Goal: Transaction & Acquisition: Purchase product/service

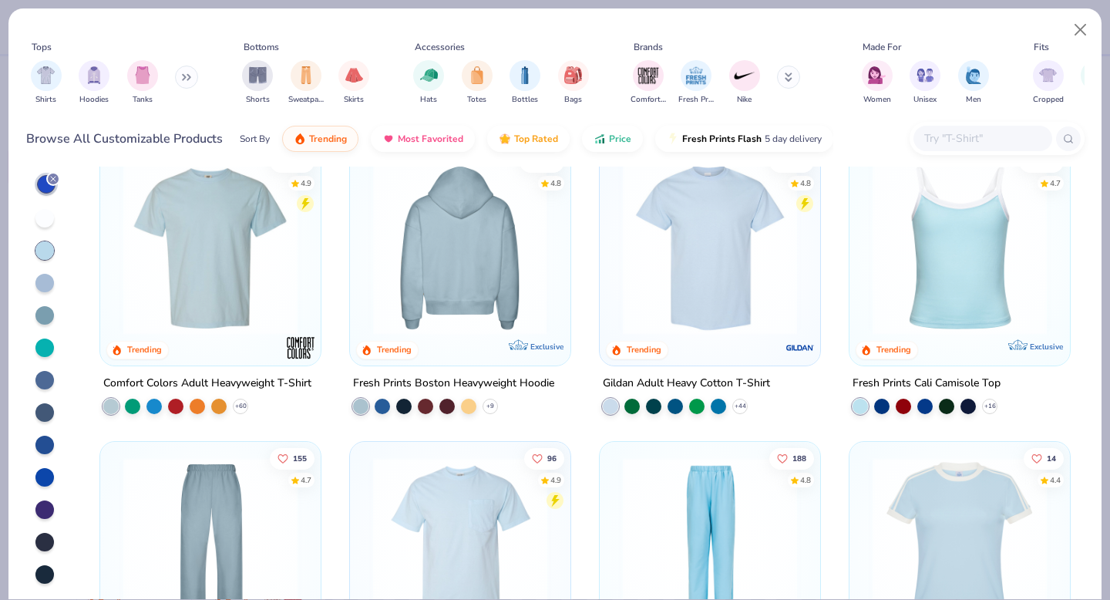
click at [471, 324] on img at bounding box center [461, 247] width 190 height 174
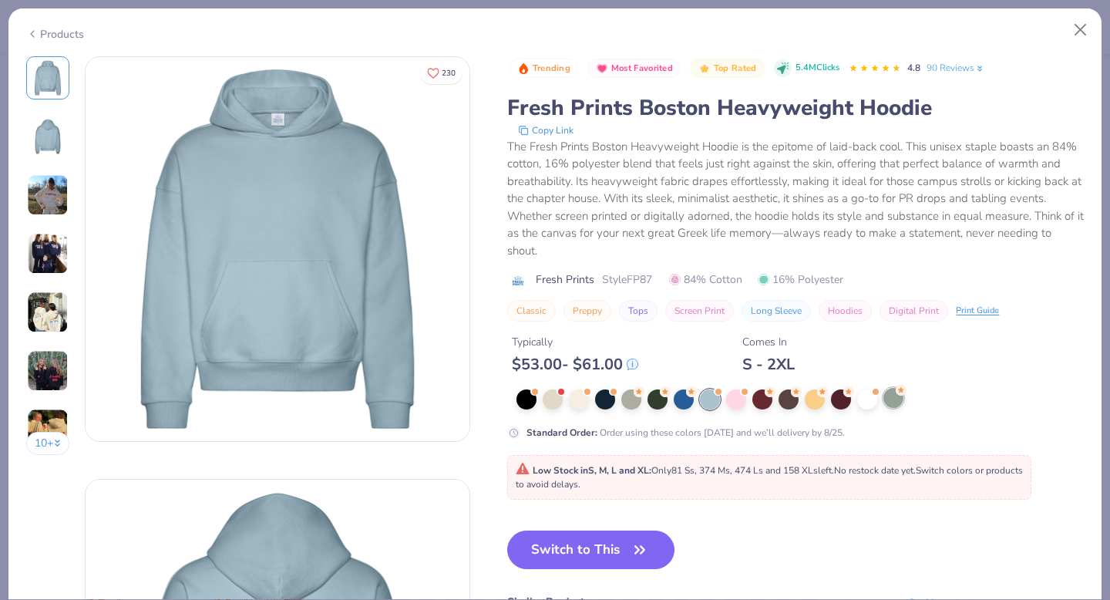
click at [893, 405] on div at bounding box center [894, 398] width 20 height 20
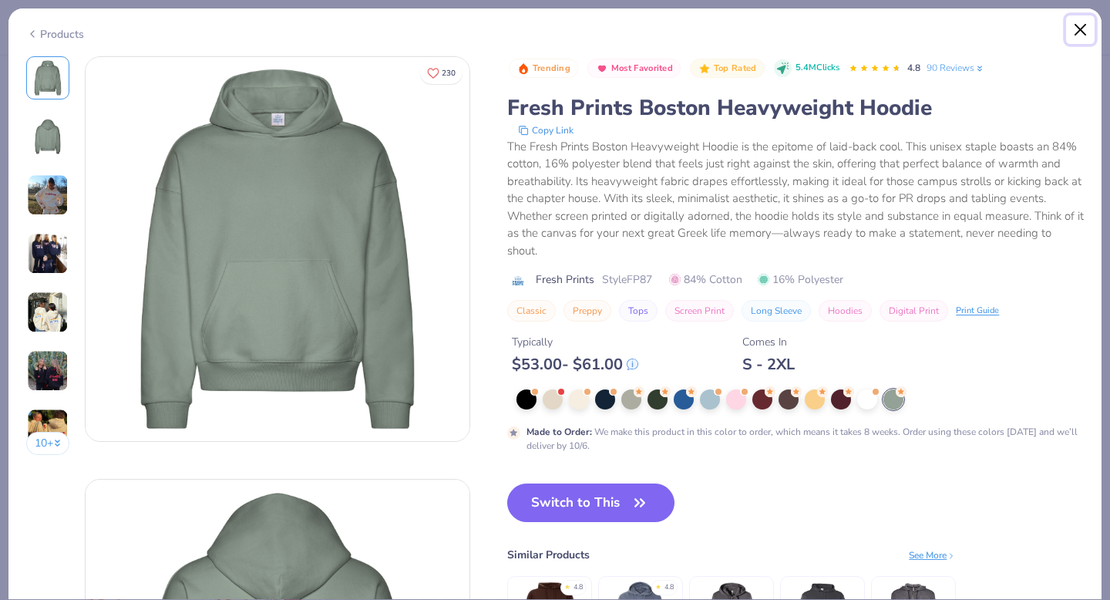
click at [1082, 25] on button "Close" at bounding box center [1080, 29] width 29 height 29
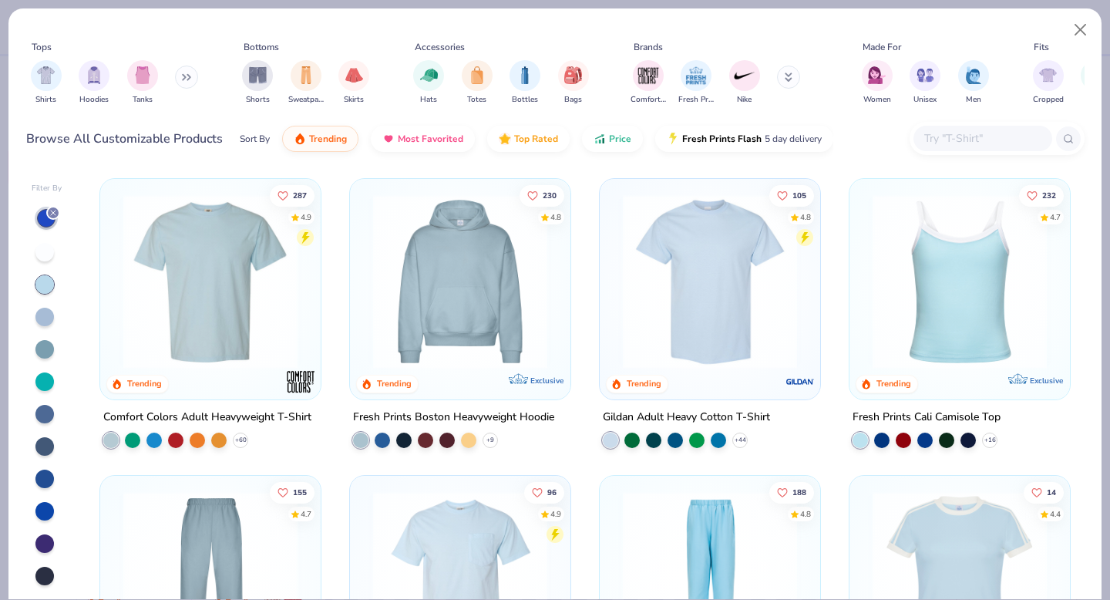
click at [184, 80] on button at bounding box center [186, 77] width 23 height 23
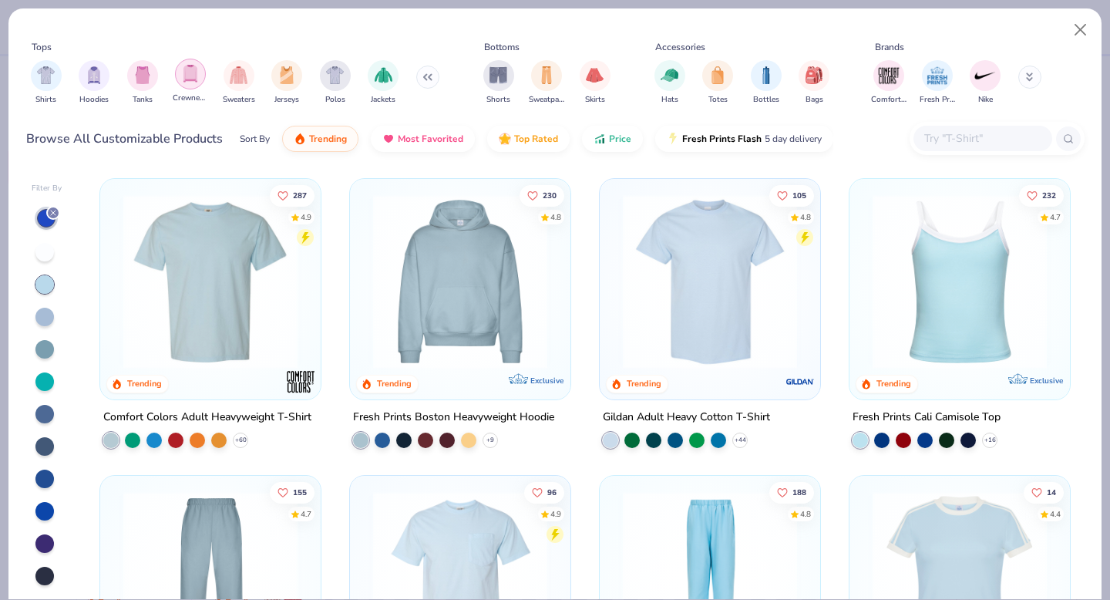
click at [195, 83] on div "filter for Crewnecks" at bounding box center [190, 74] width 31 height 31
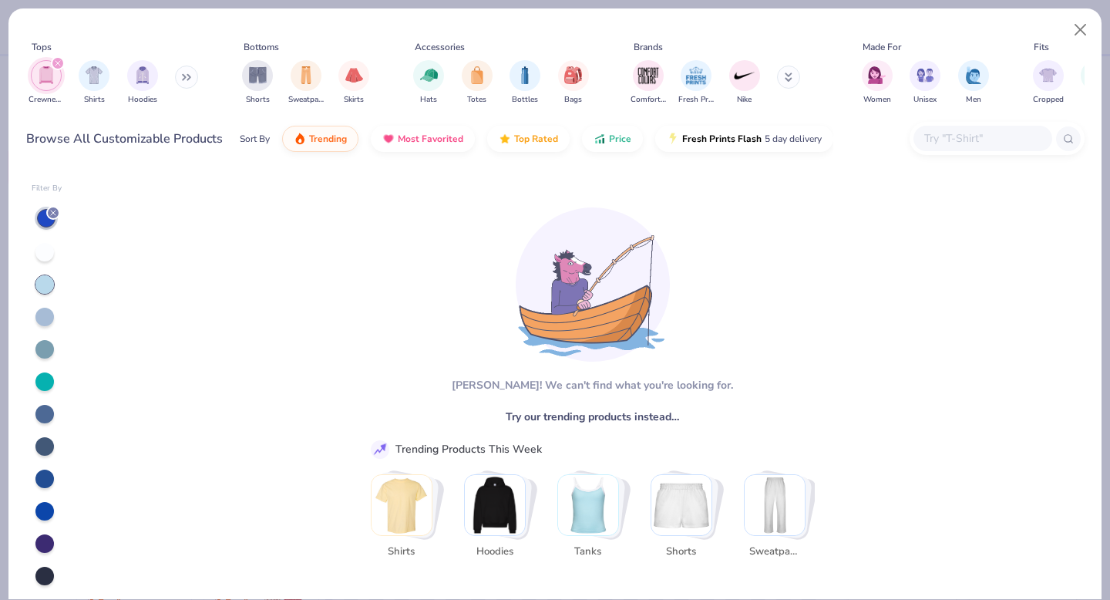
click at [47, 287] on div at bounding box center [44, 284] width 19 height 19
click at [53, 214] on icon at bounding box center [53, 212] width 9 height 9
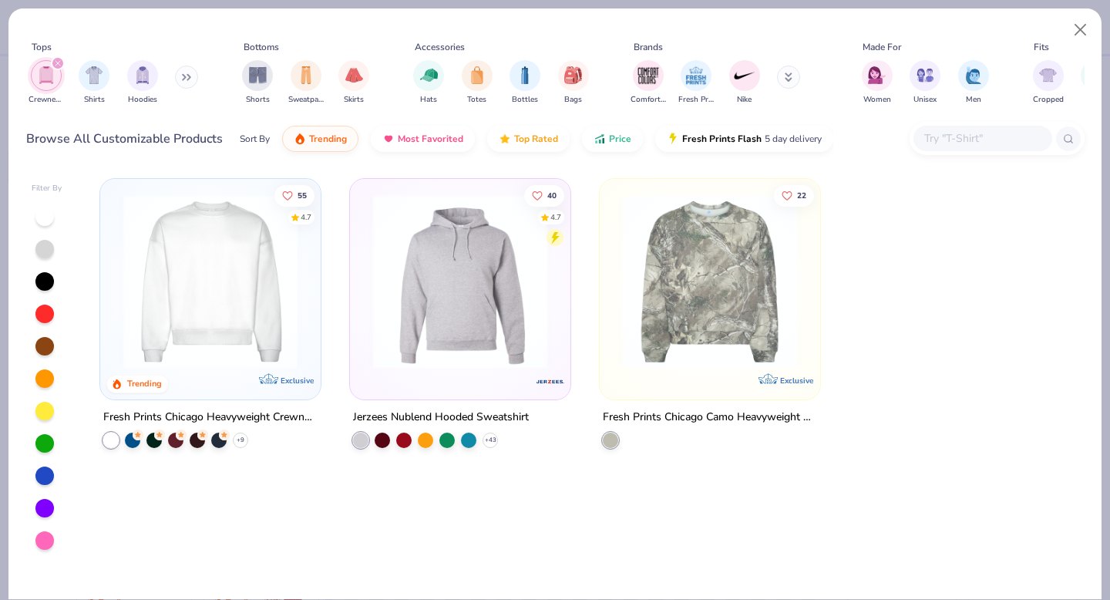
click at [227, 254] on img at bounding box center [211, 281] width 190 height 174
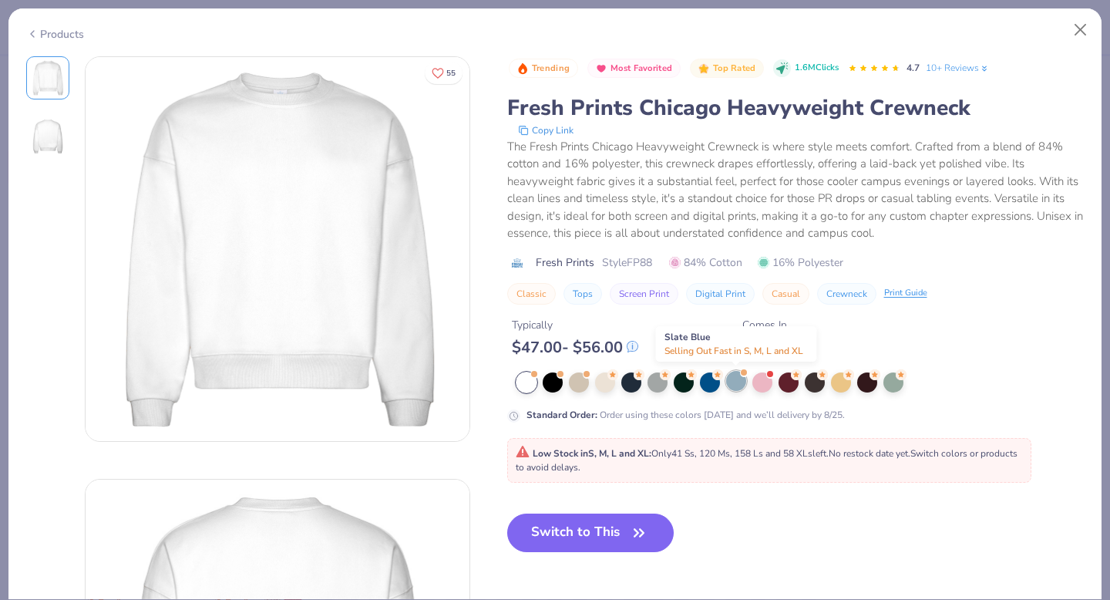
click at [740, 381] on div at bounding box center [736, 381] width 20 height 20
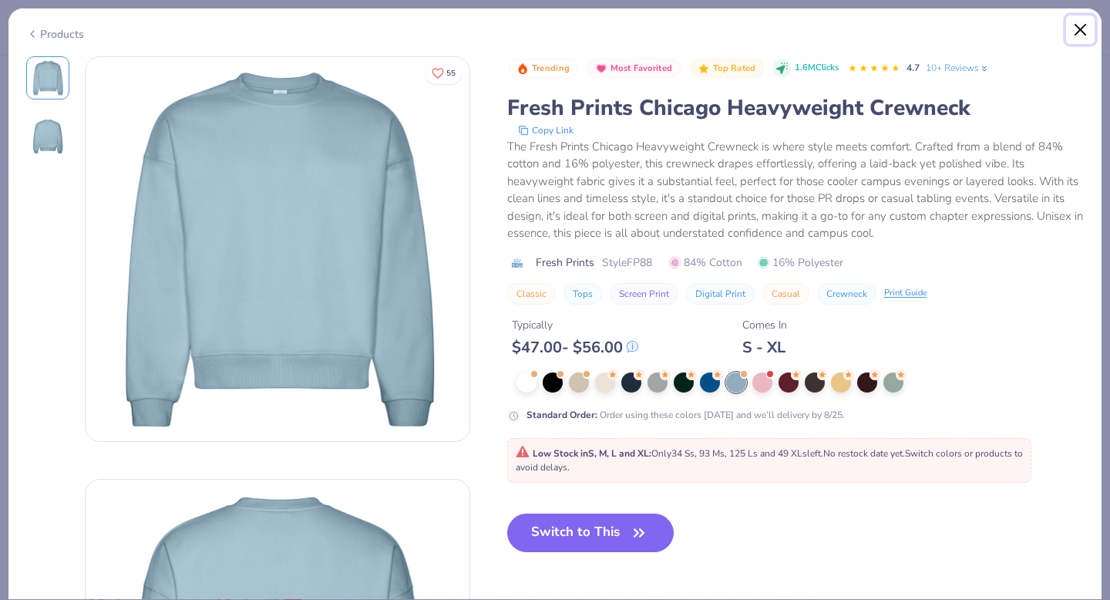
click at [1083, 29] on button "Close" at bounding box center [1080, 29] width 29 height 29
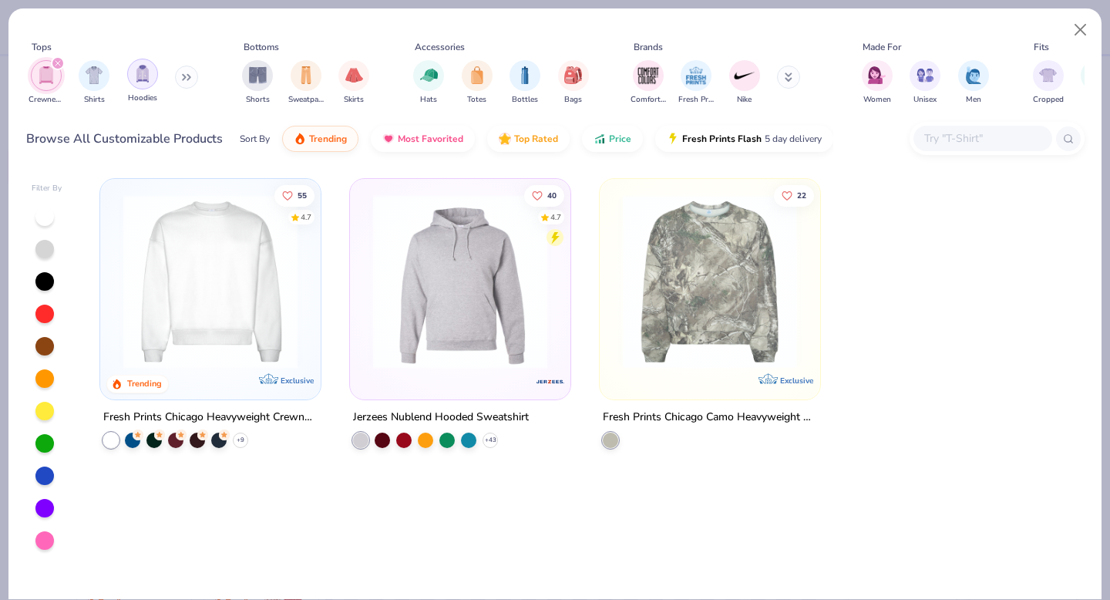
click at [145, 75] on img "filter for Hoodies" at bounding box center [142, 74] width 17 height 18
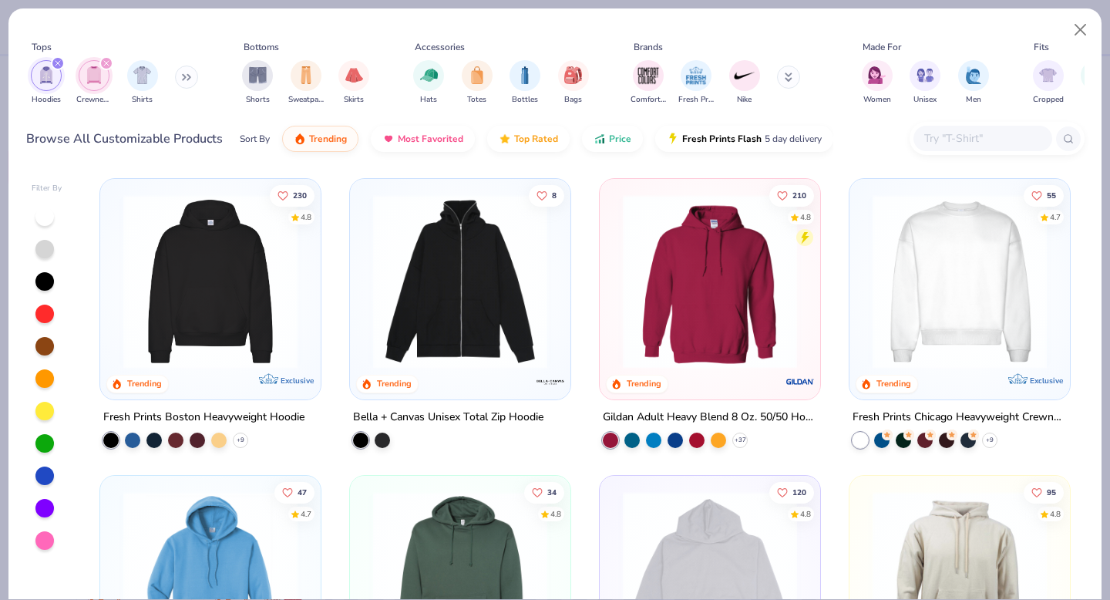
click at [42, 471] on div at bounding box center [44, 476] width 19 height 19
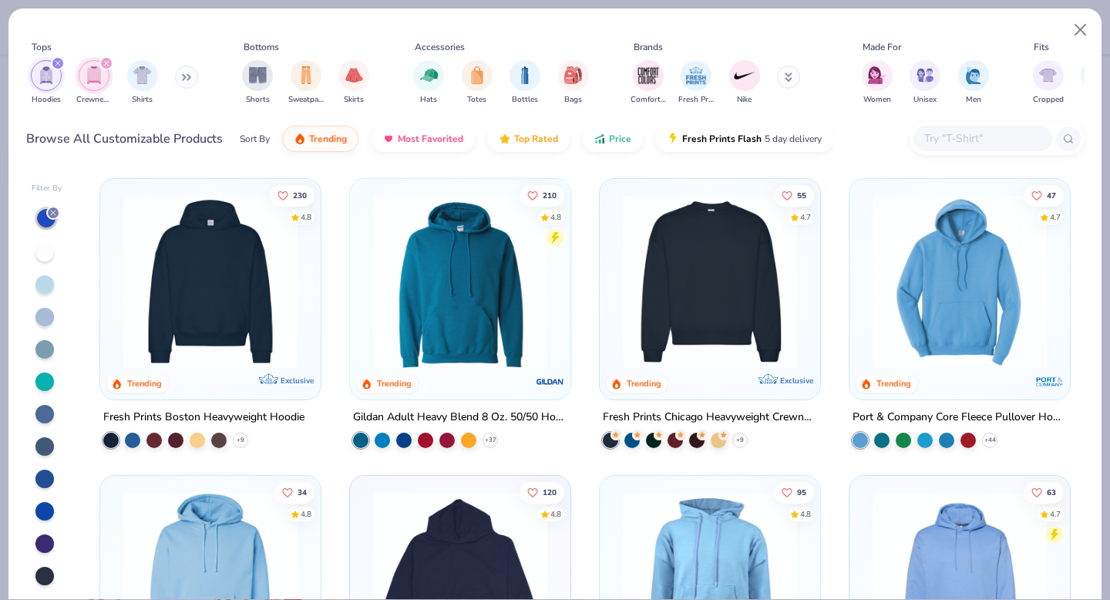
click at [41, 288] on div at bounding box center [44, 284] width 19 height 19
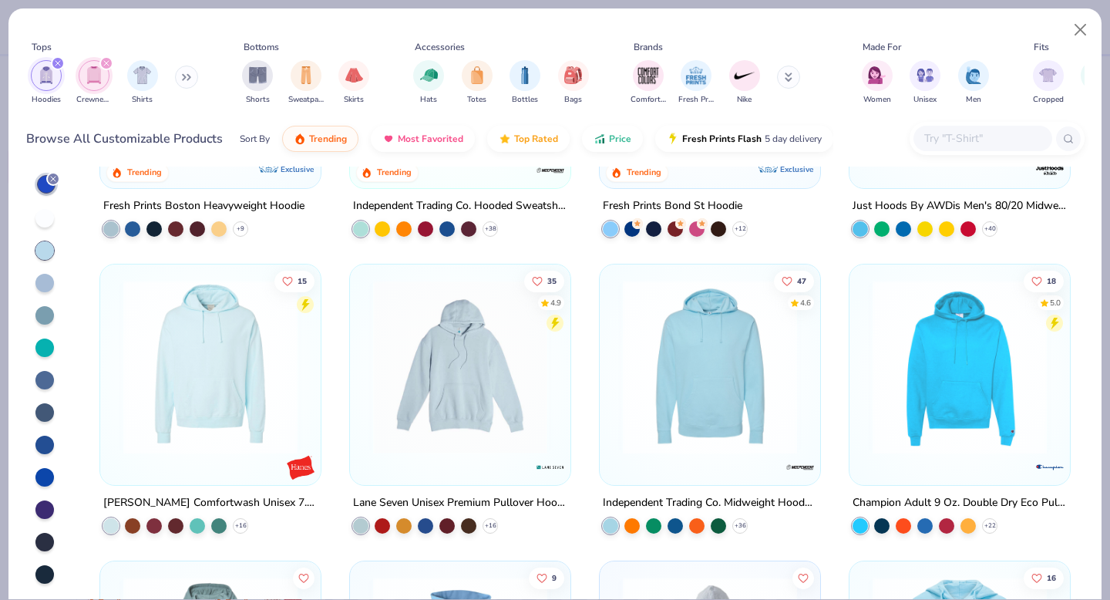
scroll to position [174, 0]
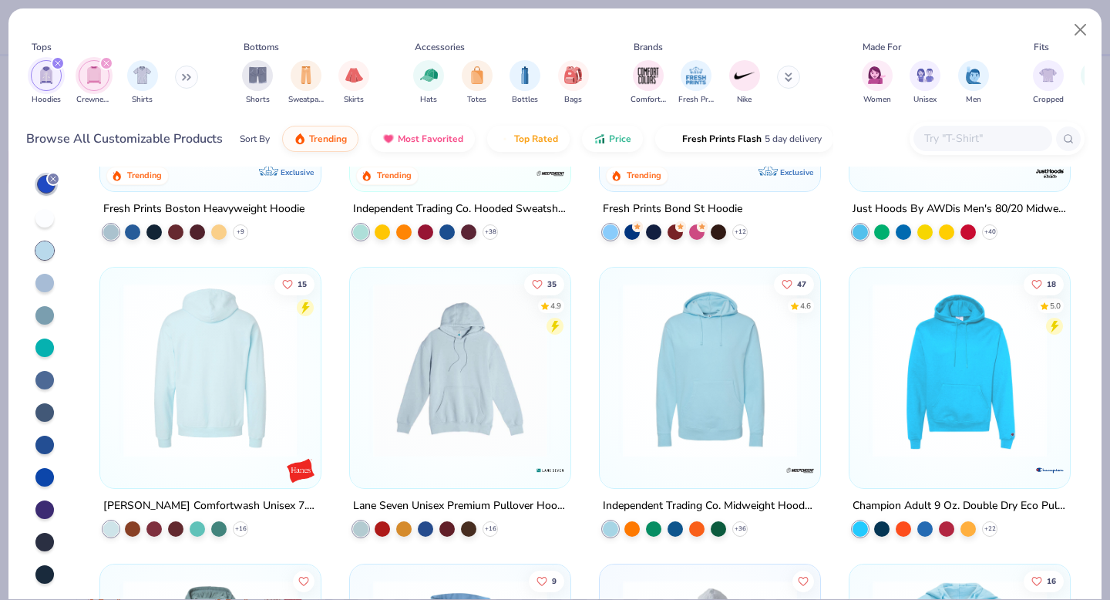
click at [241, 379] on img at bounding box center [211, 370] width 190 height 174
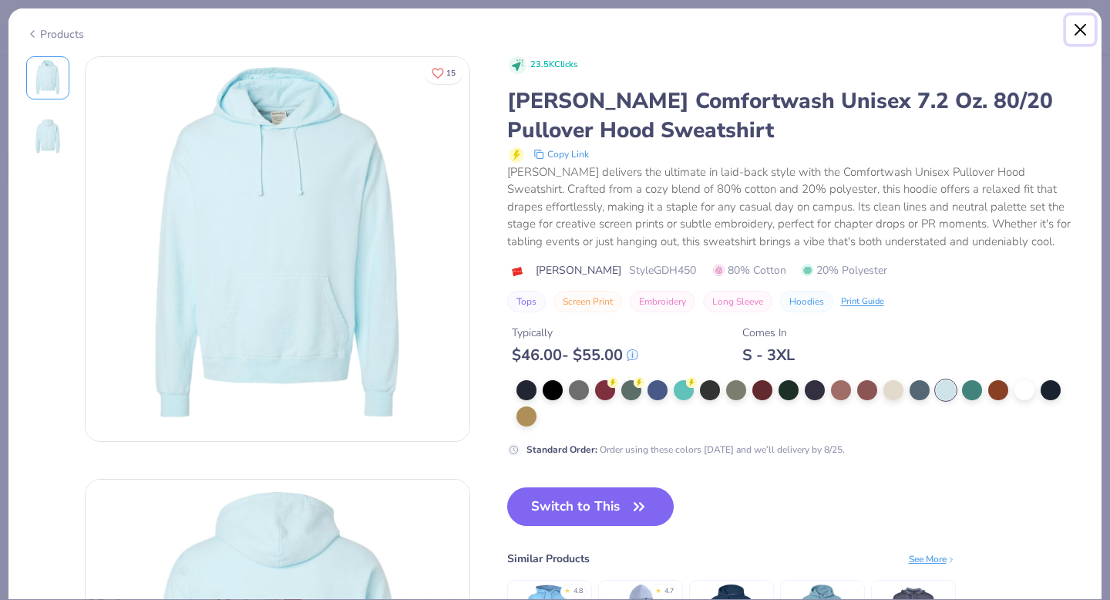
click at [1080, 32] on button "Close" at bounding box center [1080, 29] width 29 height 29
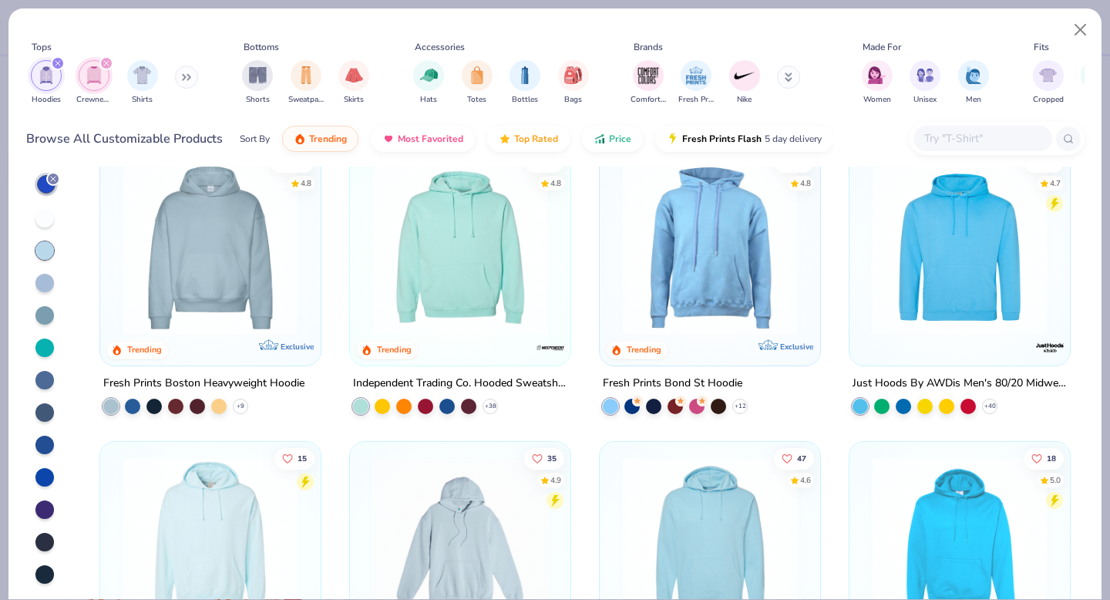
click at [103, 61] on icon "filter for Crewnecks" at bounding box center [106, 63] width 6 height 6
click at [54, 63] on div "filter for Hoodies" at bounding box center [58, 63] width 14 height 14
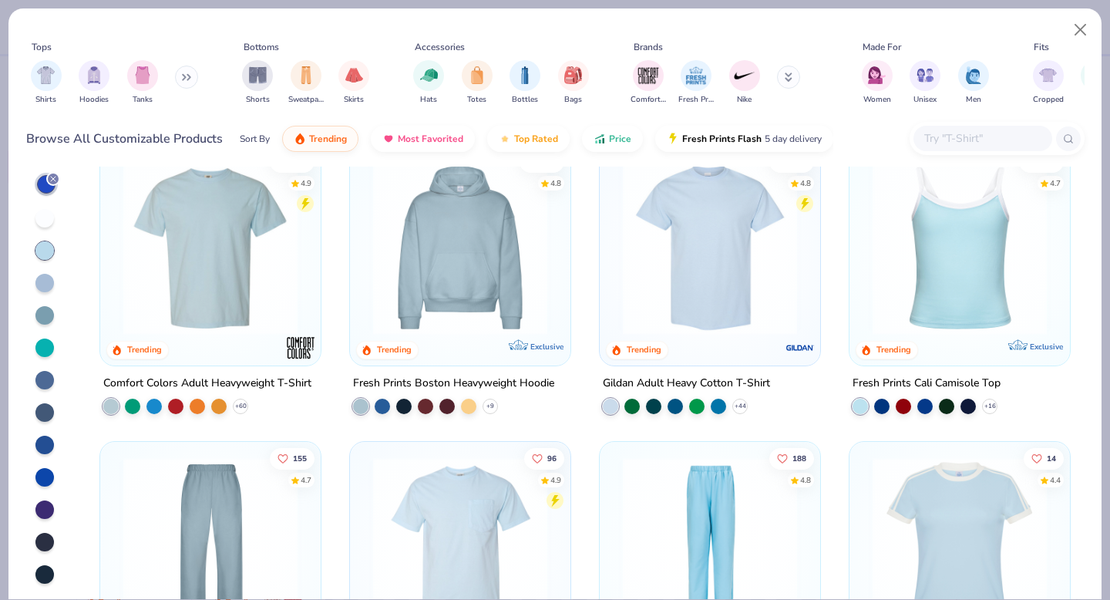
click at [52, 174] on icon at bounding box center [53, 178] width 9 height 9
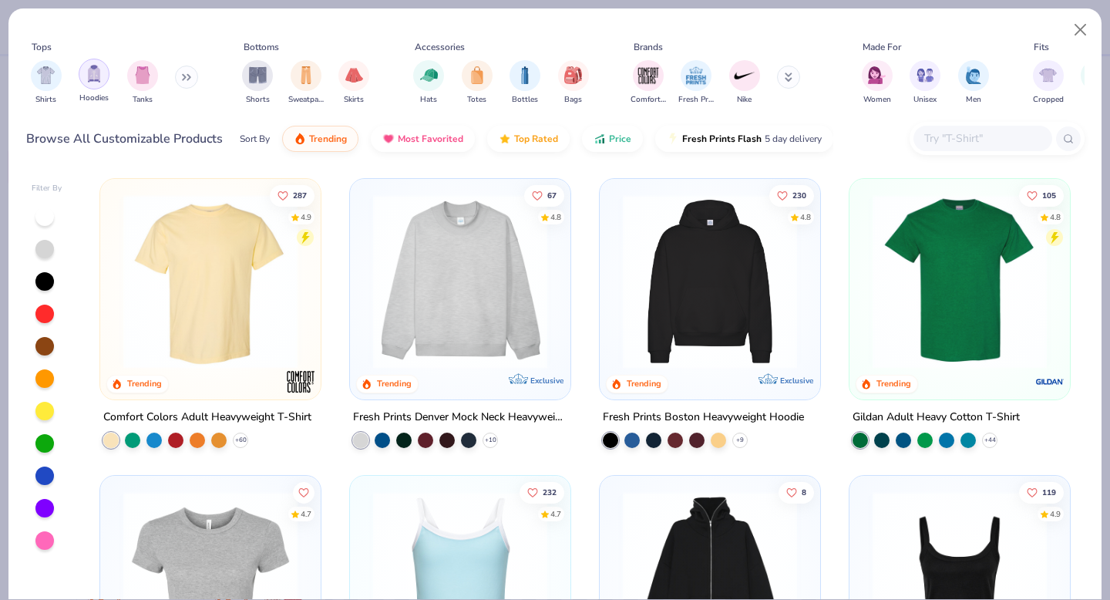
click at [94, 76] on img "filter for Hoodies" at bounding box center [94, 74] width 17 height 18
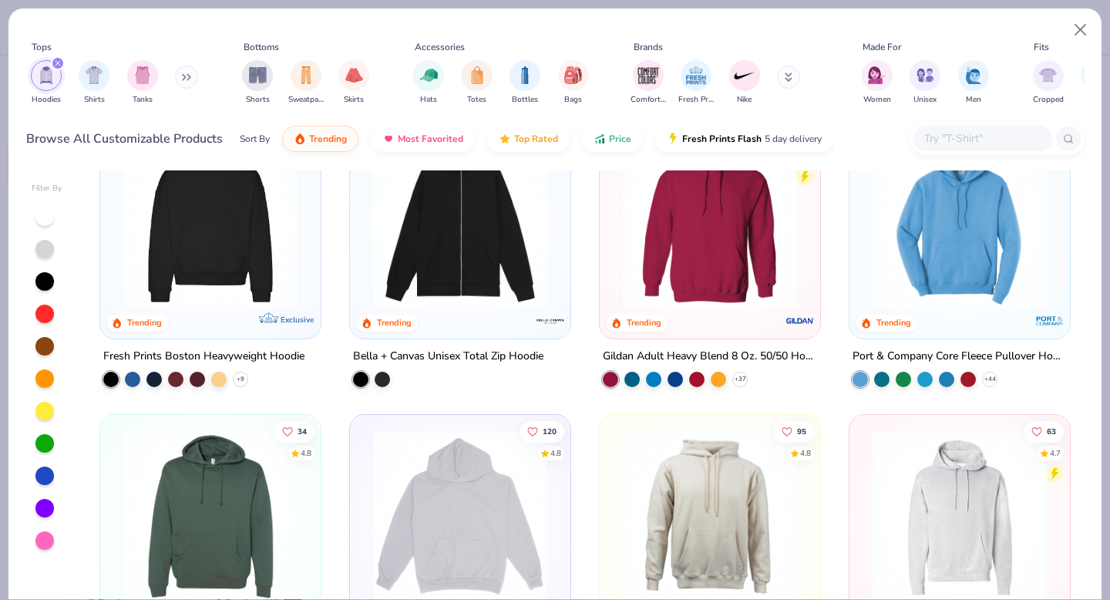
scroll to position [74, 0]
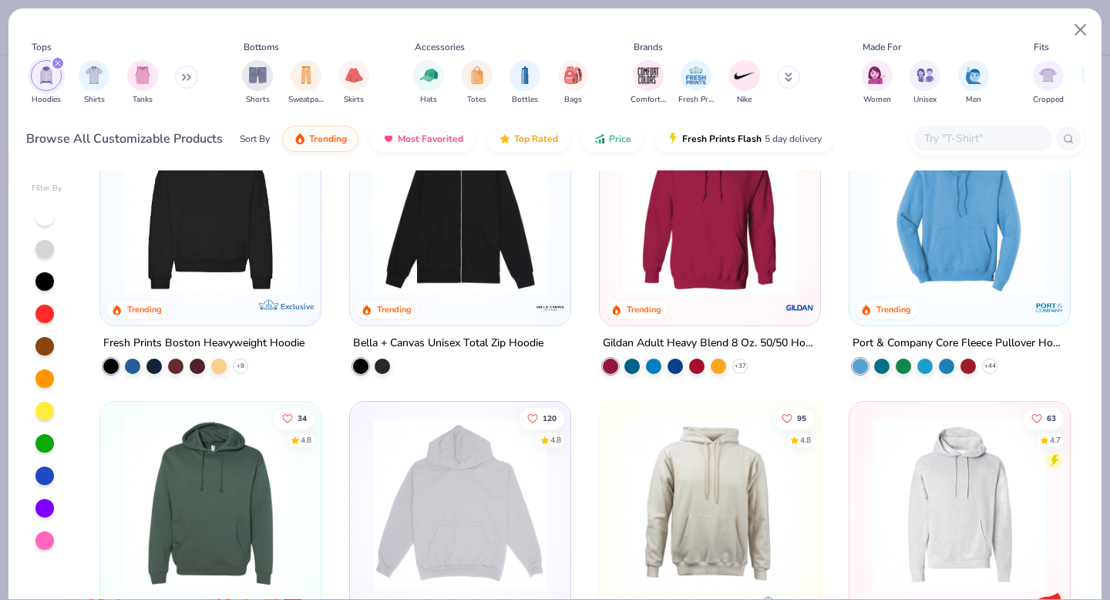
click at [732, 275] on img at bounding box center [710, 207] width 190 height 174
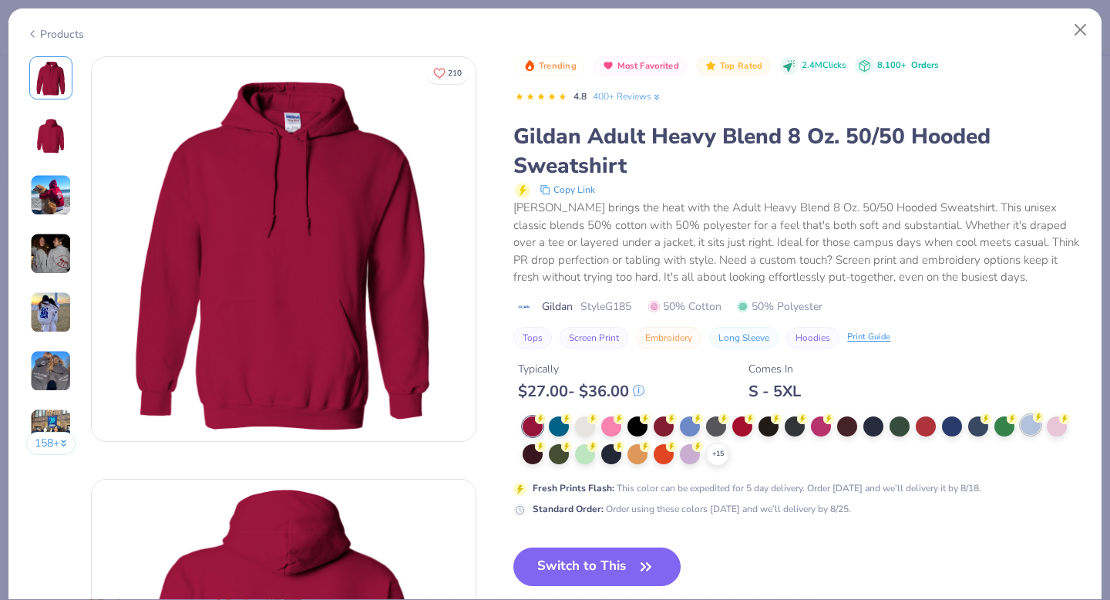
click at [1033, 424] on div at bounding box center [1031, 425] width 20 height 20
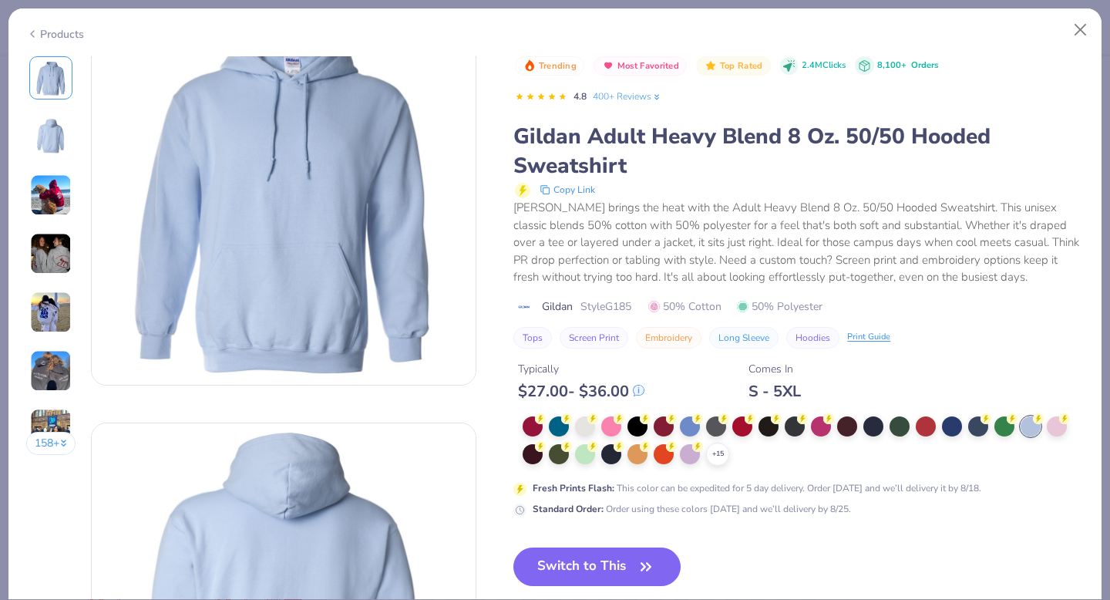
scroll to position [57, 0]
click at [601, 564] on button "Switch to This" at bounding box center [597, 566] width 167 height 39
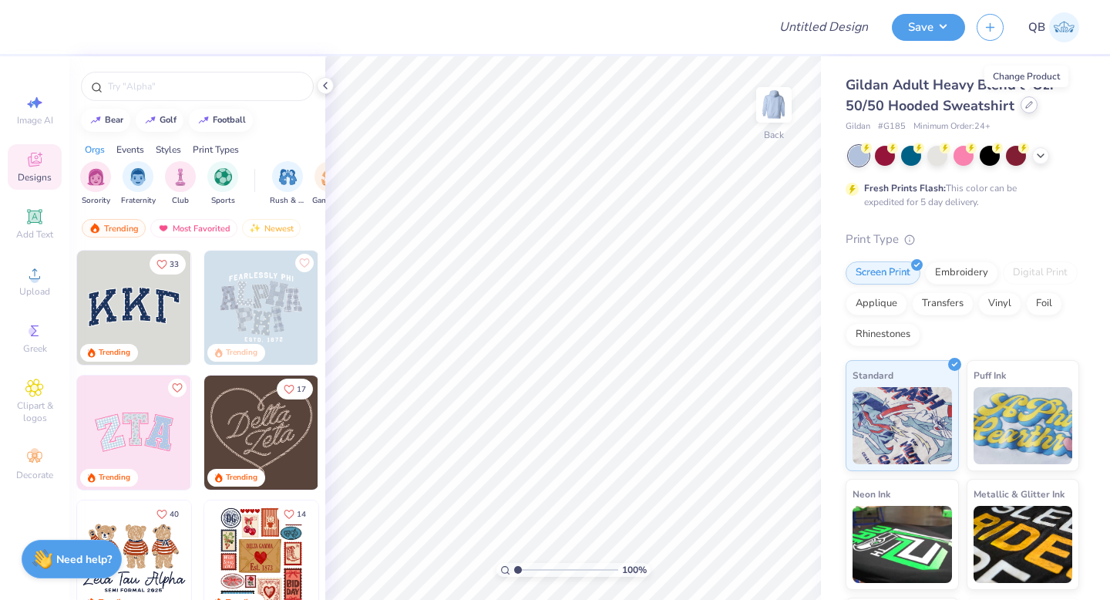
click at [1026, 108] on icon at bounding box center [1030, 105] width 8 height 8
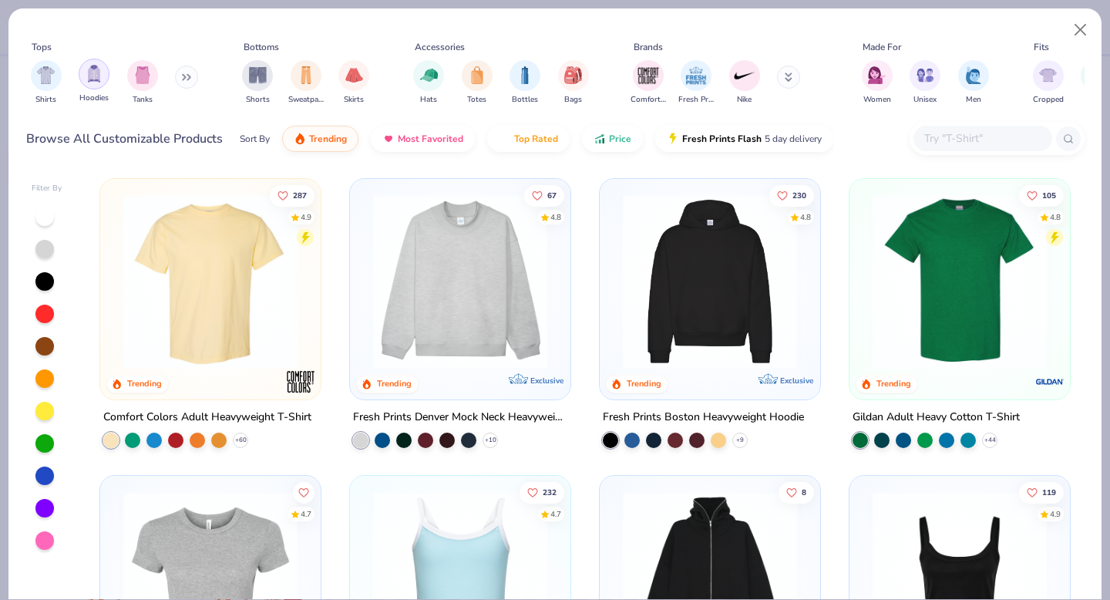
click at [108, 73] on div "filter for Hoodies" at bounding box center [94, 74] width 31 height 31
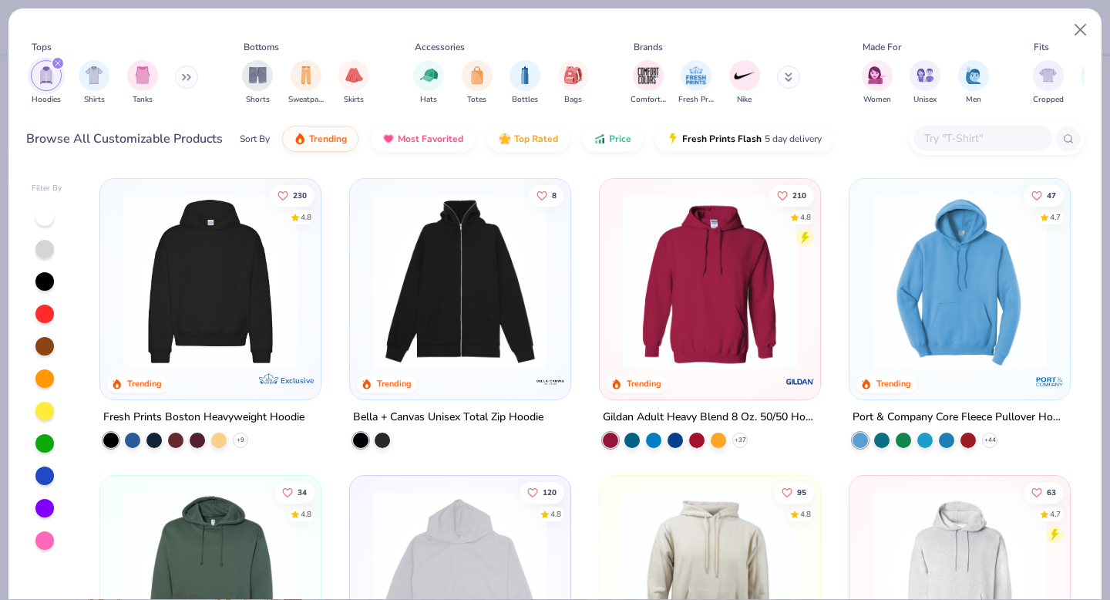
click at [736, 336] on img at bounding box center [710, 281] width 190 height 174
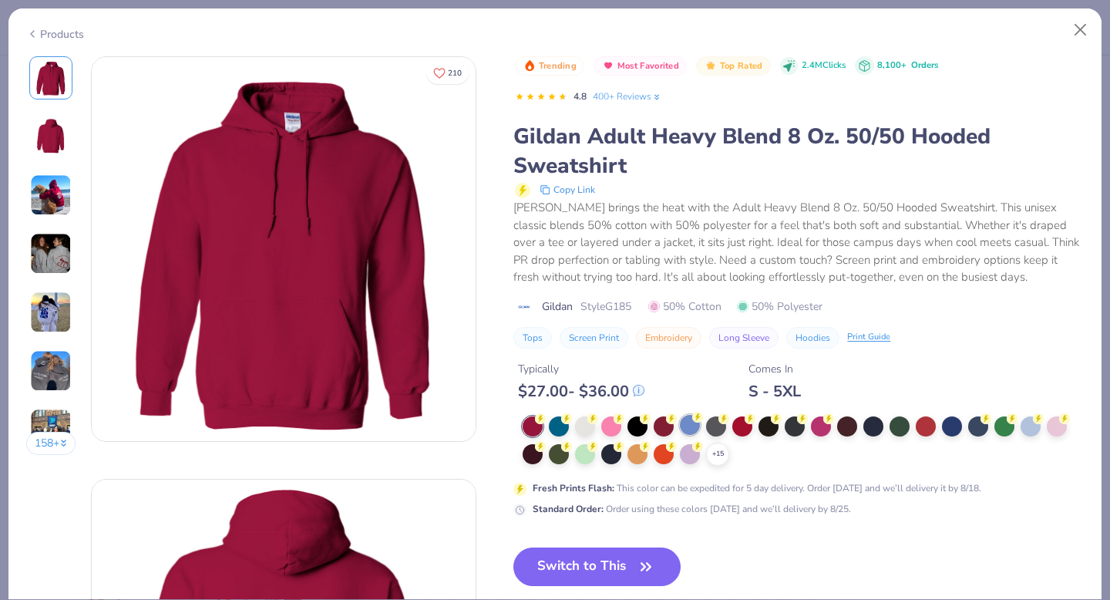
click at [695, 426] on div at bounding box center [690, 425] width 20 height 20
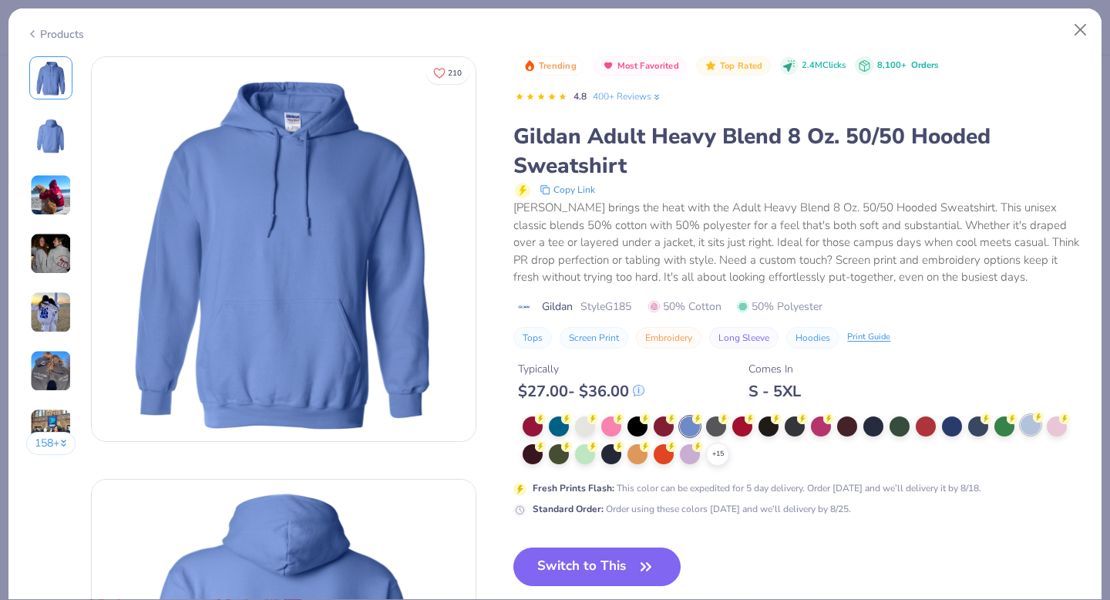
click at [1029, 425] on div at bounding box center [1031, 425] width 20 height 20
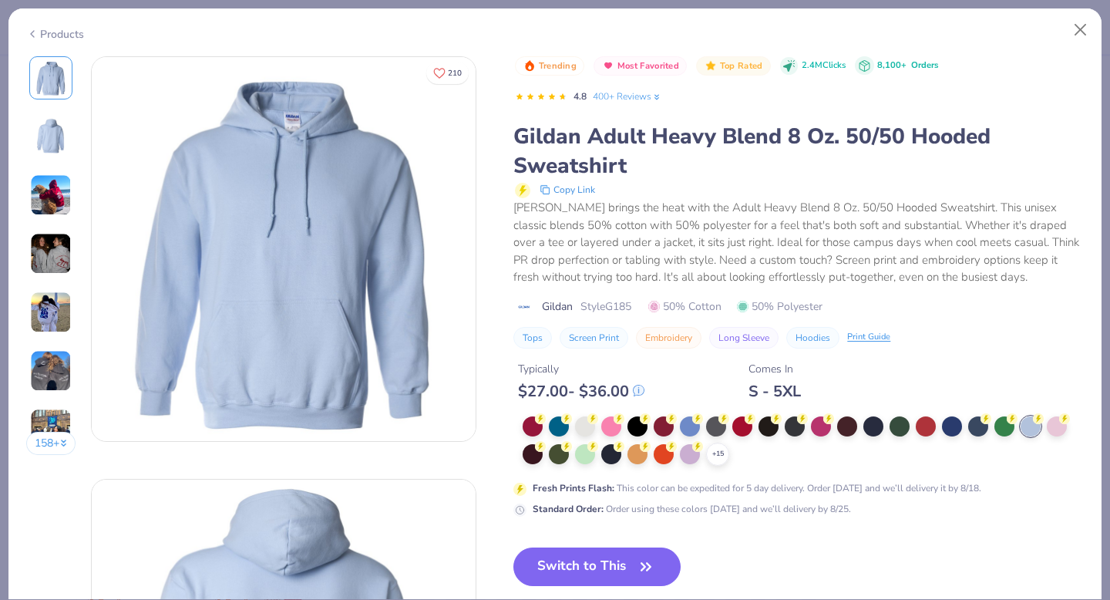
click at [59, 450] on button "158 +" at bounding box center [51, 443] width 50 height 23
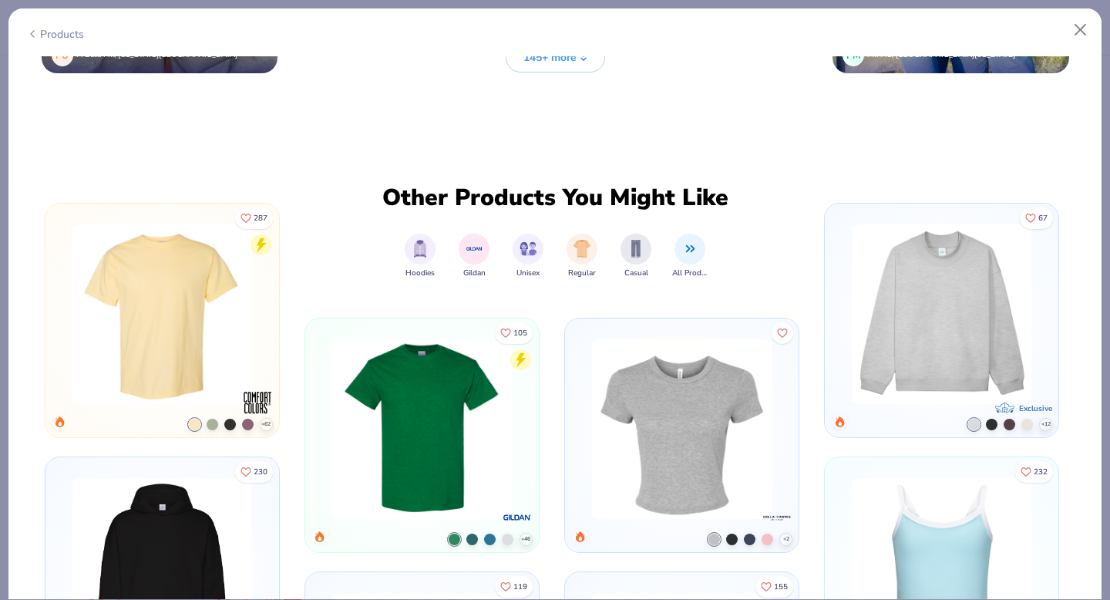
scroll to position [4264, 0]
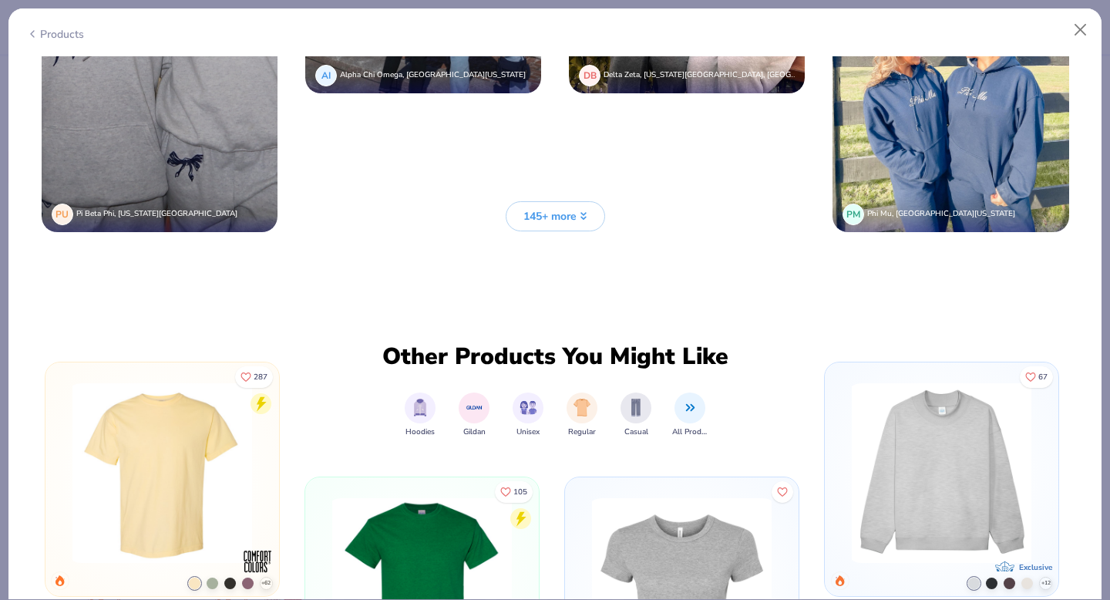
click at [543, 221] on span "145+ more" at bounding box center [550, 216] width 53 height 16
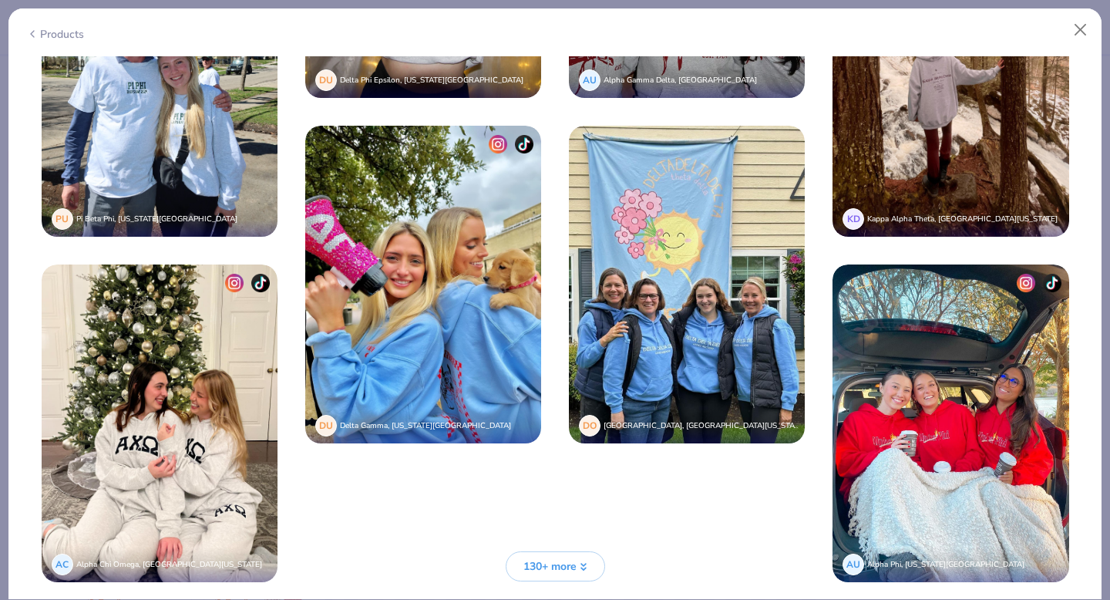
scroll to position [5306, 0]
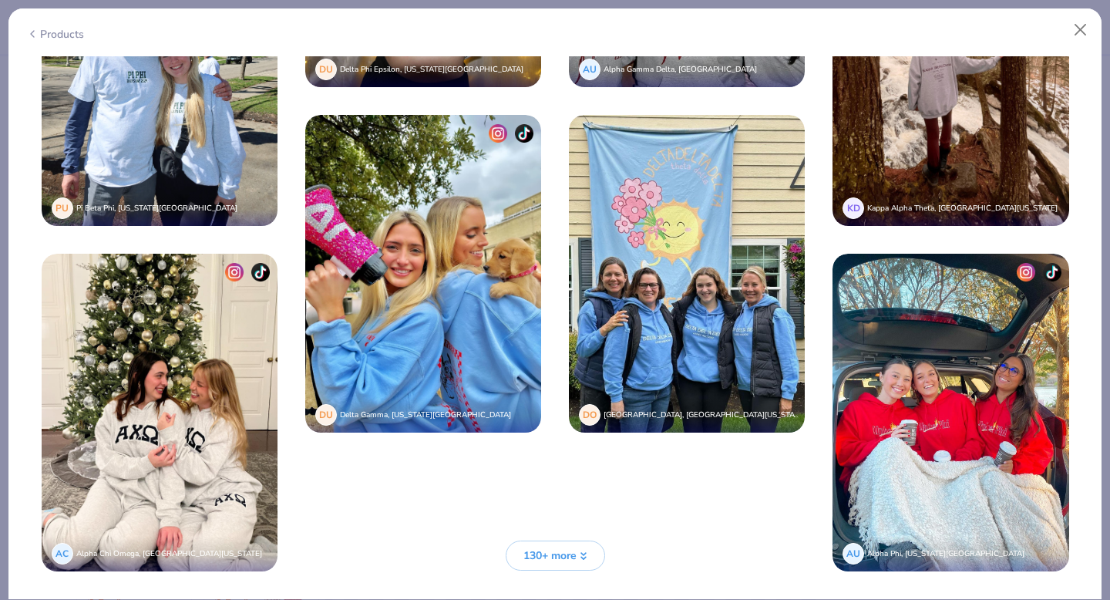
click at [1098, 27] on div "Products" at bounding box center [554, 28] width 1093 height 40
click at [1079, 29] on button "Close" at bounding box center [1080, 29] width 29 height 29
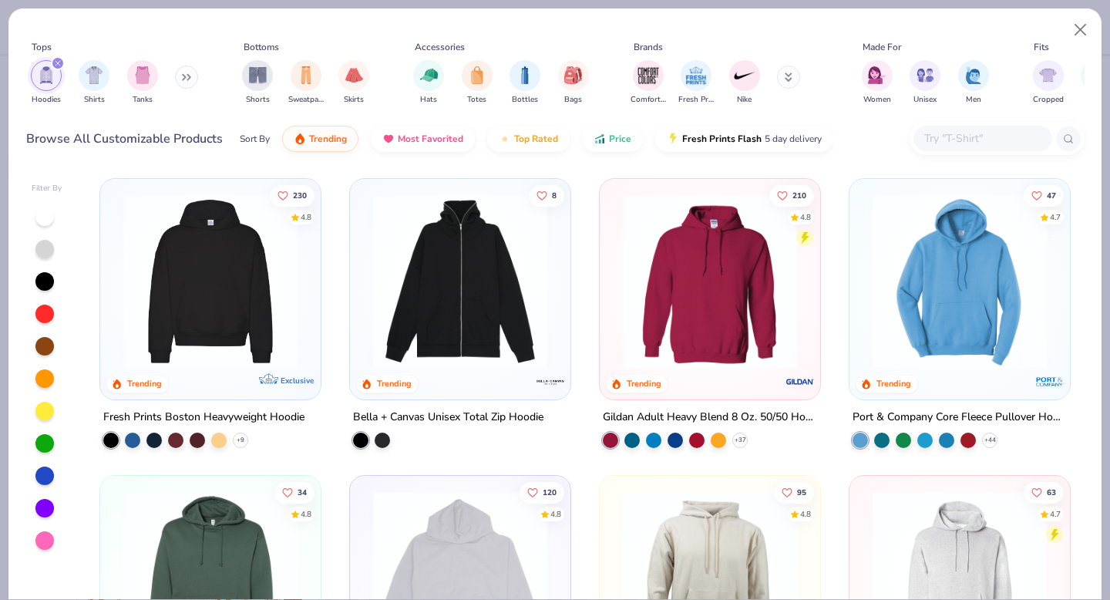
click at [185, 75] on icon at bounding box center [184, 77] width 2 height 5
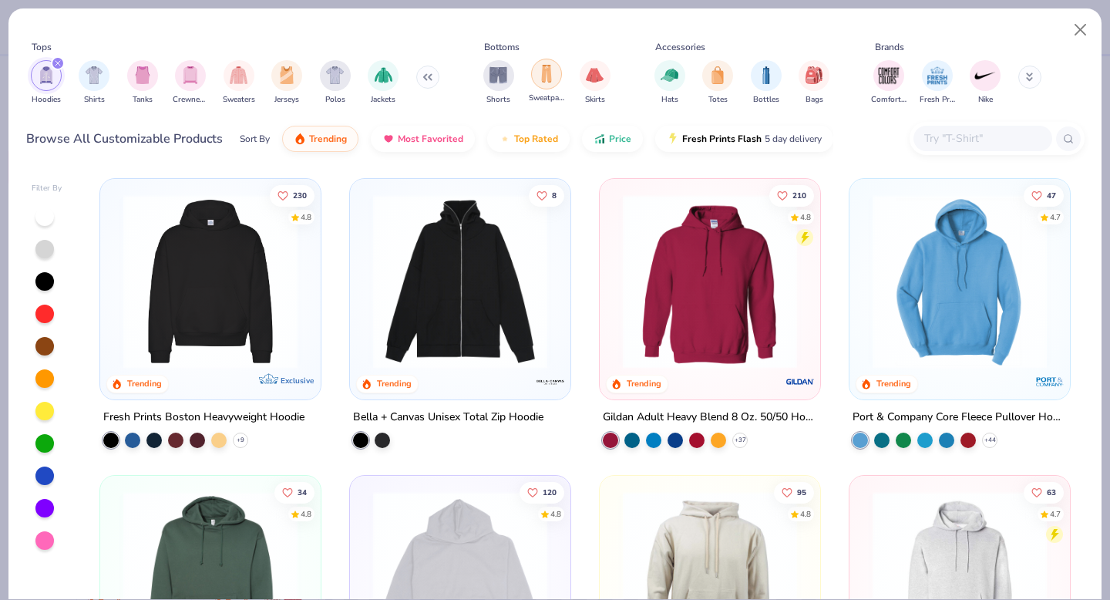
click at [558, 73] on div "filter for Sweatpants" at bounding box center [546, 74] width 31 height 31
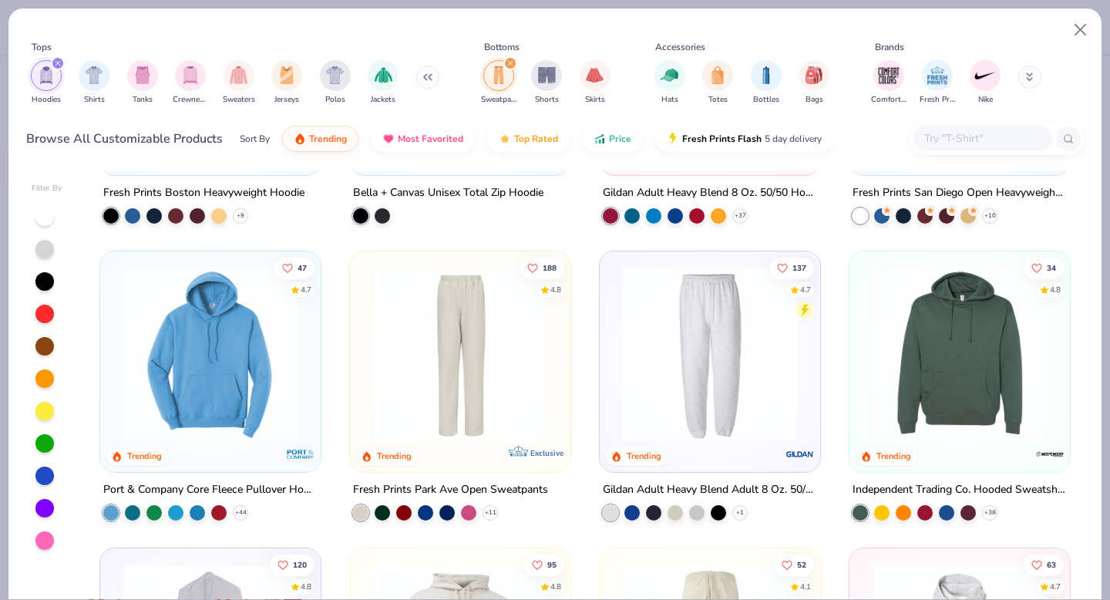
scroll to position [223, 0]
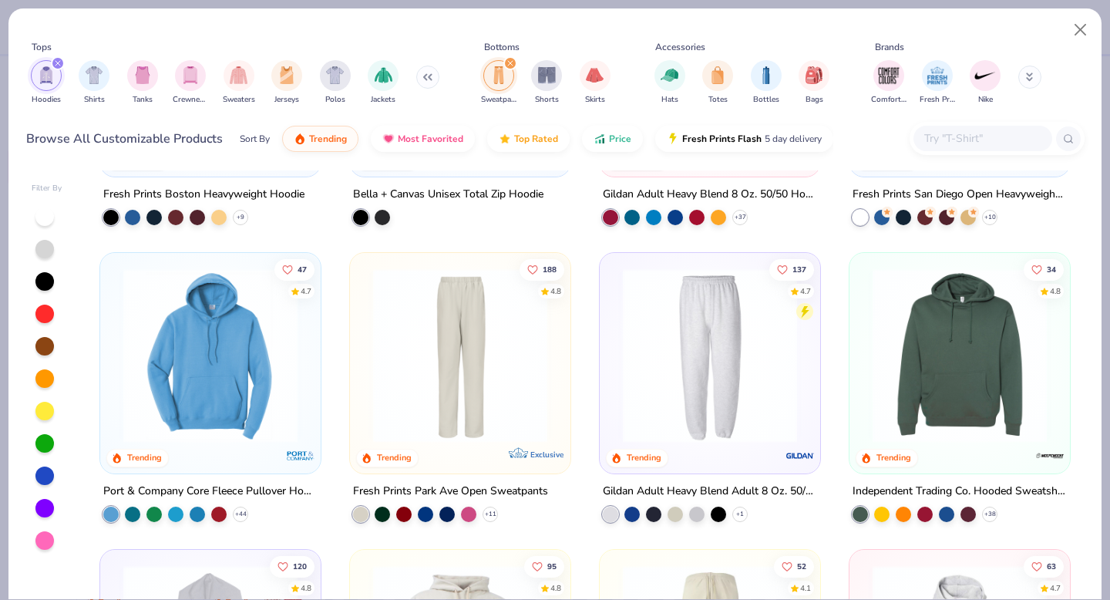
click at [723, 353] on img at bounding box center [710, 355] width 190 height 174
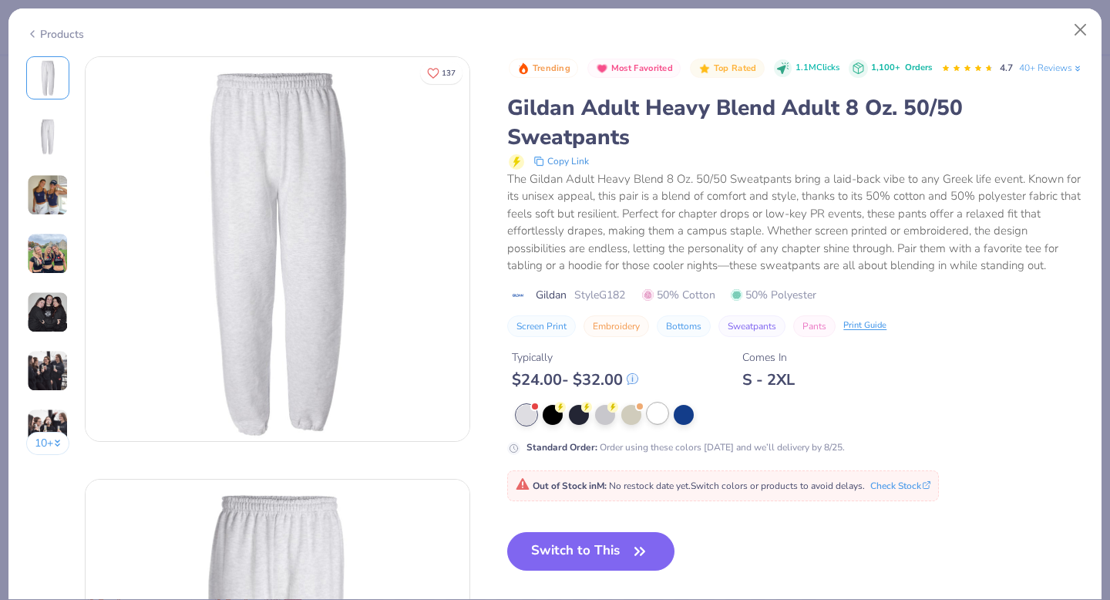
click at [665, 423] on div at bounding box center [658, 413] width 20 height 20
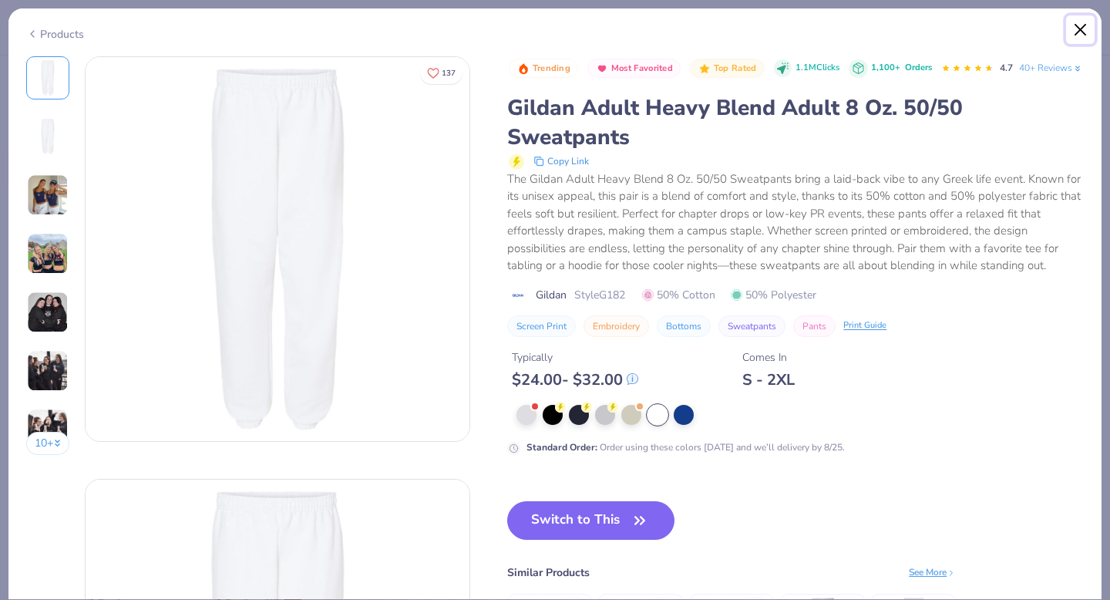
click at [1080, 26] on button "Close" at bounding box center [1080, 29] width 29 height 29
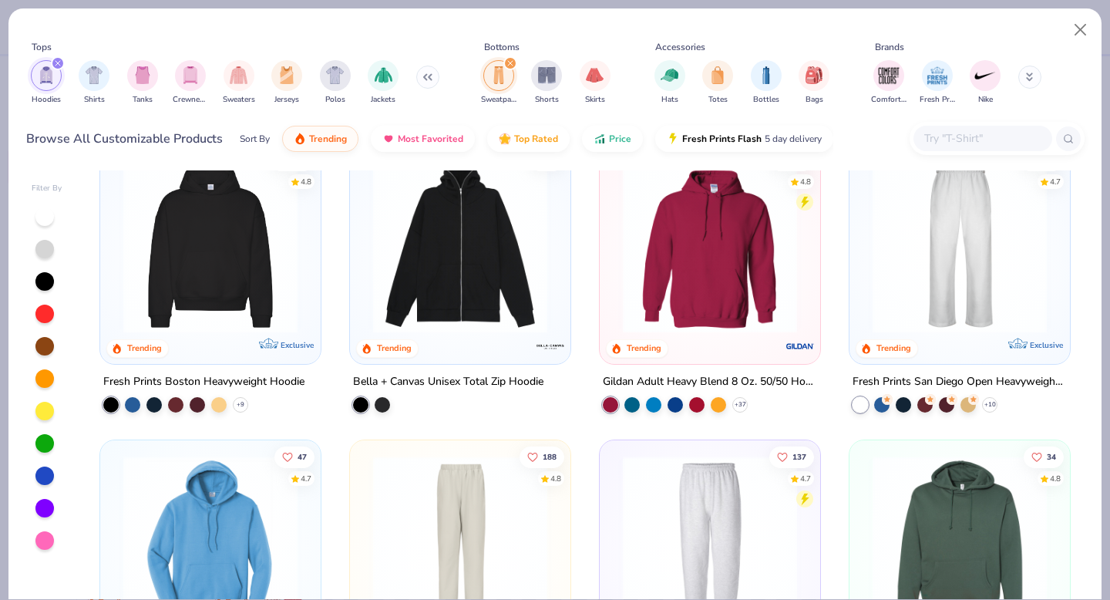
scroll to position [32, 0]
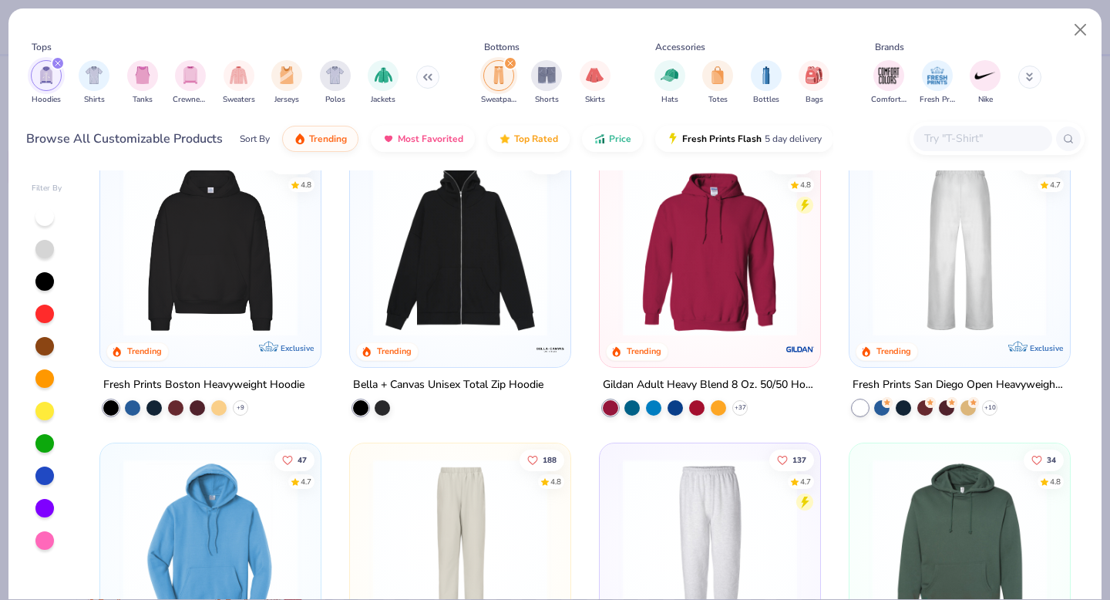
click at [985, 315] on img at bounding box center [959, 249] width 190 height 174
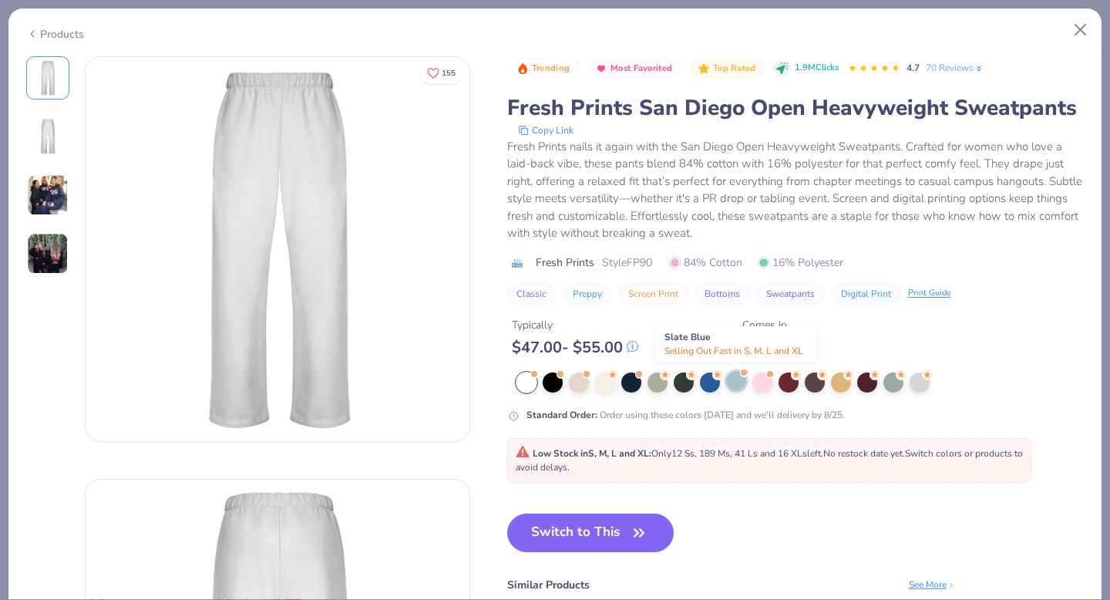
click at [727, 382] on div at bounding box center [736, 381] width 20 height 20
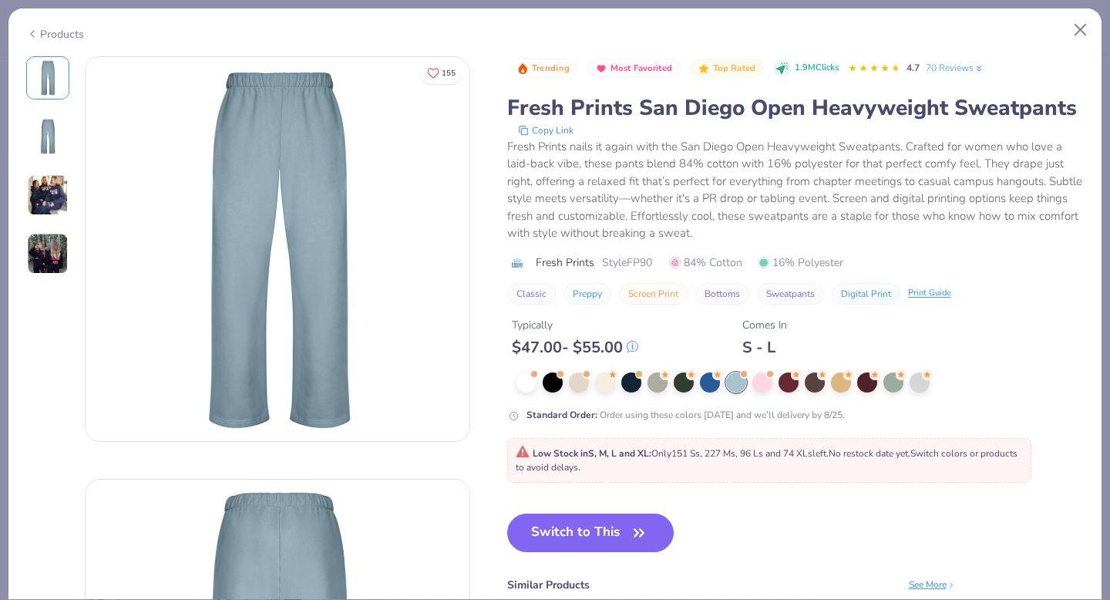
click at [54, 197] on img at bounding box center [48, 195] width 42 height 42
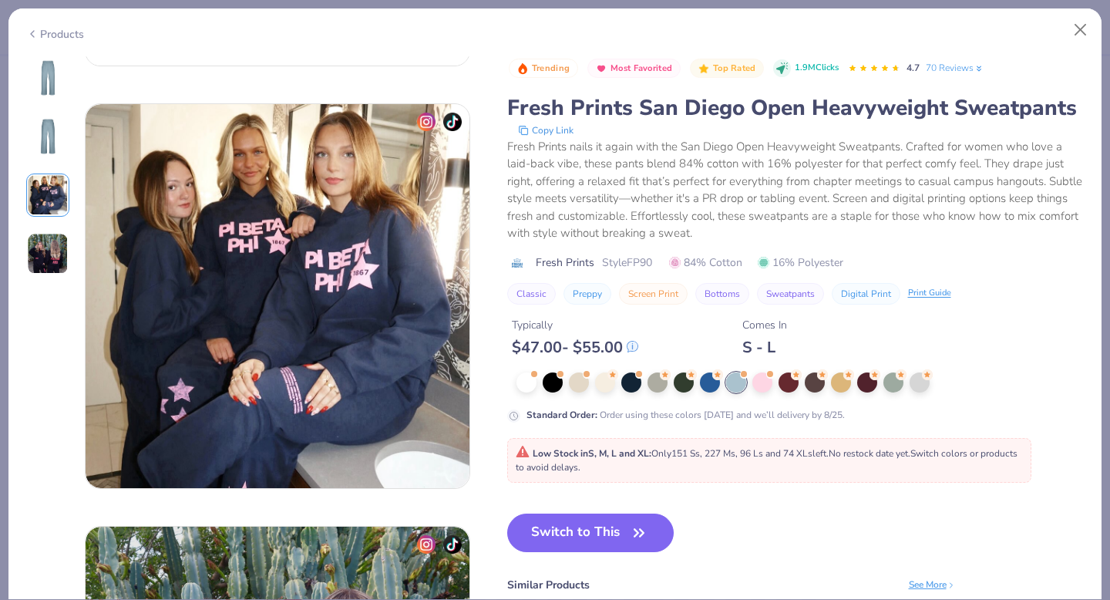
scroll to position [845, 0]
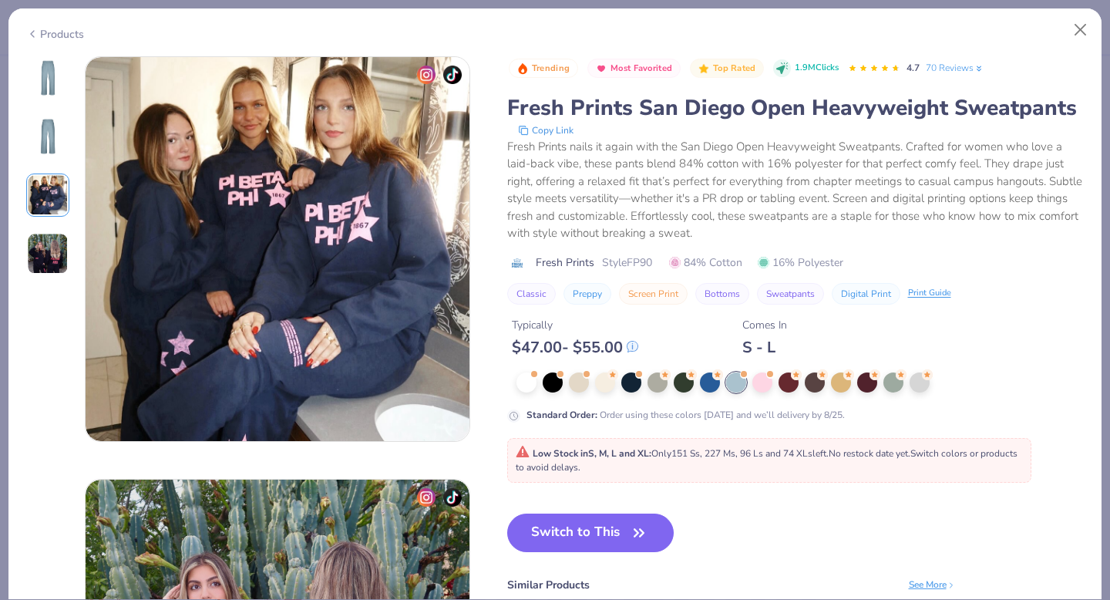
click at [47, 263] on img at bounding box center [48, 254] width 42 height 42
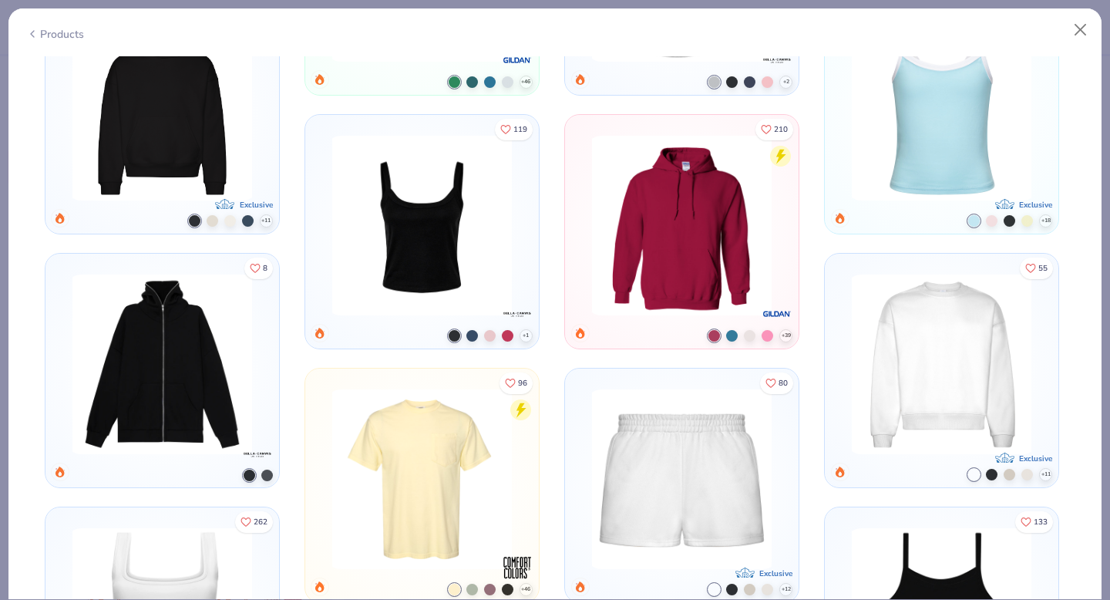
scroll to position [2093, 0]
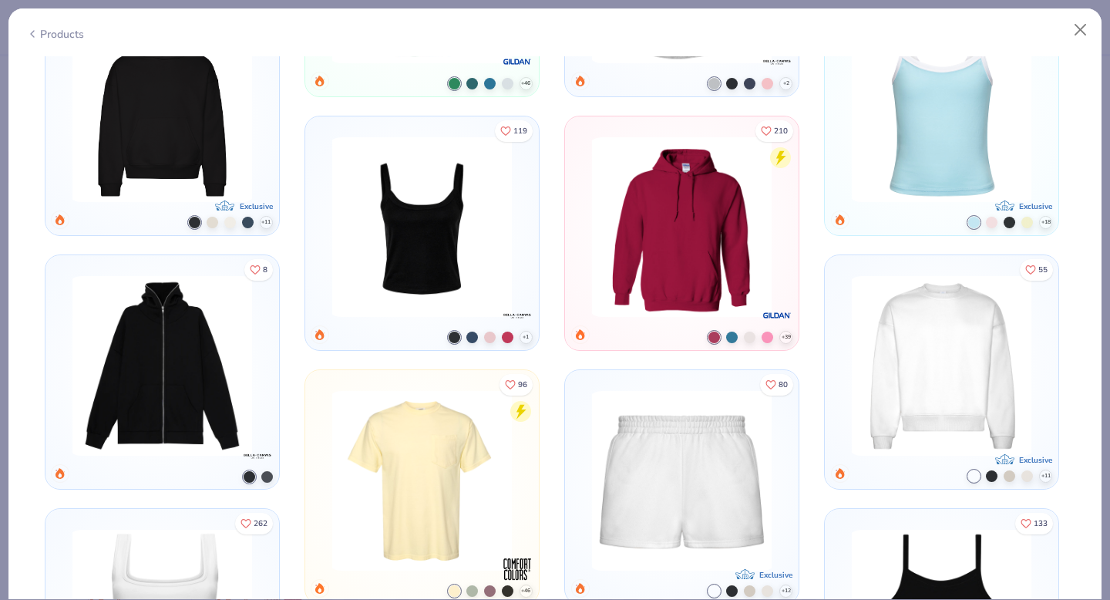
click at [895, 377] on img at bounding box center [942, 366] width 193 height 180
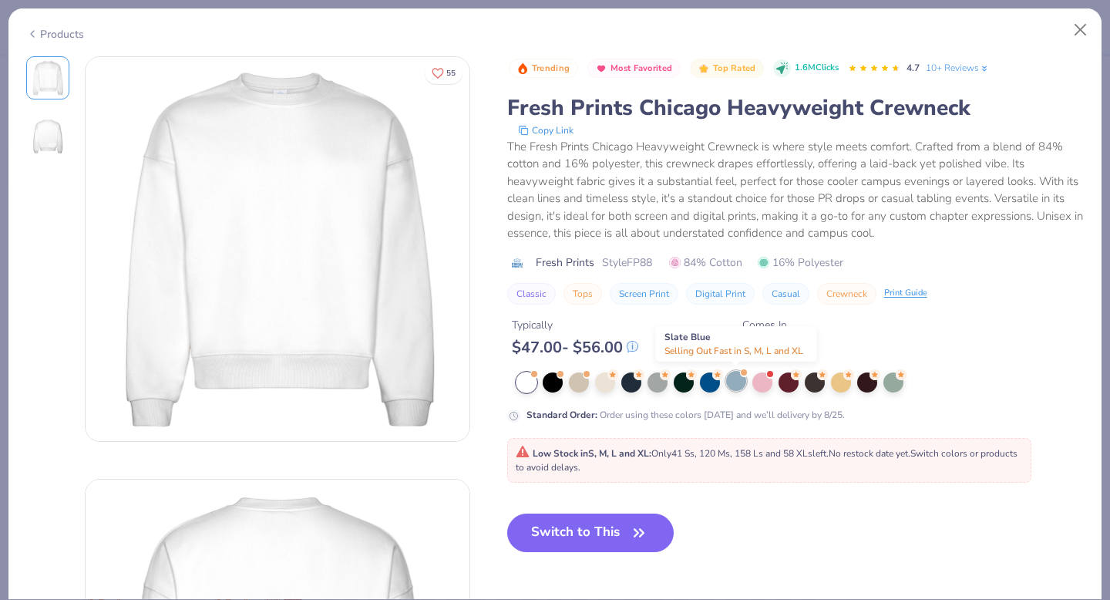
click at [743, 382] on div at bounding box center [736, 381] width 20 height 20
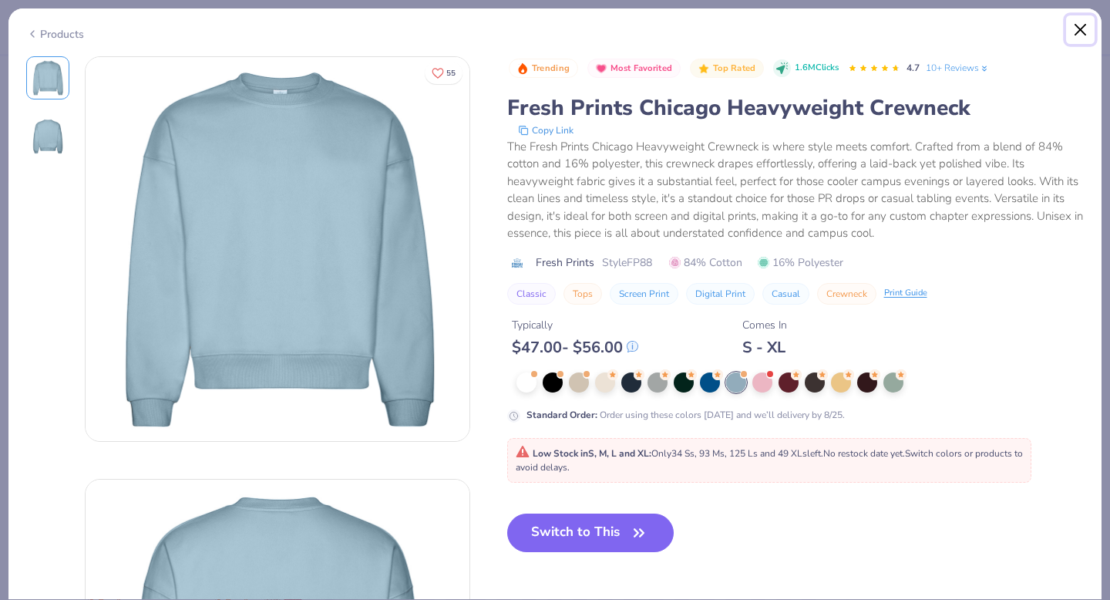
click at [1085, 26] on button "Close" at bounding box center [1080, 29] width 29 height 29
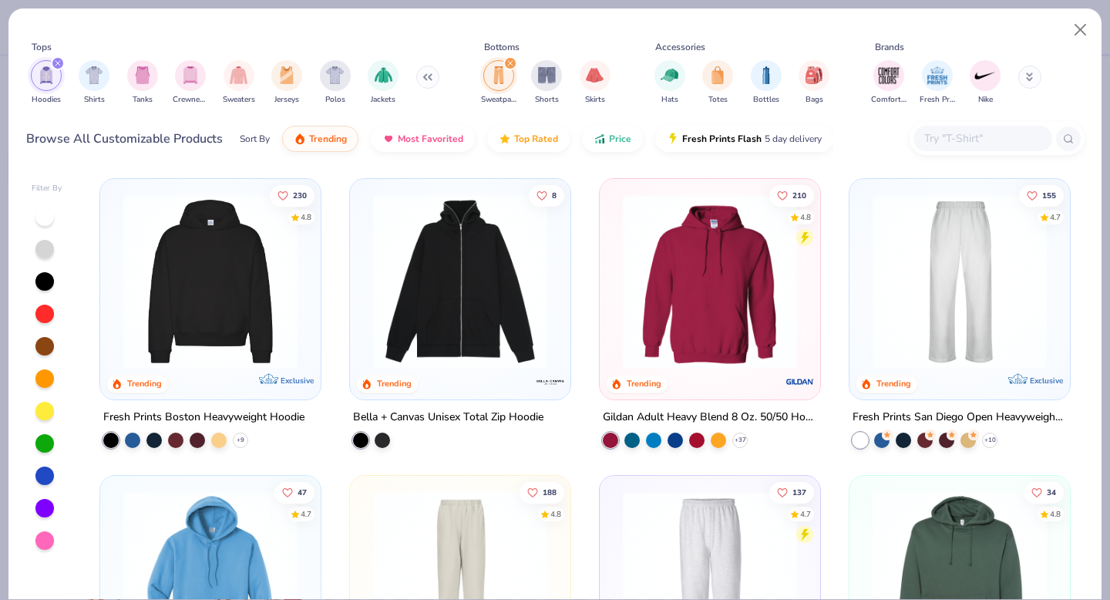
click at [510, 63] on icon "filter for Sweatpants" at bounding box center [510, 63] width 6 height 6
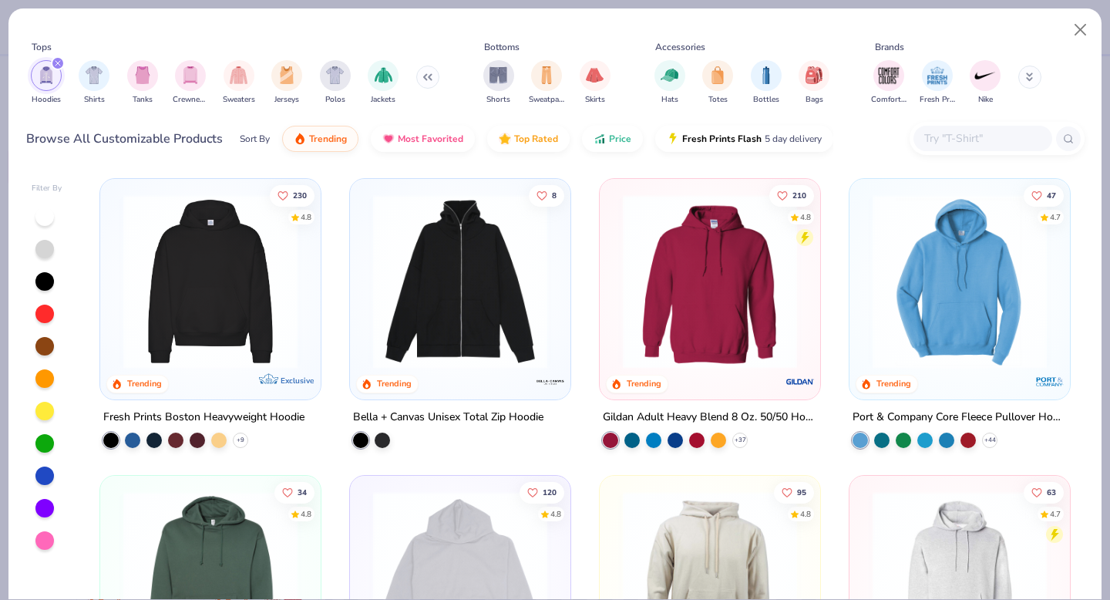
click at [227, 255] on img at bounding box center [211, 281] width 190 height 174
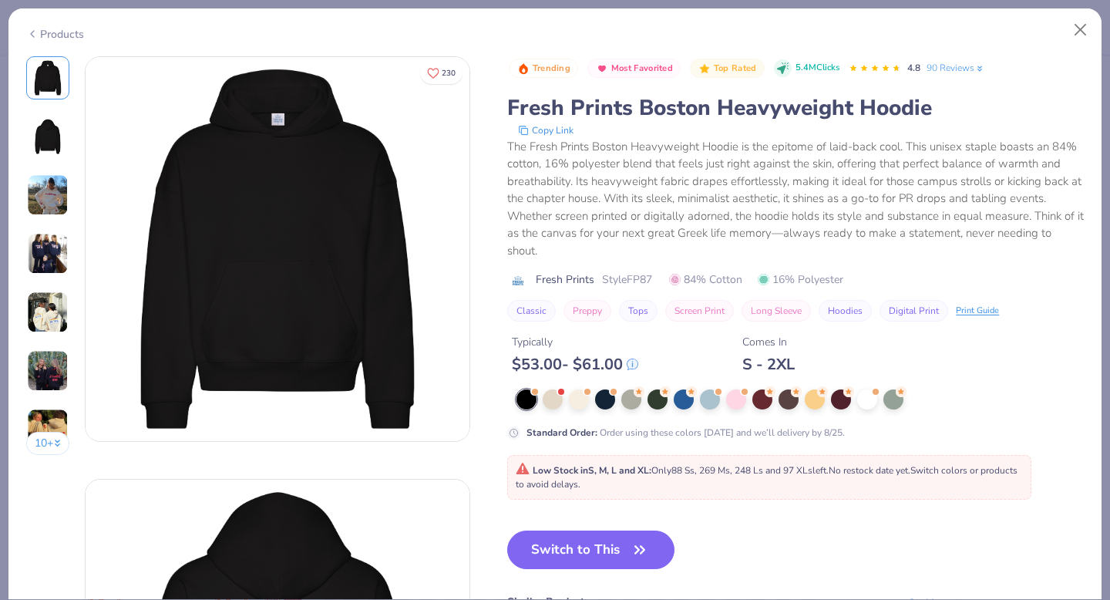
click at [55, 241] on img at bounding box center [48, 254] width 42 height 42
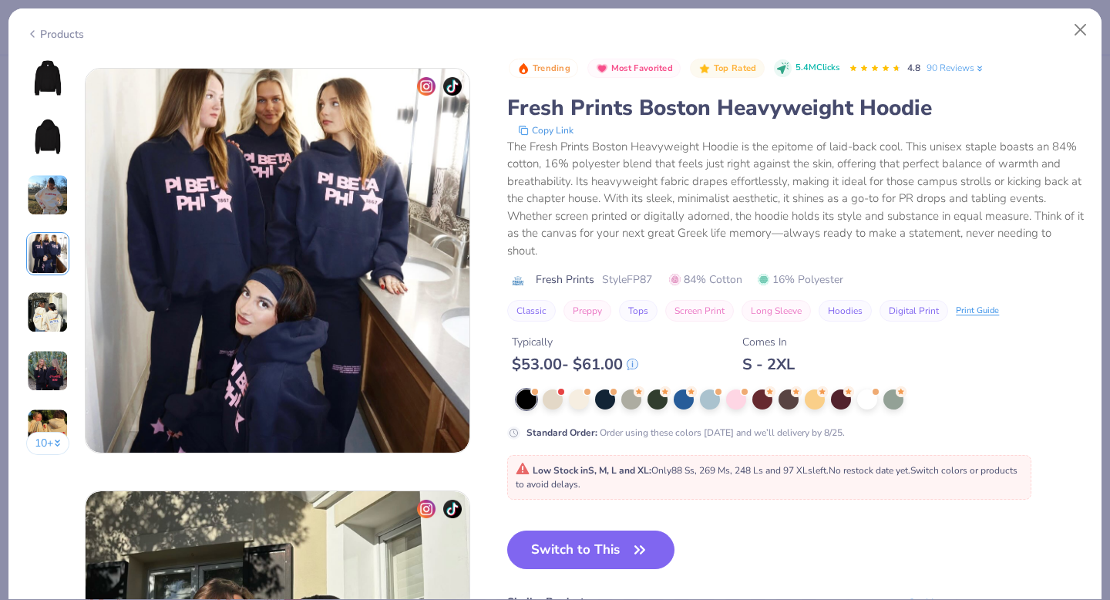
scroll to position [1268, 0]
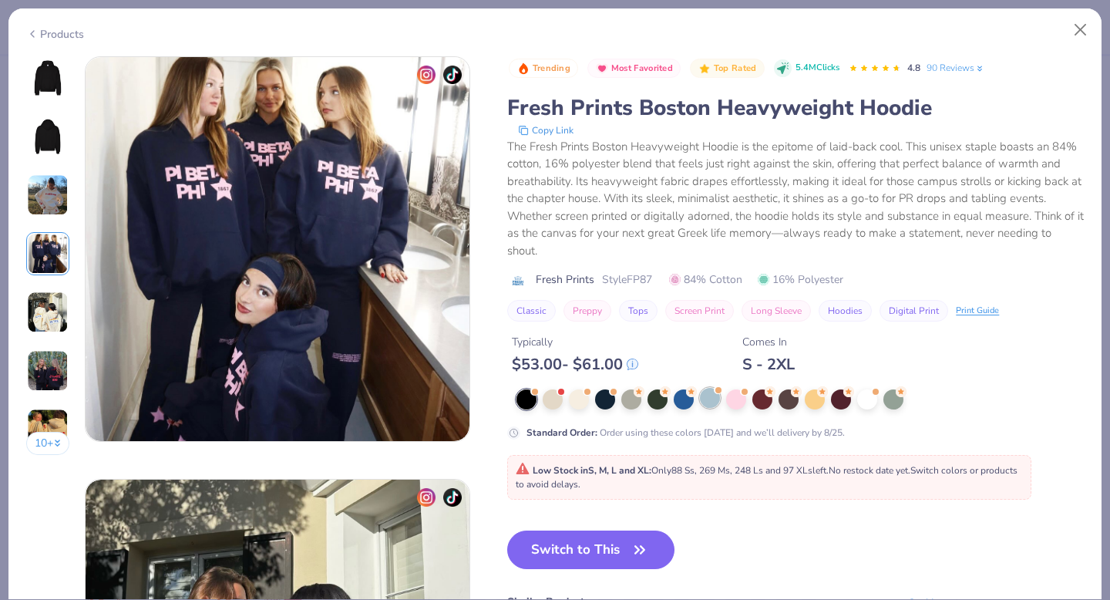
click at [704, 403] on div at bounding box center [710, 398] width 20 height 20
click at [42, 446] on button "10 +" at bounding box center [48, 443] width 44 height 23
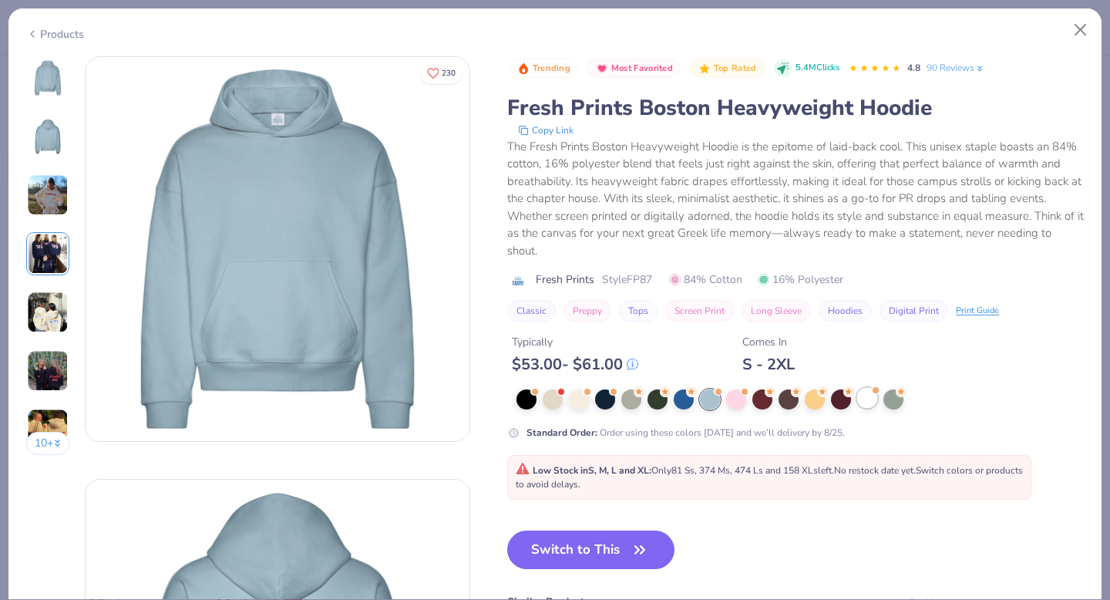
click at [867, 398] on div at bounding box center [867, 398] width 20 height 20
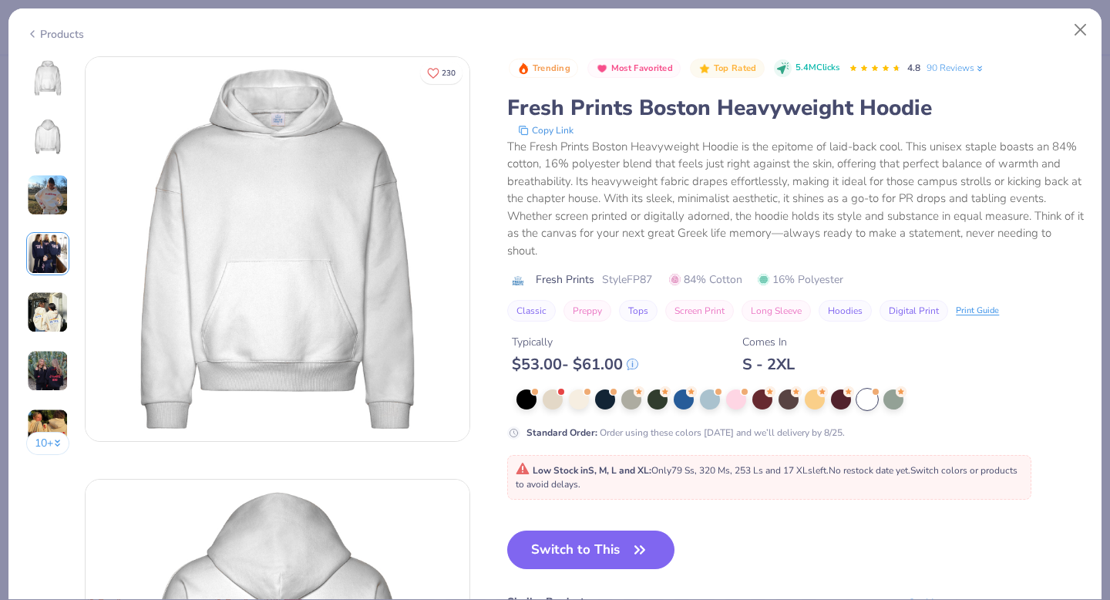
click at [43, 200] on img at bounding box center [48, 195] width 42 height 42
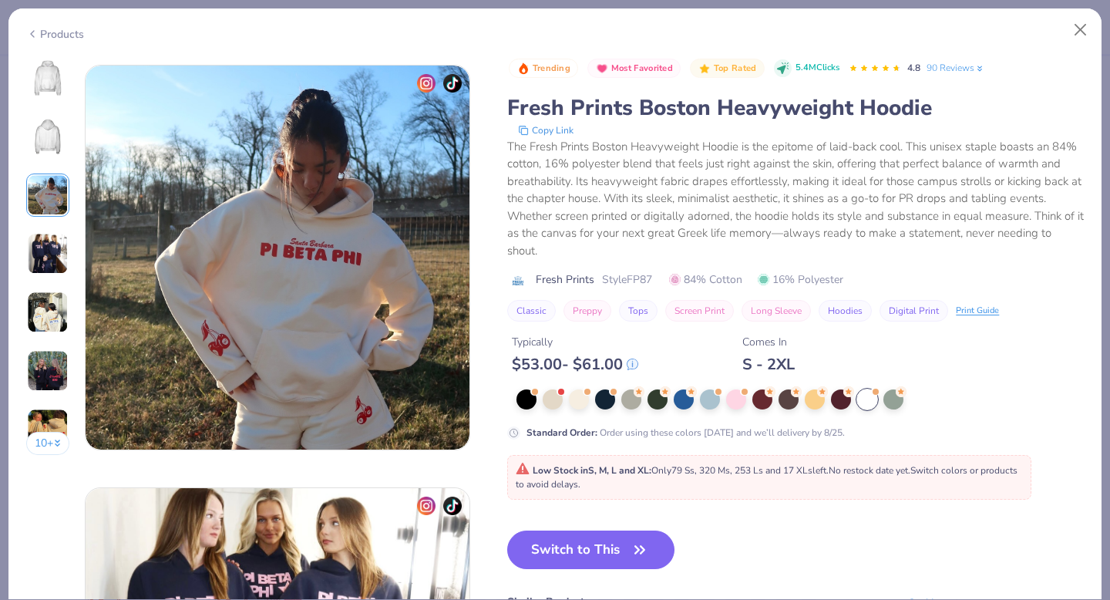
scroll to position [845, 0]
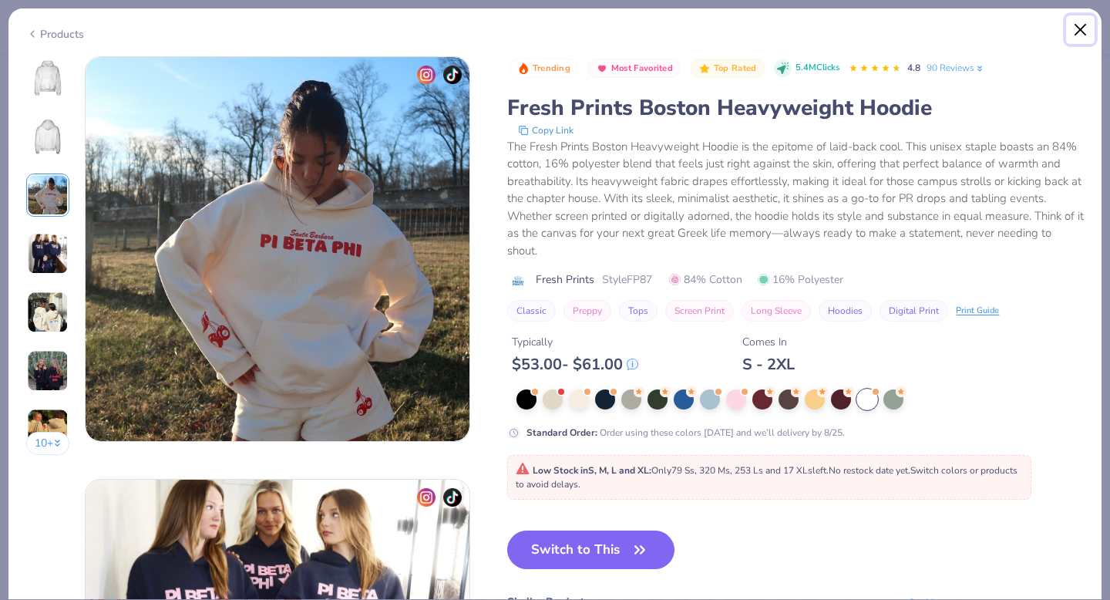
click at [1083, 32] on button "Close" at bounding box center [1080, 29] width 29 height 29
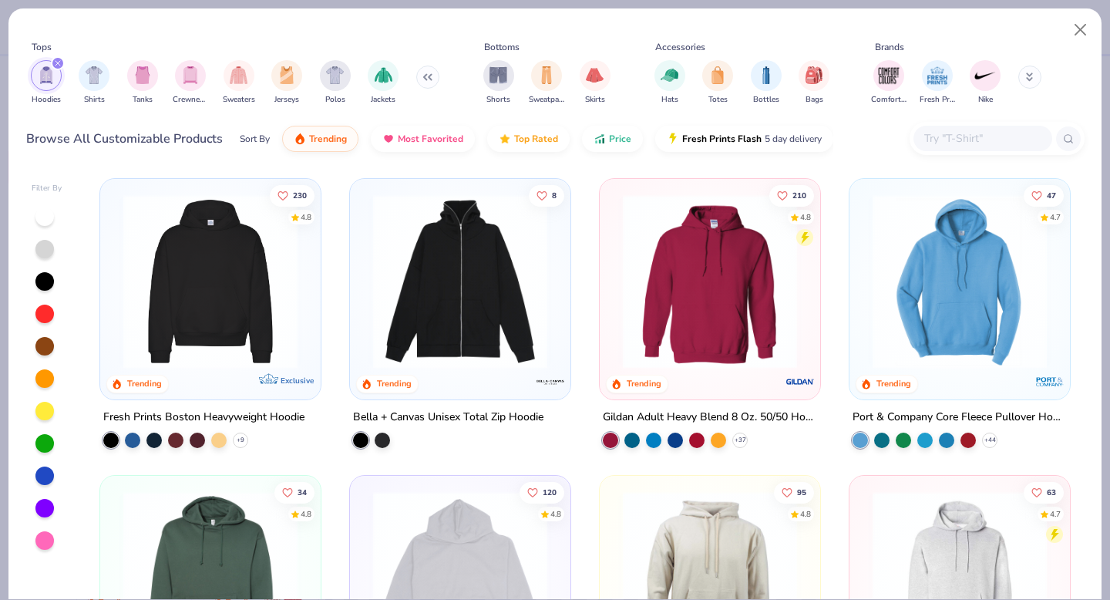
click at [49, 438] on div at bounding box center [44, 443] width 19 height 19
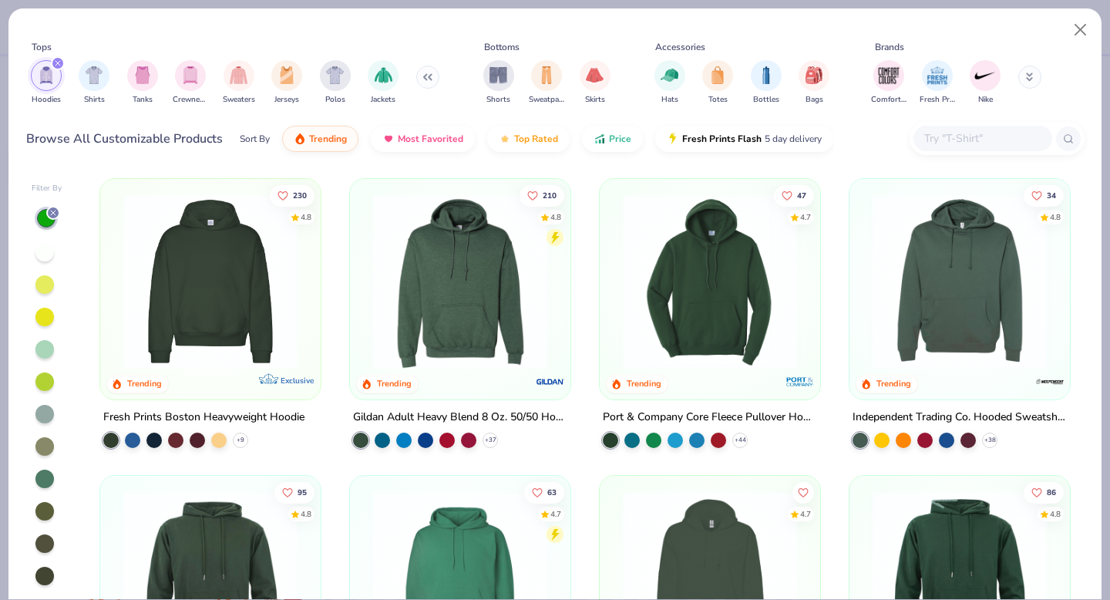
scroll to position [39, 0]
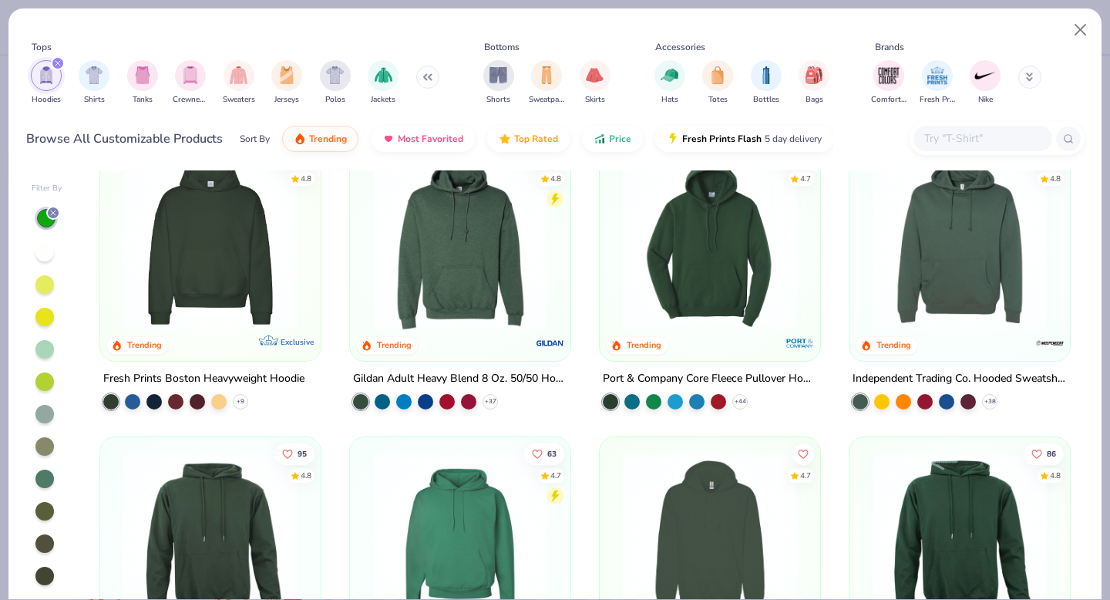
click at [522, 269] on img at bounding box center [461, 243] width 190 height 174
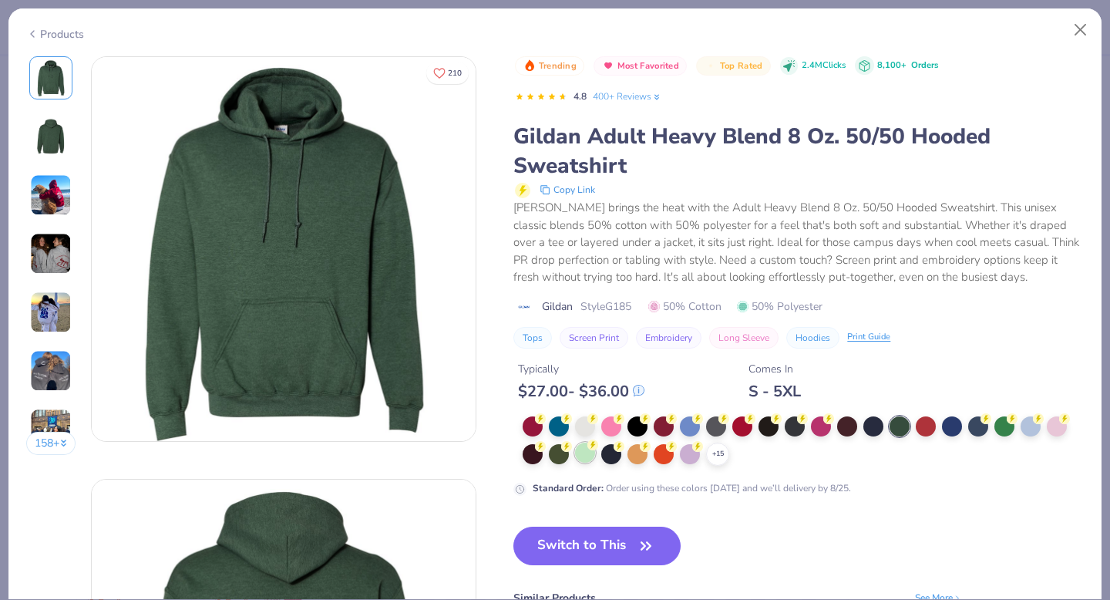
click at [591, 450] on div at bounding box center [585, 453] width 20 height 20
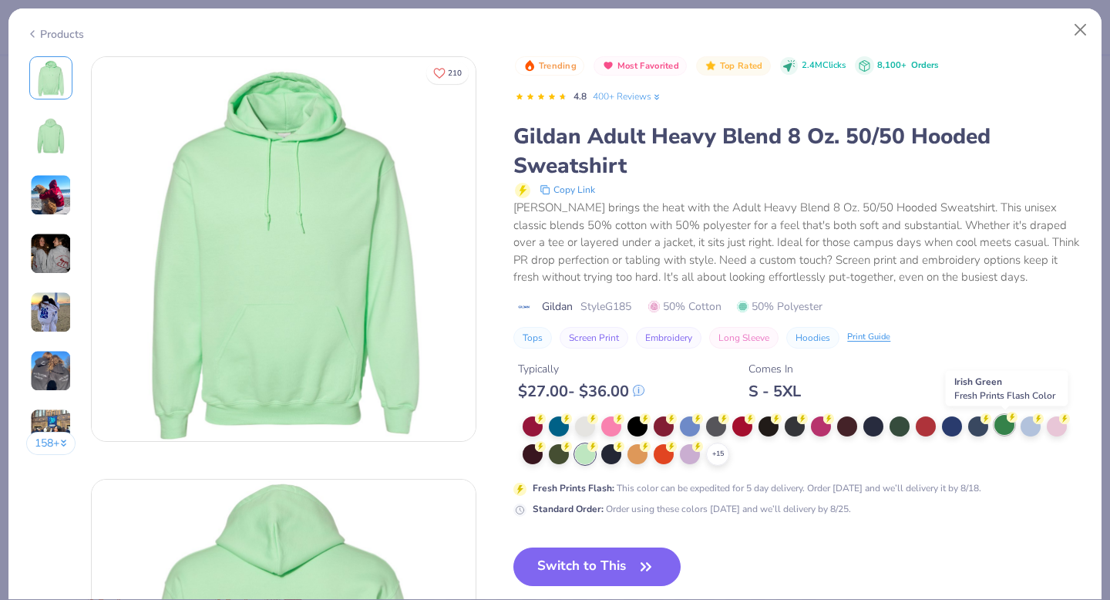
click at [1001, 428] on div at bounding box center [1005, 425] width 20 height 20
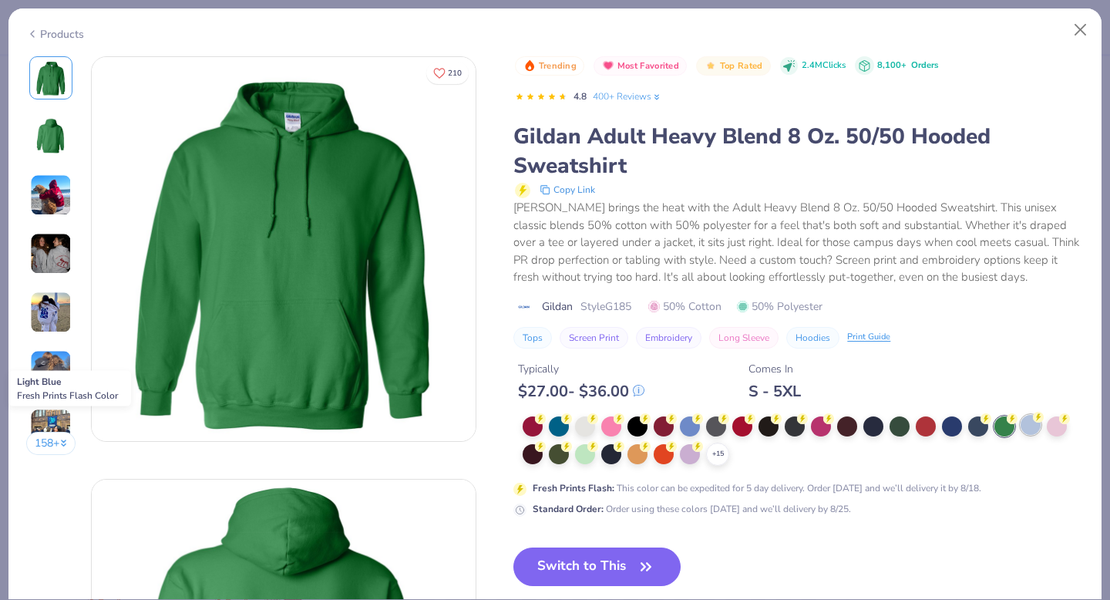
click at [1036, 429] on div at bounding box center [1031, 425] width 20 height 20
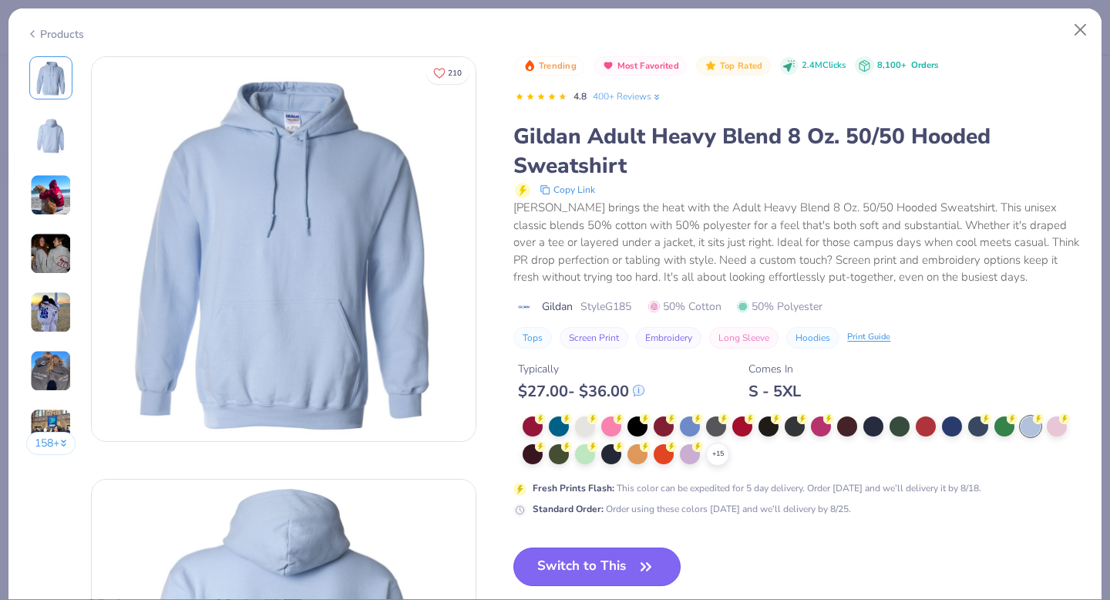
click at [595, 568] on button "Switch to This" at bounding box center [597, 566] width 167 height 39
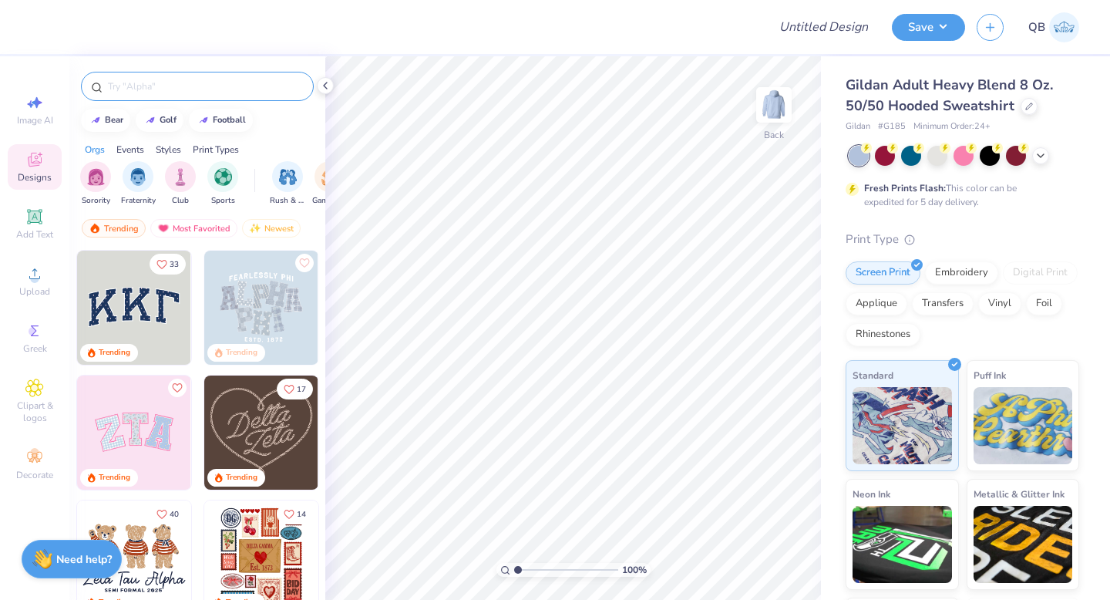
click at [166, 88] on input "text" at bounding box center [204, 86] width 197 height 15
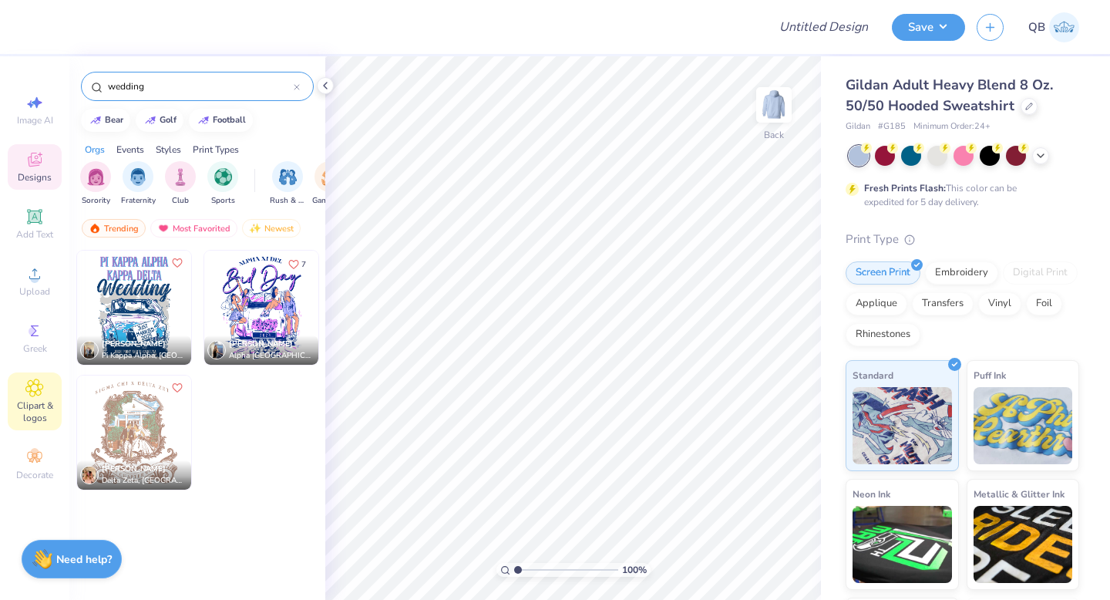
type input "wedding"
click at [37, 417] on span "Clipart & logos" at bounding box center [35, 411] width 54 height 25
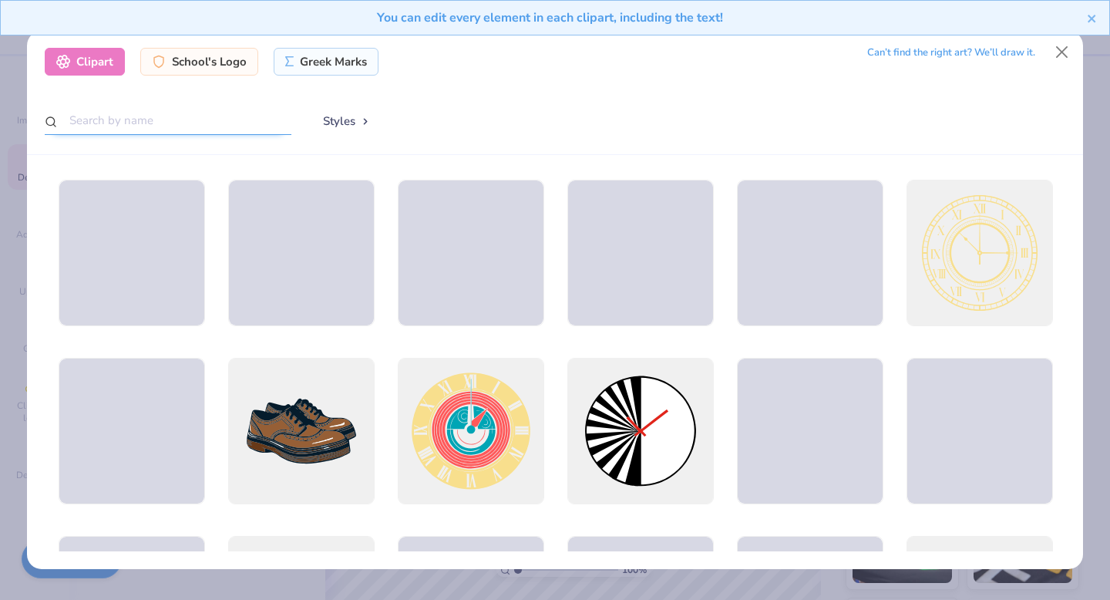
click at [175, 126] on input "text" at bounding box center [168, 120] width 247 height 29
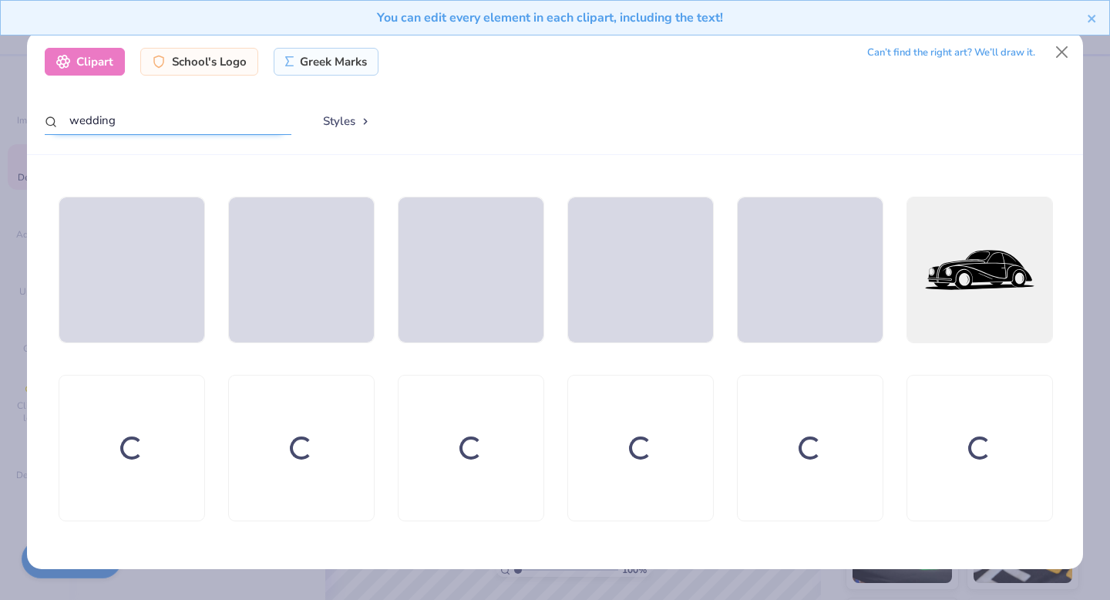
scroll to position [2478, 0]
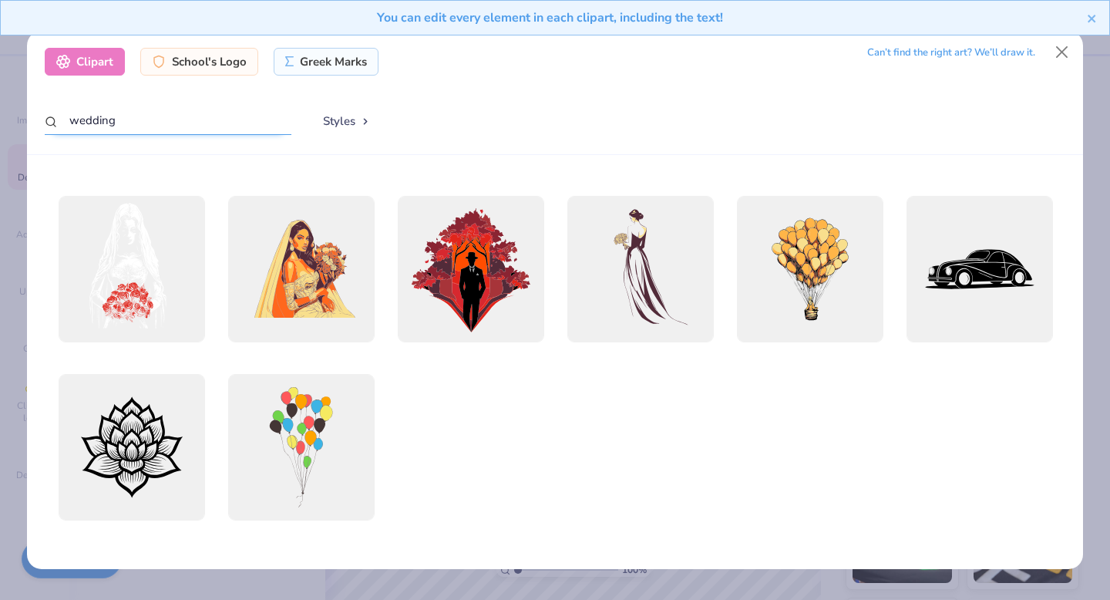
drag, startPoint x: 125, startPoint y: 128, endPoint x: 52, endPoint y: 128, distance: 73.3
click at [52, 128] on input "wedding" at bounding box center [168, 120] width 247 height 29
type input "ring"
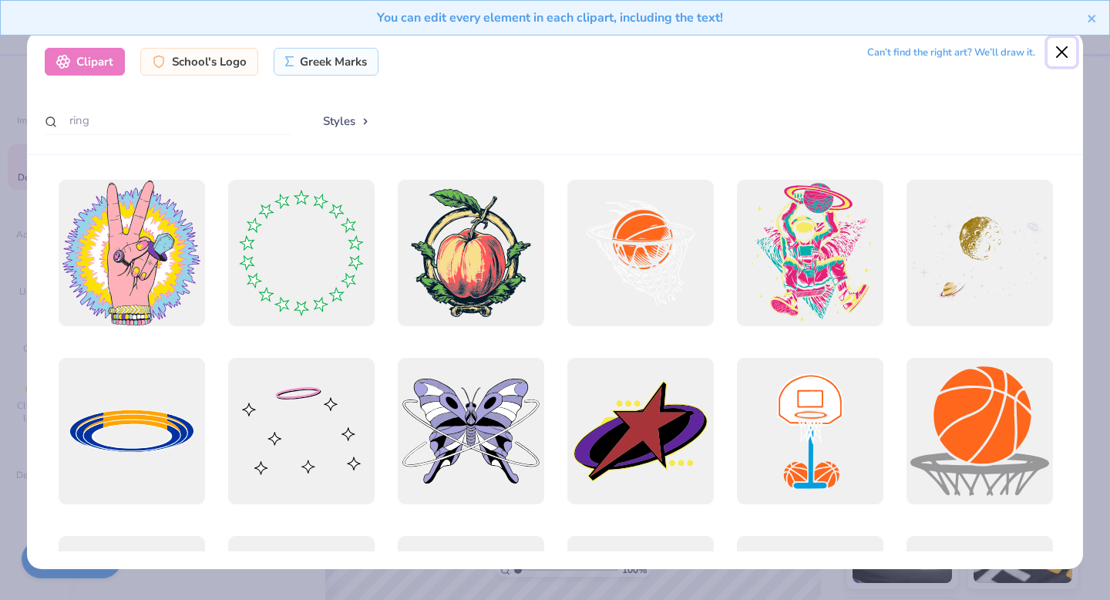
click at [1056, 54] on button "Close" at bounding box center [1062, 52] width 29 height 29
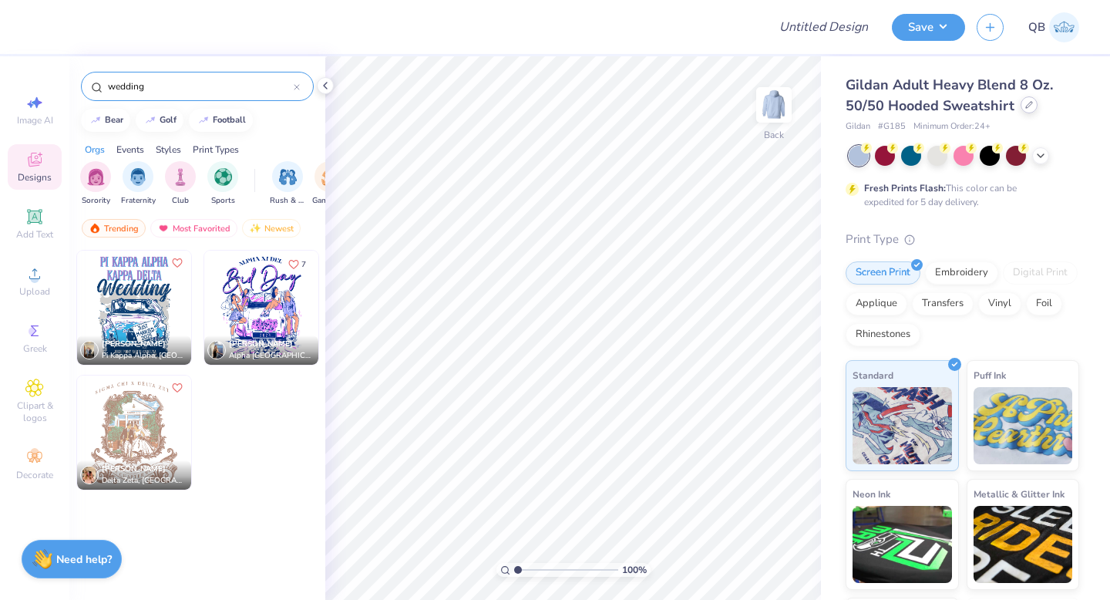
click at [1022, 103] on div at bounding box center [1029, 104] width 17 height 17
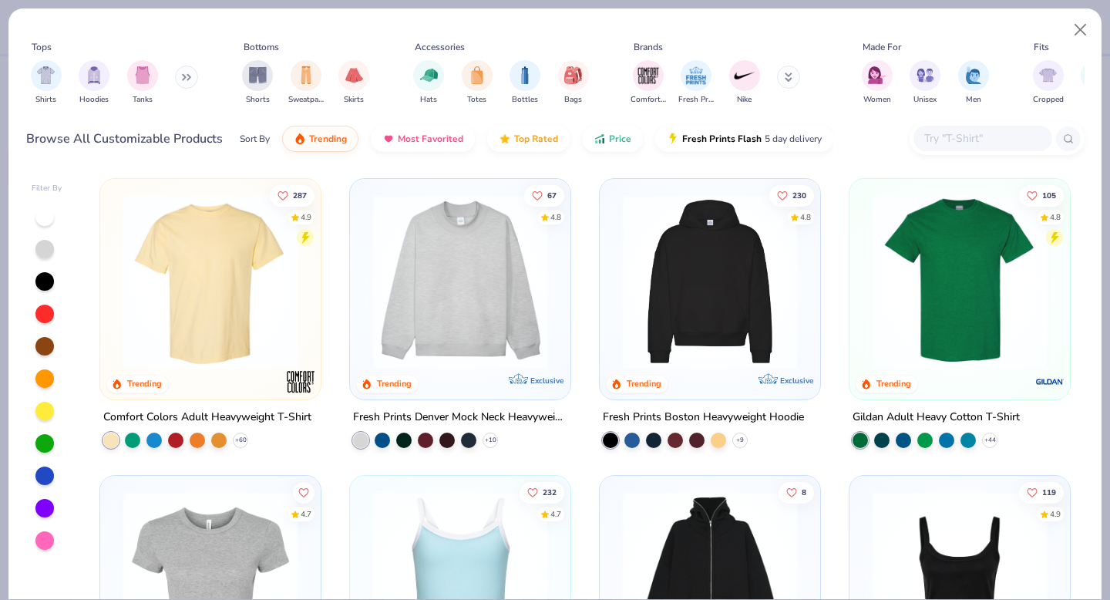
click at [485, 315] on img at bounding box center [461, 281] width 190 height 174
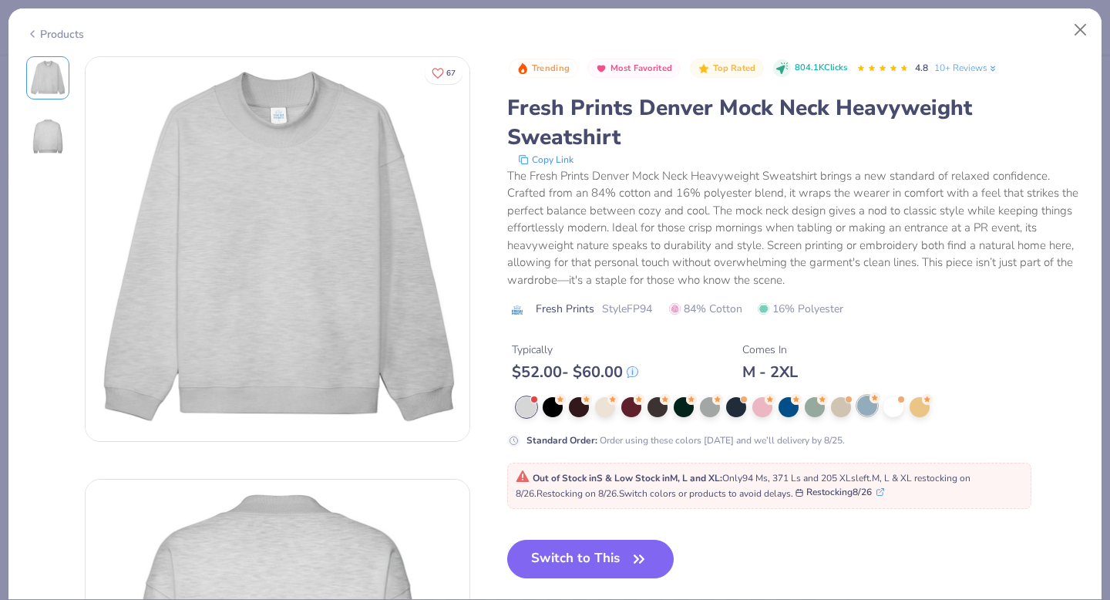
click at [870, 411] on div at bounding box center [867, 406] width 20 height 20
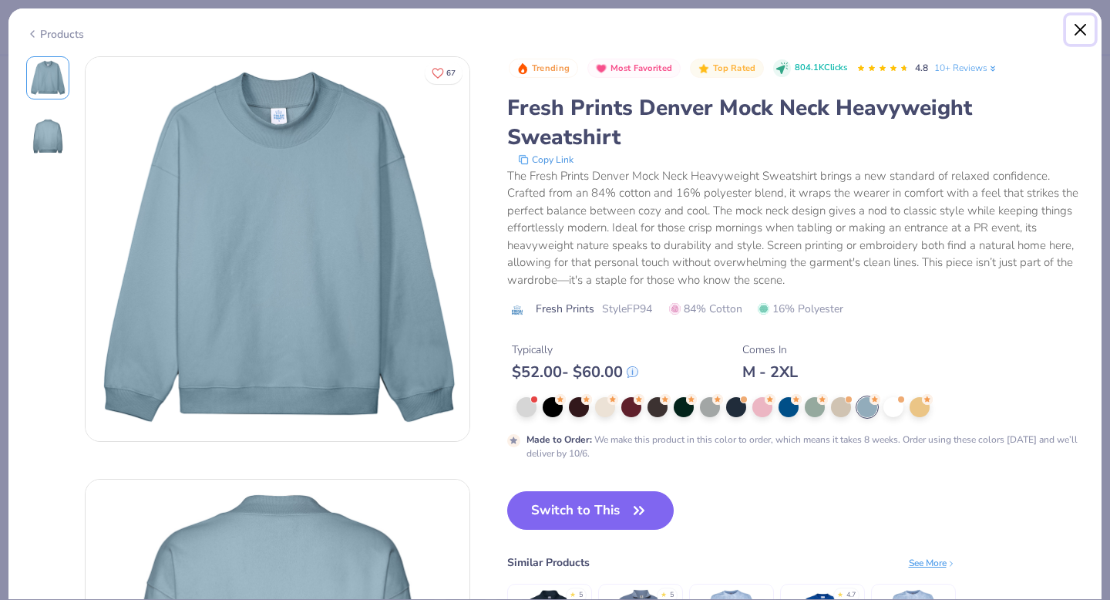
click at [1083, 26] on button "Close" at bounding box center [1080, 29] width 29 height 29
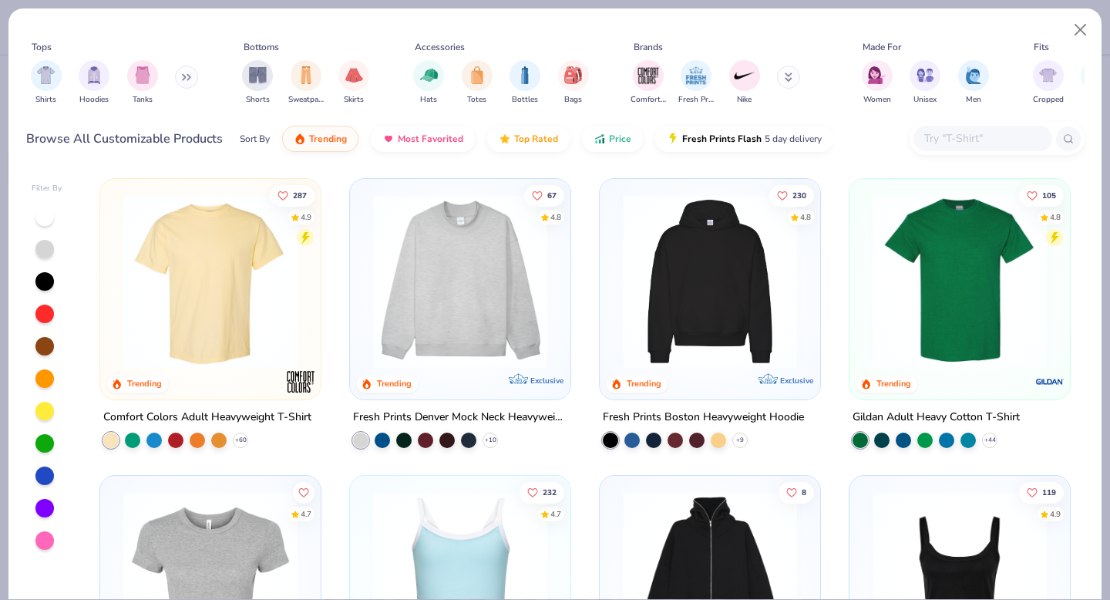
scroll to position [2, 0]
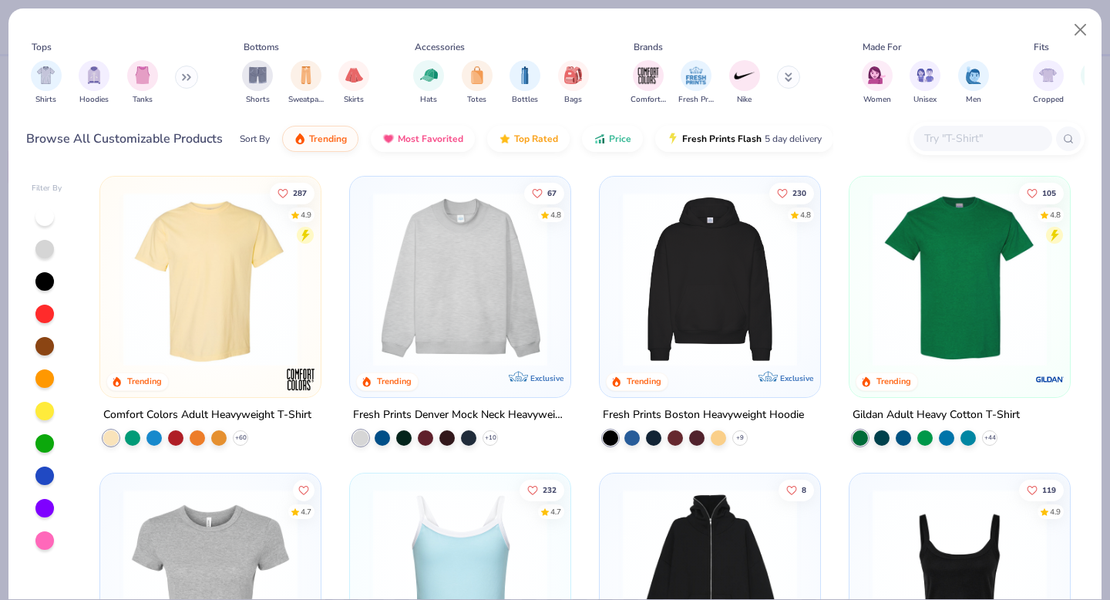
click at [723, 263] on img at bounding box center [710, 279] width 190 height 174
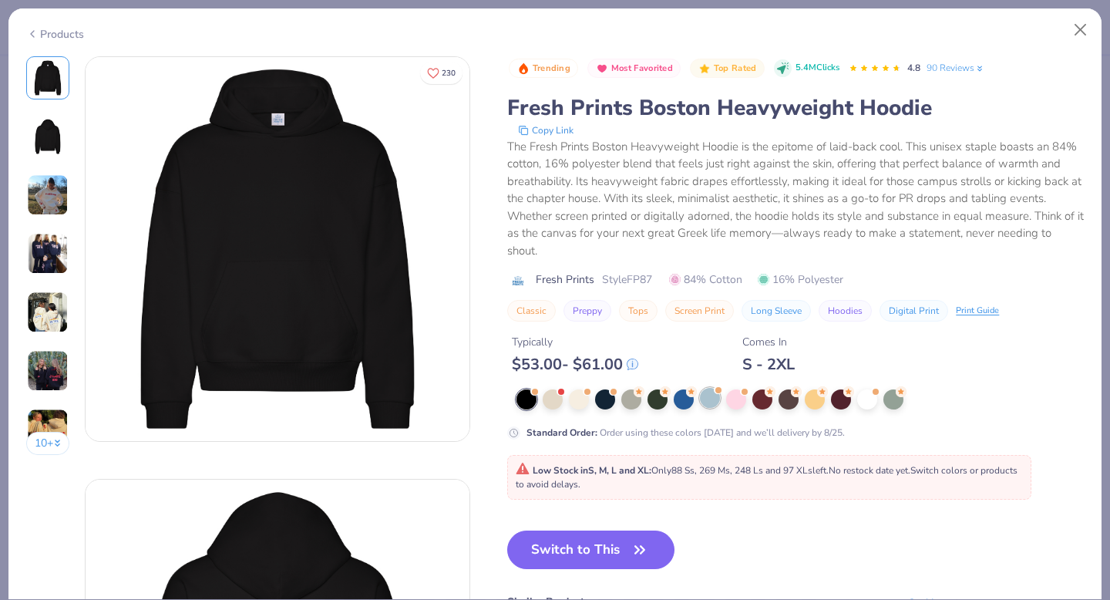
click at [711, 403] on div at bounding box center [710, 398] width 20 height 20
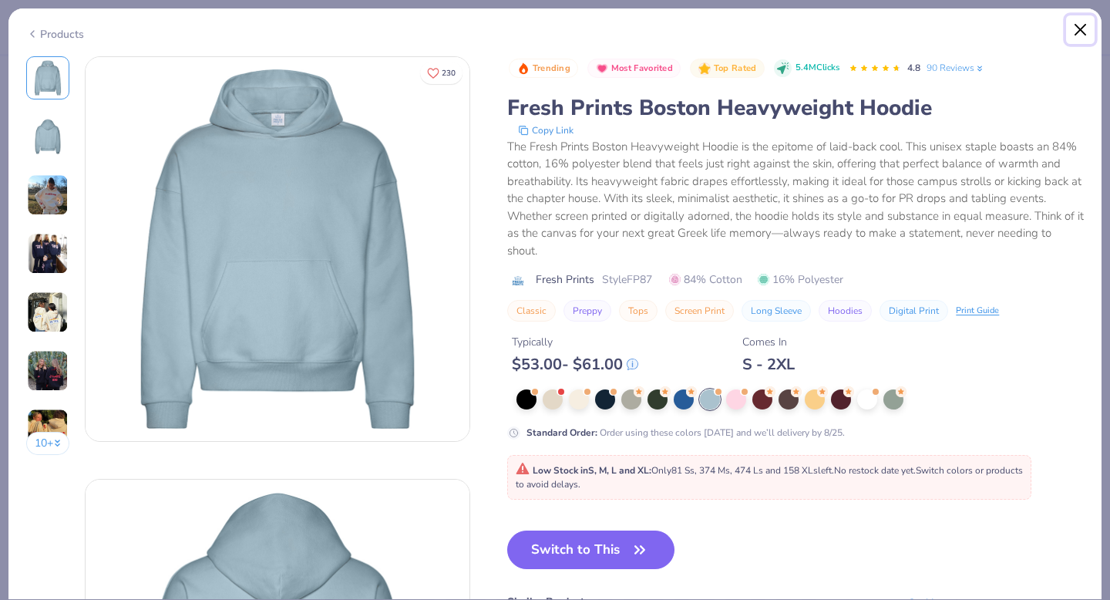
click at [1082, 29] on button "Close" at bounding box center [1080, 29] width 29 height 29
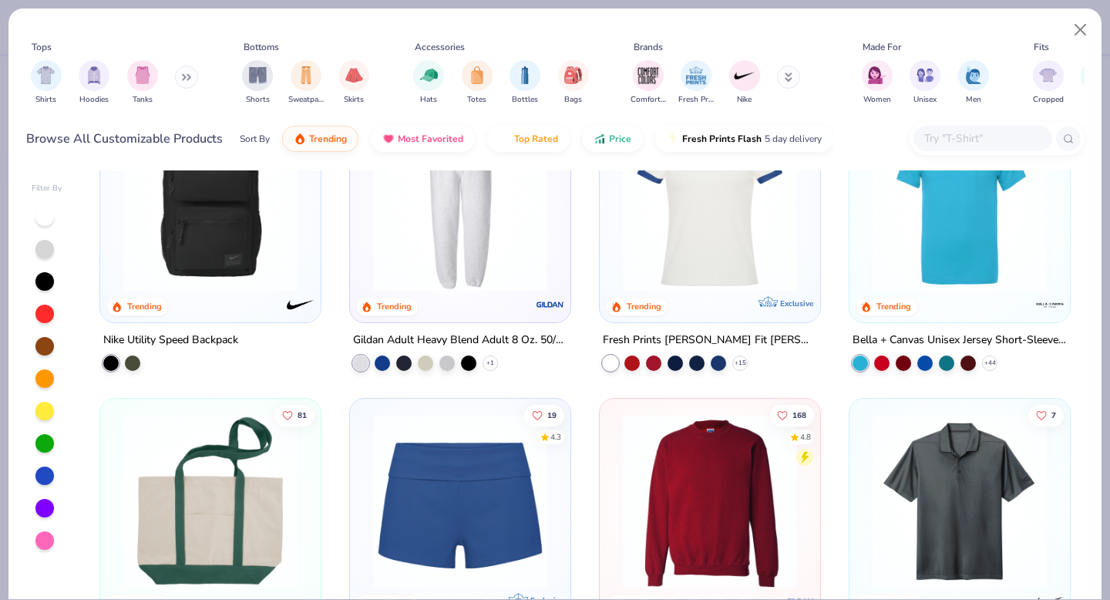
scroll to position [1733, 0]
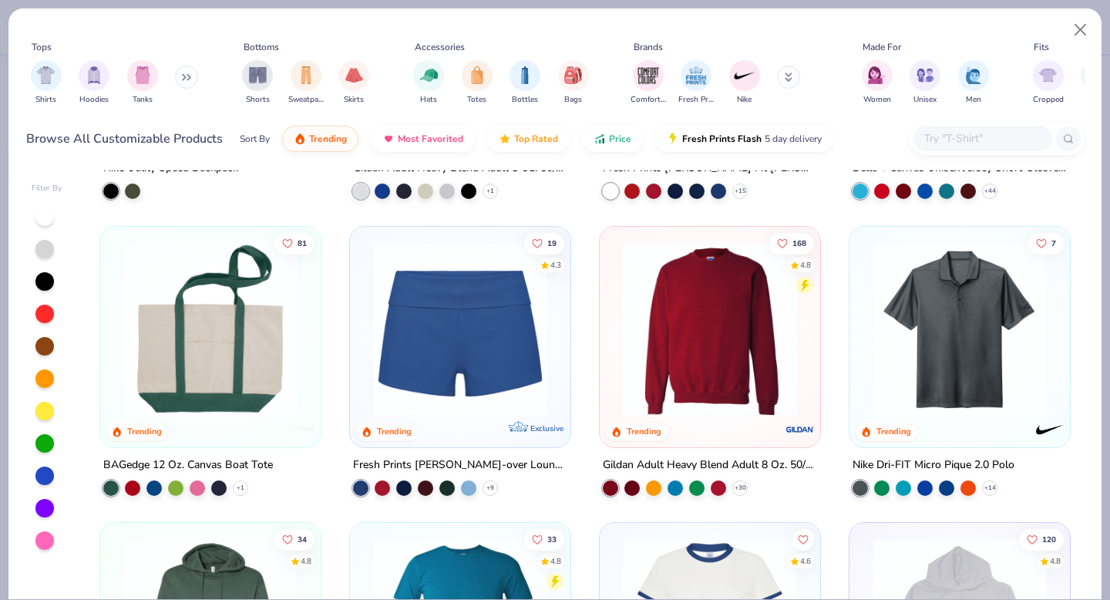
click at [697, 387] on img at bounding box center [710, 328] width 190 height 174
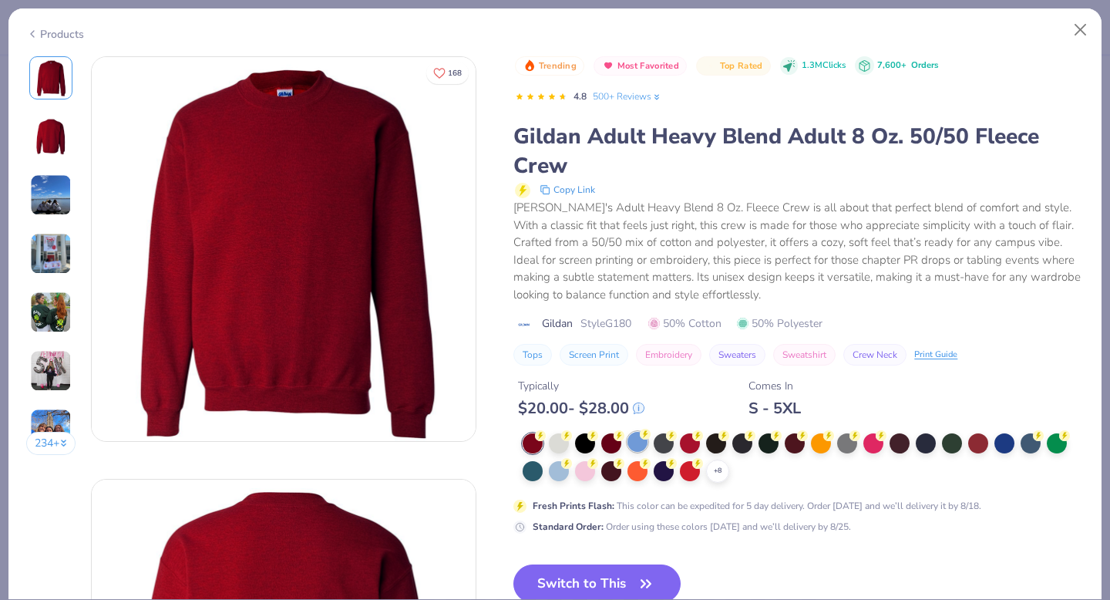
click at [638, 438] on div at bounding box center [638, 442] width 20 height 20
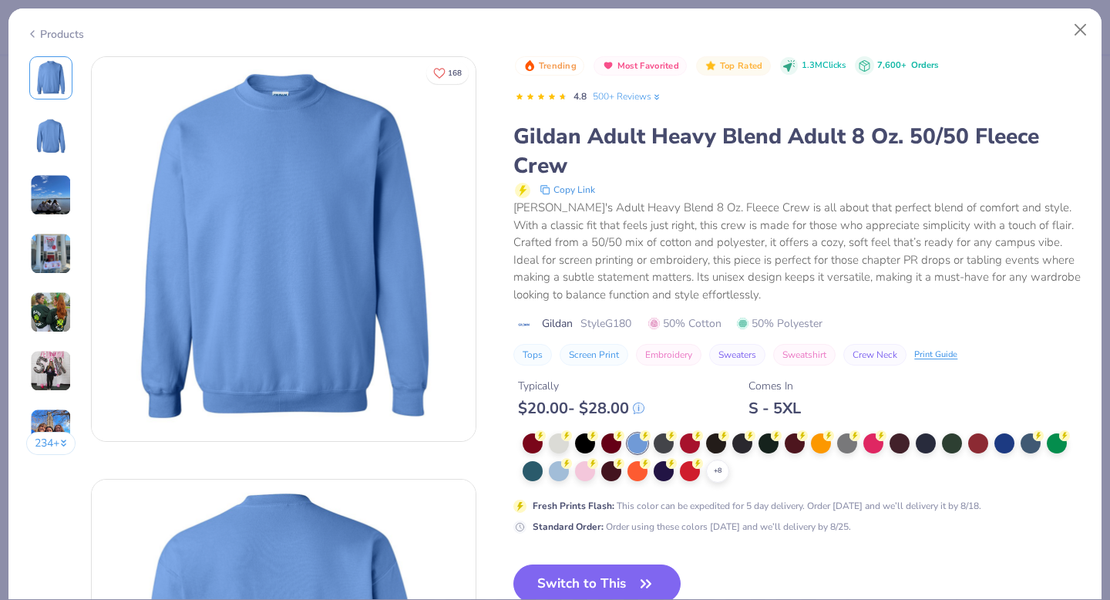
click at [45, 366] on img at bounding box center [51, 371] width 42 height 42
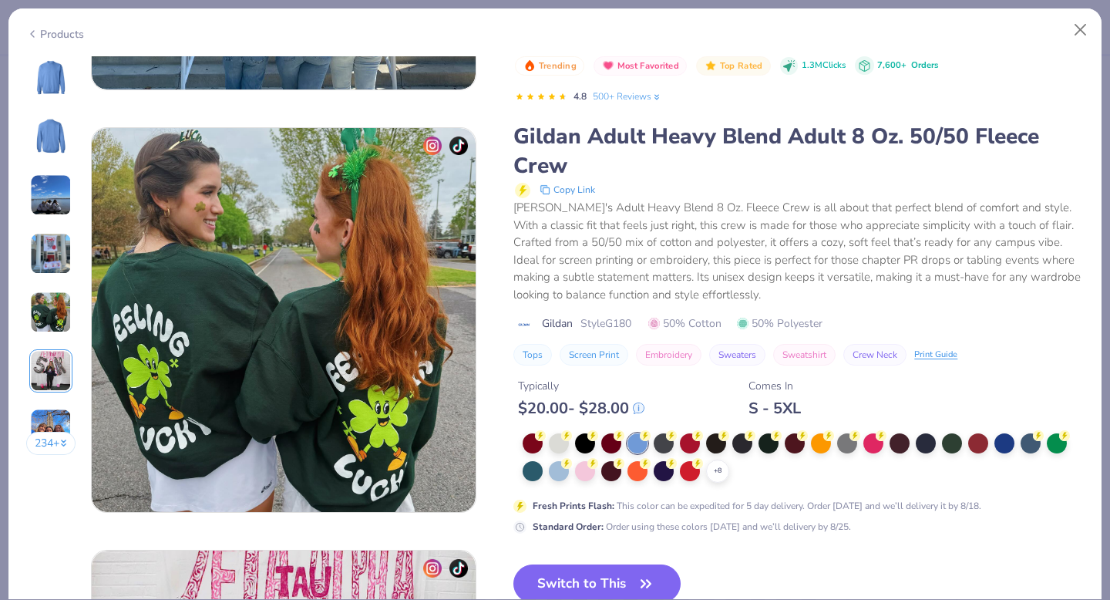
scroll to position [2113, 0]
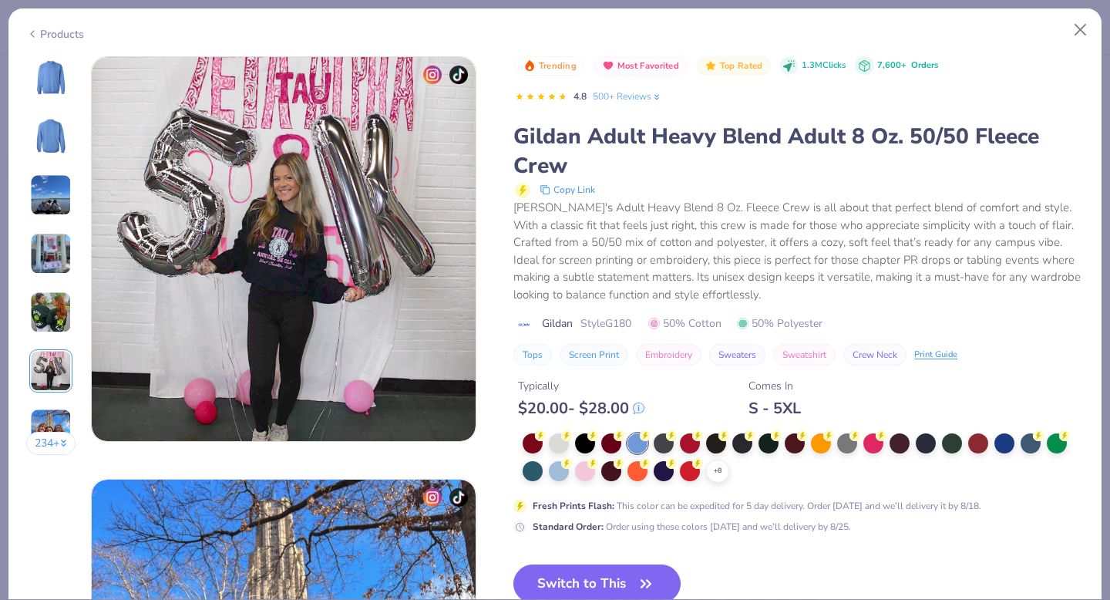
click at [45, 446] on button "234 +" at bounding box center [51, 443] width 50 height 23
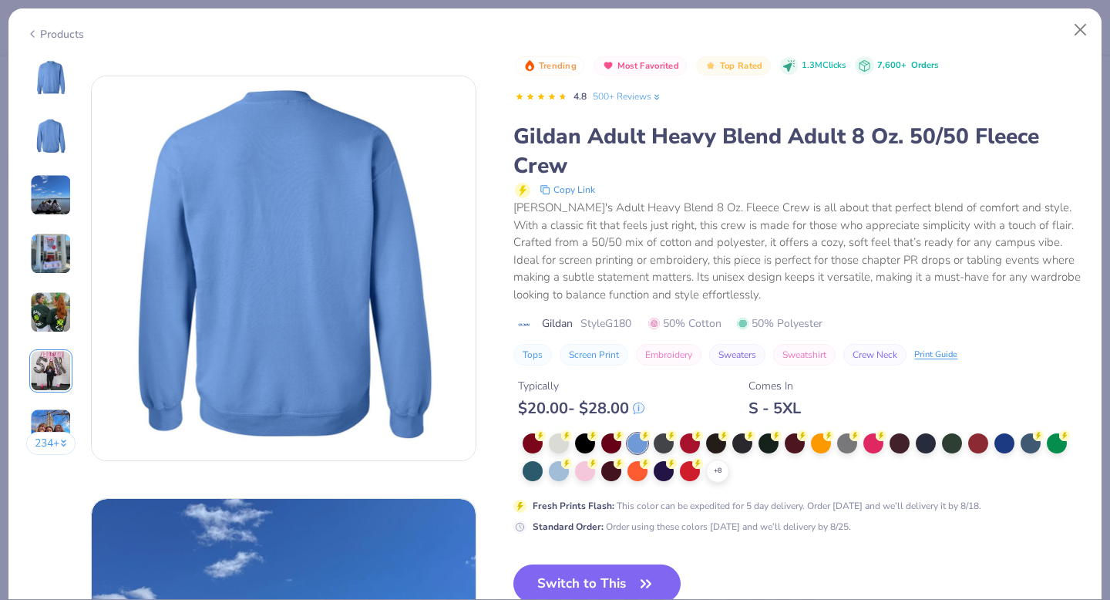
scroll to position [0, 0]
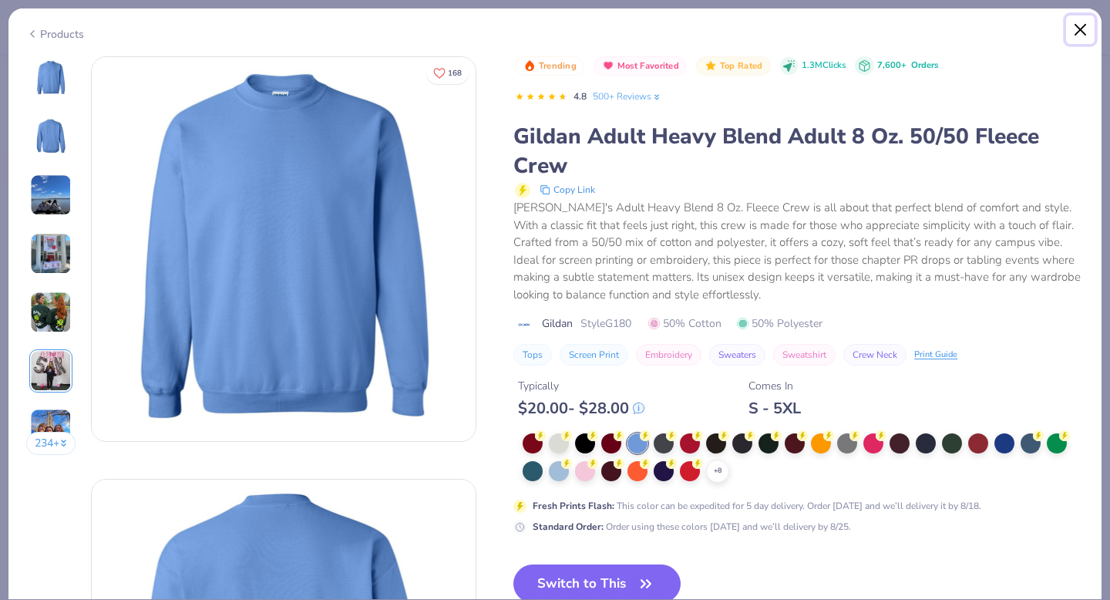
click at [1080, 28] on button "Close" at bounding box center [1080, 29] width 29 height 29
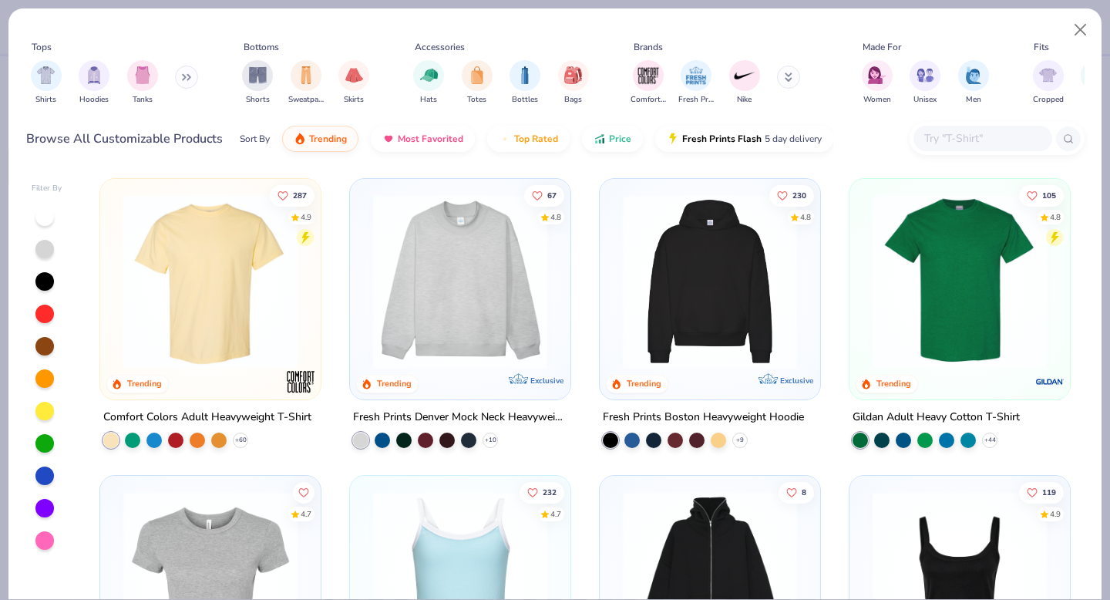
click at [955, 136] on input "text" at bounding box center [982, 139] width 119 height 18
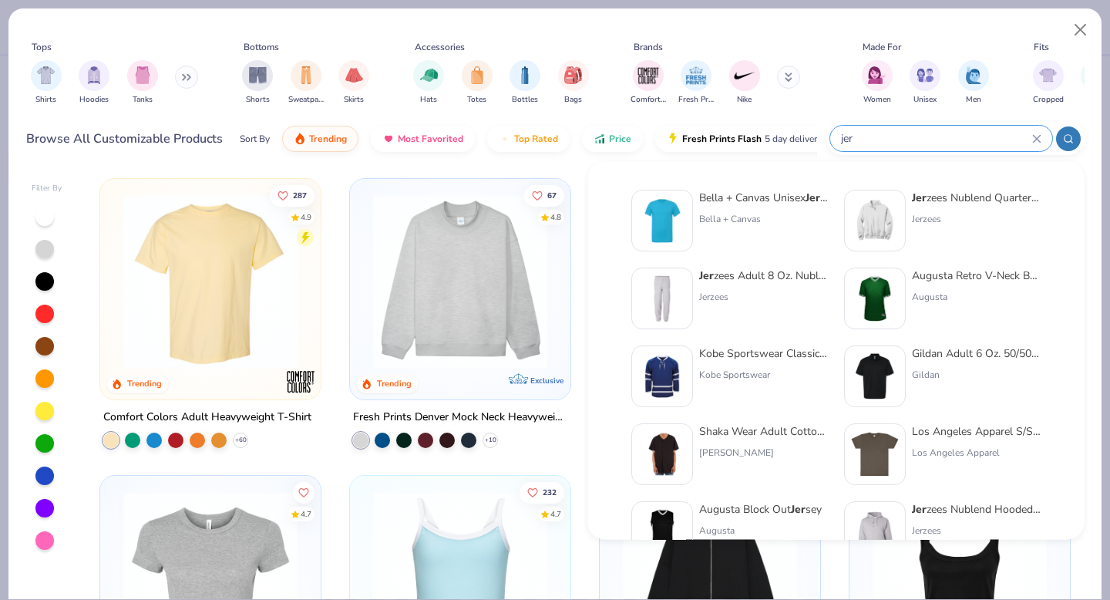
type input "jer"
click at [673, 290] on img at bounding box center [662, 299] width 48 height 48
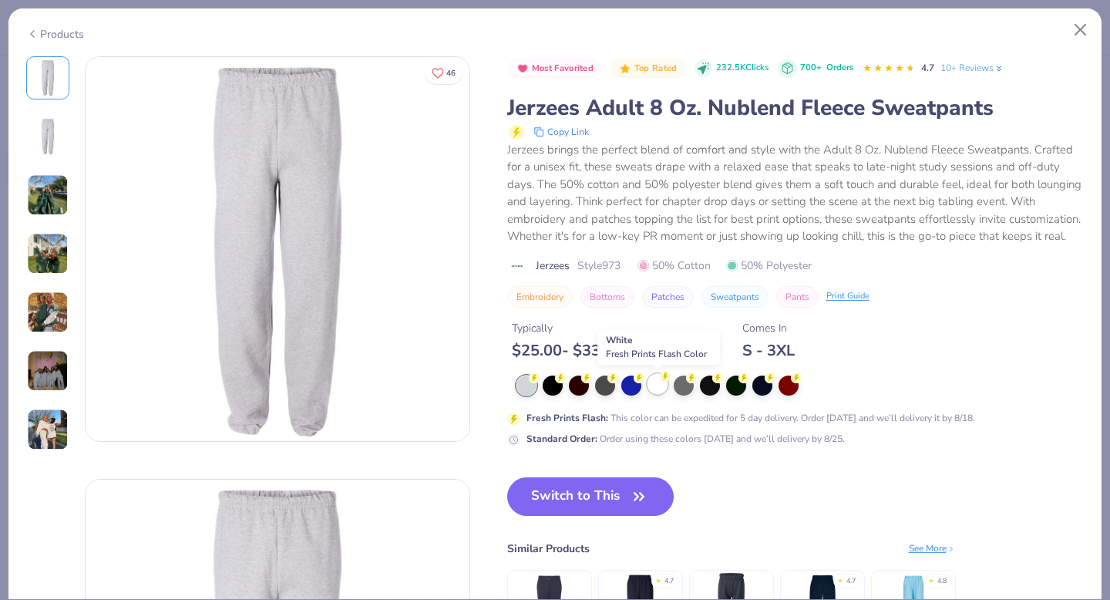
click at [660, 379] on icon at bounding box center [665, 376] width 11 height 11
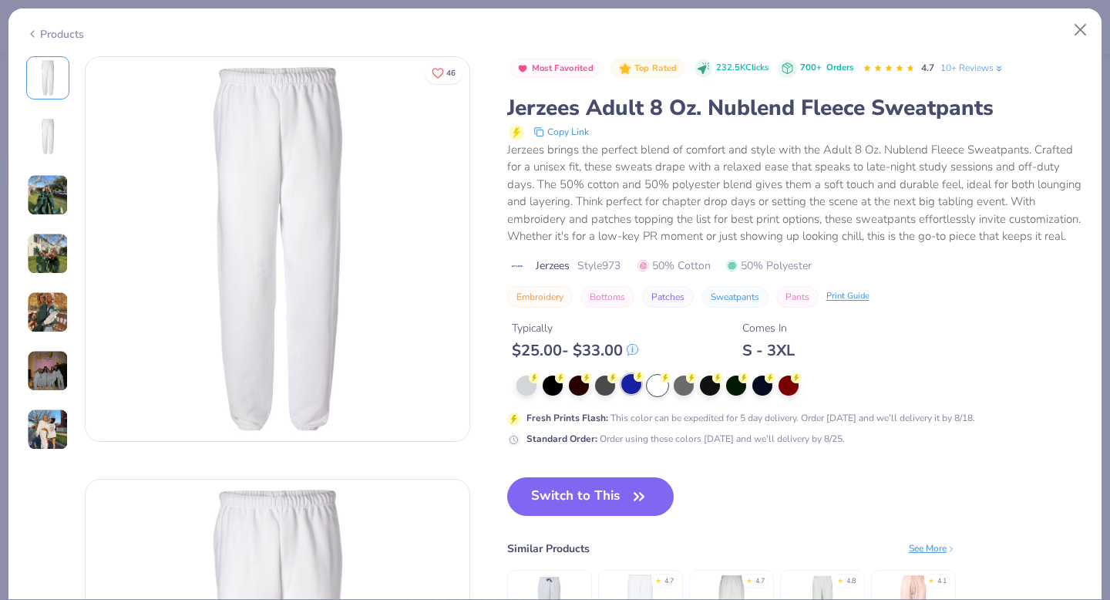
click at [630, 381] on div at bounding box center [632, 384] width 20 height 20
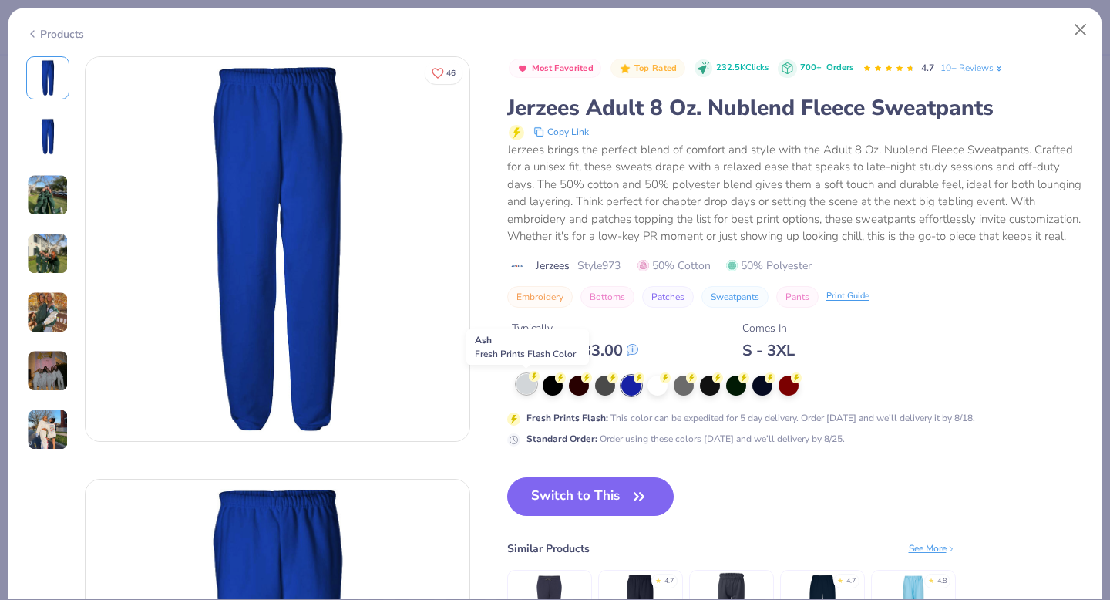
click at [524, 386] on div at bounding box center [527, 384] width 20 height 20
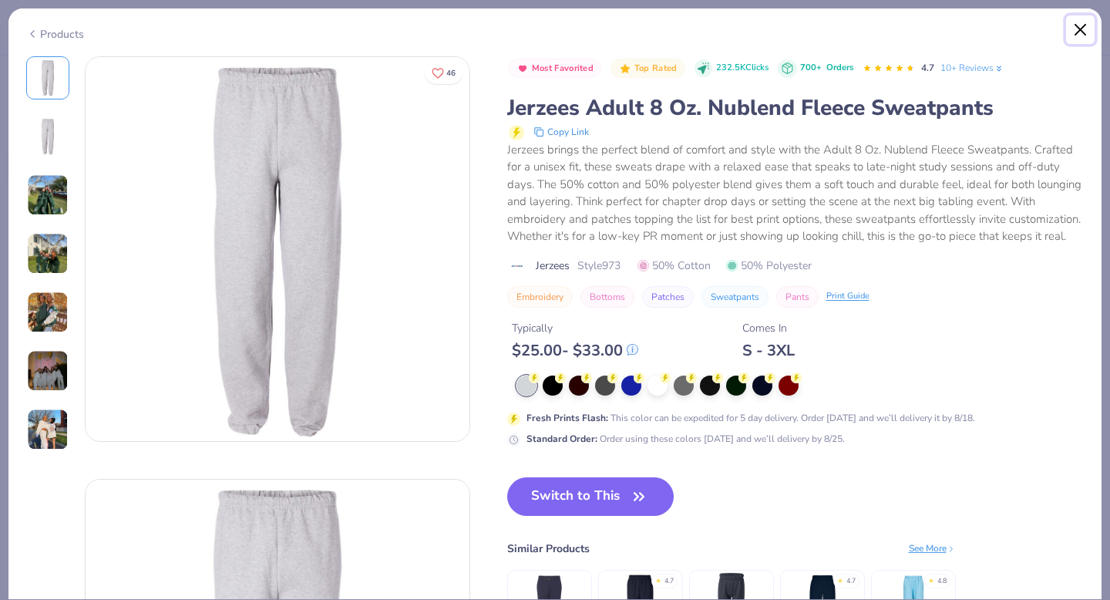
click at [1079, 28] on button "Close" at bounding box center [1080, 29] width 29 height 29
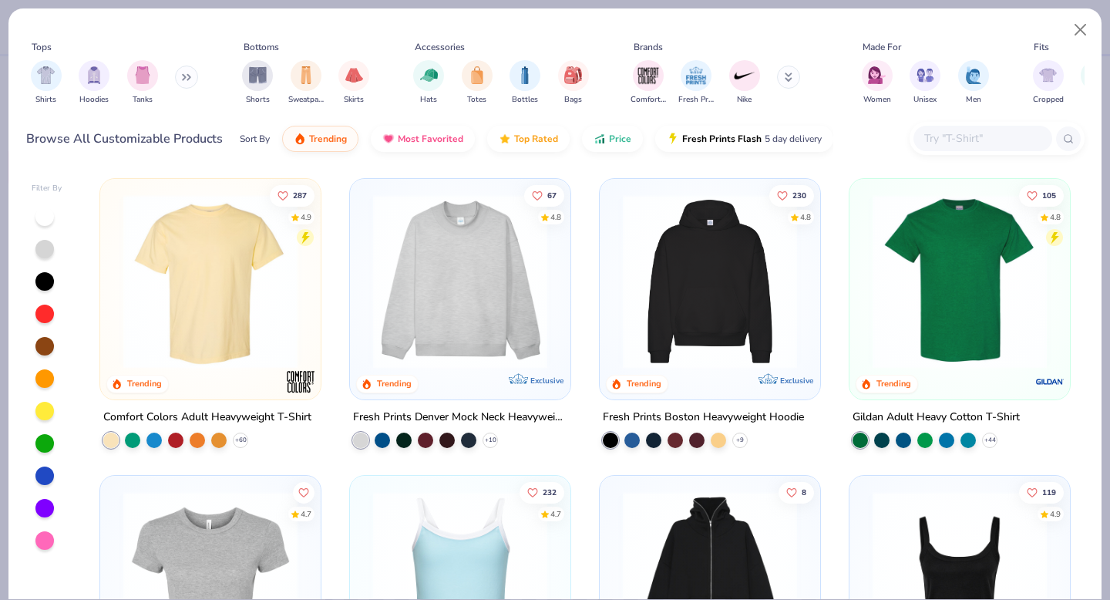
click at [793, 85] on button at bounding box center [788, 77] width 23 height 23
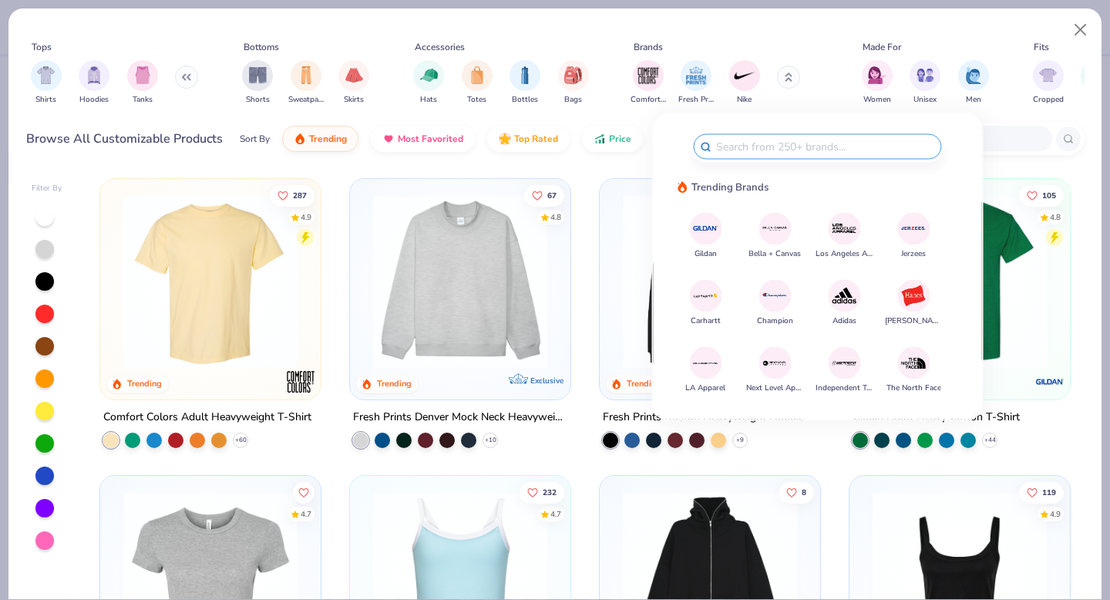
click at [704, 224] on img at bounding box center [705, 228] width 27 height 27
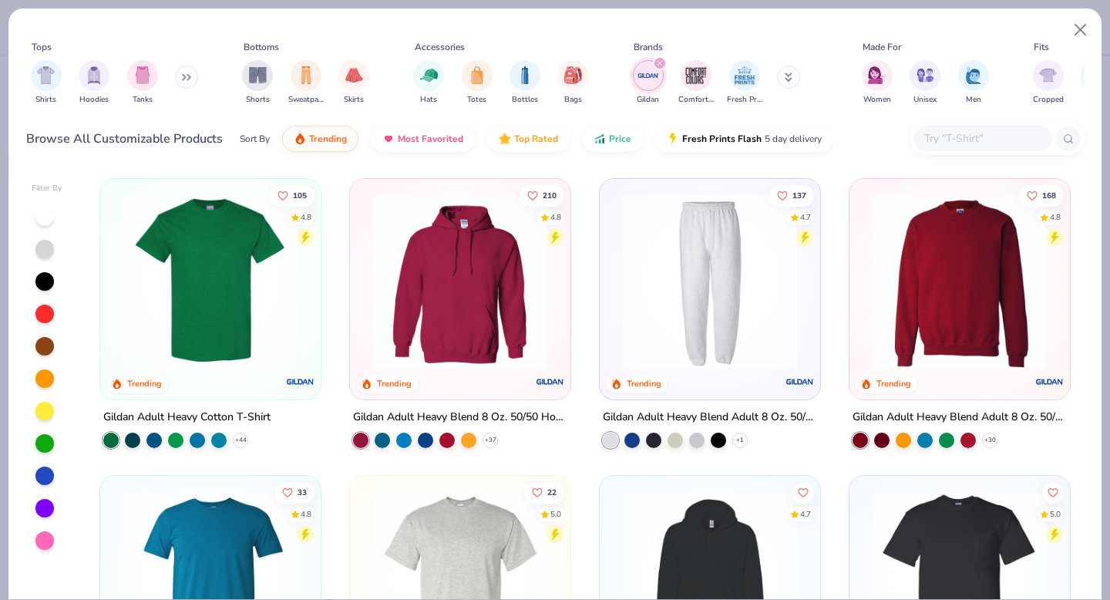
click at [507, 253] on img at bounding box center [461, 281] width 190 height 174
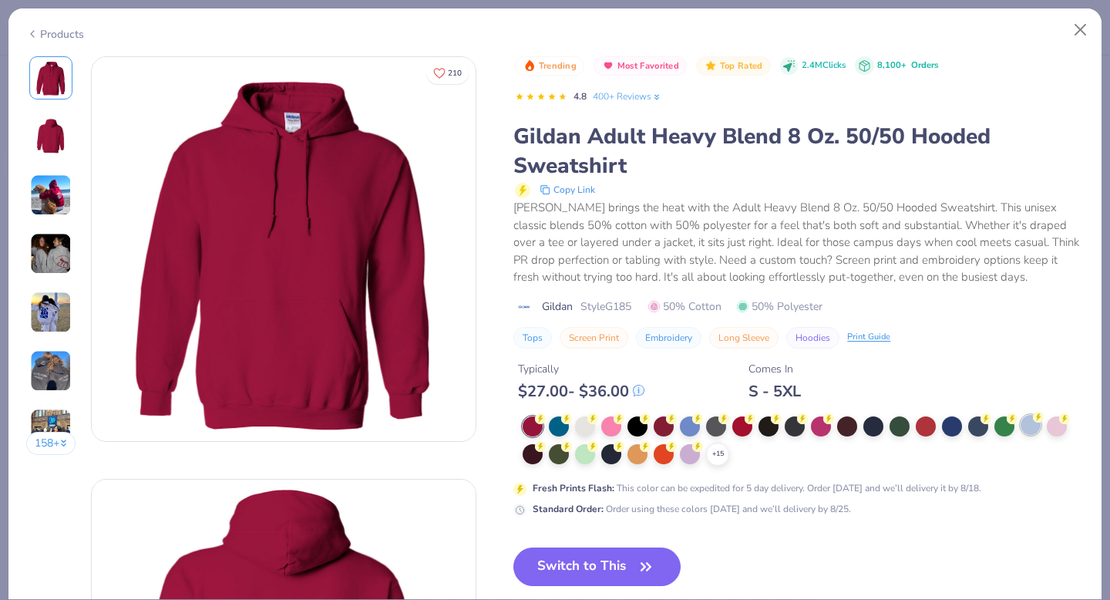
click at [1032, 428] on div at bounding box center [1031, 425] width 20 height 20
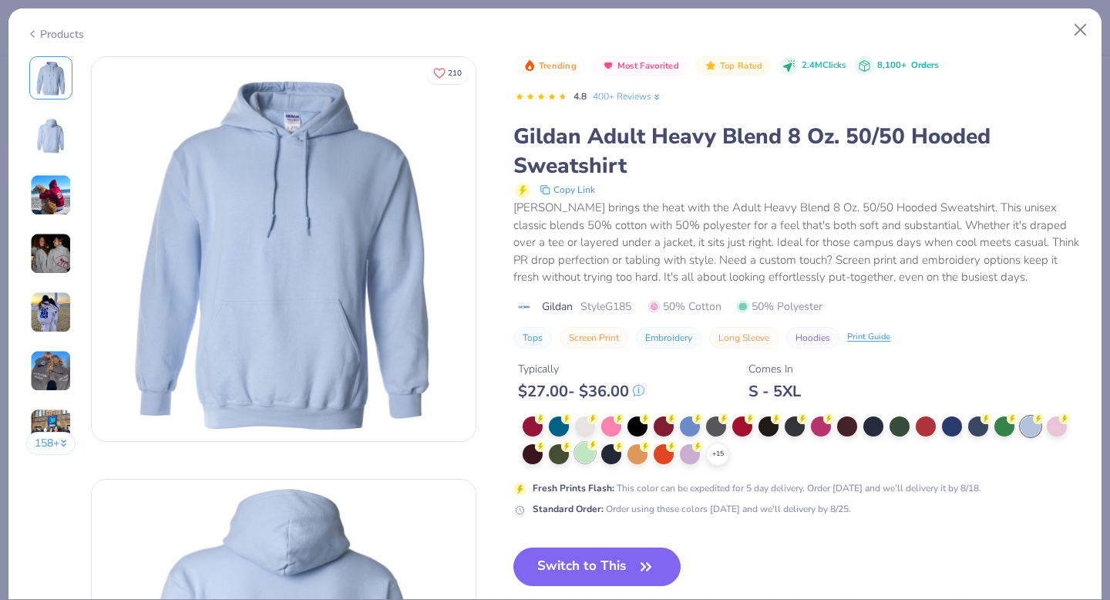
click at [584, 448] on div at bounding box center [585, 453] width 20 height 20
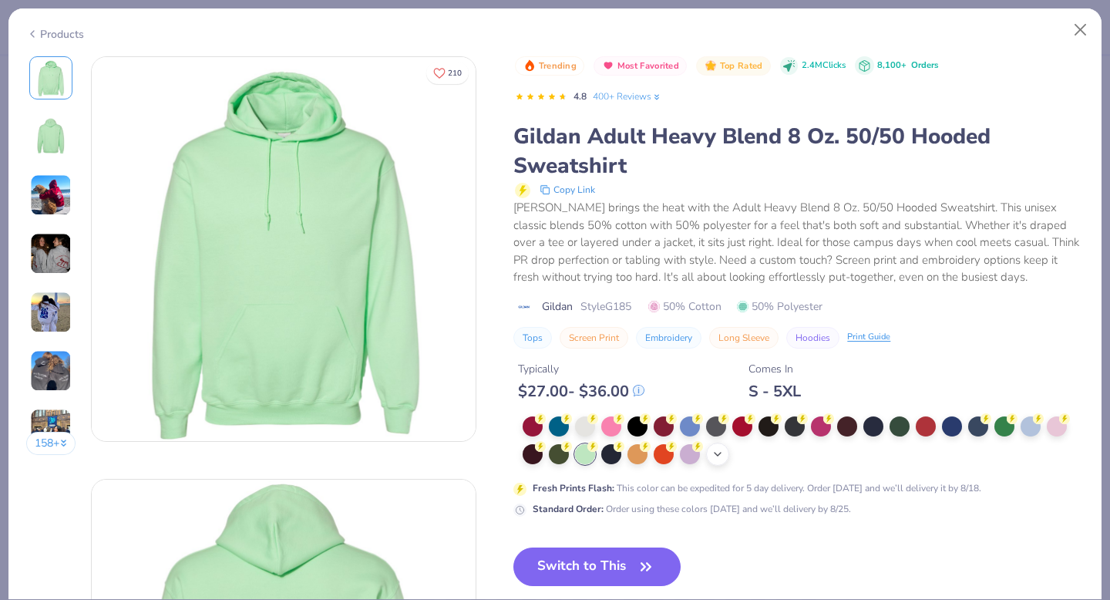
click at [720, 456] on icon at bounding box center [718, 454] width 12 height 12
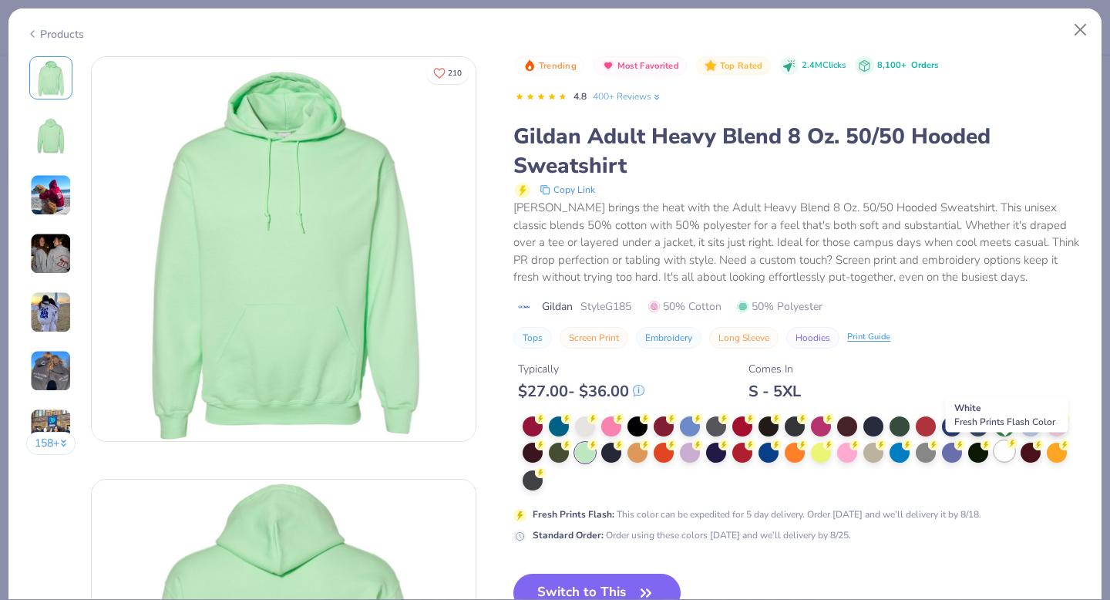
click at [1011, 451] on div at bounding box center [1005, 451] width 20 height 20
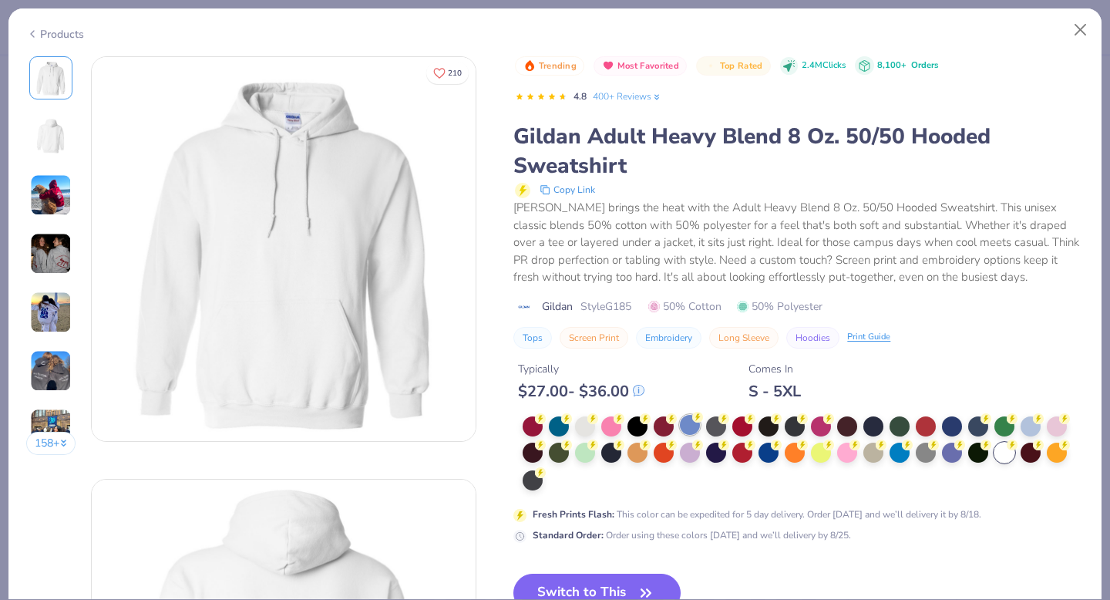
click at [546, 420] on g at bounding box center [540, 418] width 11 height 11
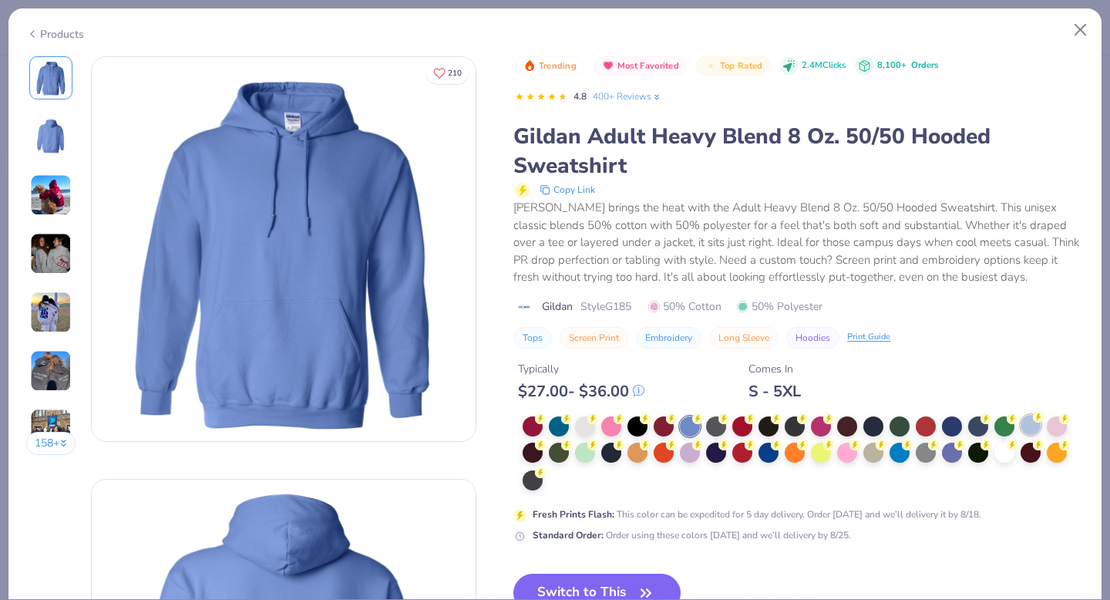
click at [1036, 423] on div at bounding box center [1031, 425] width 20 height 20
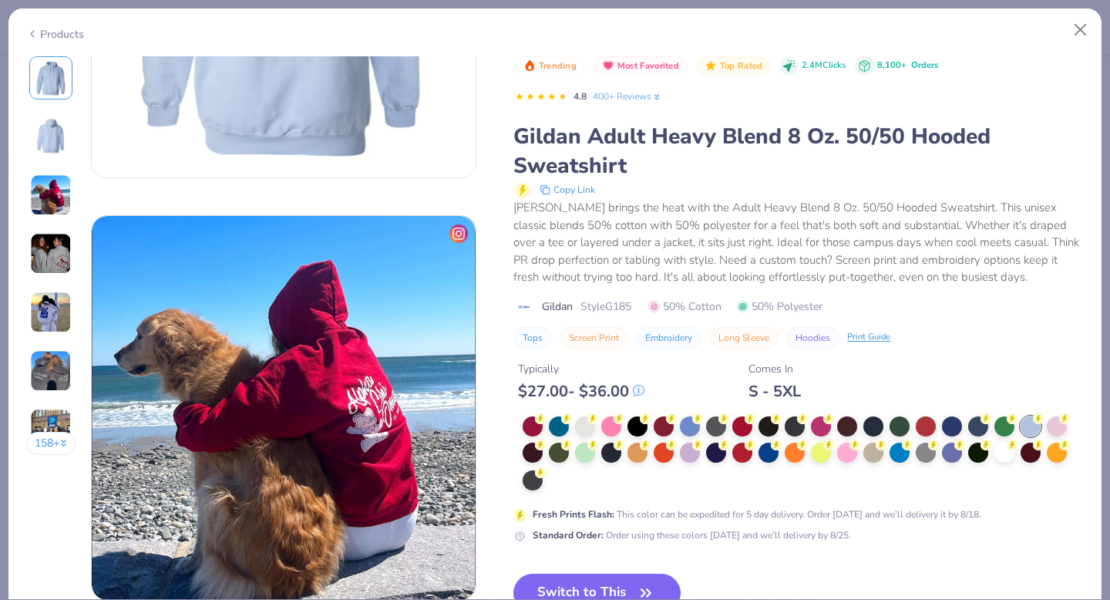
scroll to position [696, 0]
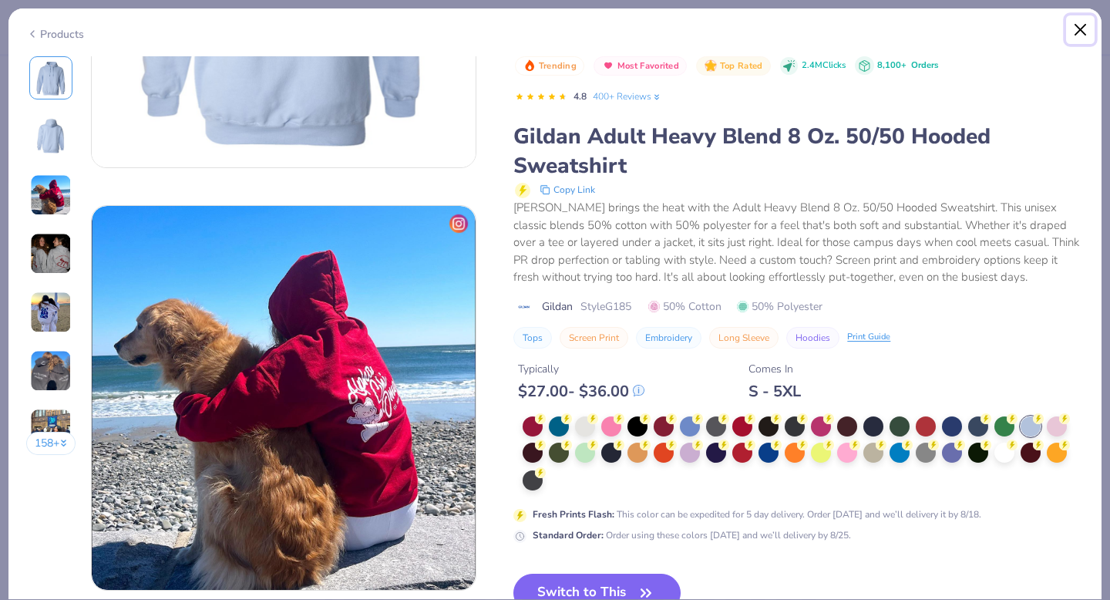
click at [1080, 31] on button "Close" at bounding box center [1080, 29] width 29 height 29
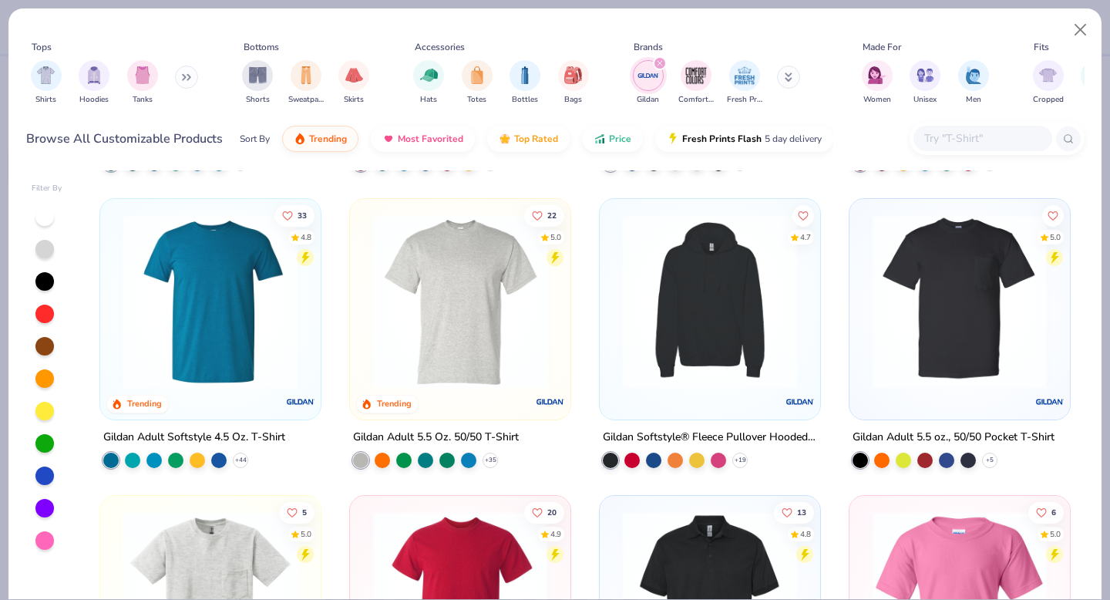
scroll to position [273, 0]
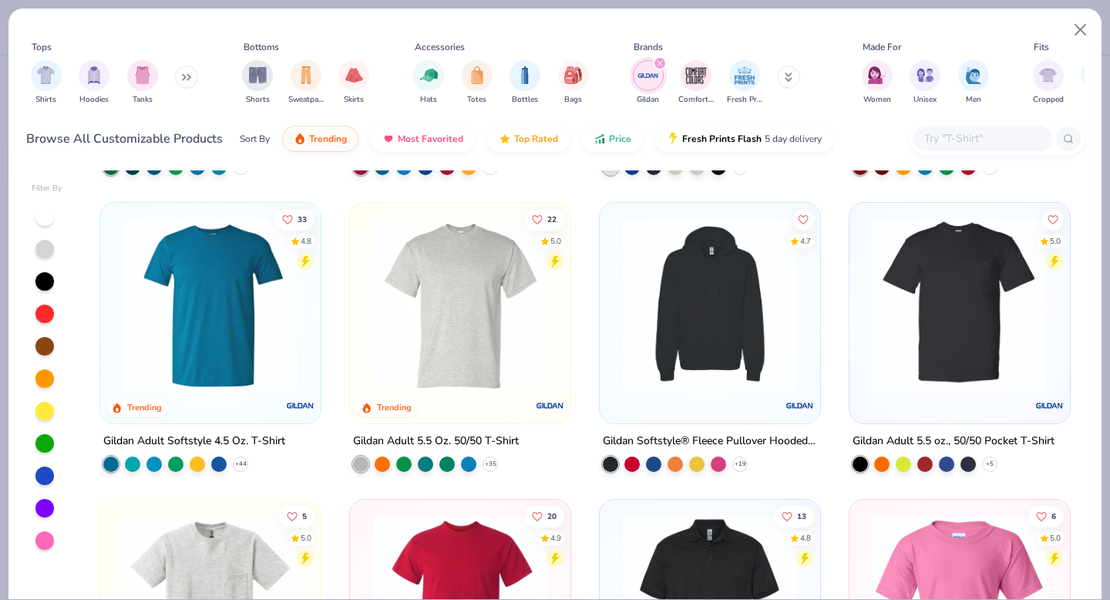
click at [686, 387] on img at bounding box center [710, 305] width 190 height 174
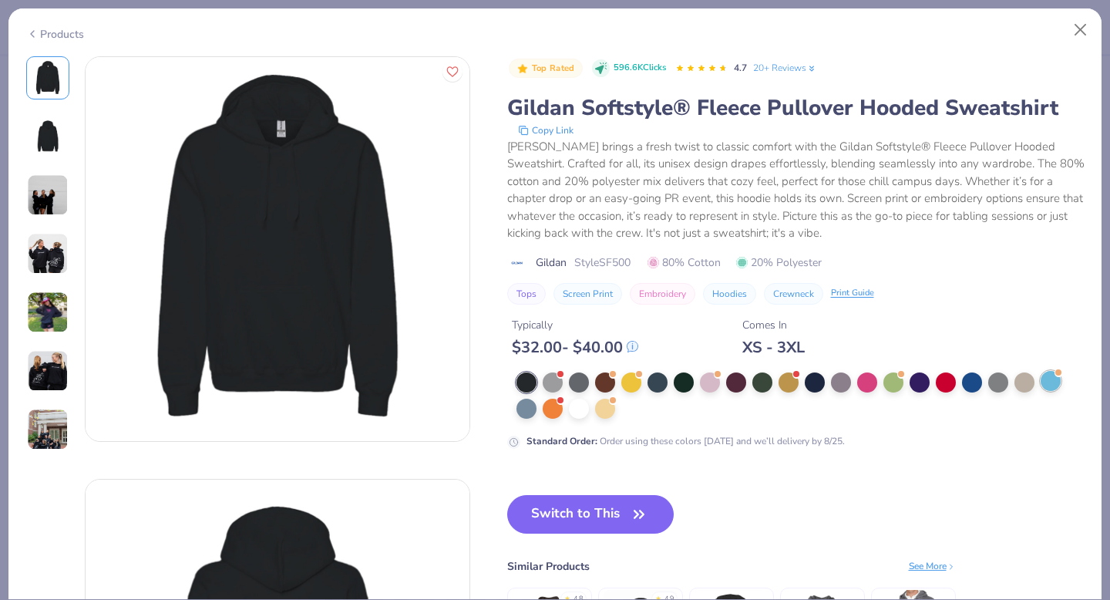
click at [1058, 379] on div at bounding box center [1051, 381] width 20 height 20
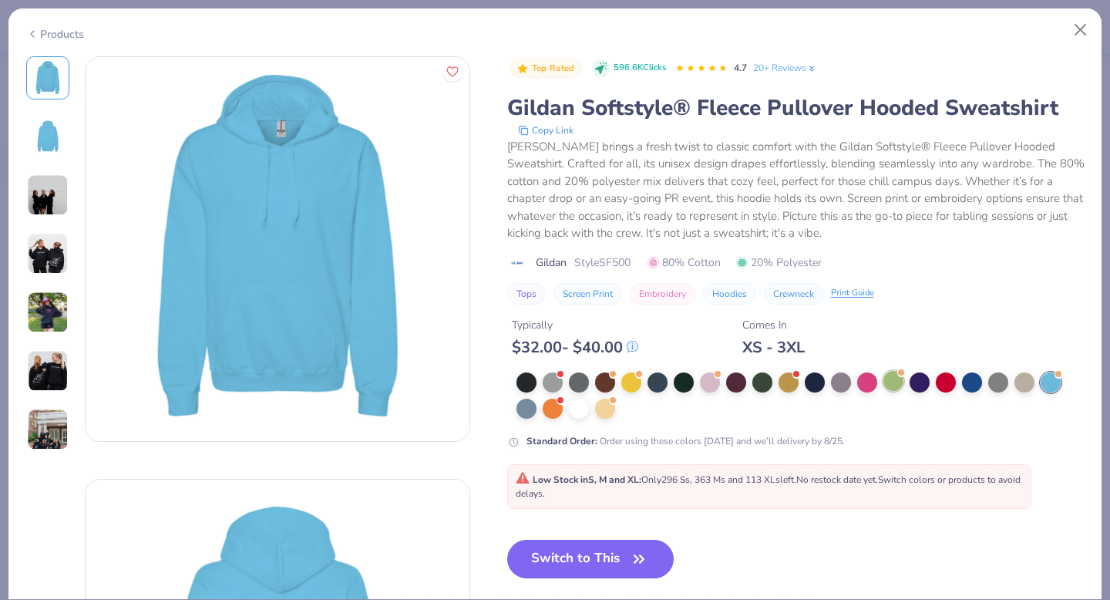
click at [894, 385] on div at bounding box center [894, 381] width 20 height 20
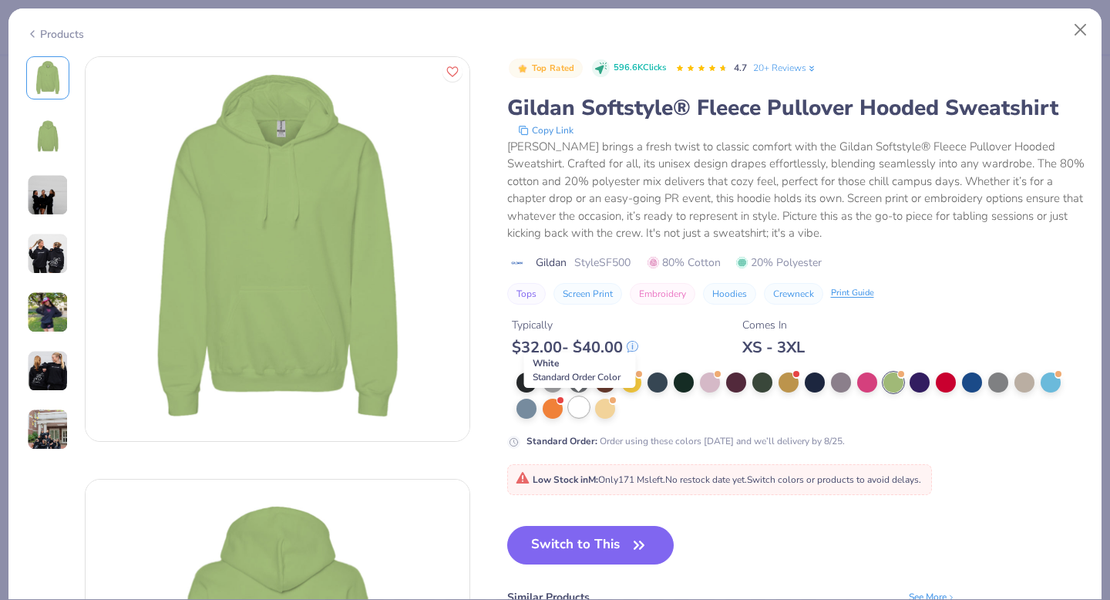
click at [574, 409] on div at bounding box center [579, 407] width 20 height 20
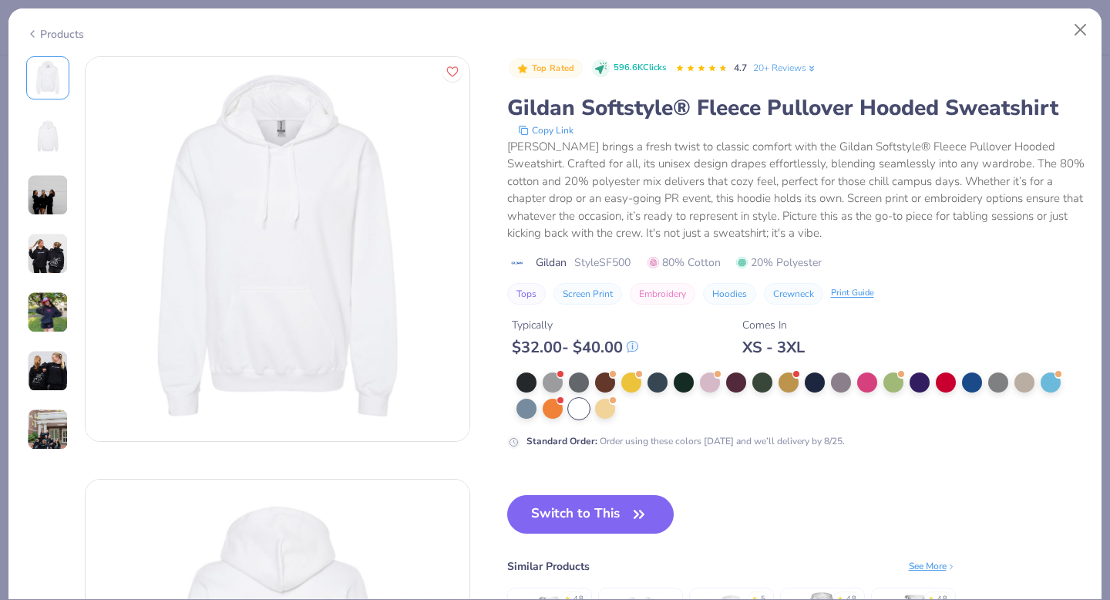
click at [50, 247] on img at bounding box center [48, 254] width 42 height 42
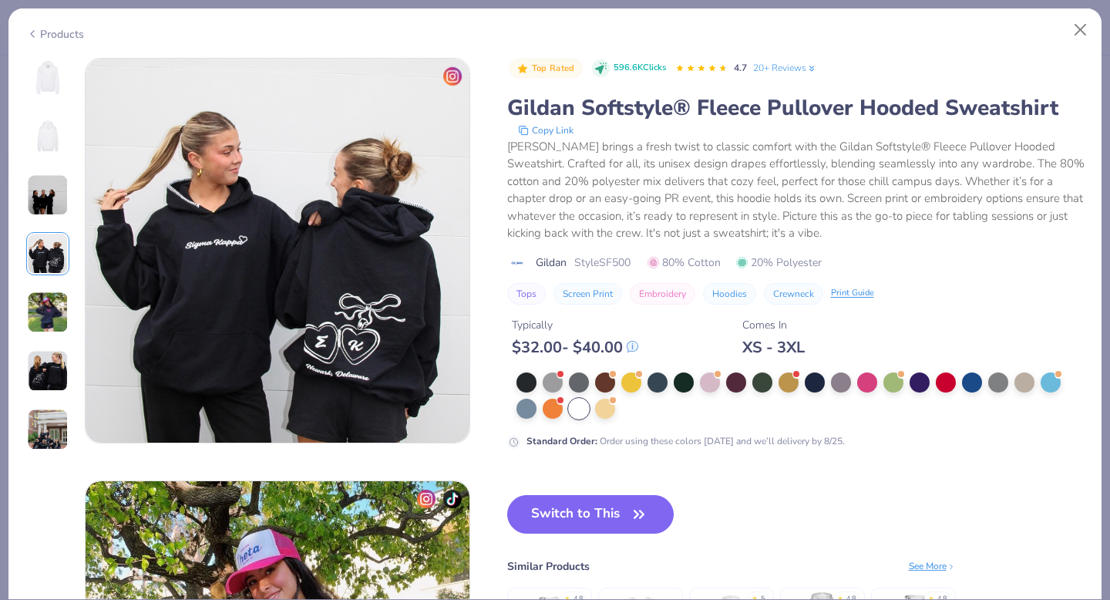
scroll to position [1268, 0]
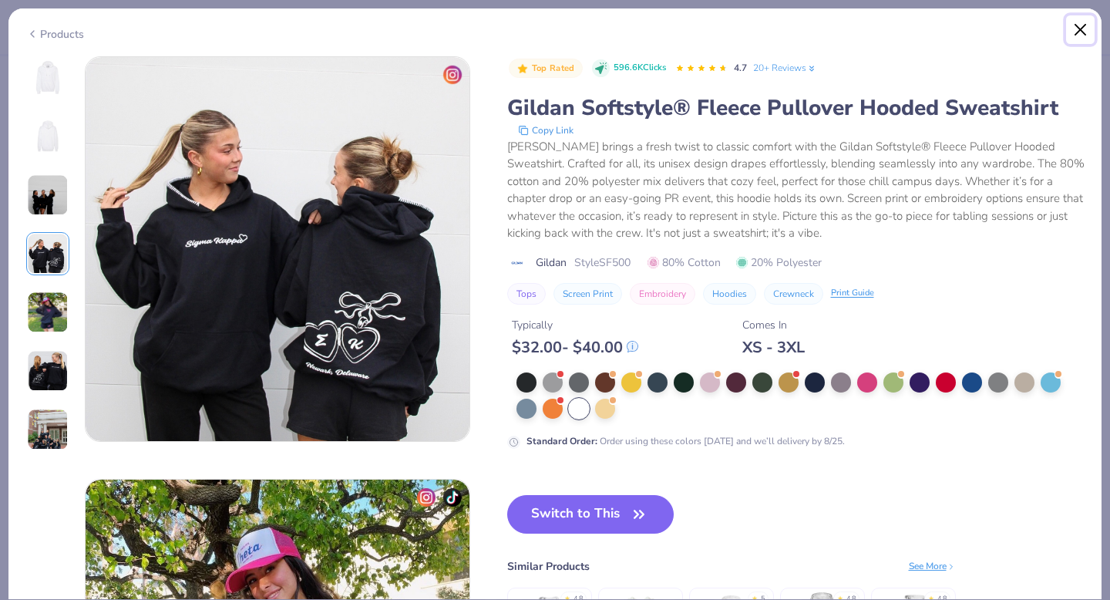
click at [1080, 25] on button "Close" at bounding box center [1080, 29] width 29 height 29
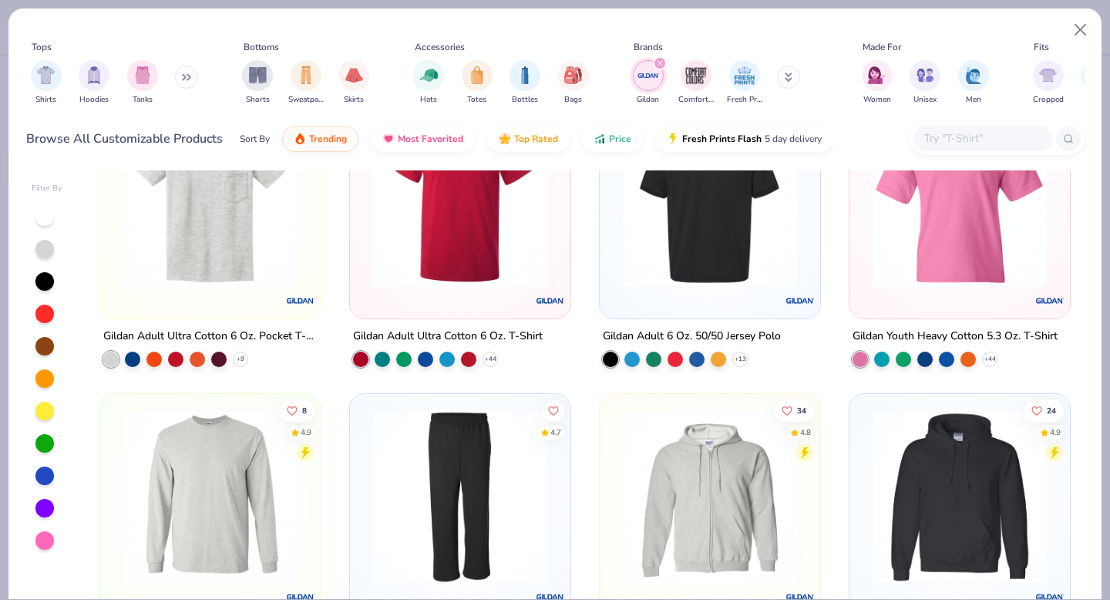
scroll to position [827, 0]
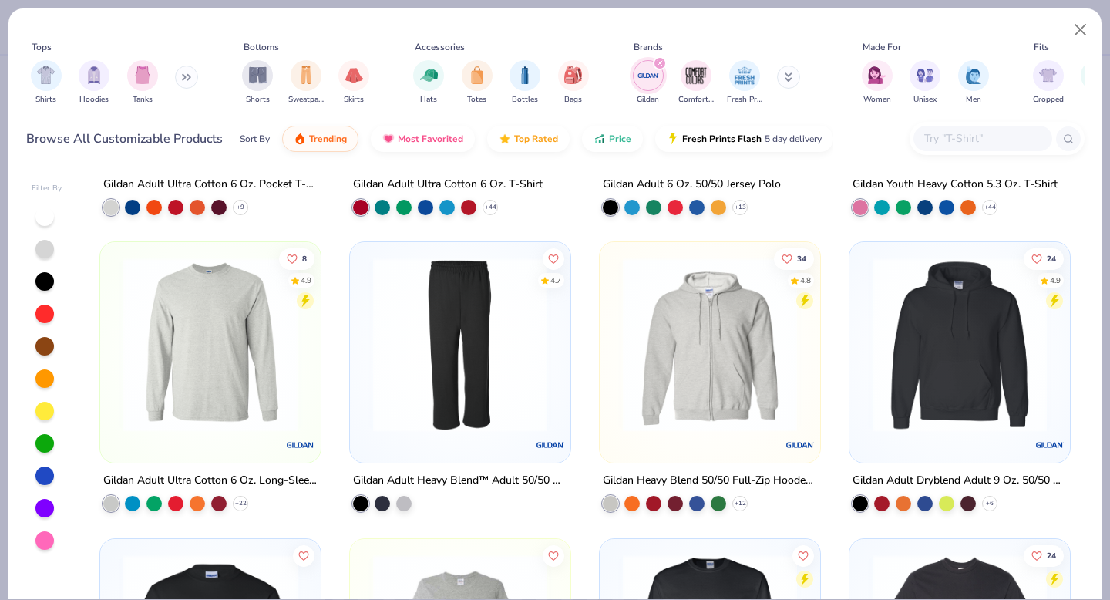
click at [1009, 419] on img at bounding box center [960, 345] width 190 height 174
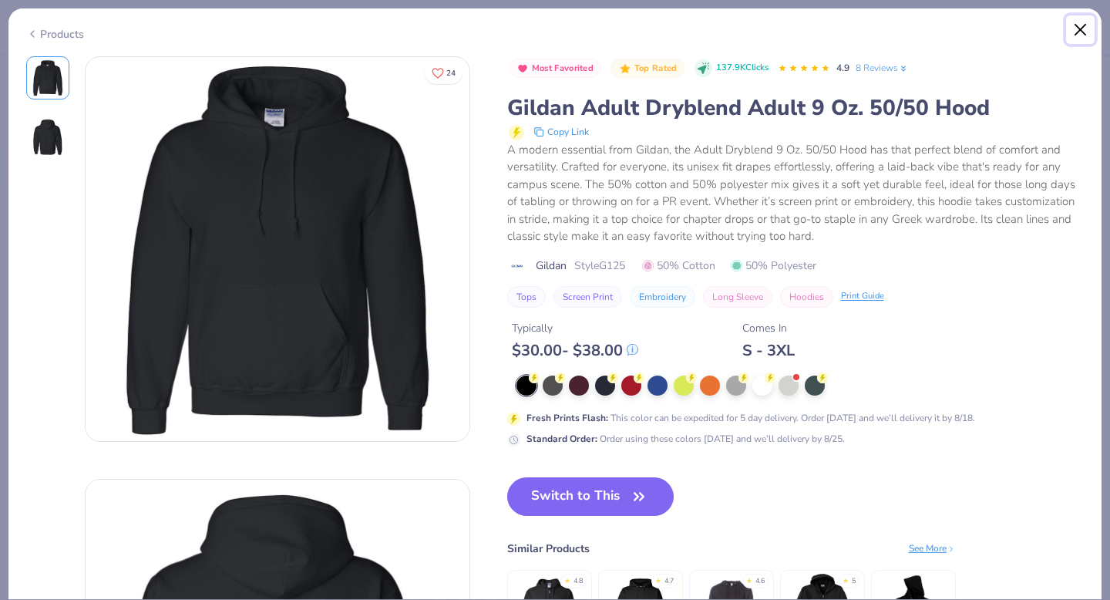
click at [1083, 25] on button "Close" at bounding box center [1080, 29] width 29 height 29
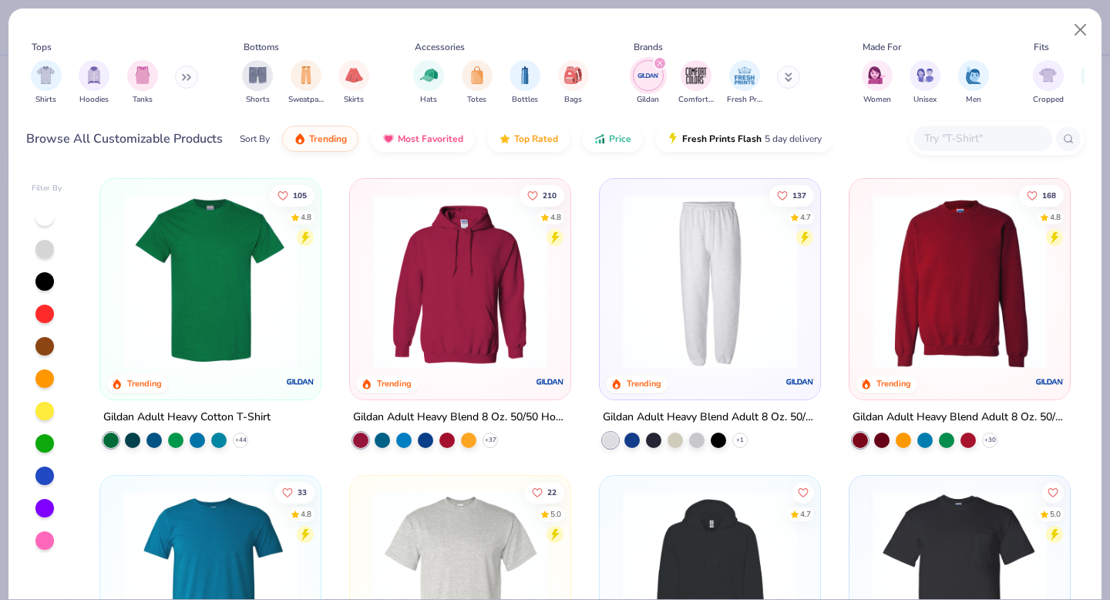
click at [468, 248] on img at bounding box center [461, 281] width 190 height 174
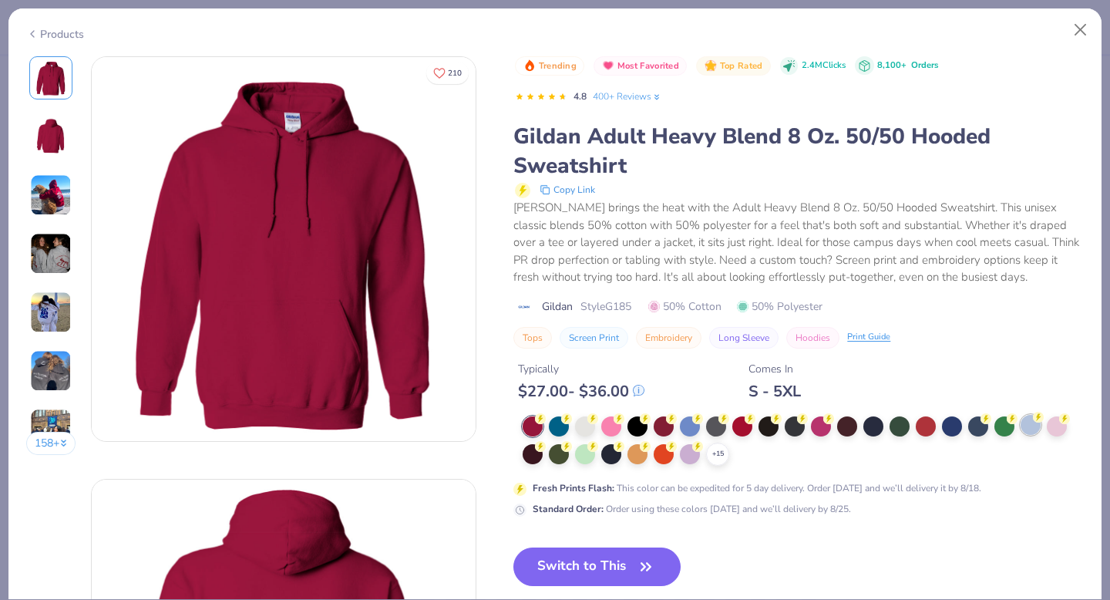
click at [1033, 423] on div at bounding box center [1031, 425] width 20 height 20
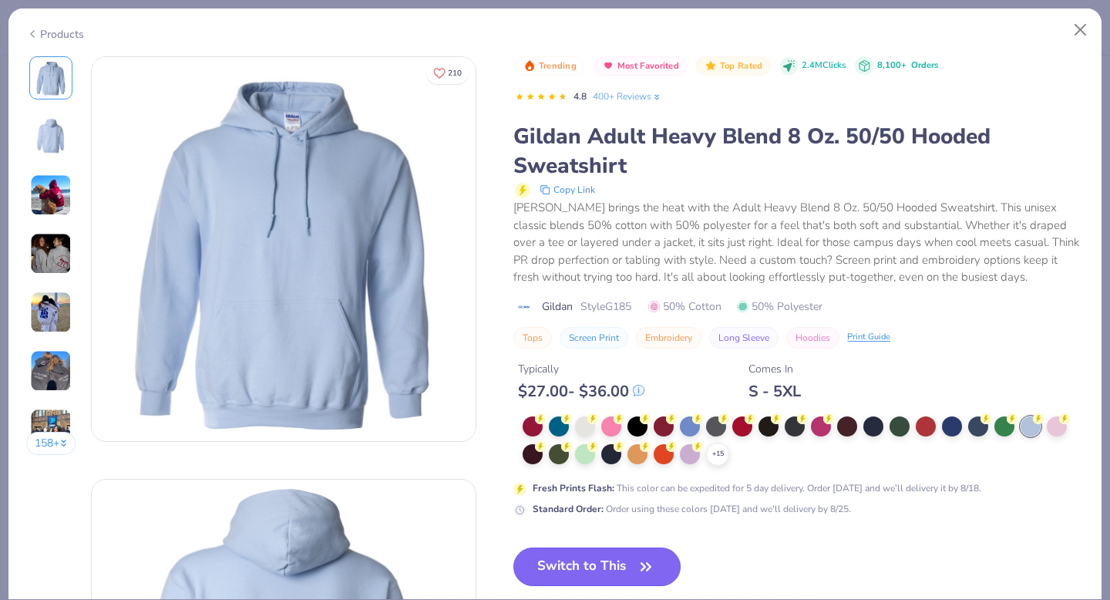
click at [592, 567] on button "Switch to This" at bounding box center [597, 566] width 167 height 39
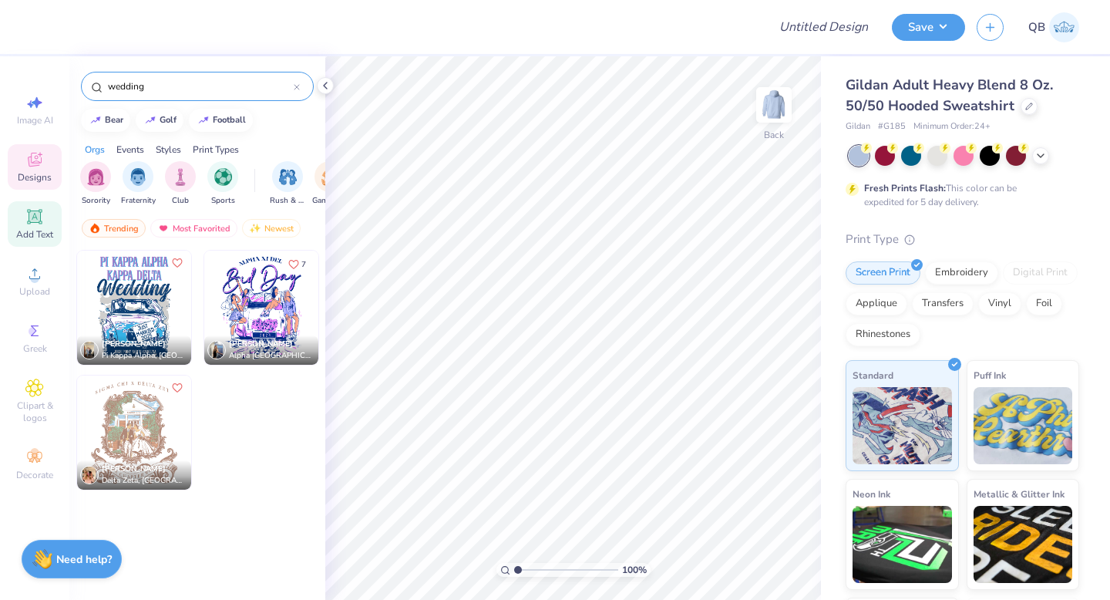
click at [33, 229] on span "Add Text" at bounding box center [34, 234] width 37 height 12
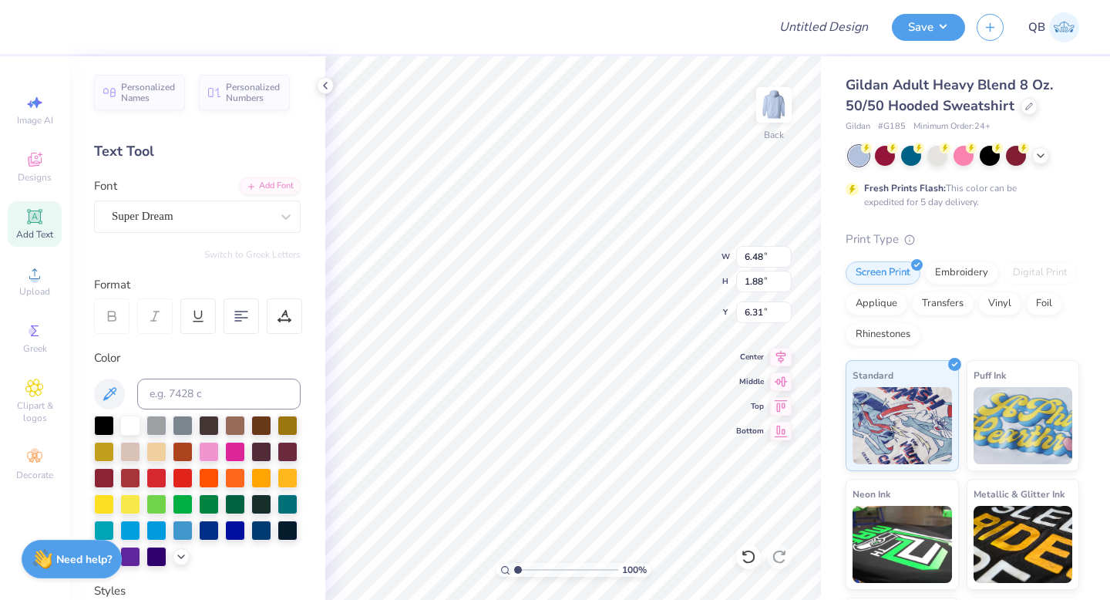
type textarea "It was always dphie"
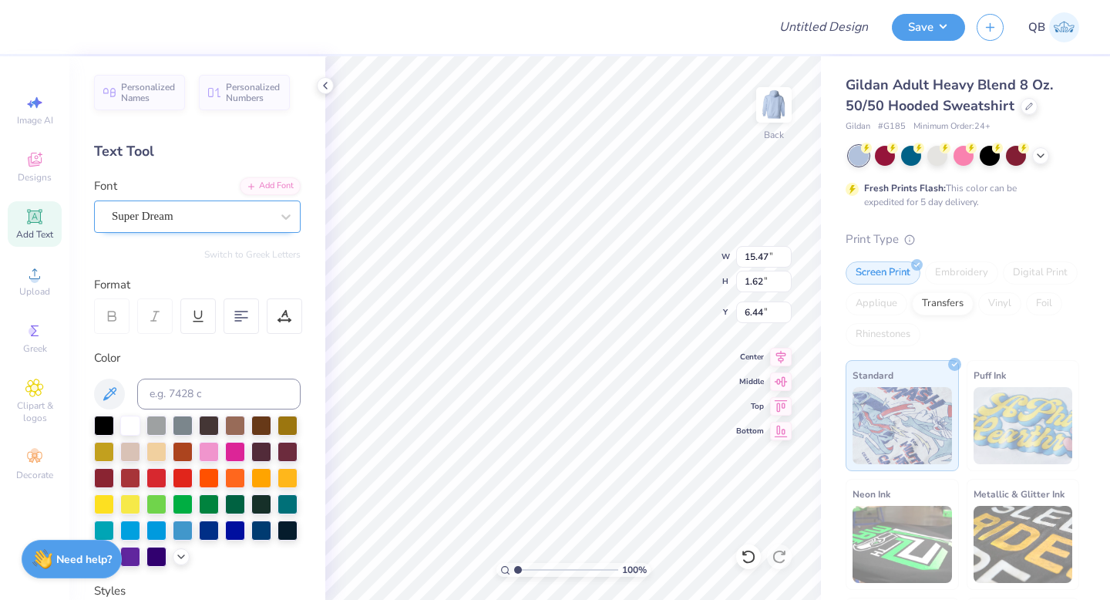
click at [170, 200] on div "Super Dream" at bounding box center [197, 216] width 207 height 32
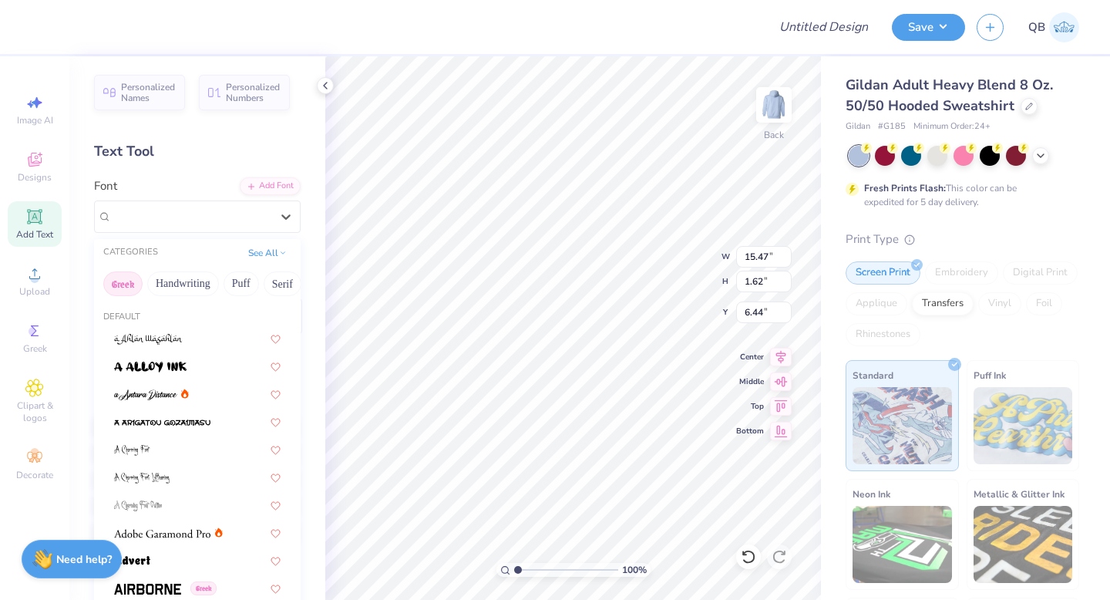
click at [130, 287] on button "Greek" at bounding box center [122, 283] width 39 height 25
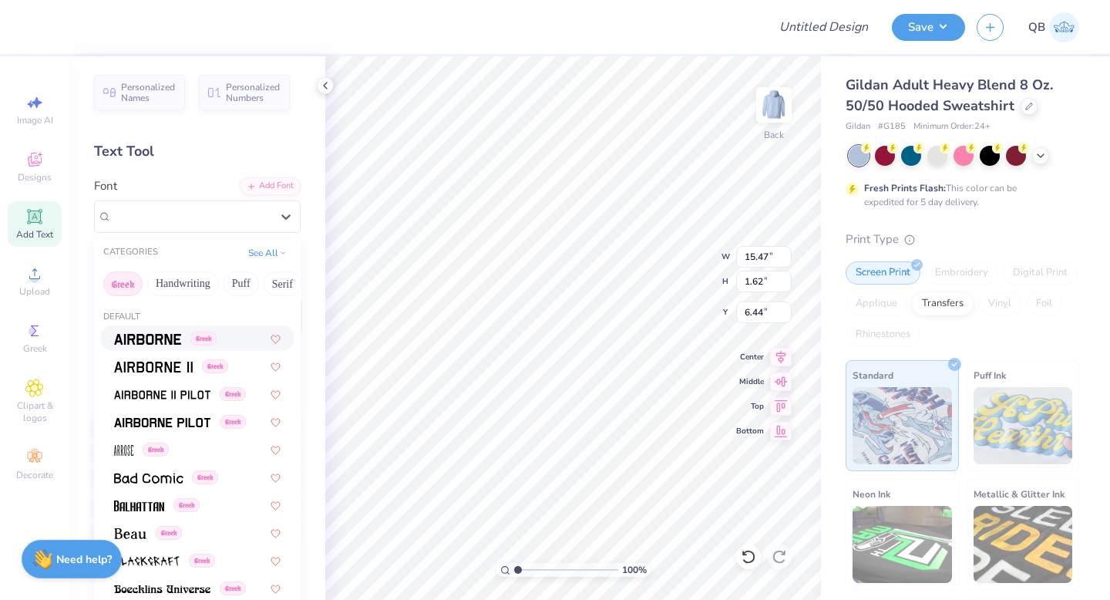
click at [160, 344] on img at bounding box center [147, 339] width 67 height 11
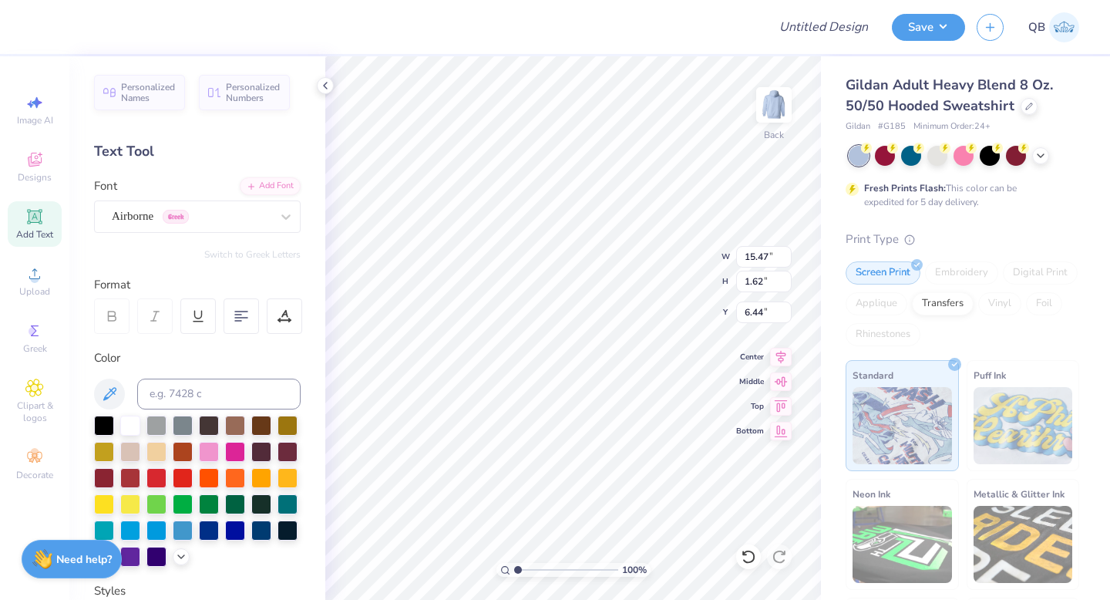
type input "1.12"
type input "6.69"
click at [195, 217] on div "Airborne Greek" at bounding box center [191, 216] width 162 height 24
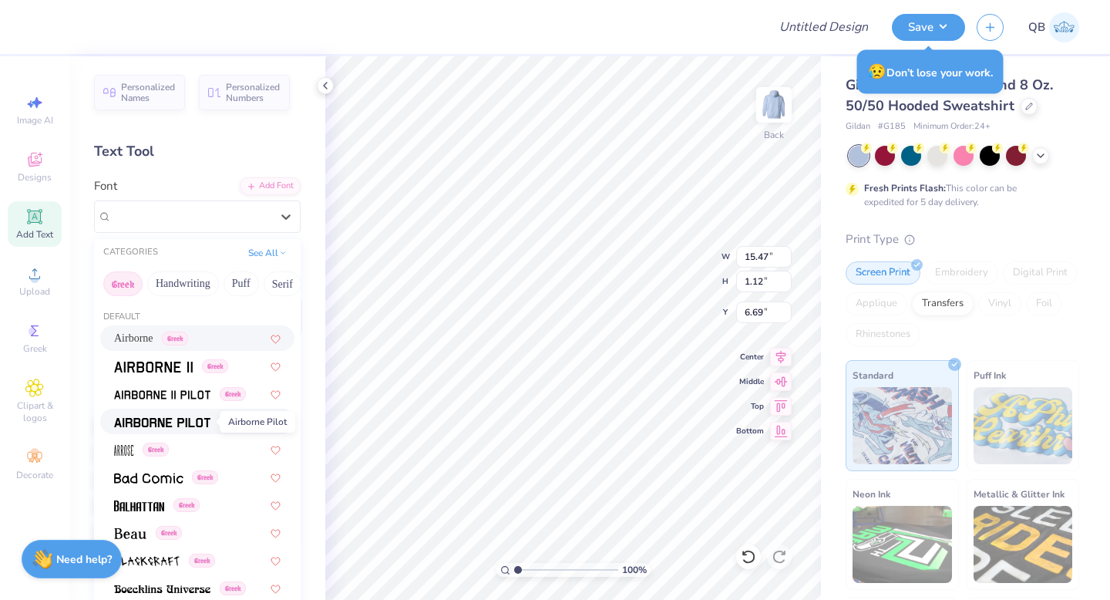
scroll to position [24, 0]
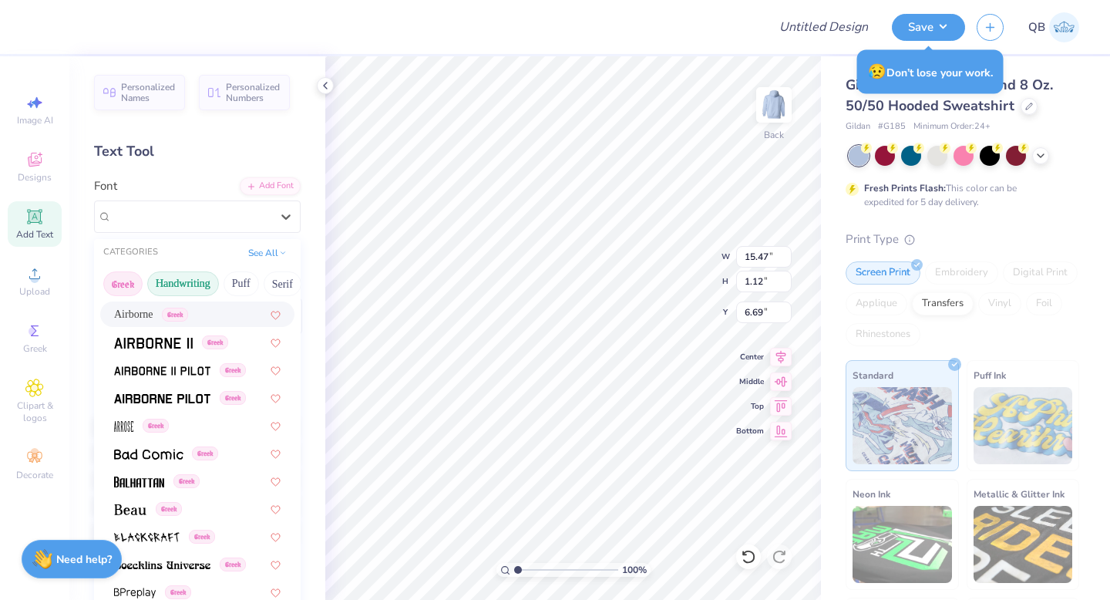
click at [180, 285] on button "Handwriting" at bounding box center [183, 283] width 72 height 25
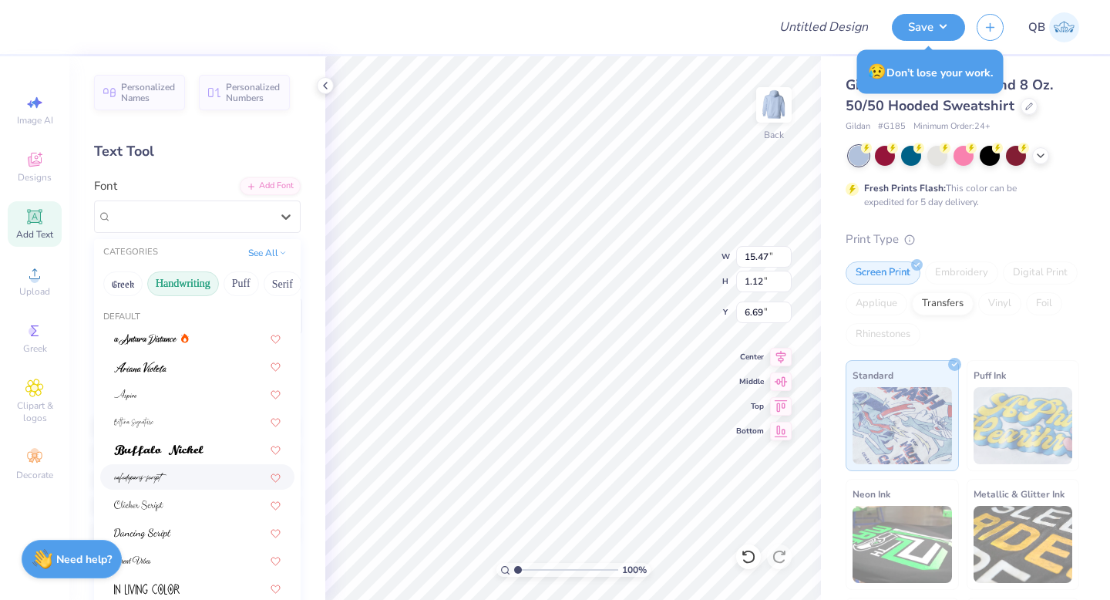
scroll to position [59, 0]
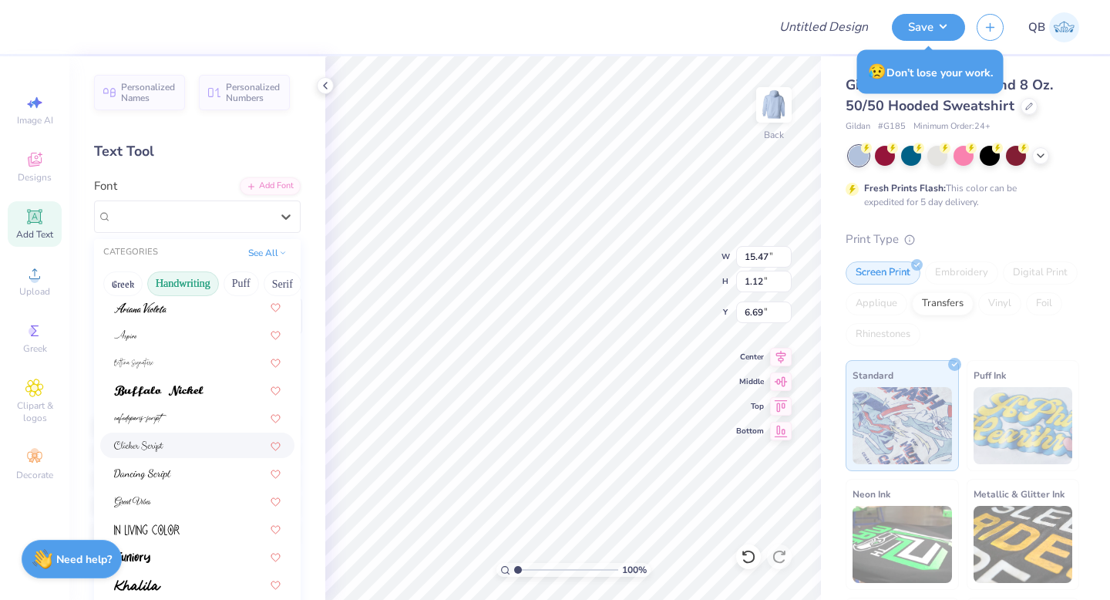
click at [163, 446] on div at bounding box center [197, 445] width 167 height 16
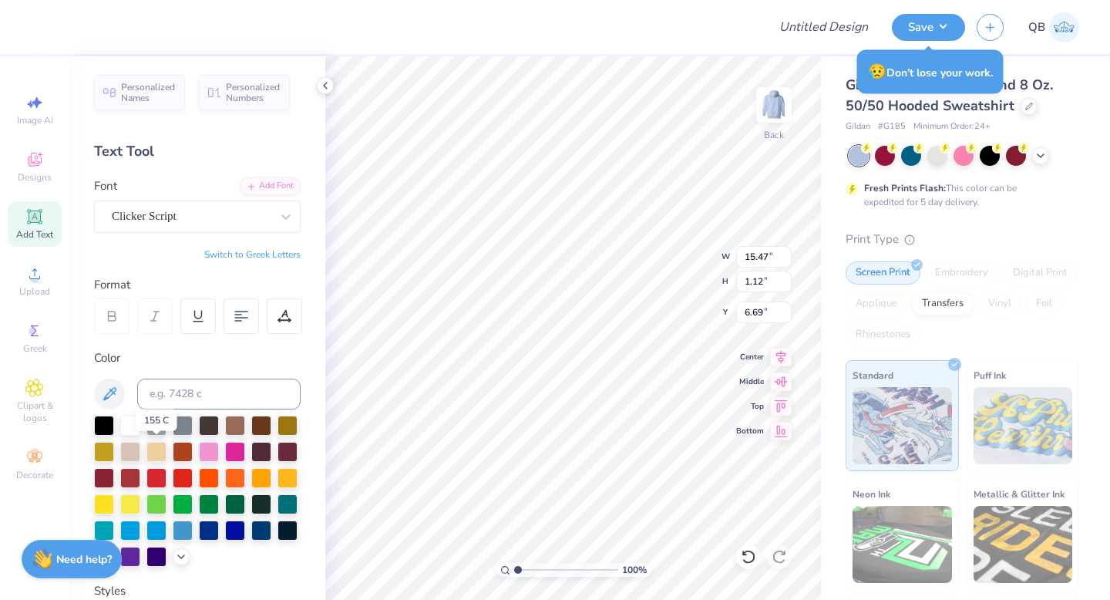
type input "9.56"
type input "1.50"
type input "6.50"
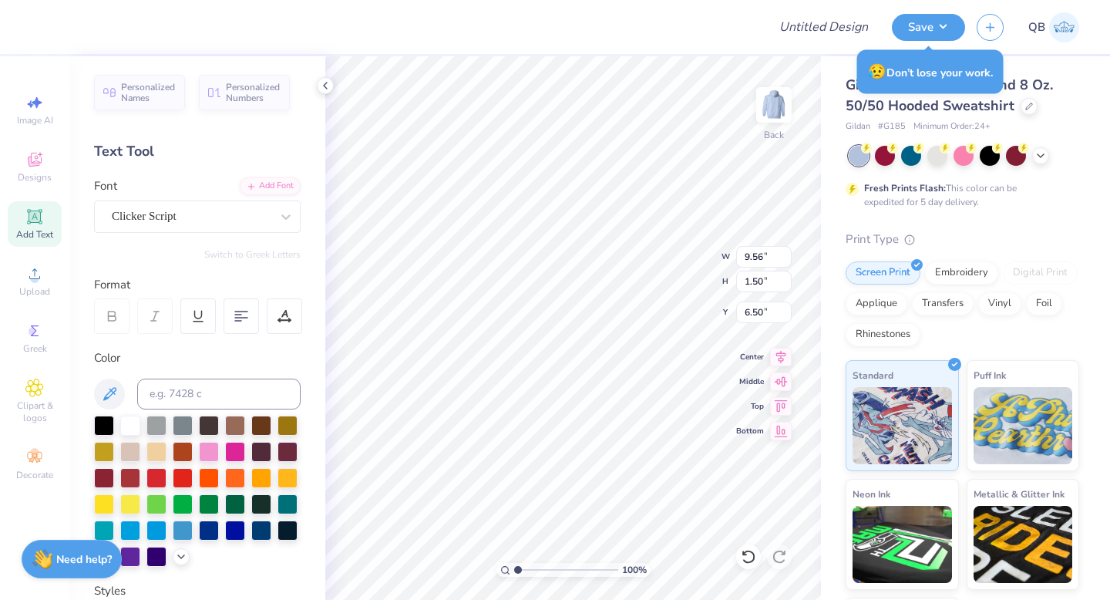
type input "7.25"
type input "7.47"
type input "1.17"
type input "3.00"
type input "12.83"
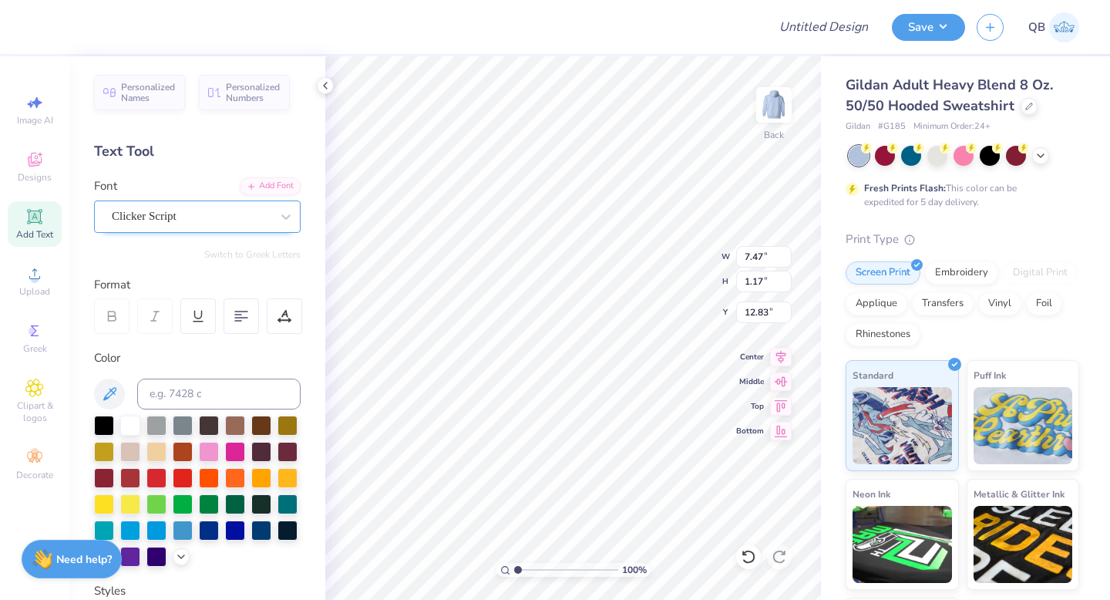
click at [137, 211] on div "Clicker Script" at bounding box center [191, 216] width 162 height 24
click at [1026, 101] on icon at bounding box center [1030, 105] width 8 height 8
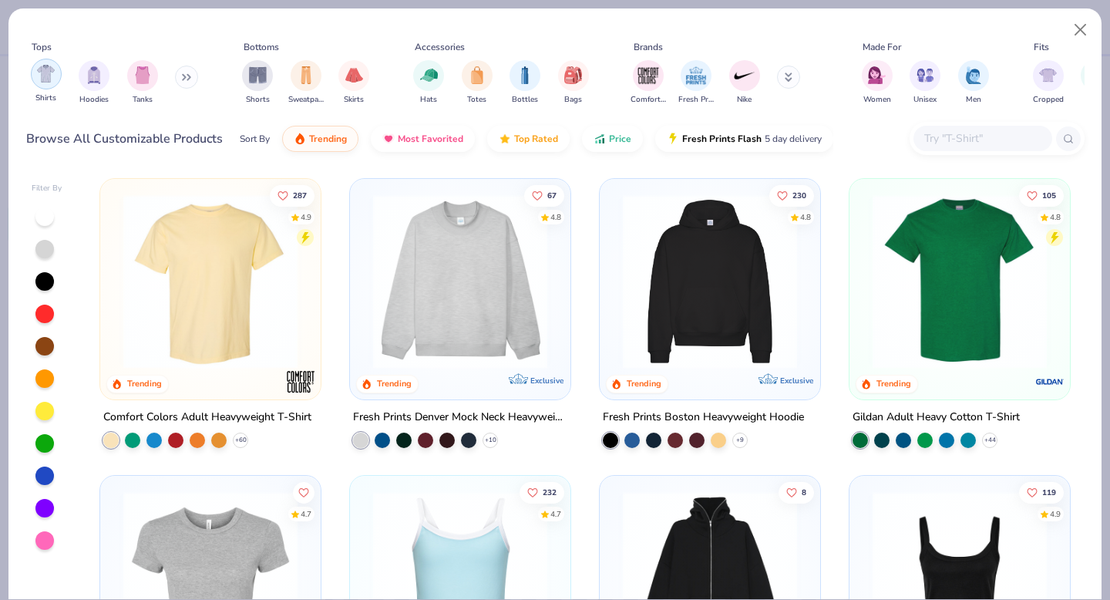
click at [52, 81] on img "filter for Shirts" at bounding box center [46, 74] width 18 height 18
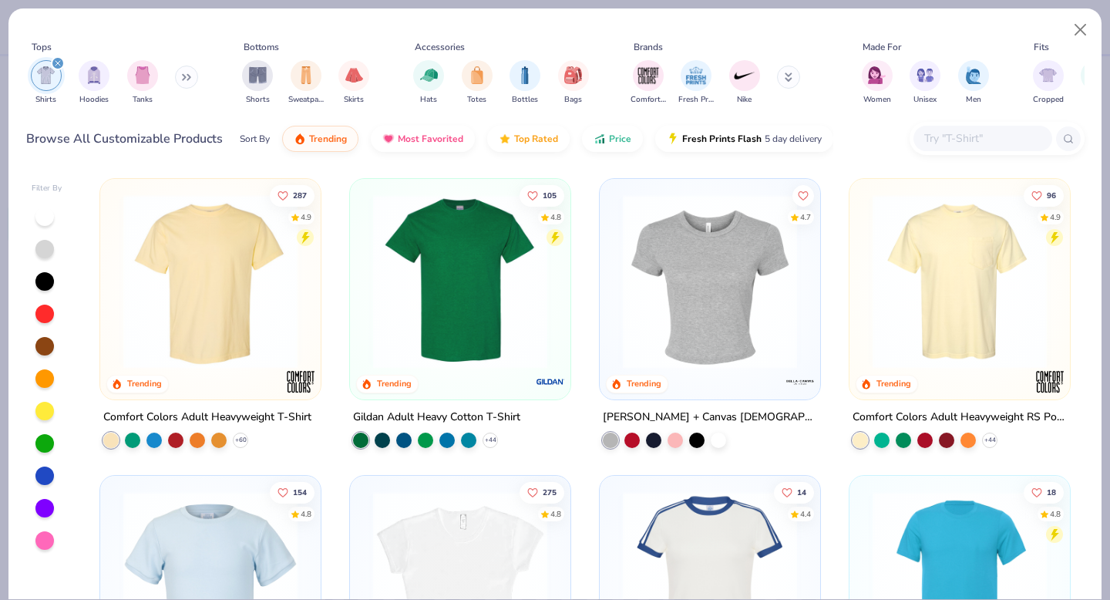
click at [785, 80] on icon at bounding box center [789, 76] width 8 height 9
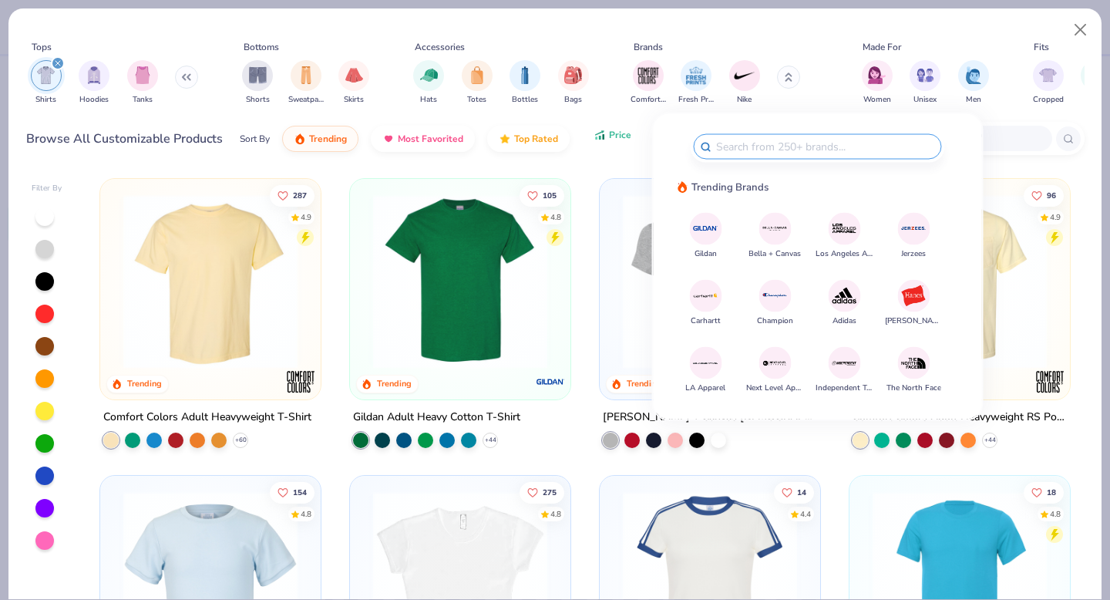
click at [618, 138] on span "Price" at bounding box center [620, 135] width 22 height 12
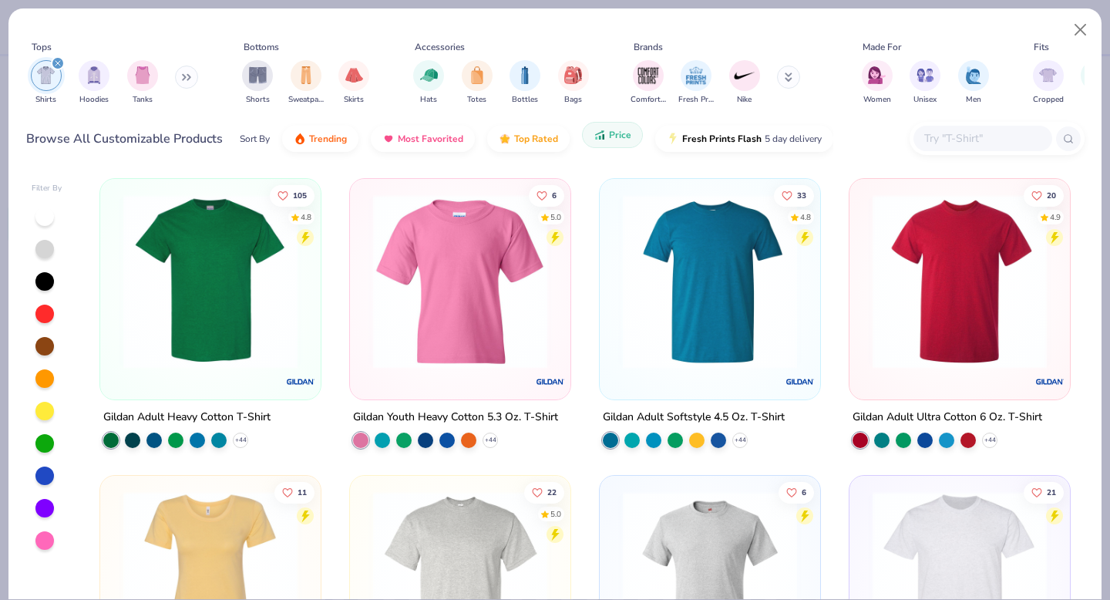
click at [618, 138] on span "Price" at bounding box center [620, 135] width 22 height 12
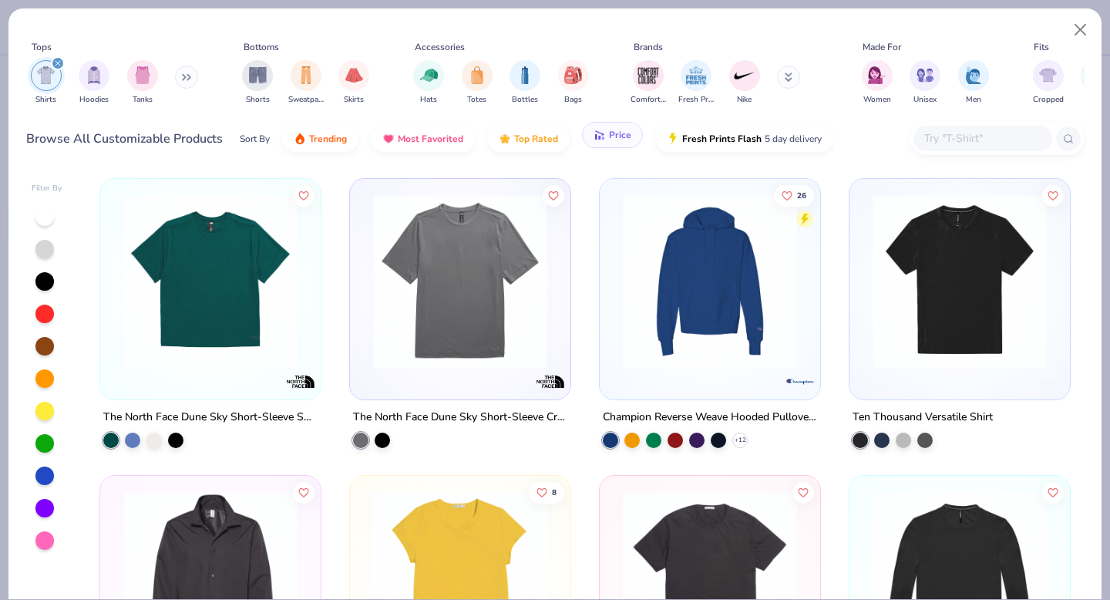
click at [618, 138] on span "Price" at bounding box center [620, 135] width 22 height 12
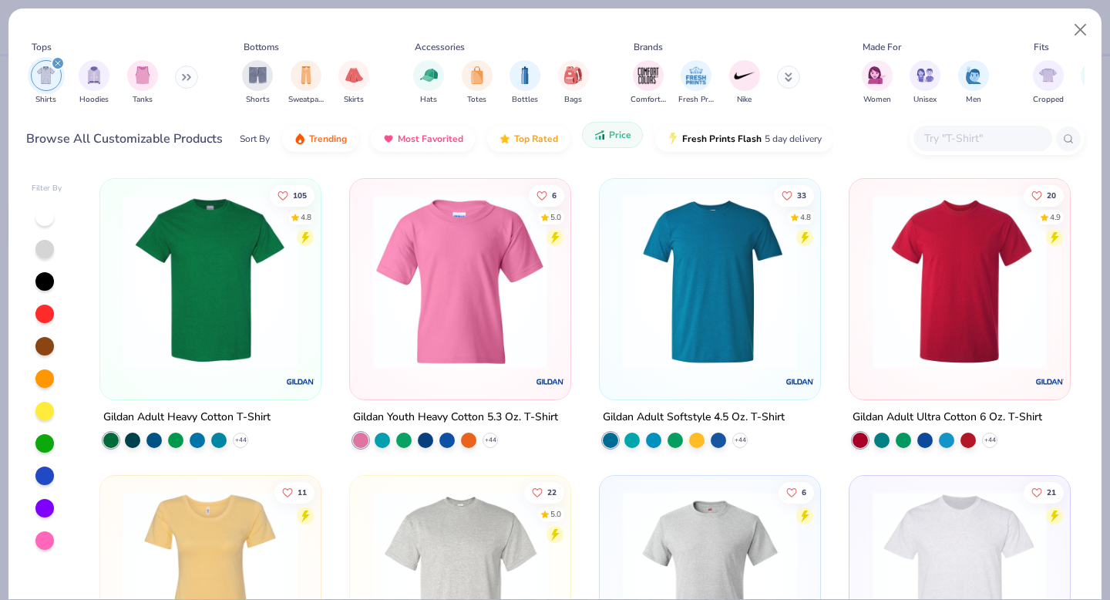
click at [618, 138] on span "Price" at bounding box center [620, 135] width 22 height 12
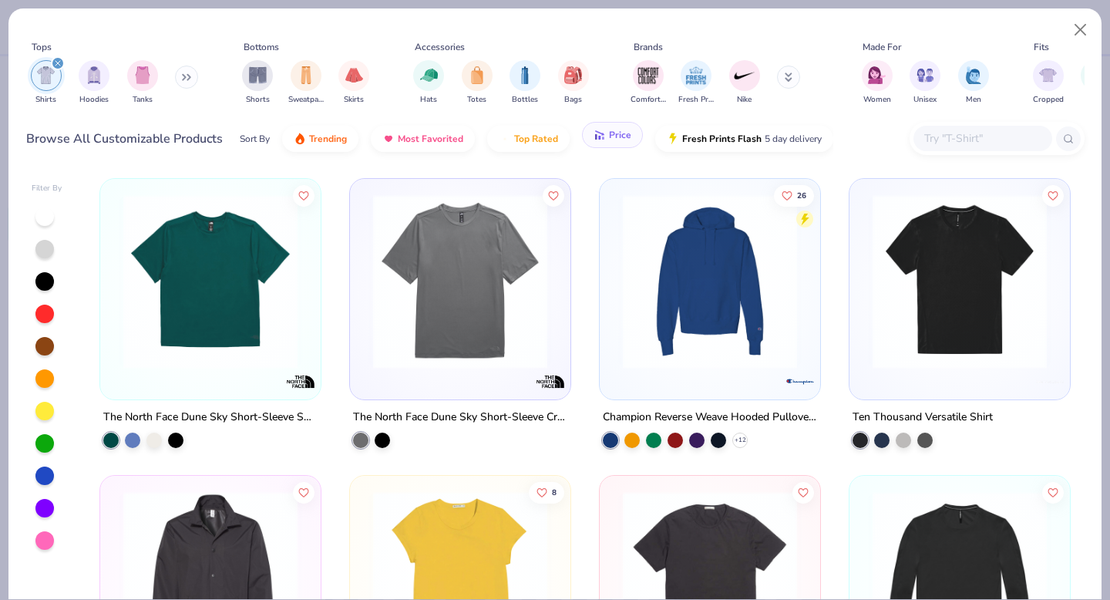
click at [618, 138] on span "Price" at bounding box center [620, 135] width 22 height 12
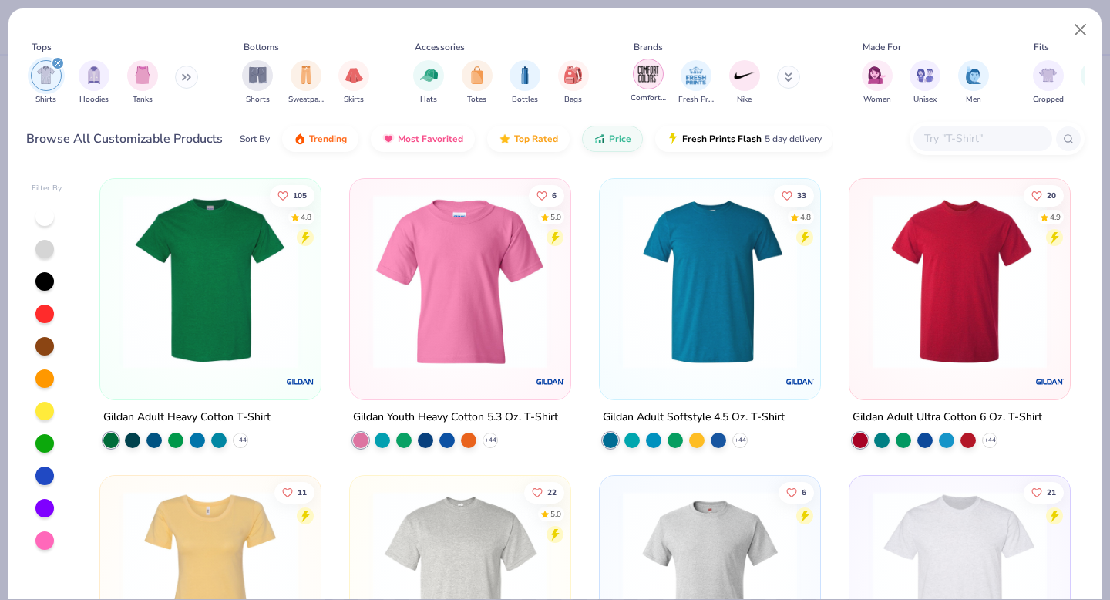
click at [650, 86] on div "filter for Comfort Colors" at bounding box center [648, 74] width 31 height 31
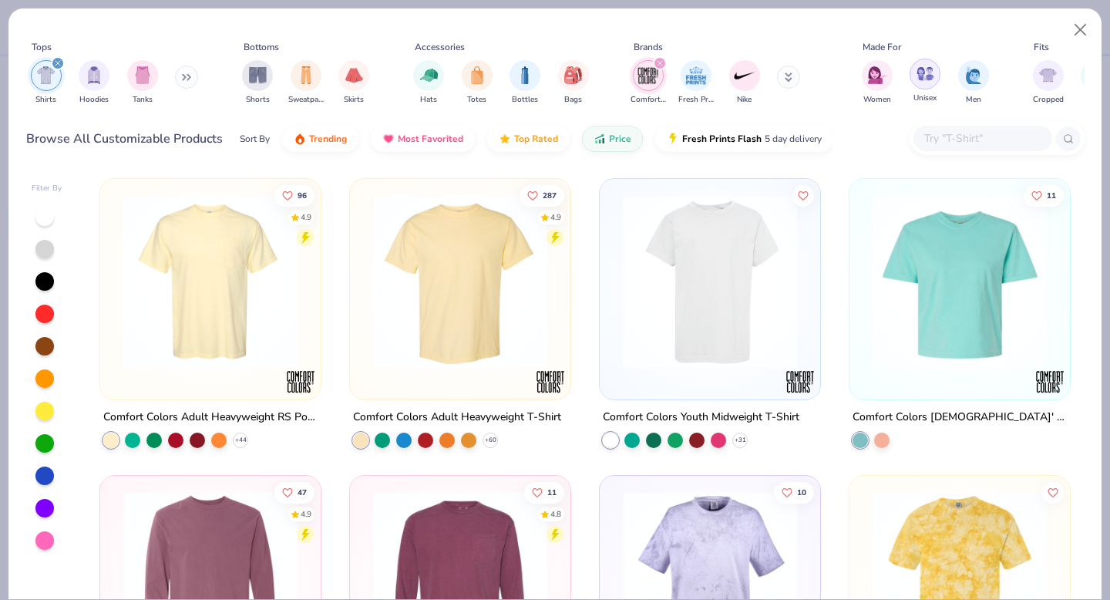
click at [925, 82] on img "filter for Unisex" at bounding box center [926, 74] width 18 height 18
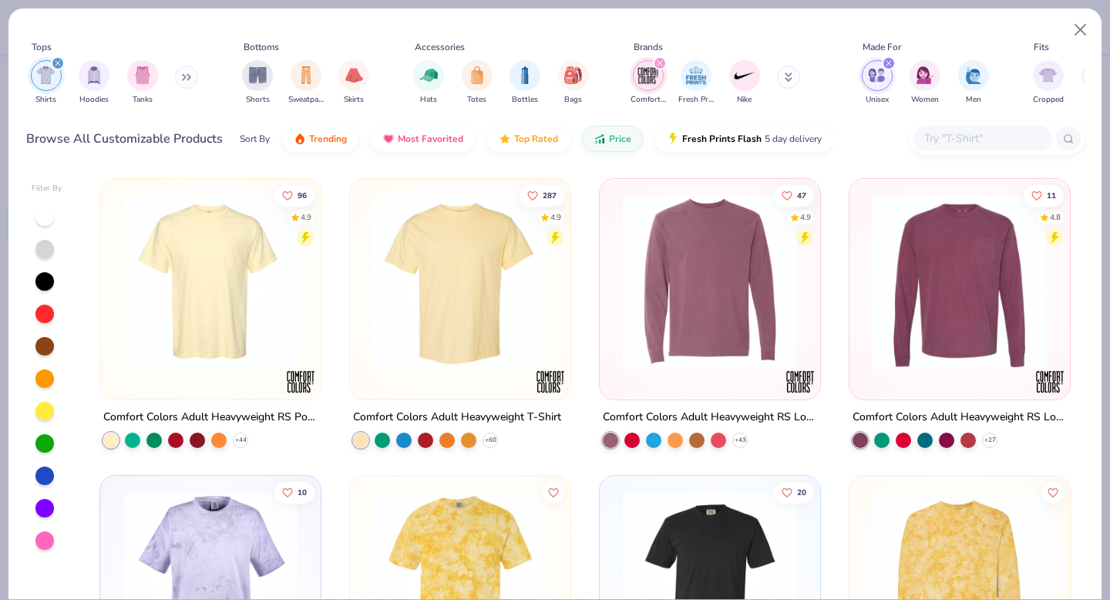
click at [228, 316] on img at bounding box center [211, 281] width 190 height 174
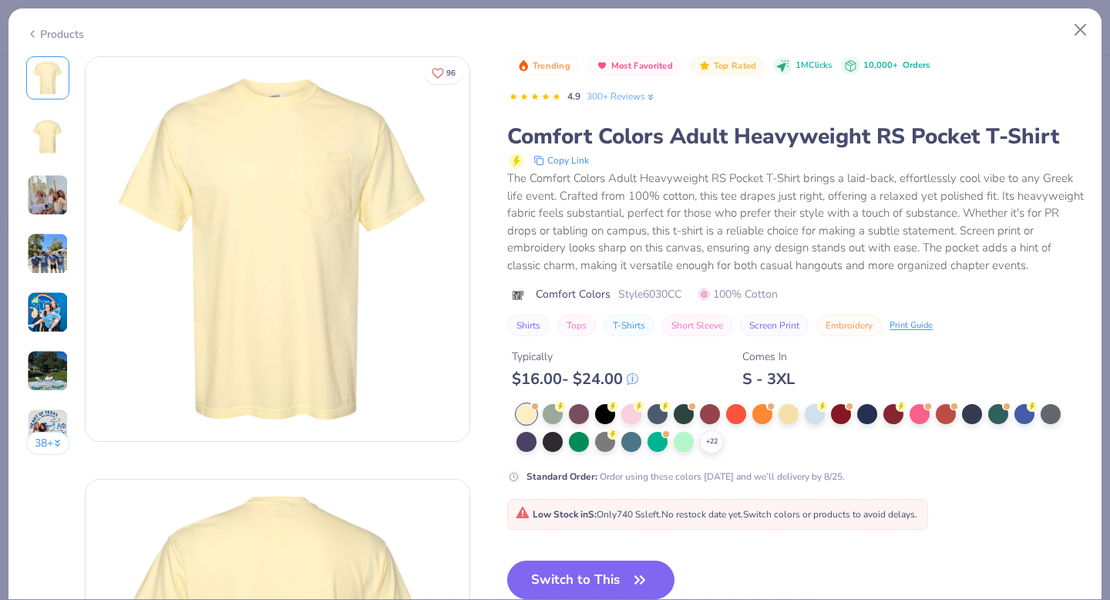
click at [57, 192] on img at bounding box center [48, 195] width 42 height 42
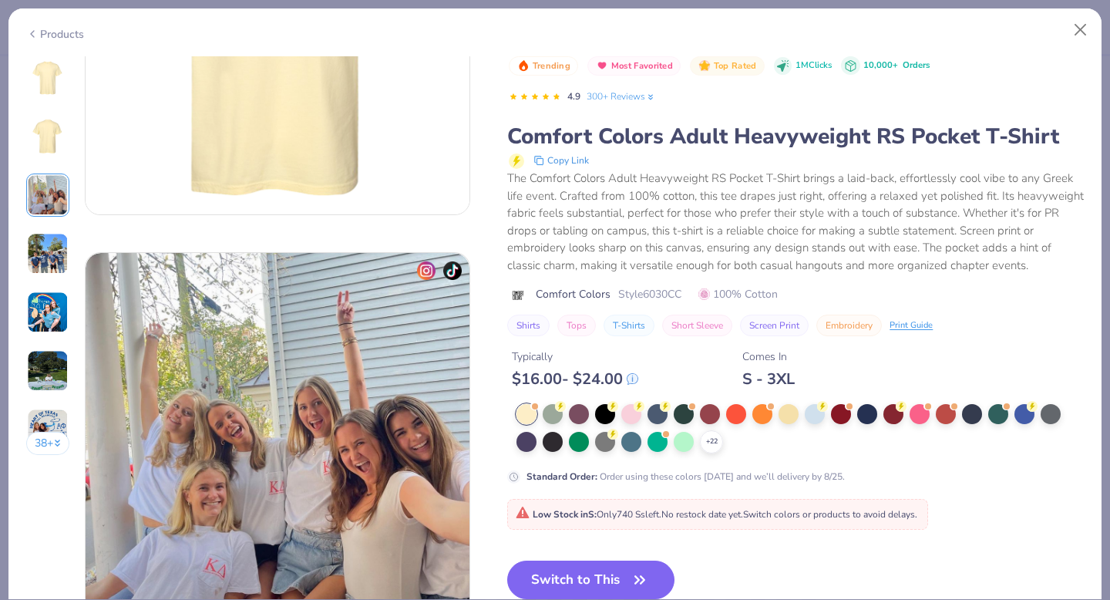
scroll to position [845, 0]
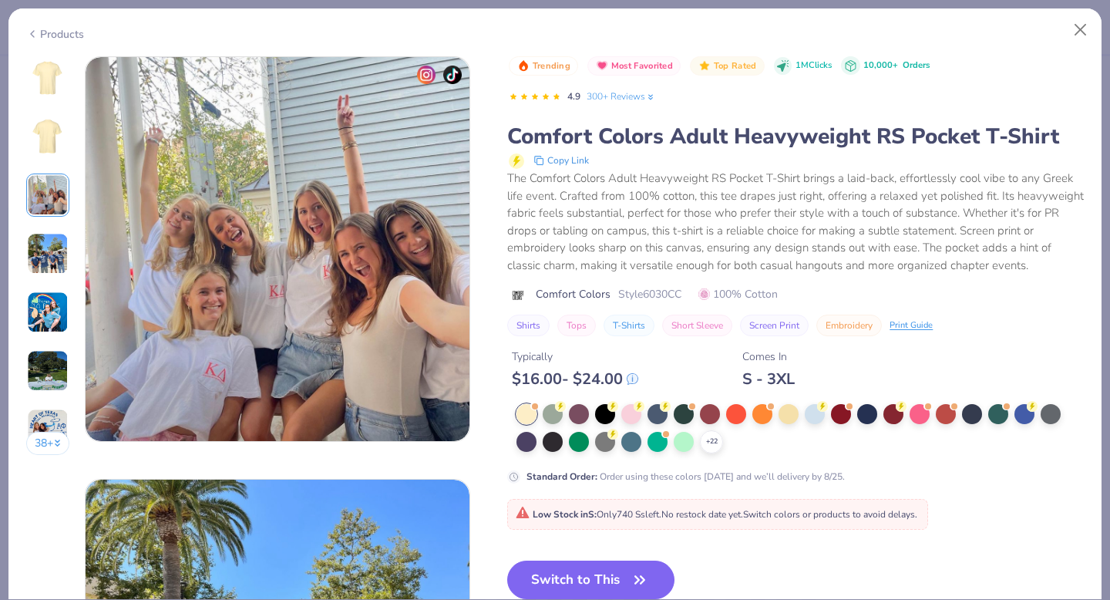
click at [52, 260] on img at bounding box center [48, 254] width 42 height 42
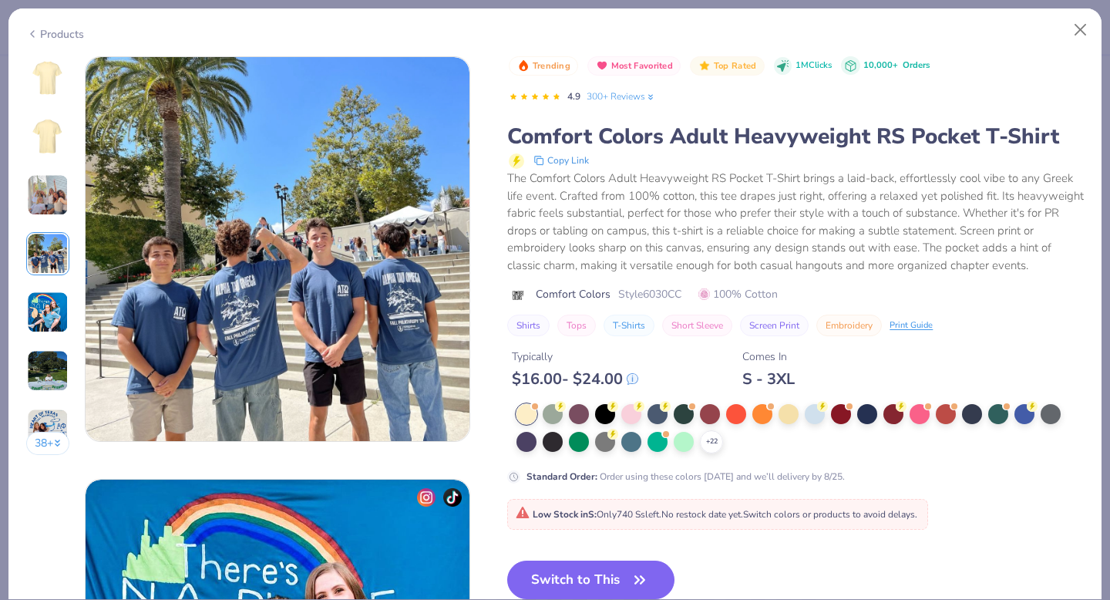
click at [52, 319] on img at bounding box center [48, 312] width 42 height 42
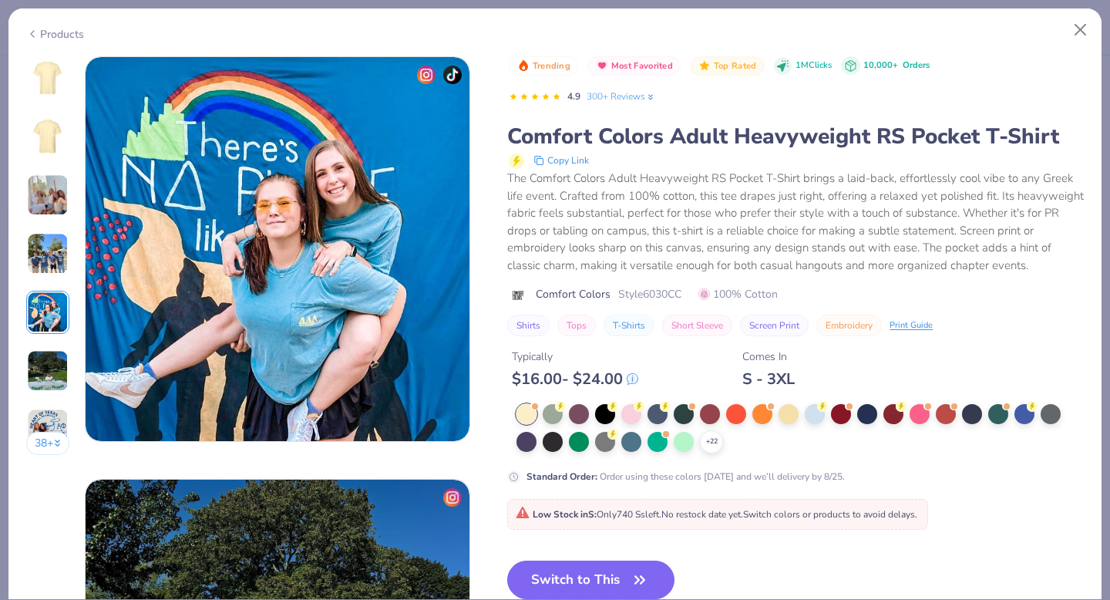
click at [42, 355] on img at bounding box center [48, 371] width 42 height 42
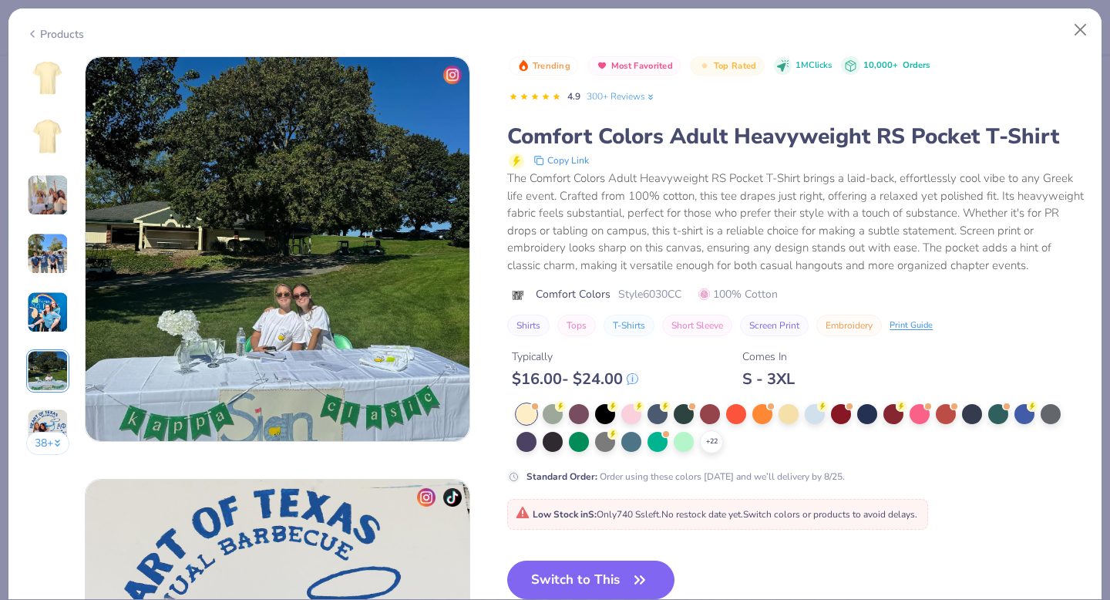
click at [59, 413] on img at bounding box center [48, 430] width 42 height 42
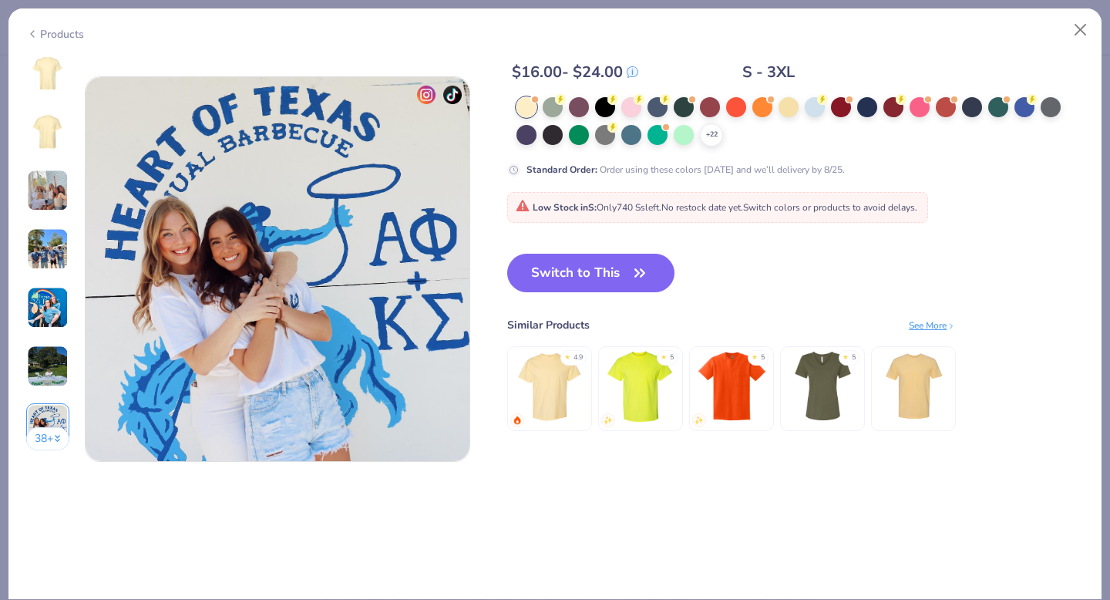
scroll to position [2535, 0]
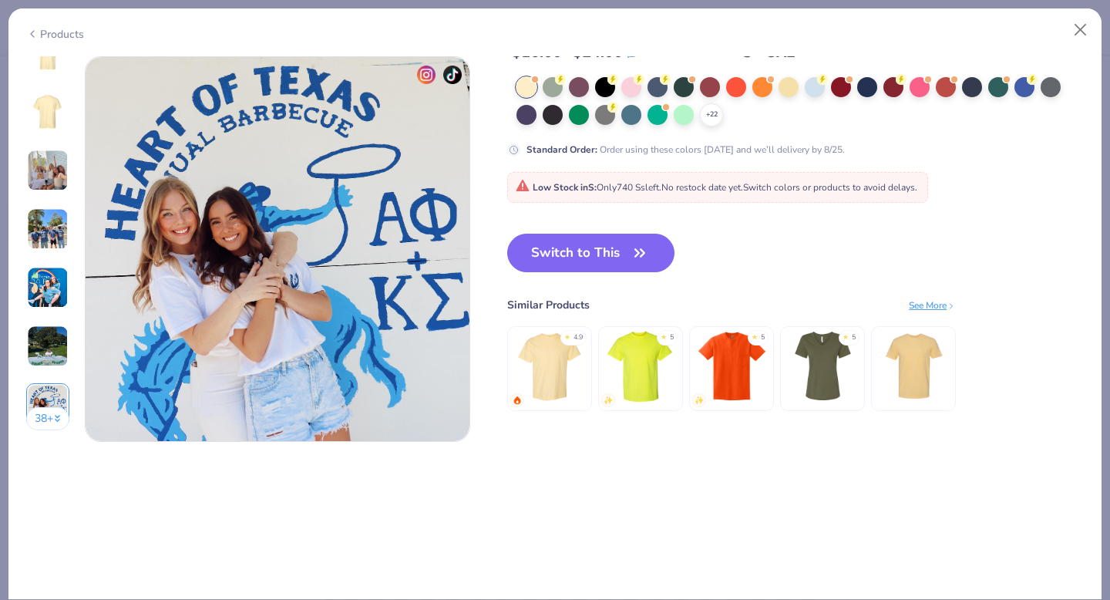
click at [49, 422] on button "38 +" at bounding box center [48, 418] width 44 height 23
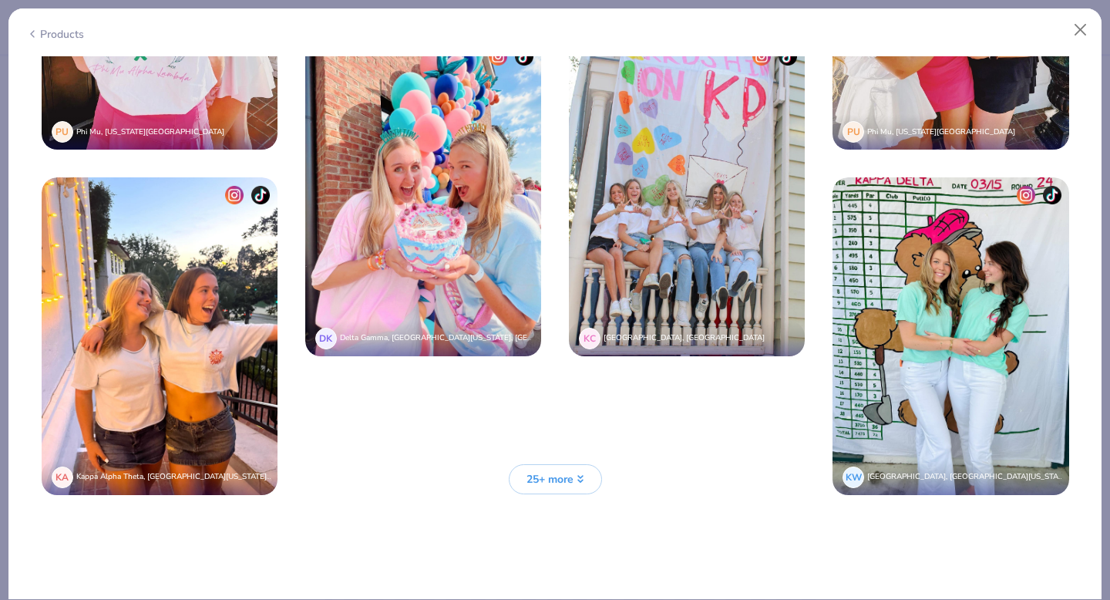
scroll to position [4018, 0]
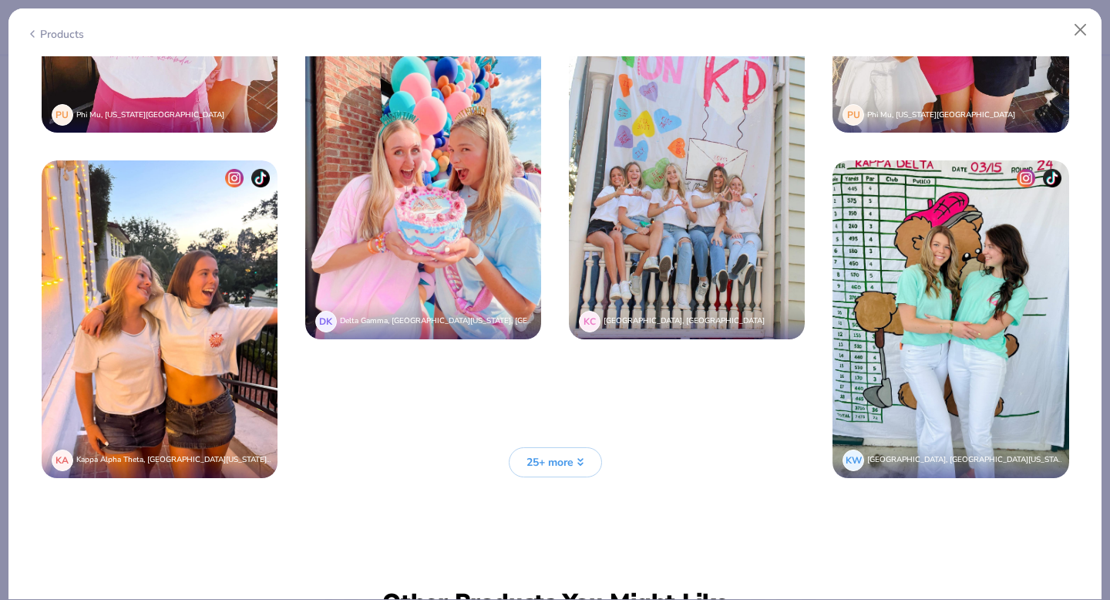
click at [542, 468] on button "25+ more" at bounding box center [555, 462] width 93 height 30
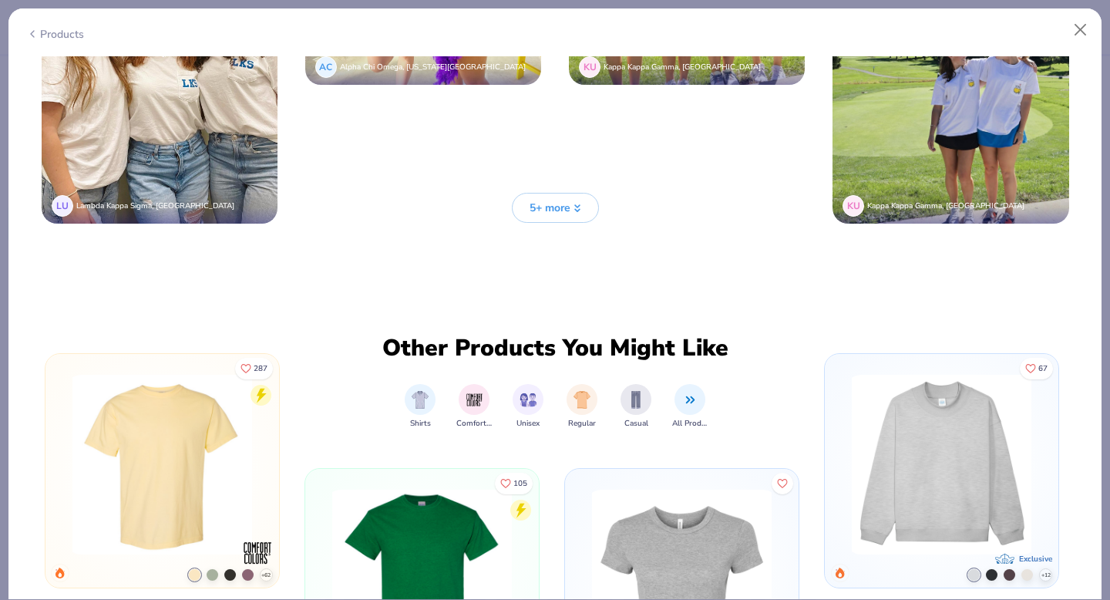
scroll to position [5412, 0]
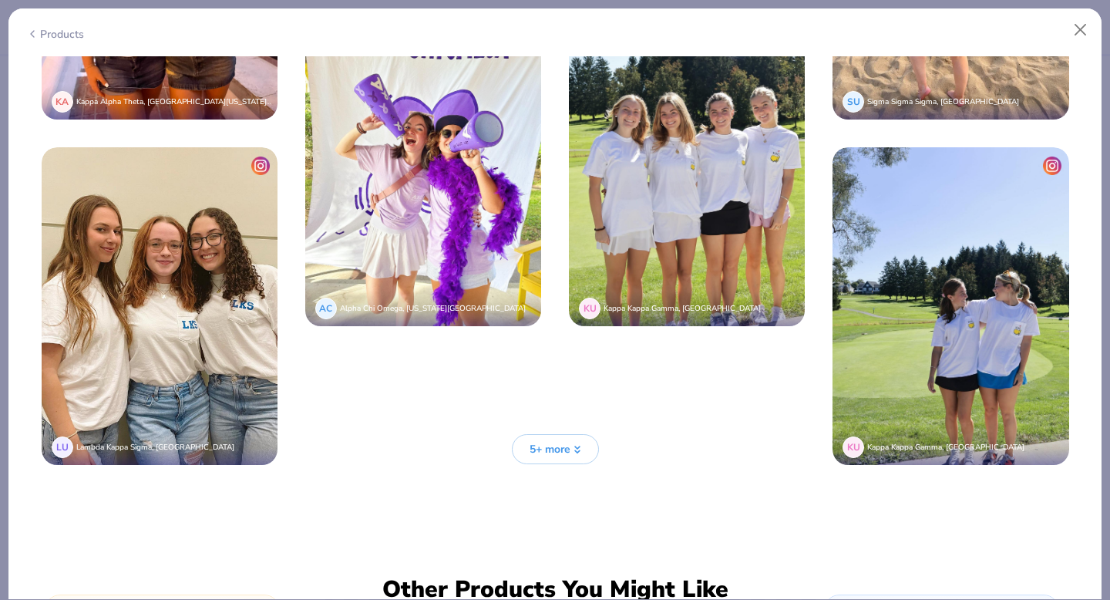
click at [553, 445] on span "5+ more" at bounding box center [550, 449] width 41 height 16
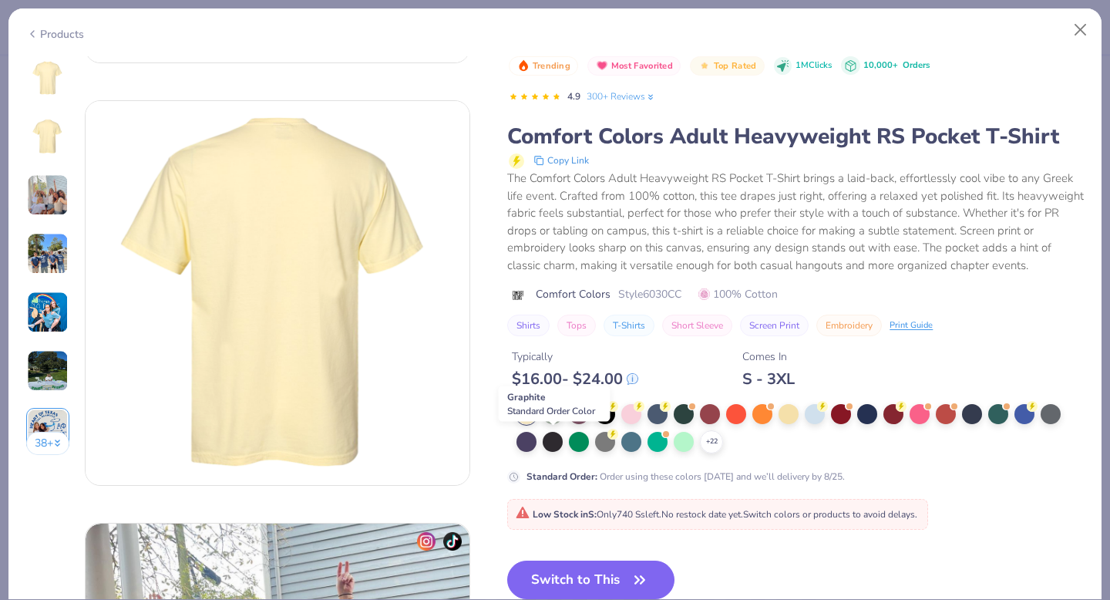
scroll to position [0, 0]
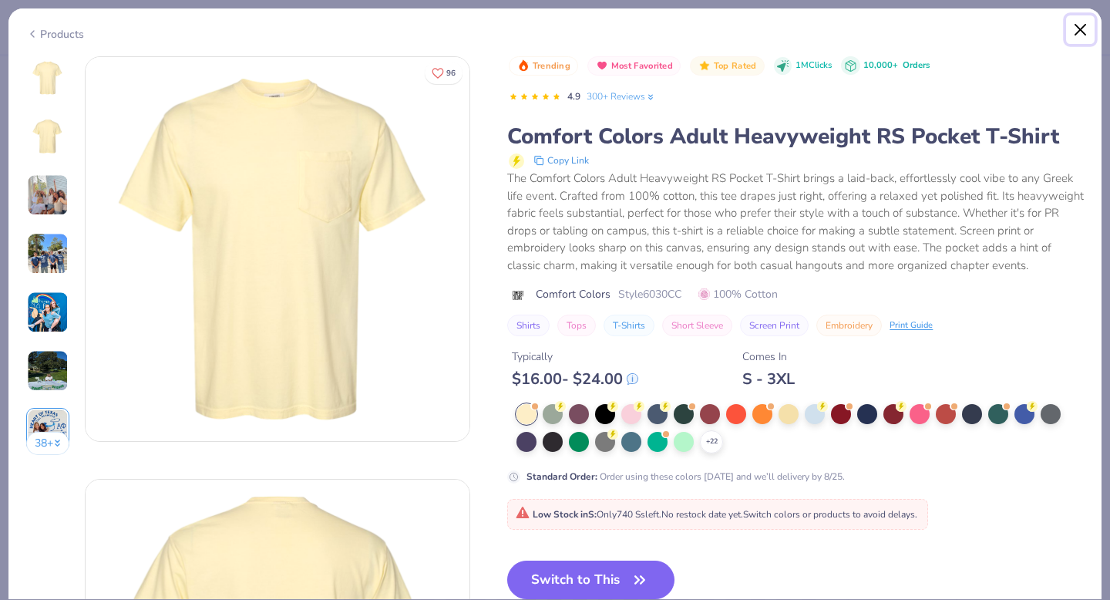
click at [1076, 25] on button "Close" at bounding box center [1080, 29] width 29 height 29
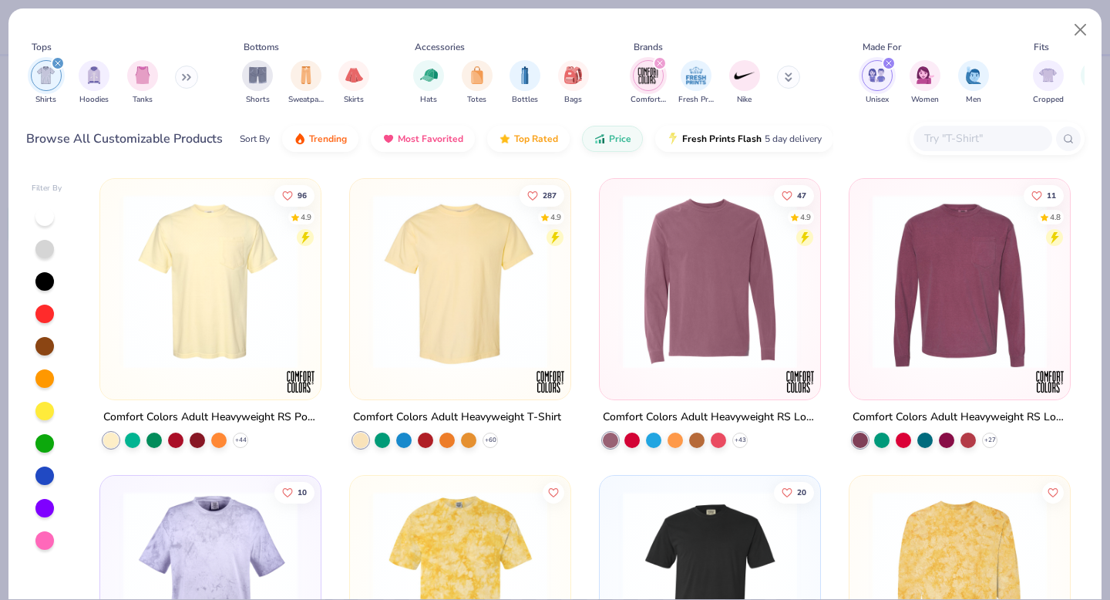
click at [402, 333] on img at bounding box center [461, 281] width 190 height 174
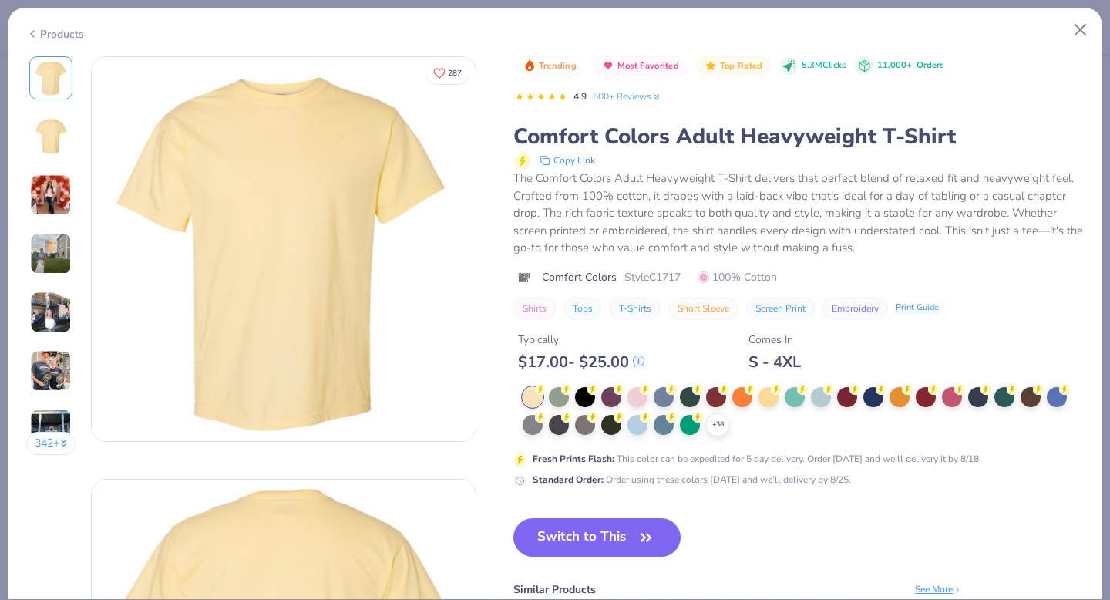
click at [54, 369] on img at bounding box center [51, 371] width 42 height 42
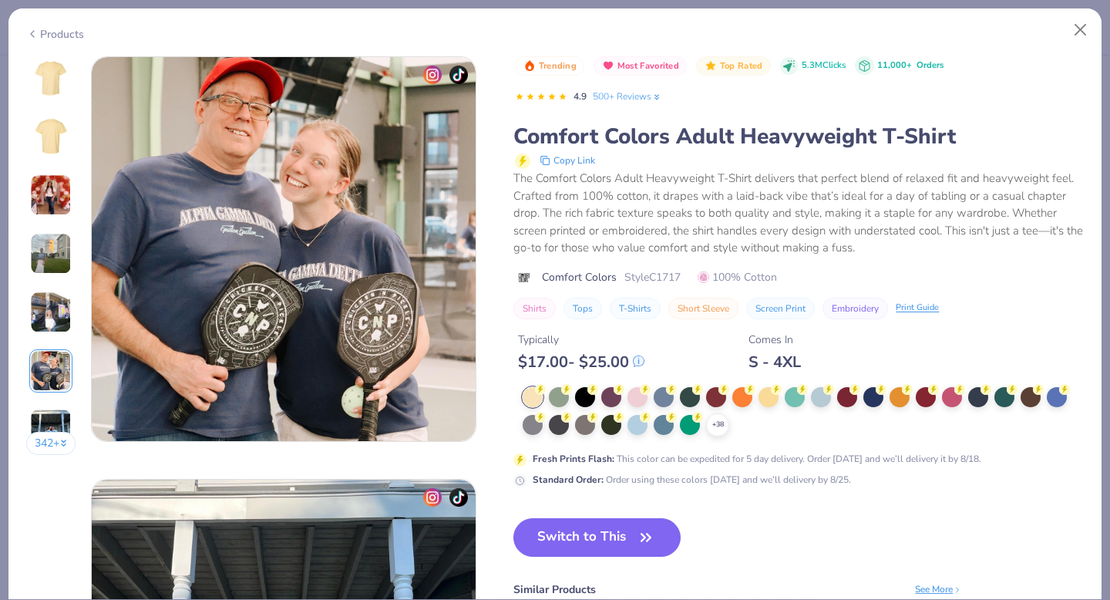
click at [52, 316] on img at bounding box center [51, 312] width 42 height 42
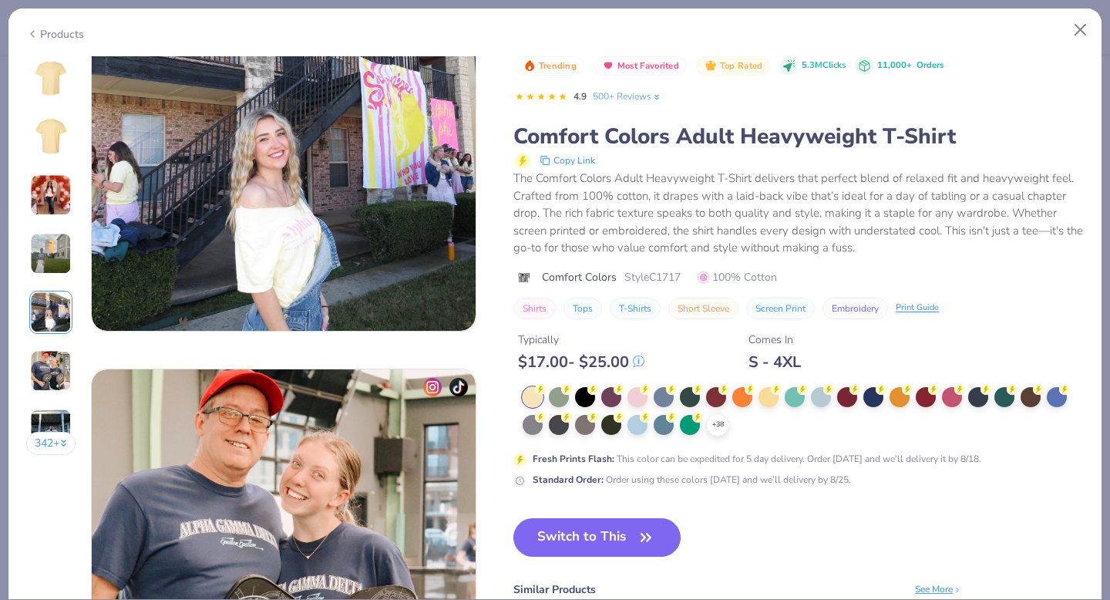
scroll to position [1879, 0]
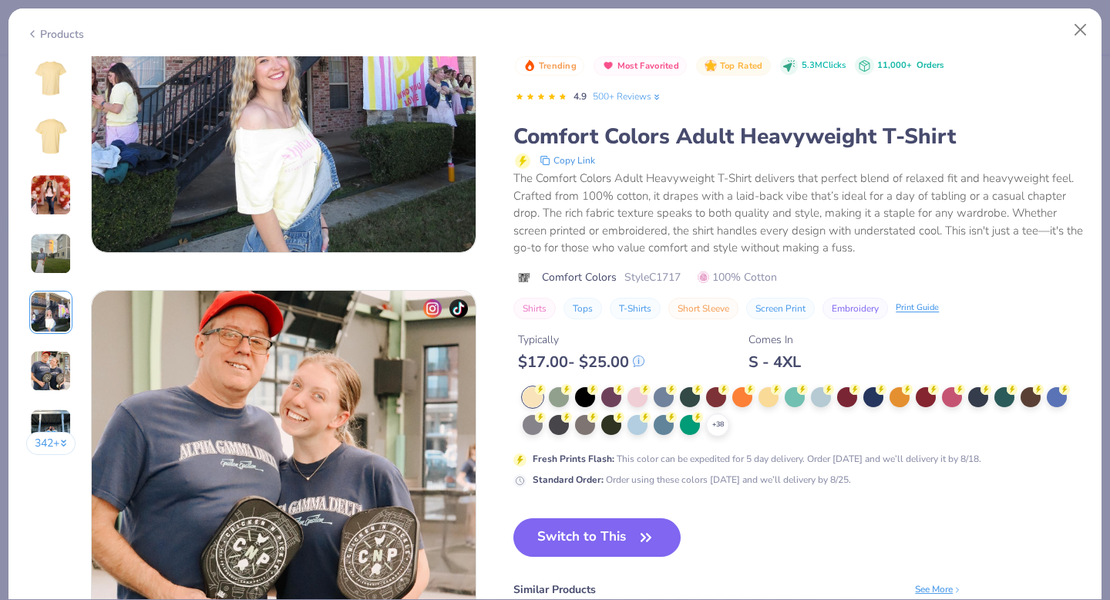
click at [43, 438] on button "342 +" at bounding box center [51, 443] width 50 height 23
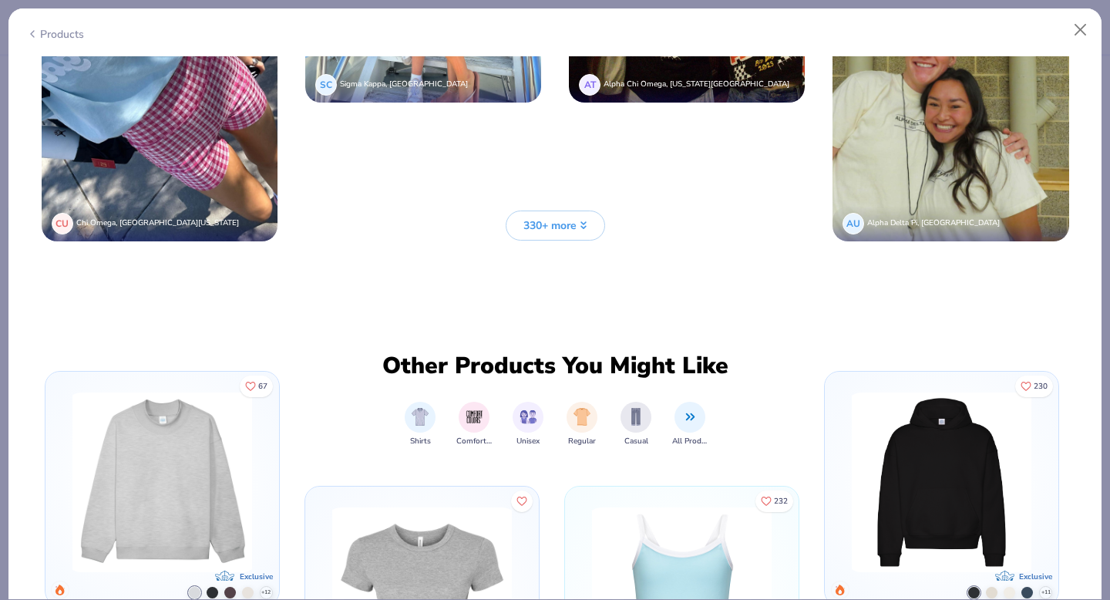
scroll to position [4118, 0]
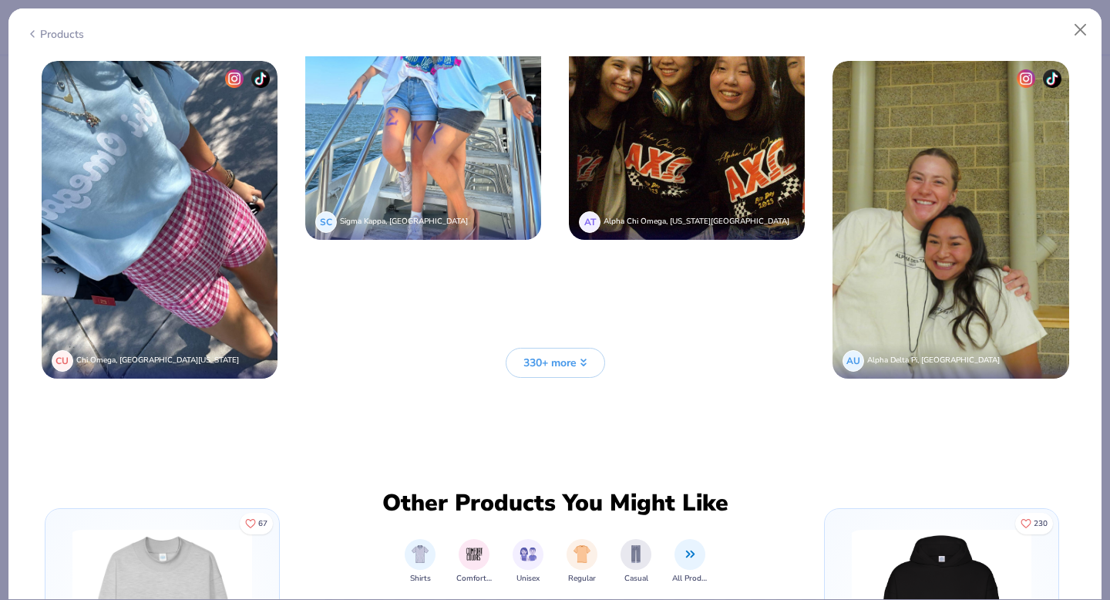
click at [554, 359] on span "330+ more" at bounding box center [550, 363] width 53 height 16
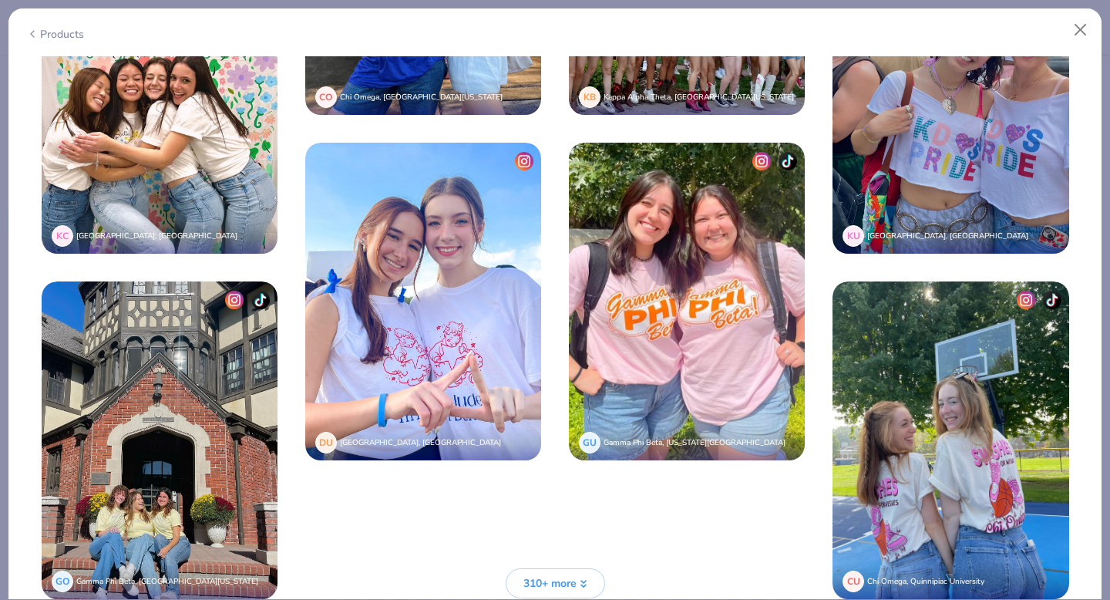
scroll to position [5505, 0]
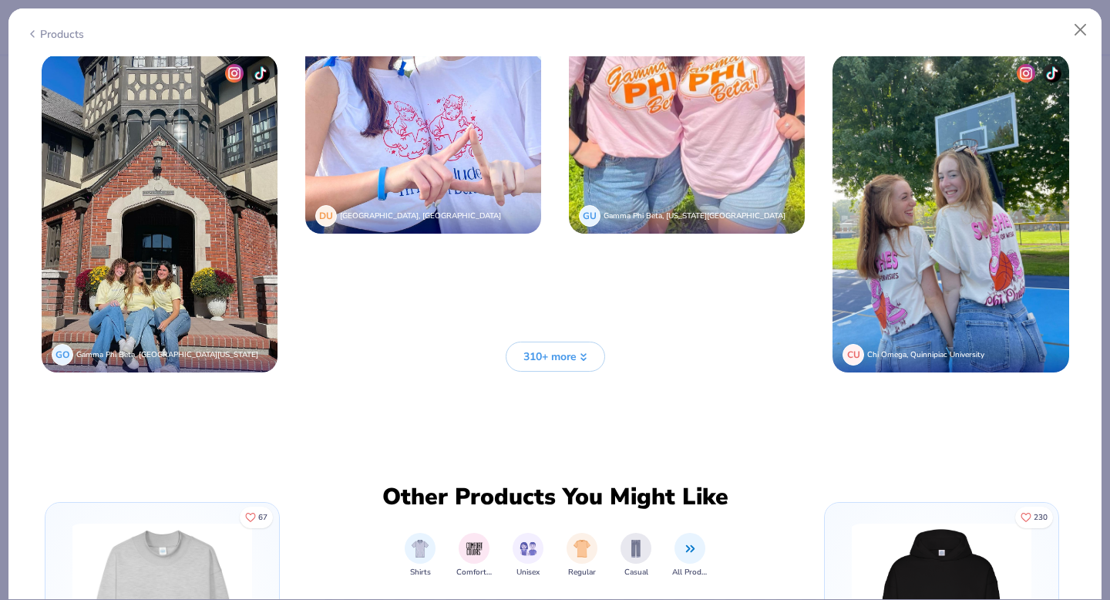
click at [554, 359] on span "310+ more" at bounding box center [550, 357] width 53 height 16
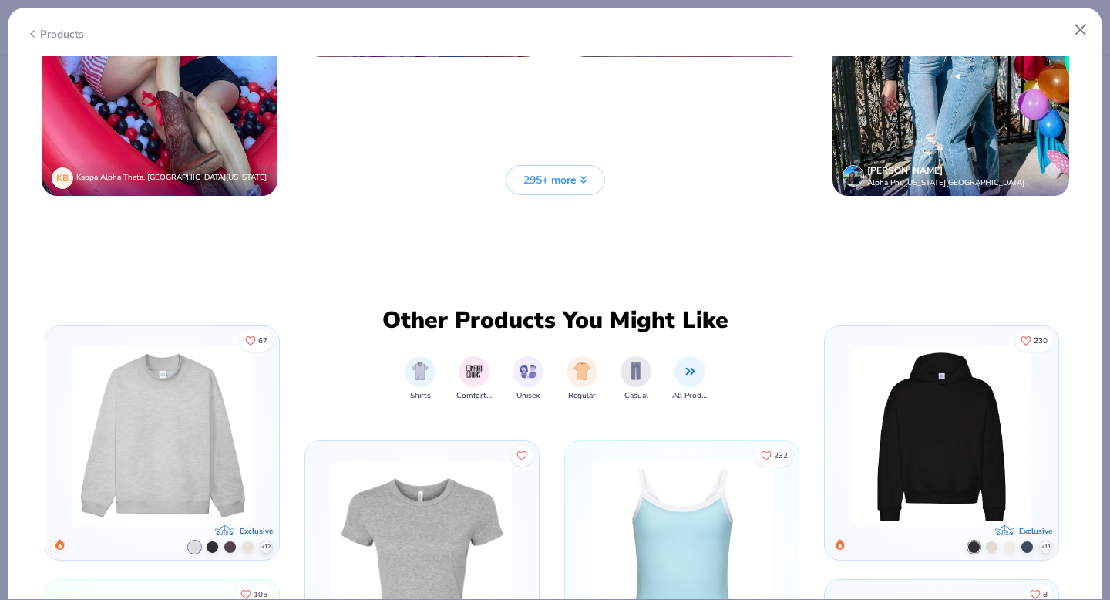
scroll to position [6888, 0]
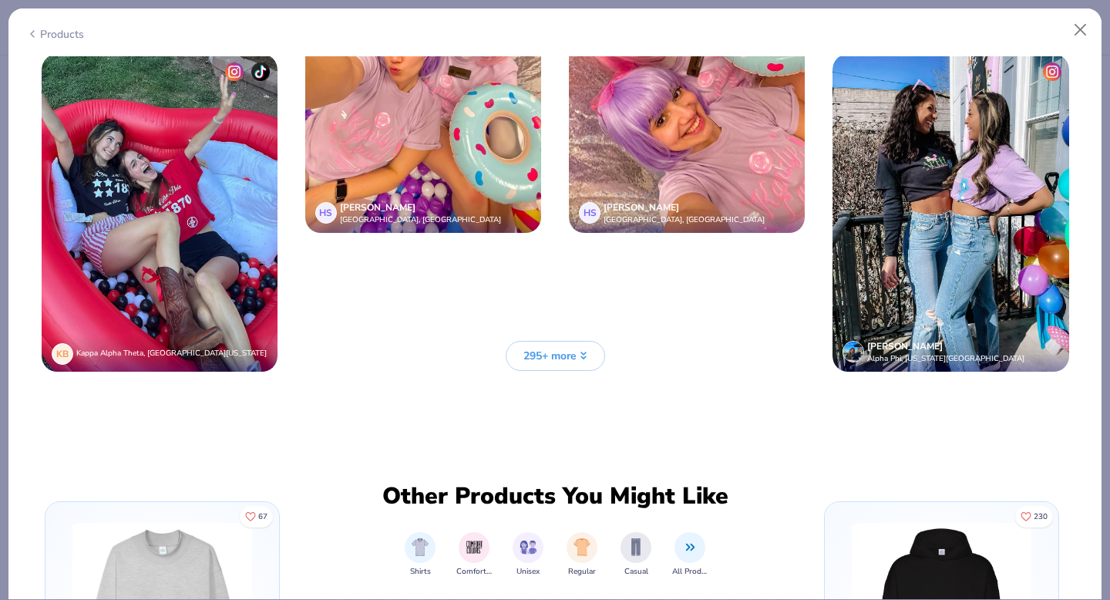
click at [554, 359] on span "295+ more" at bounding box center [550, 356] width 53 height 16
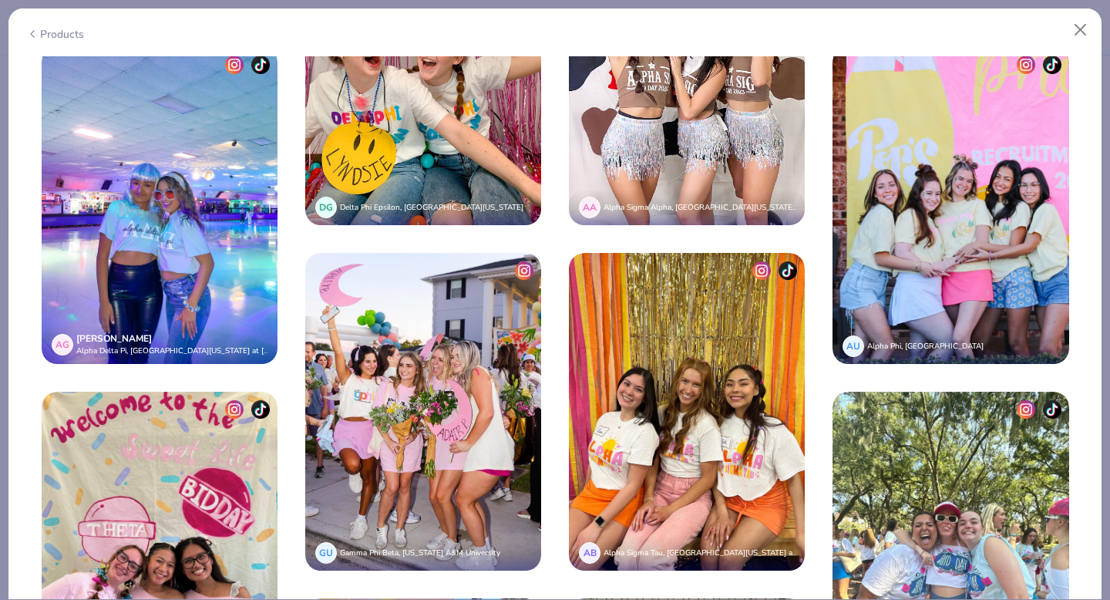
scroll to position [7867, 0]
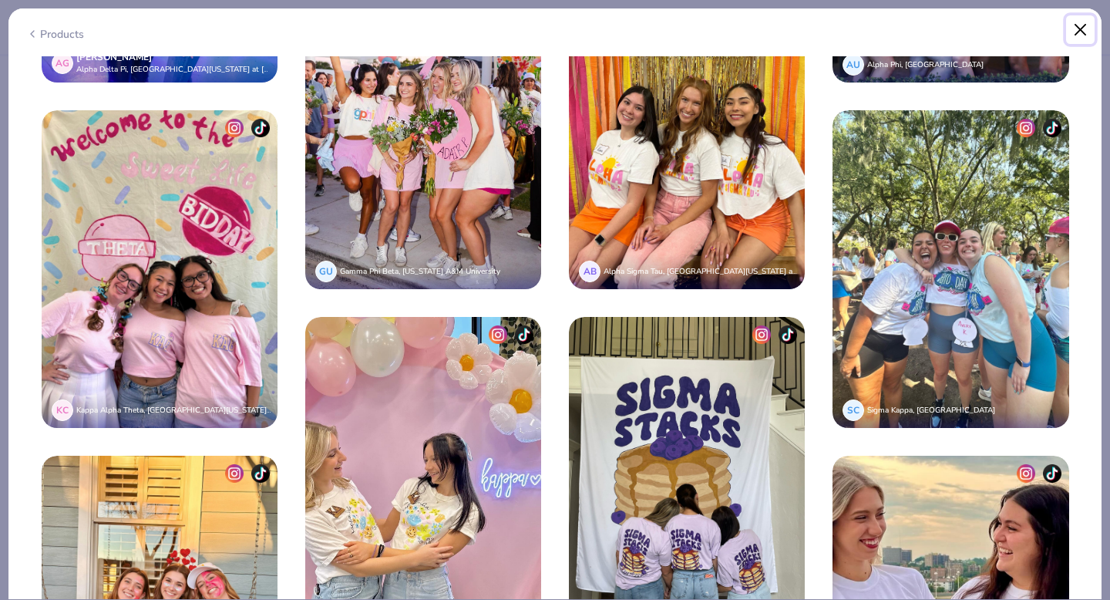
click at [1073, 24] on button "Close" at bounding box center [1080, 29] width 29 height 29
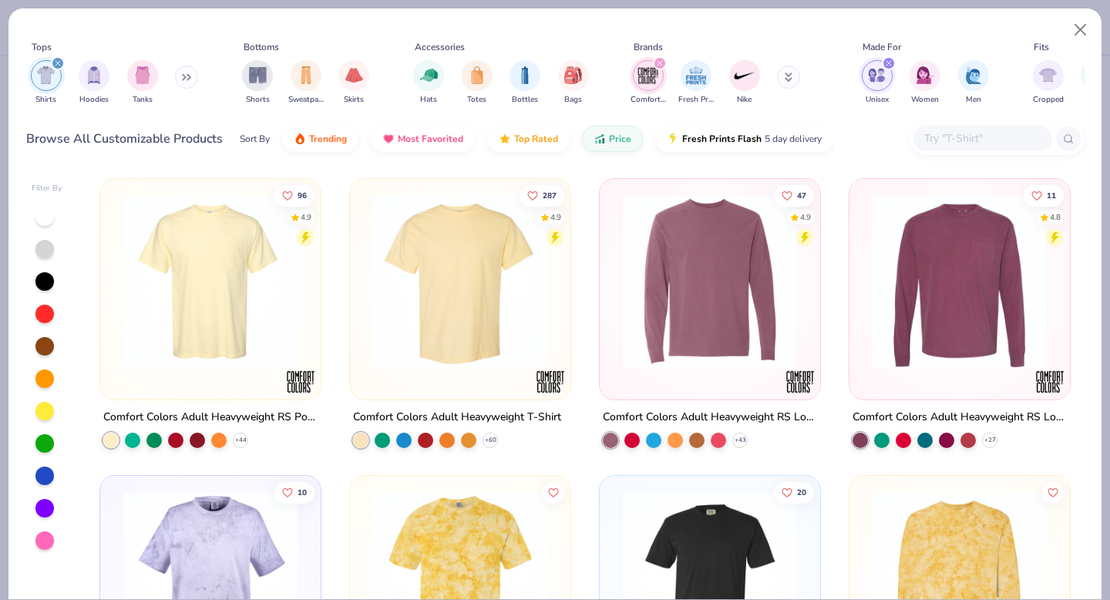
click at [660, 63] on icon "filter for Comfort Colors" at bounding box center [660, 63] width 5 height 5
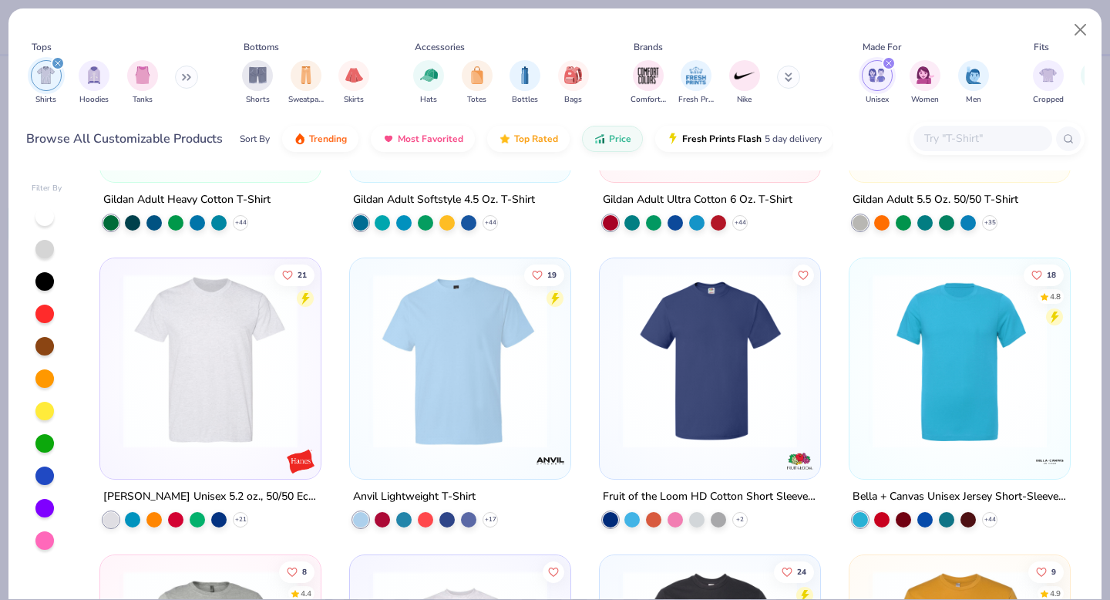
scroll to position [247, 0]
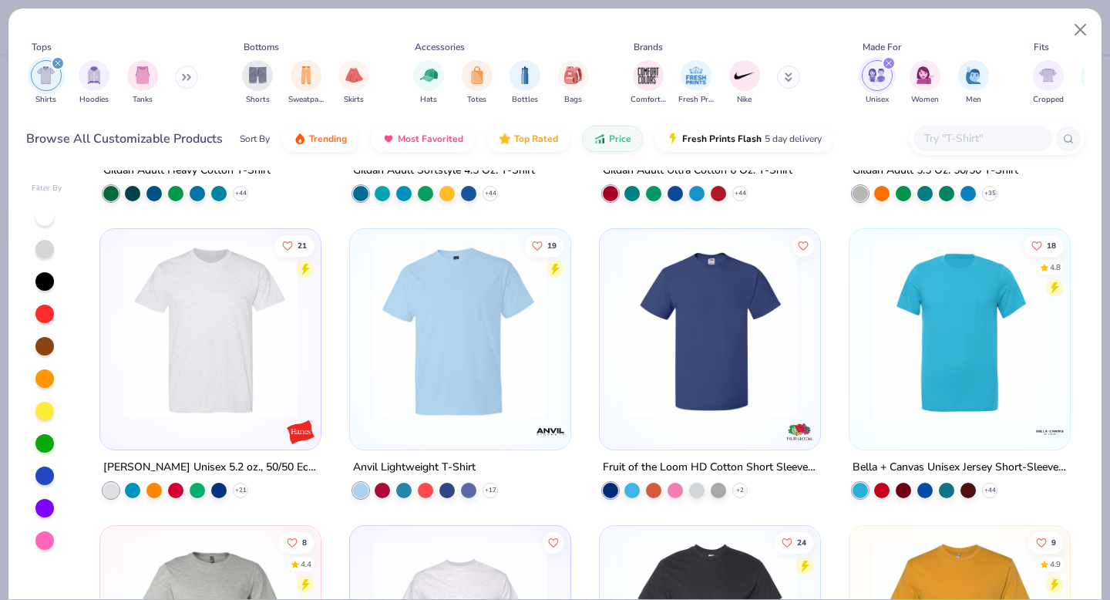
click at [473, 348] on img at bounding box center [461, 331] width 190 height 174
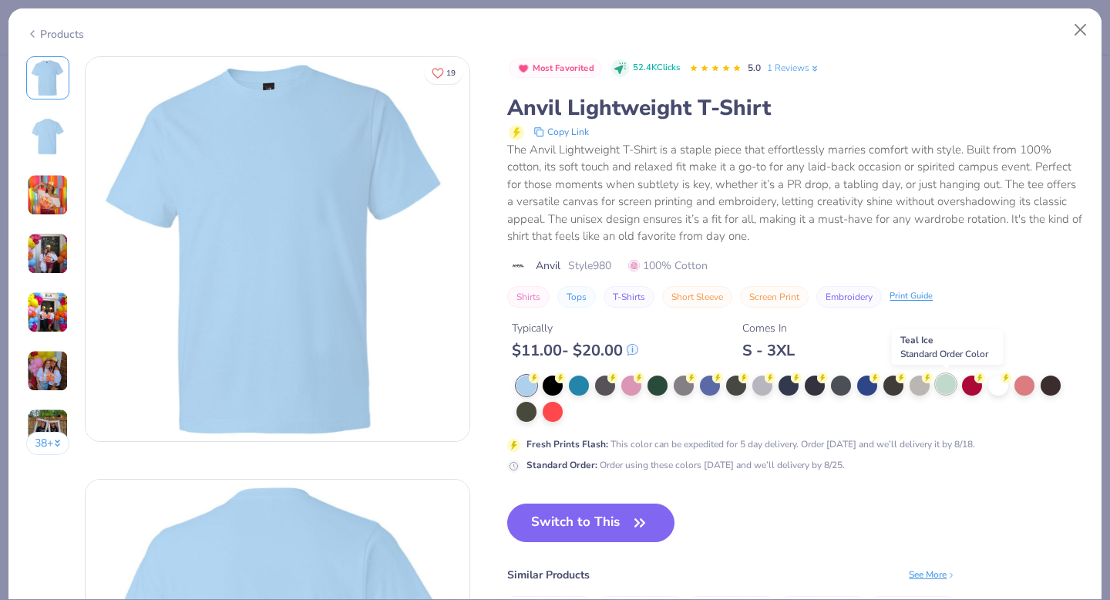
click at [950, 387] on div at bounding box center [946, 384] width 20 height 20
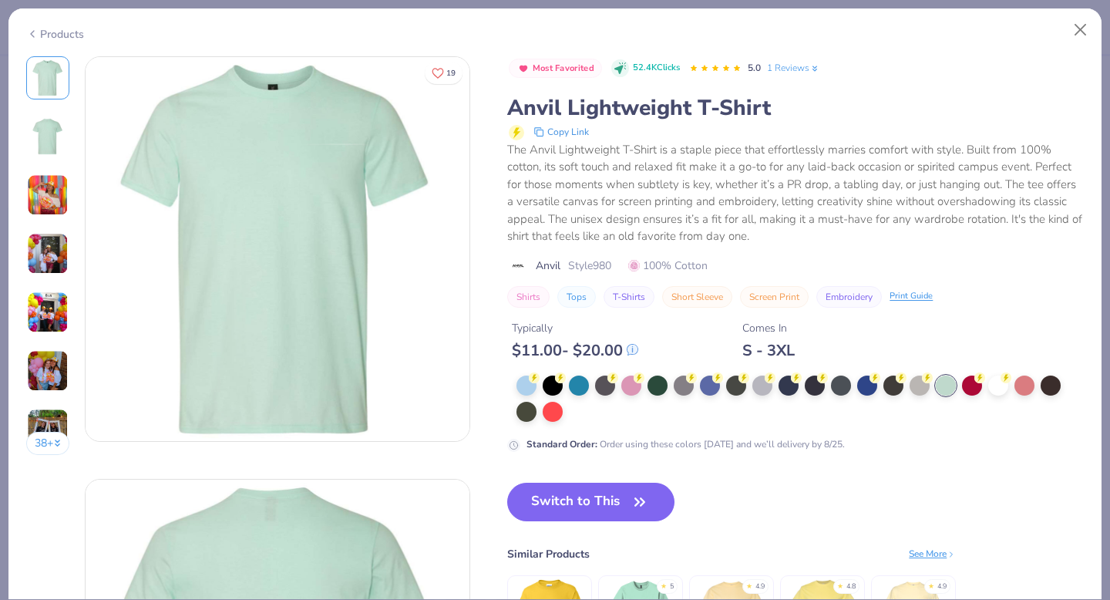
click at [39, 440] on button "38 +" at bounding box center [48, 443] width 44 height 23
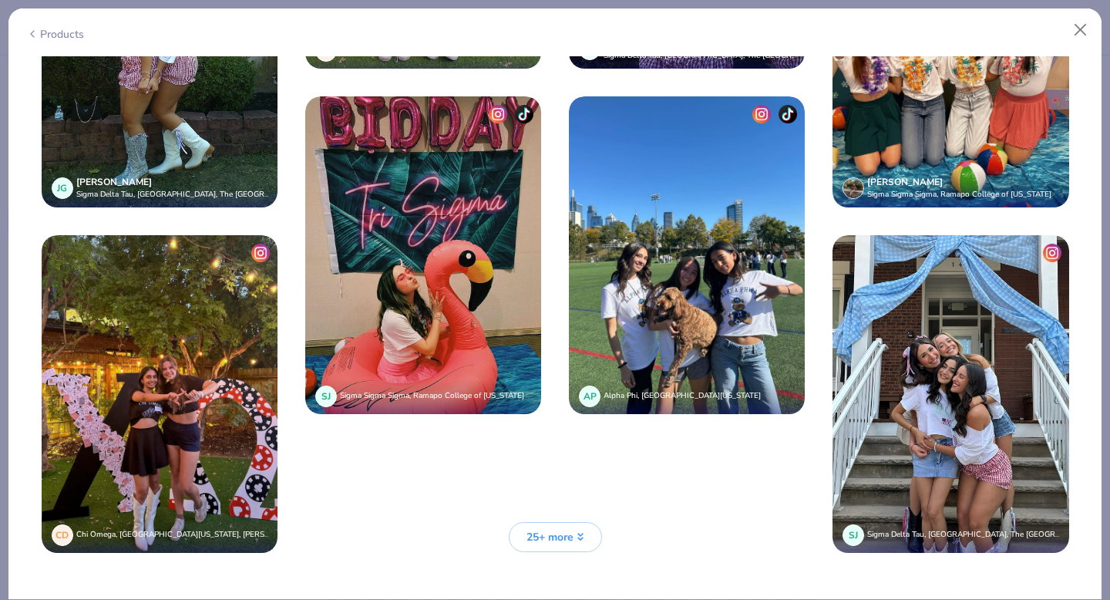
scroll to position [4265, 0]
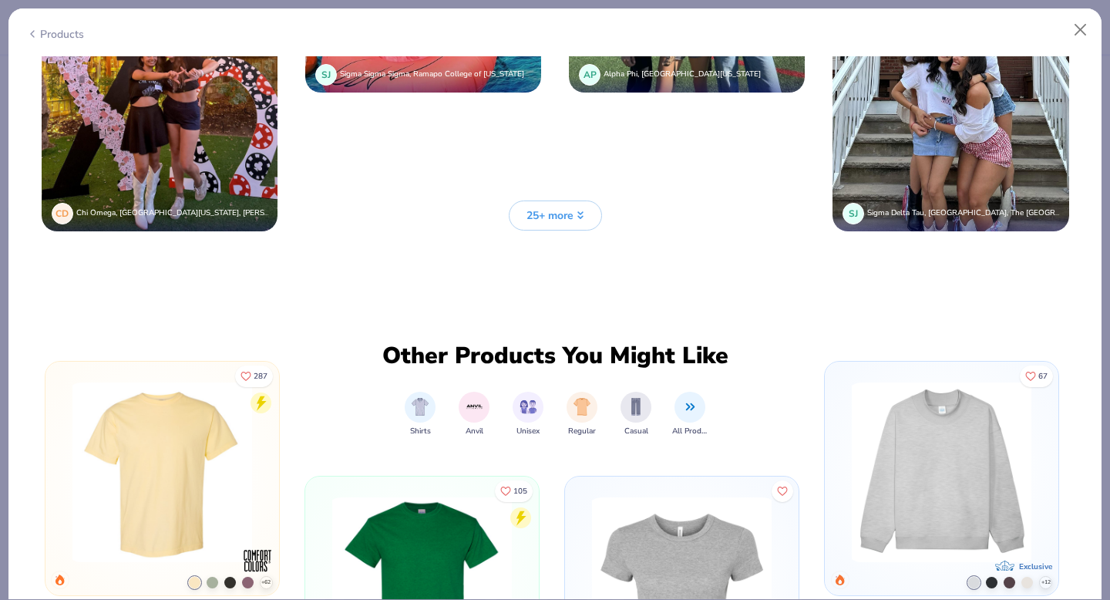
click at [556, 215] on span "25+ more" at bounding box center [550, 215] width 47 height 16
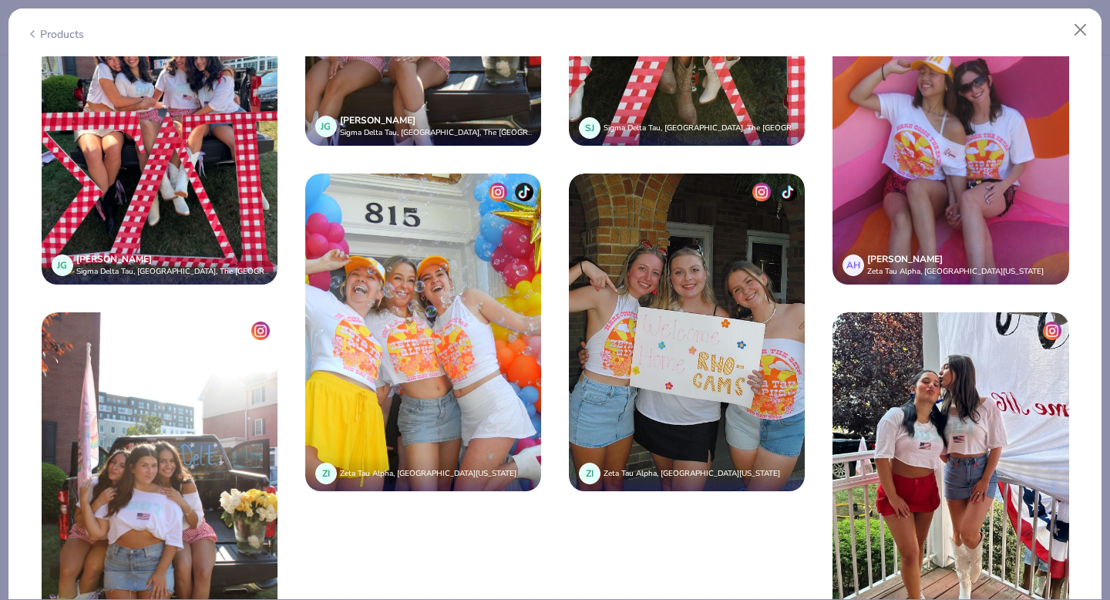
scroll to position [5559, 0]
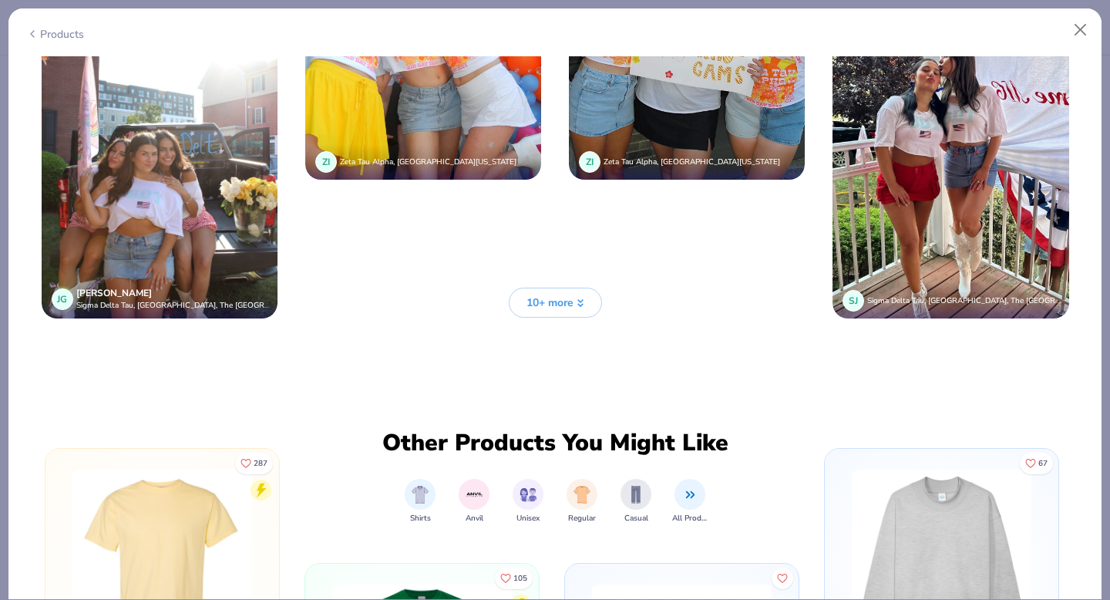
click at [540, 298] on span "10+ more" at bounding box center [550, 303] width 47 height 16
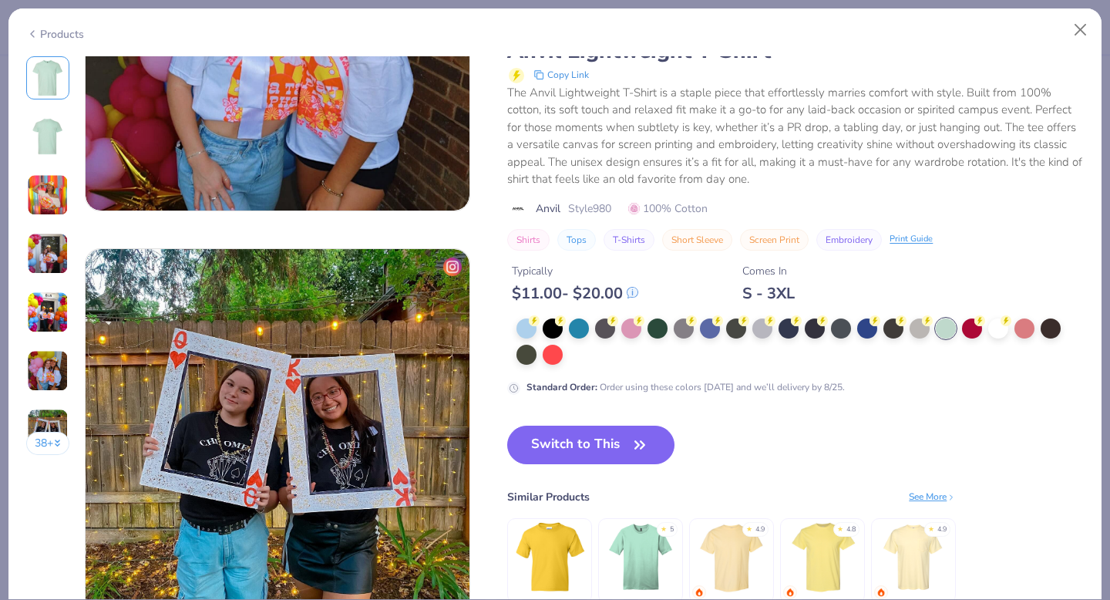
scroll to position [1994, 0]
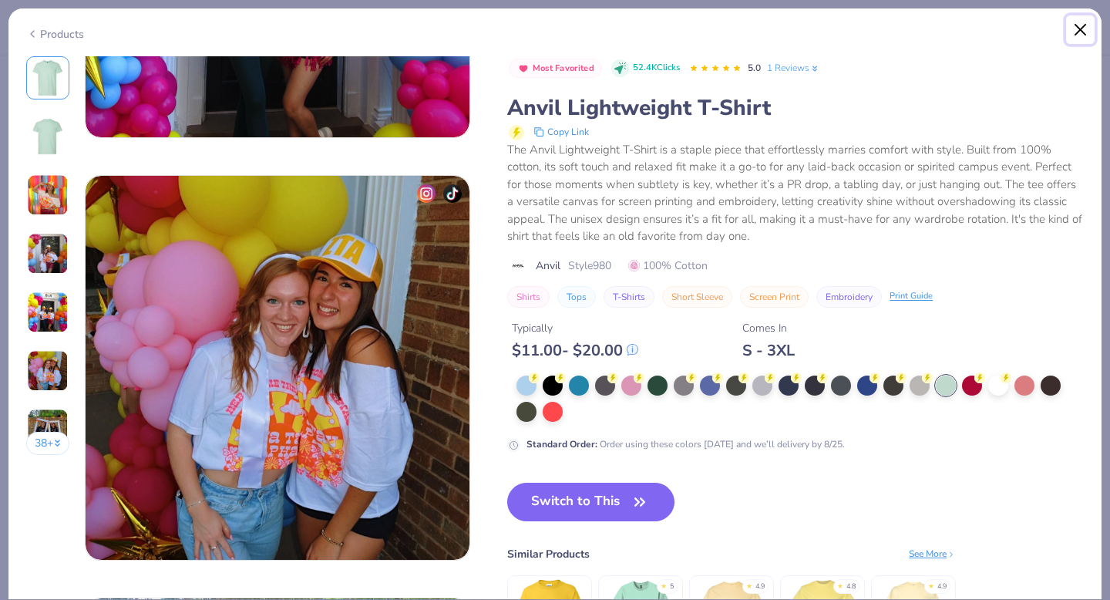
click at [1075, 25] on button "Close" at bounding box center [1080, 29] width 29 height 29
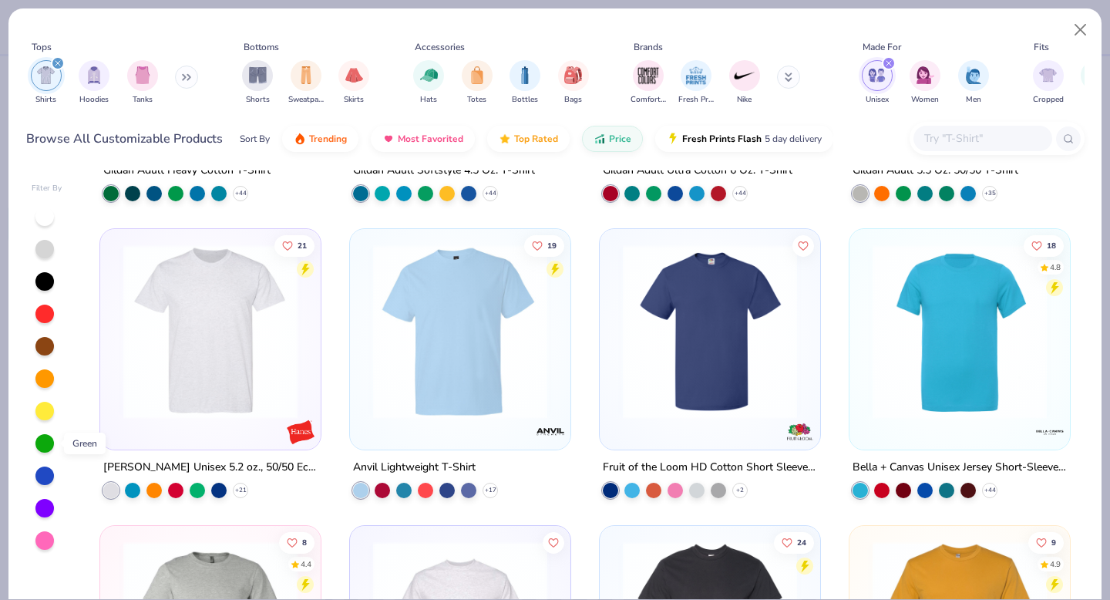
click at [39, 446] on div at bounding box center [44, 443] width 19 height 19
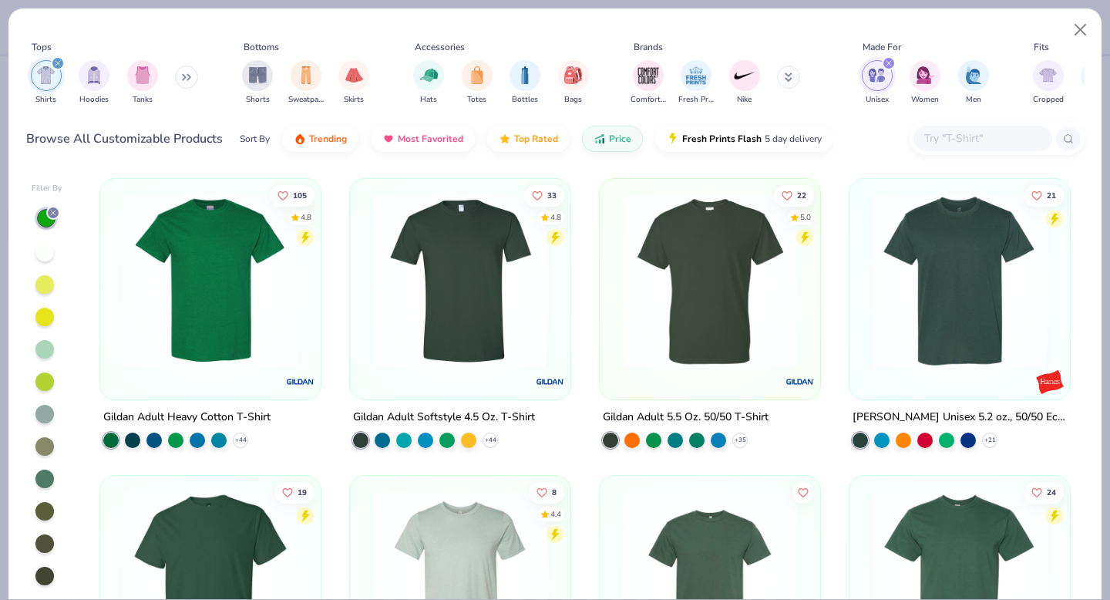
click at [45, 349] on div at bounding box center [44, 349] width 19 height 19
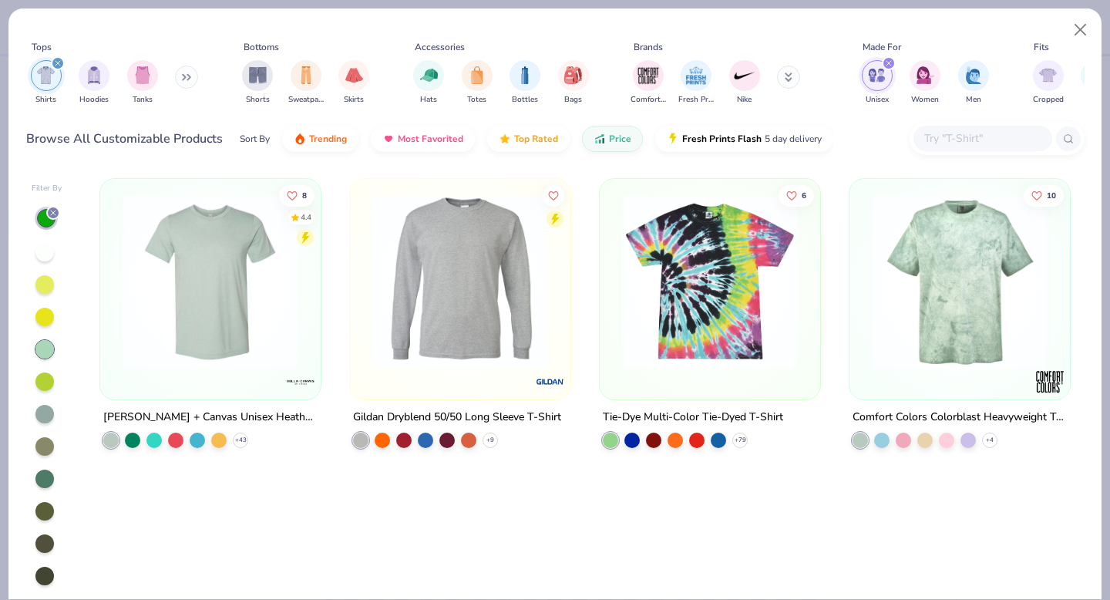
scroll to position [34, 0]
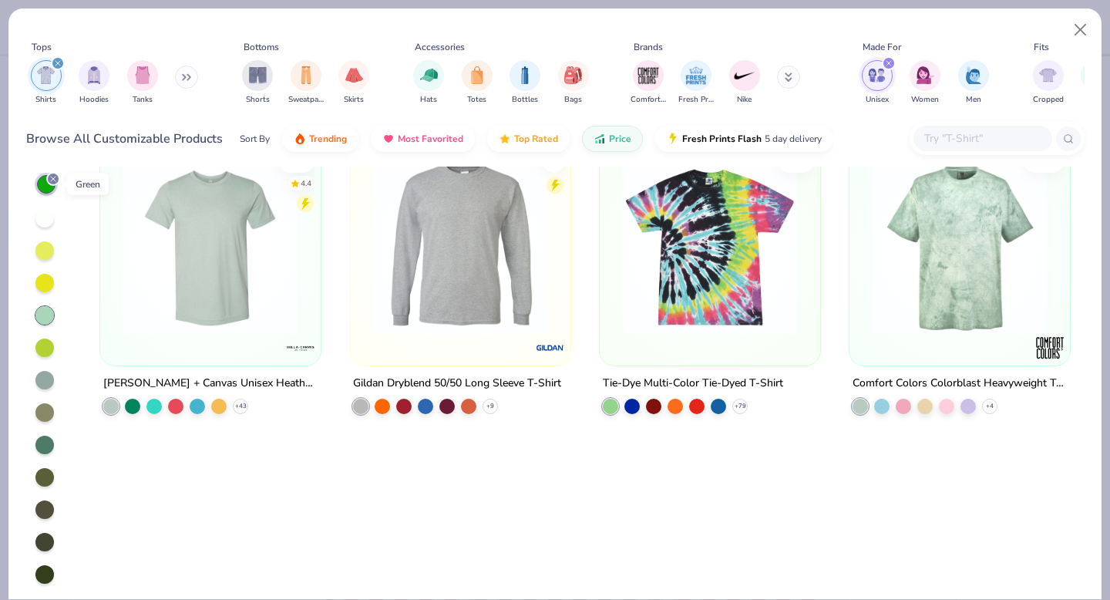
click at [52, 184] on div at bounding box center [53, 179] width 14 height 14
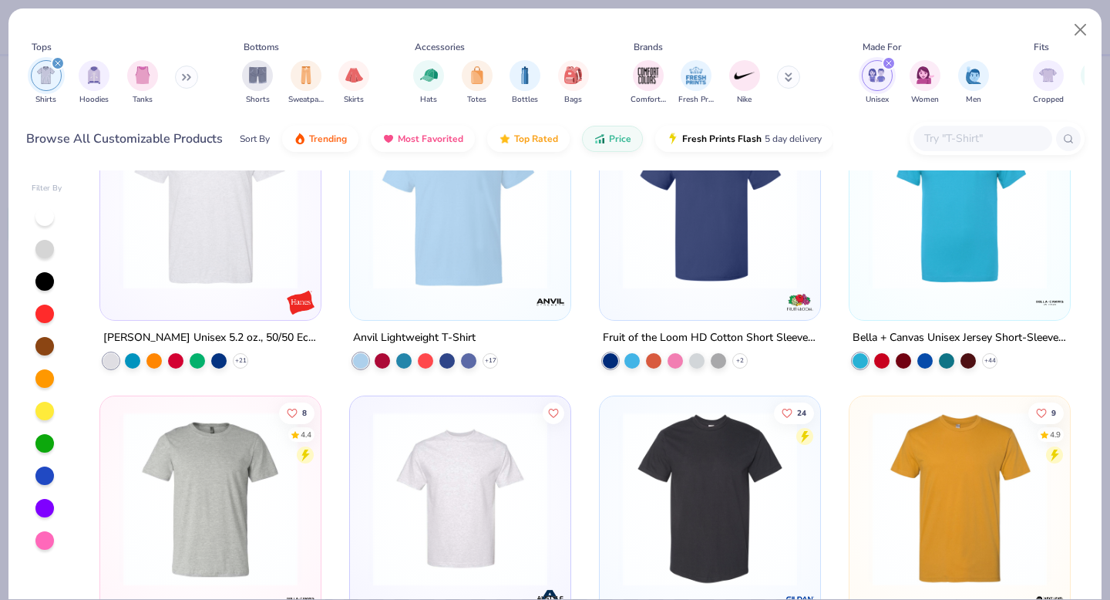
scroll to position [398, 0]
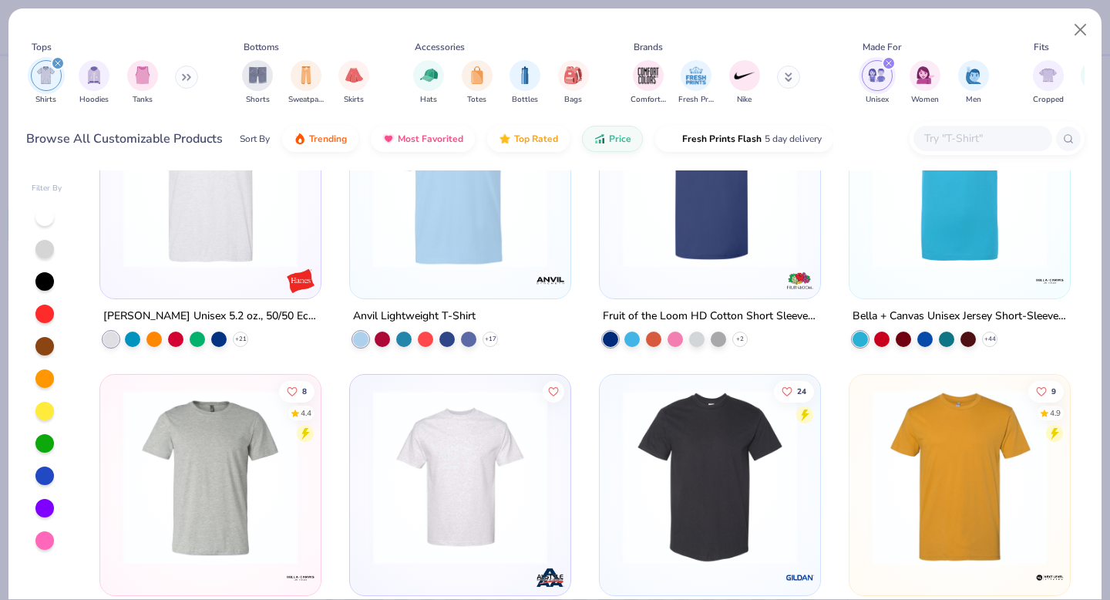
click at [465, 244] on img at bounding box center [461, 180] width 190 height 174
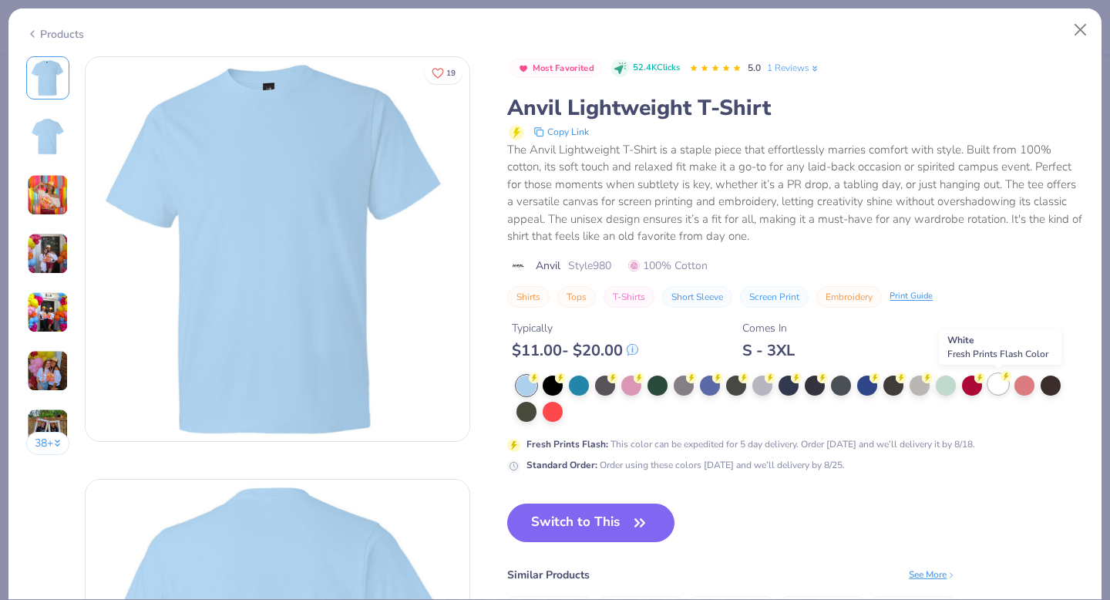
click at [994, 384] on div at bounding box center [999, 384] width 20 height 20
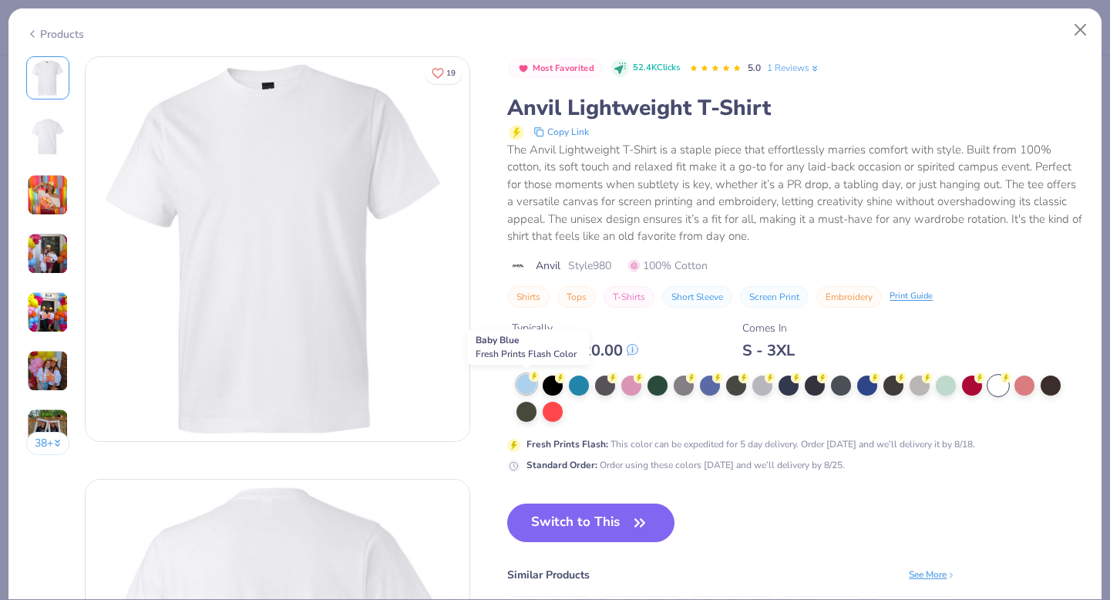
click at [520, 386] on div at bounding box center [527, 384] width 20 height 20
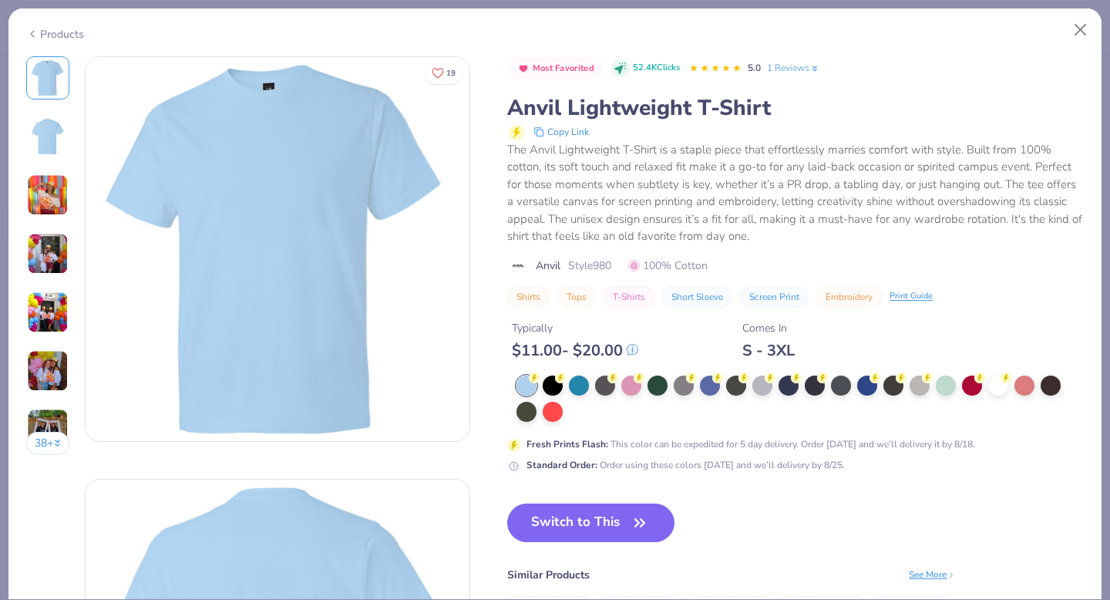
click at [47, 256] on img at bounding box center [48, 254] width 42 height 42
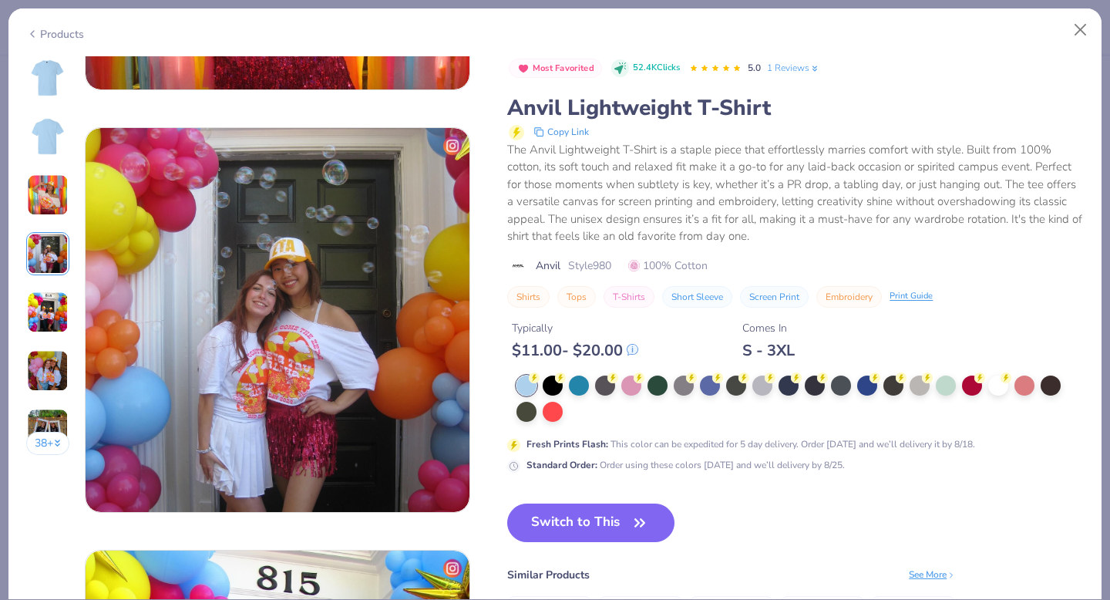
scroll to position [1268, 0]
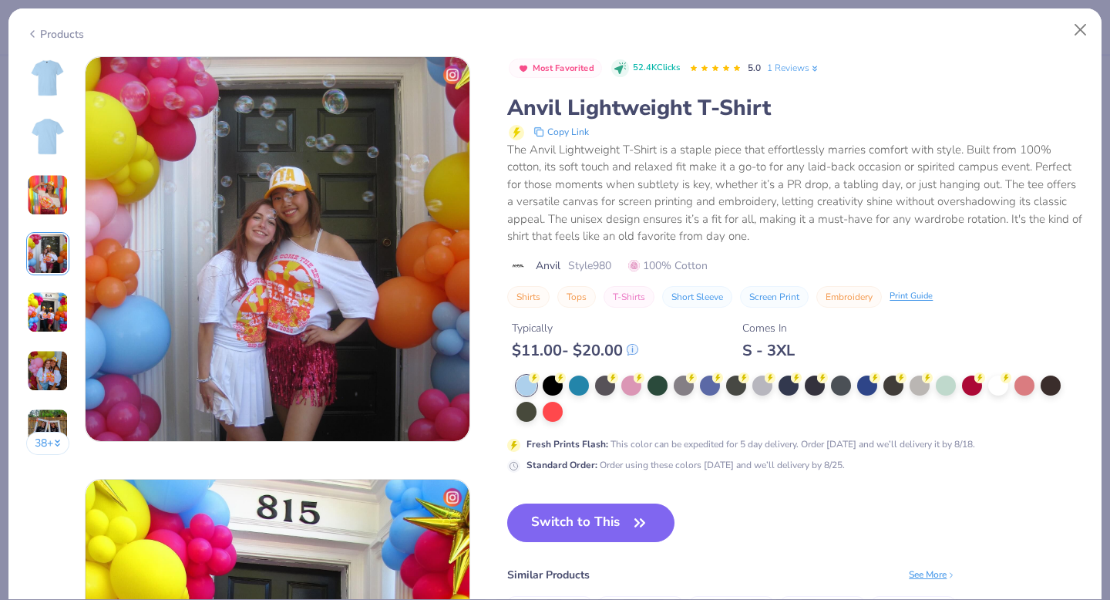
click at [50, 310] on img at bounding box center [48, 312] width 42 height 42
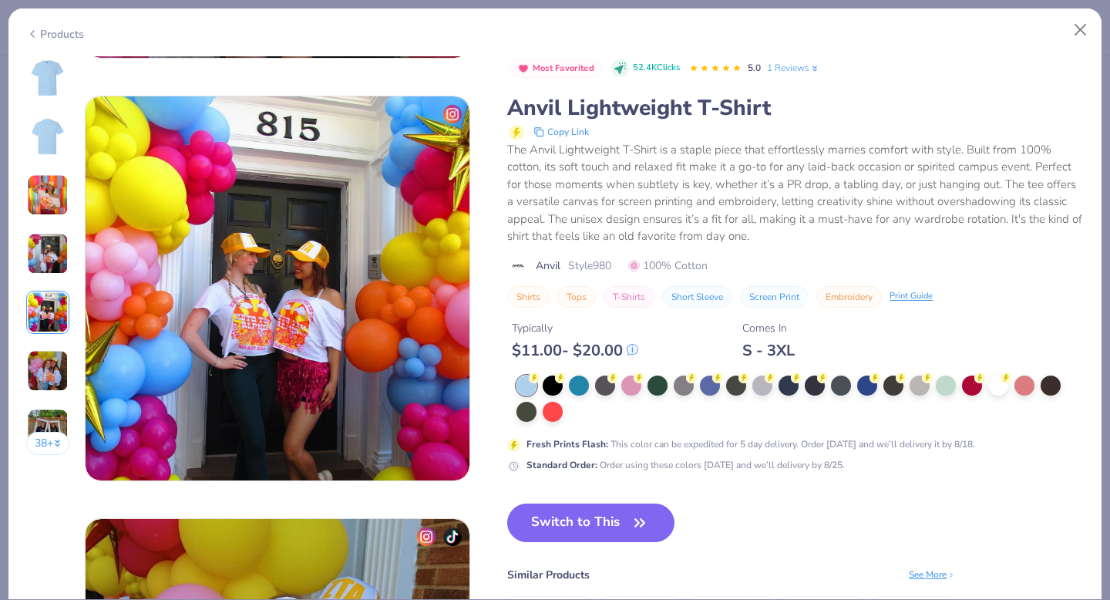
scroll to position [1690, 0]
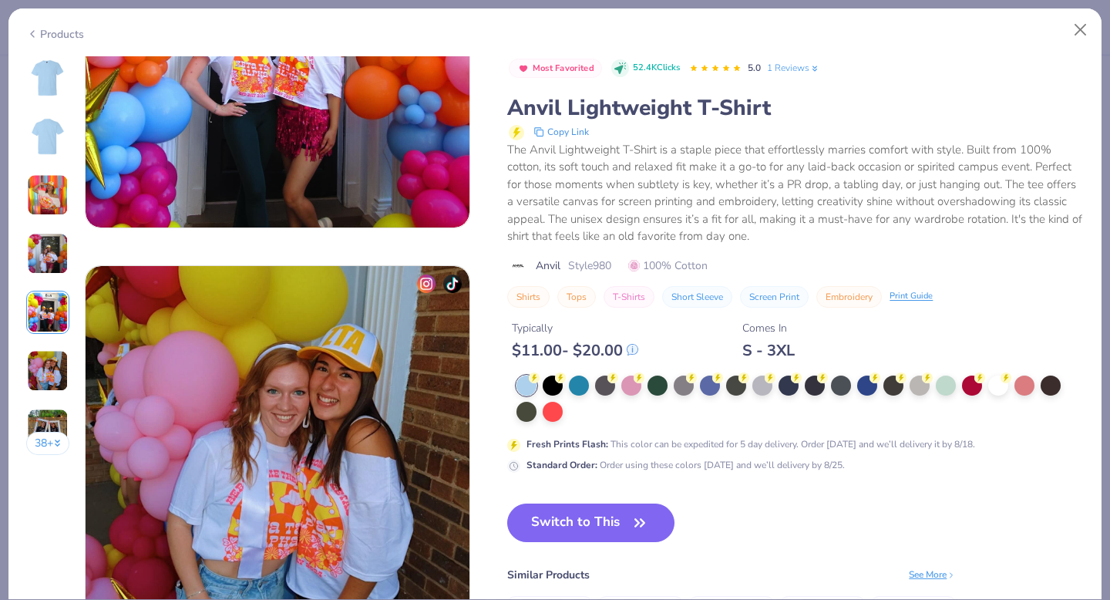
click at [39, 387] on img at bounding box center [48, 371] width 42 height 42
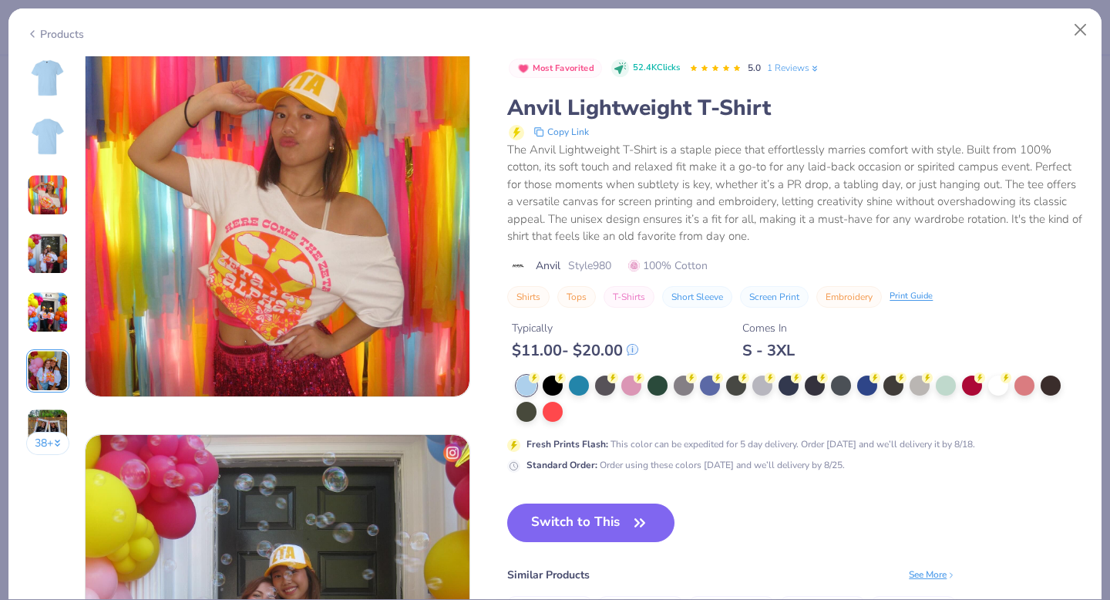
scroll to position [0, 0]
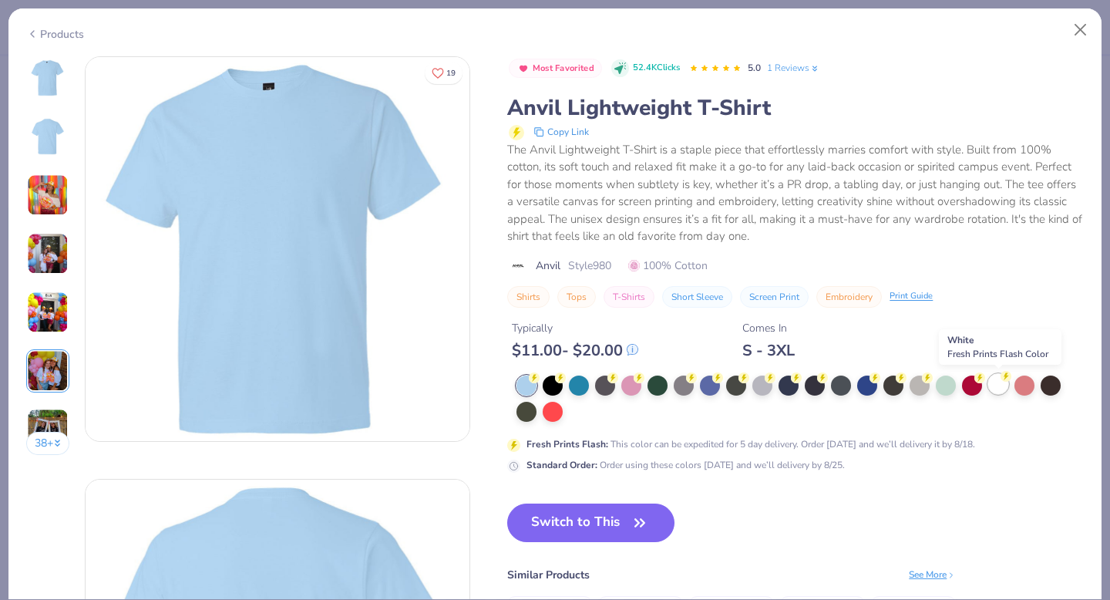
click at [992, 384] on div at bounding box center [999, 384] width 20 height 20
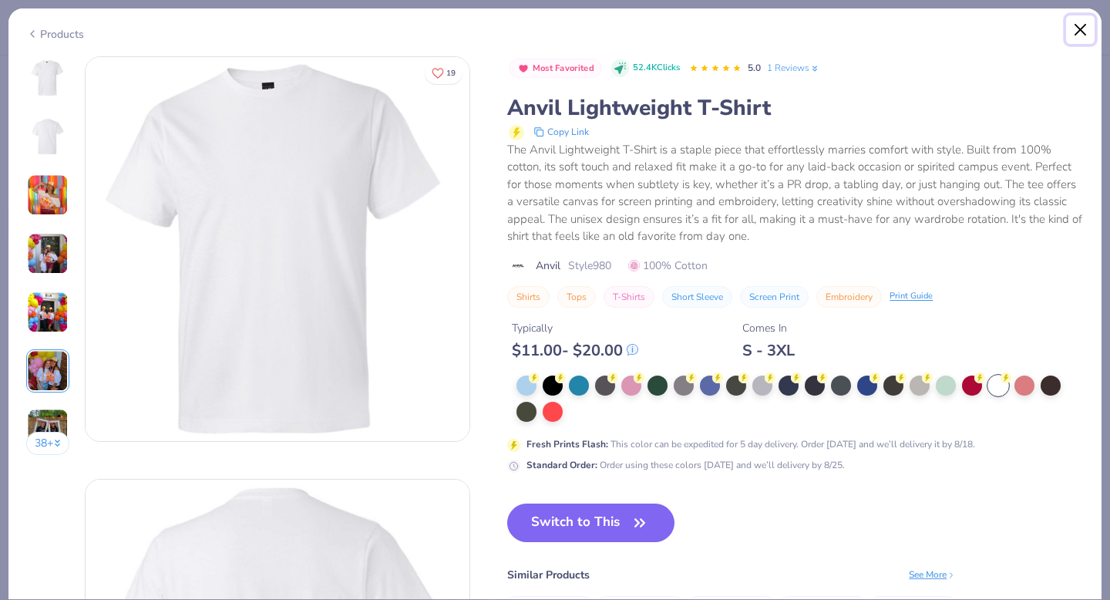
click at [1083, 30] on button "Close" at bounding box center [1080, 29] width 29 height 29
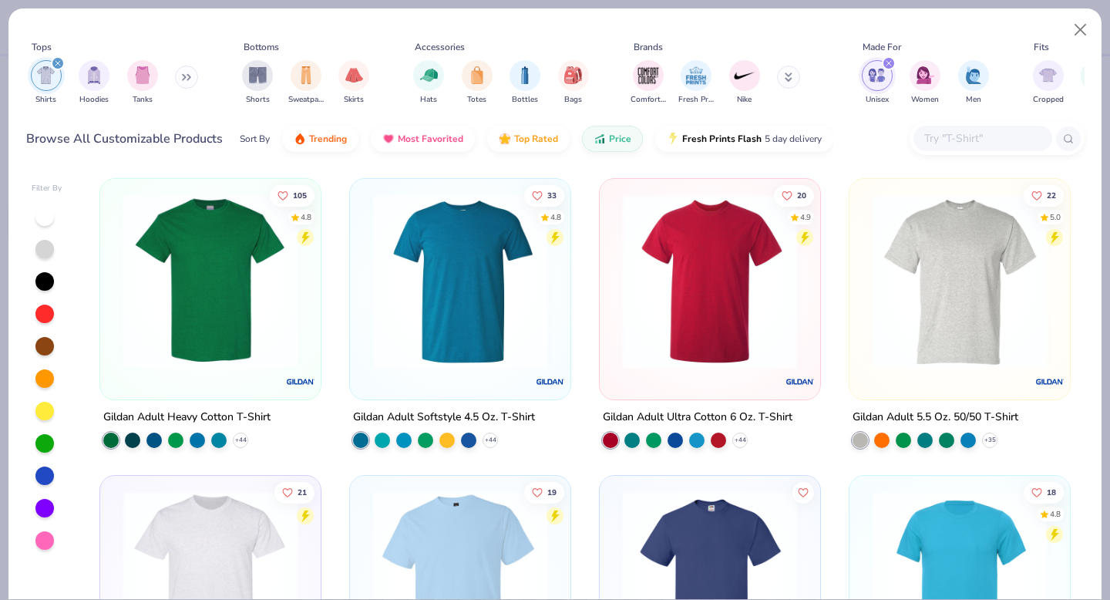
scroll to position [202, 0]
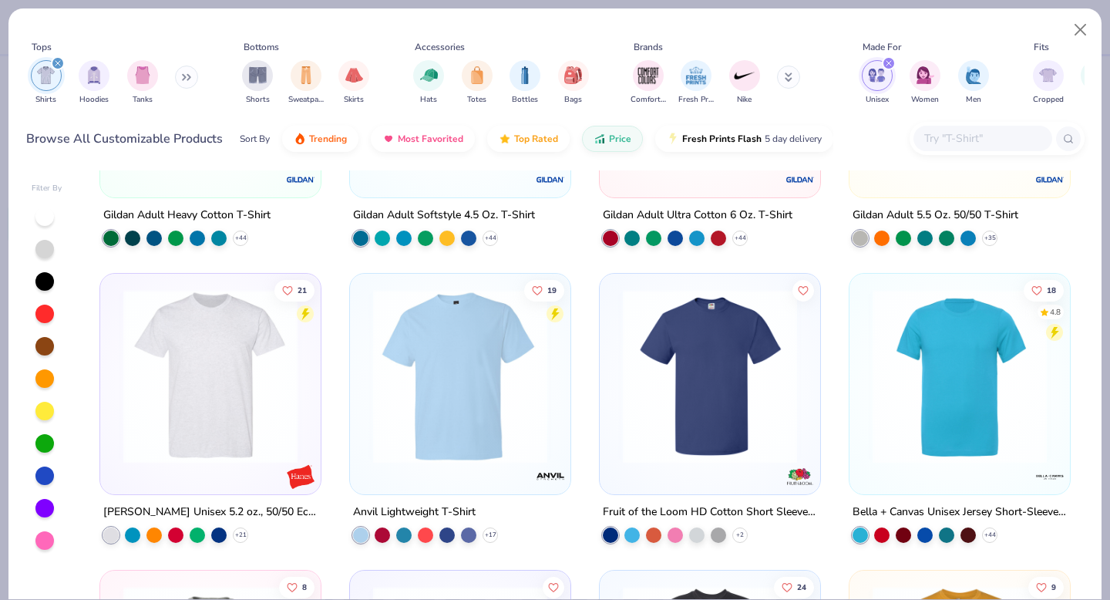
click at [230, 404] on img at bounding box center [211, 376] width 190 height 174
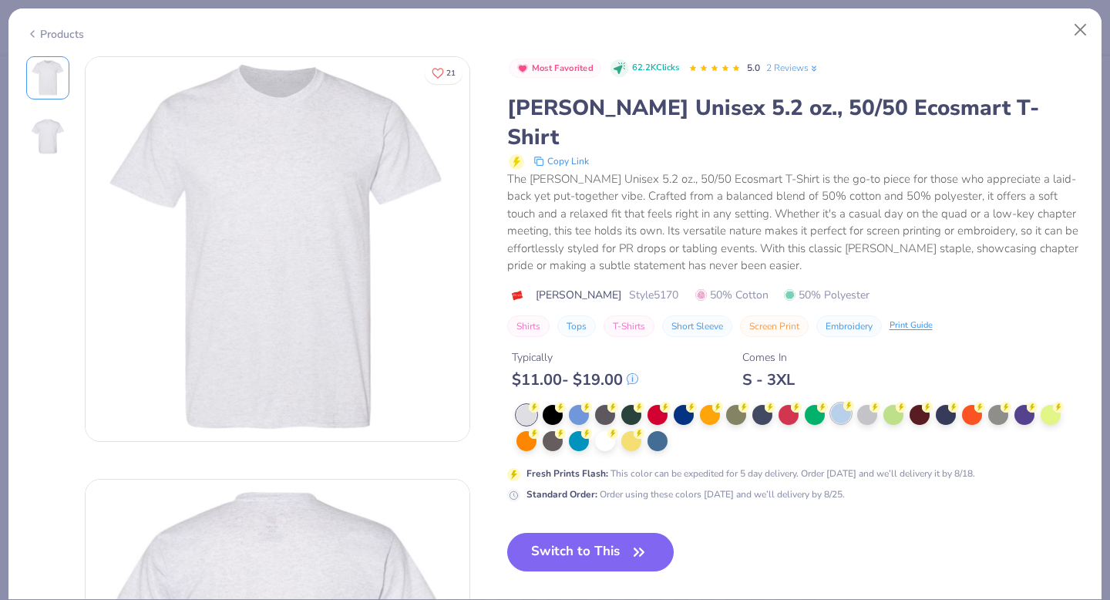
click at [839, 403] on div at bounding box center [841, 413] width 20 height 20
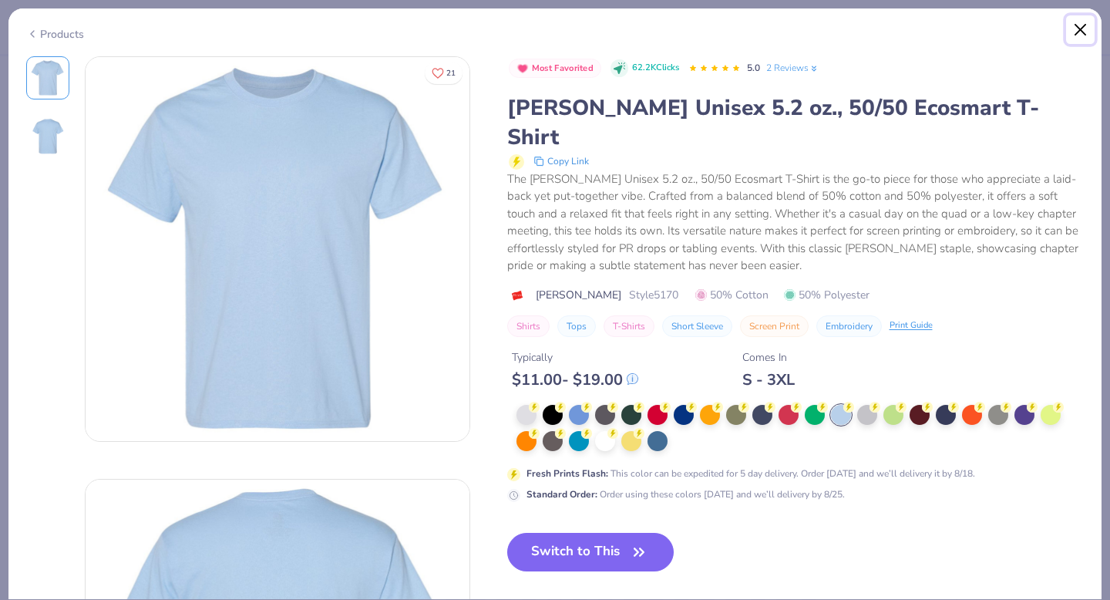
click at [1069, 28] on button "Close" at bounding box center [1080, 29] width 29 height 29
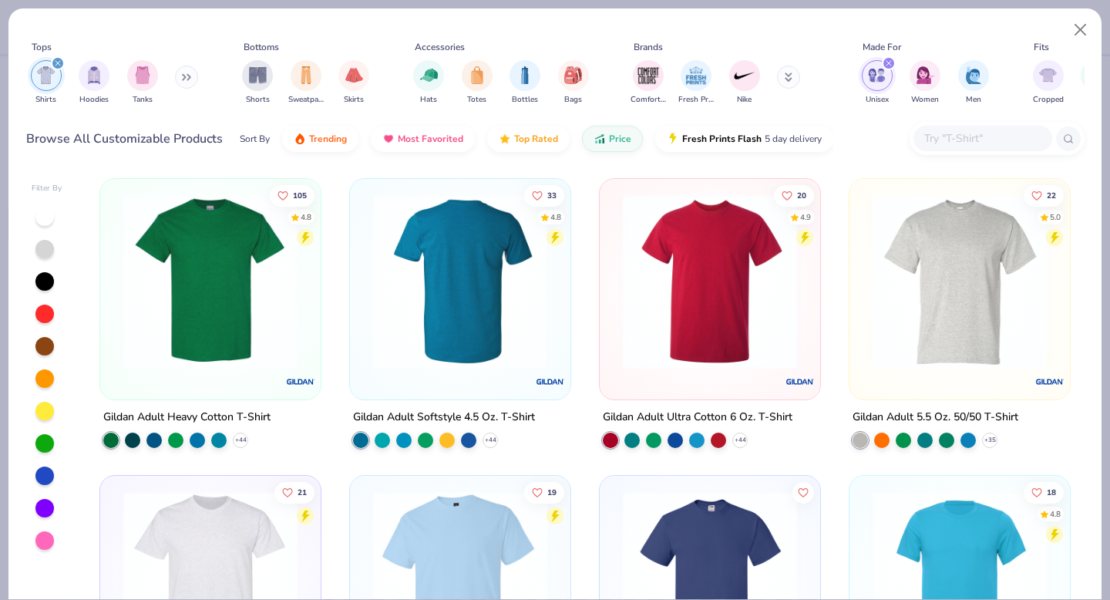
click at [177, 270] on img at bounding box center [211, 281] width 190 height 174
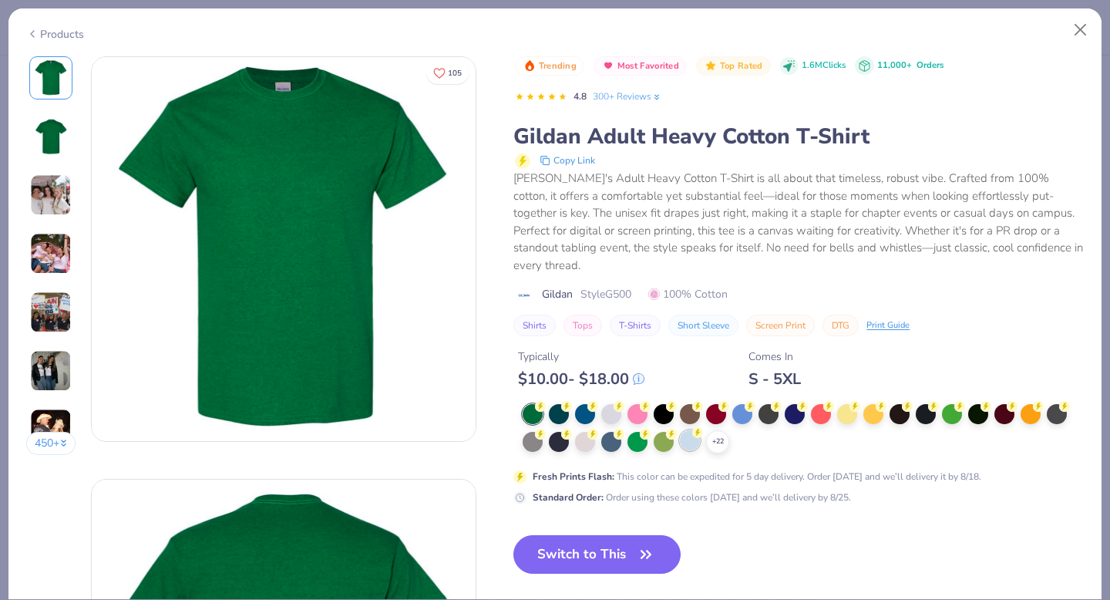
click at [693, 430] on div at bounding box center [690, 440] width 20 height 20
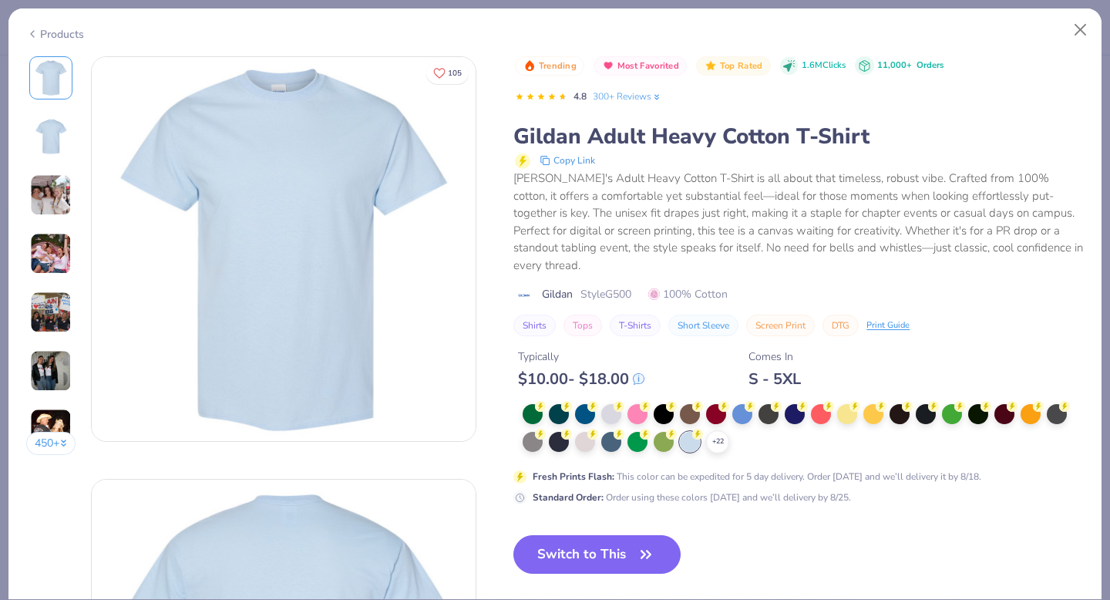
click at [32, 244] on img at bounding box center [51, 254] width 42 height 42
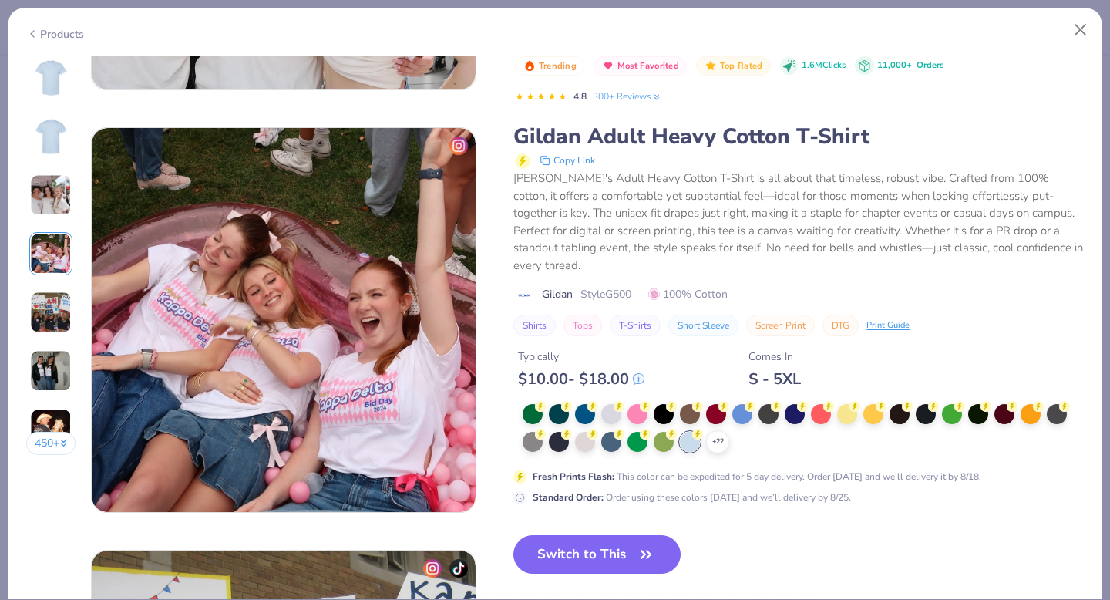
scroll to position [1268, 0]
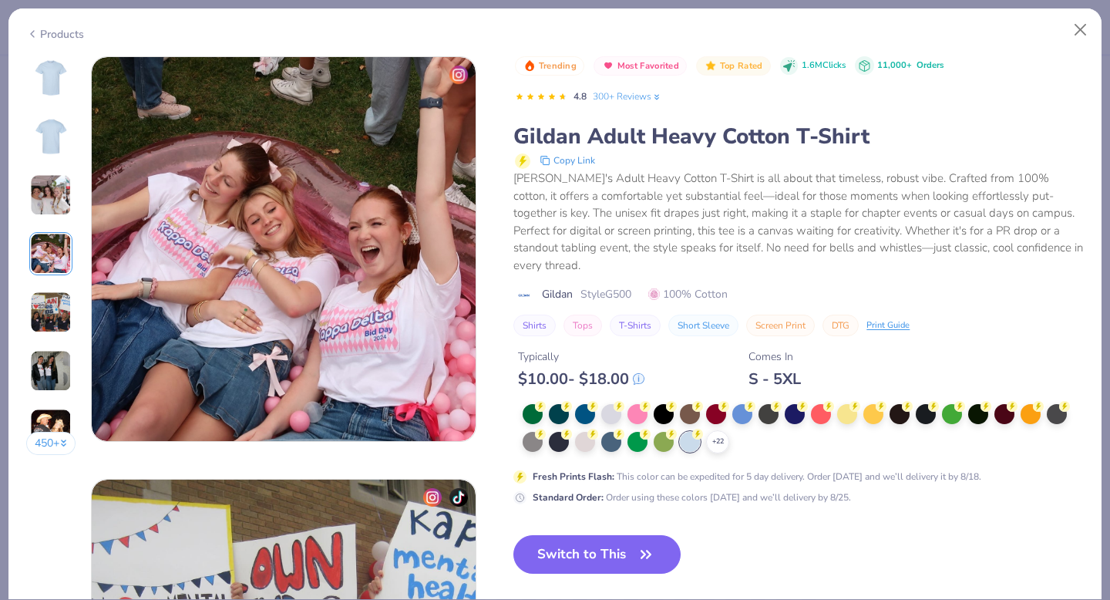
click at [45, 291] on img at bounding box center [51, 312] width 42 height 42
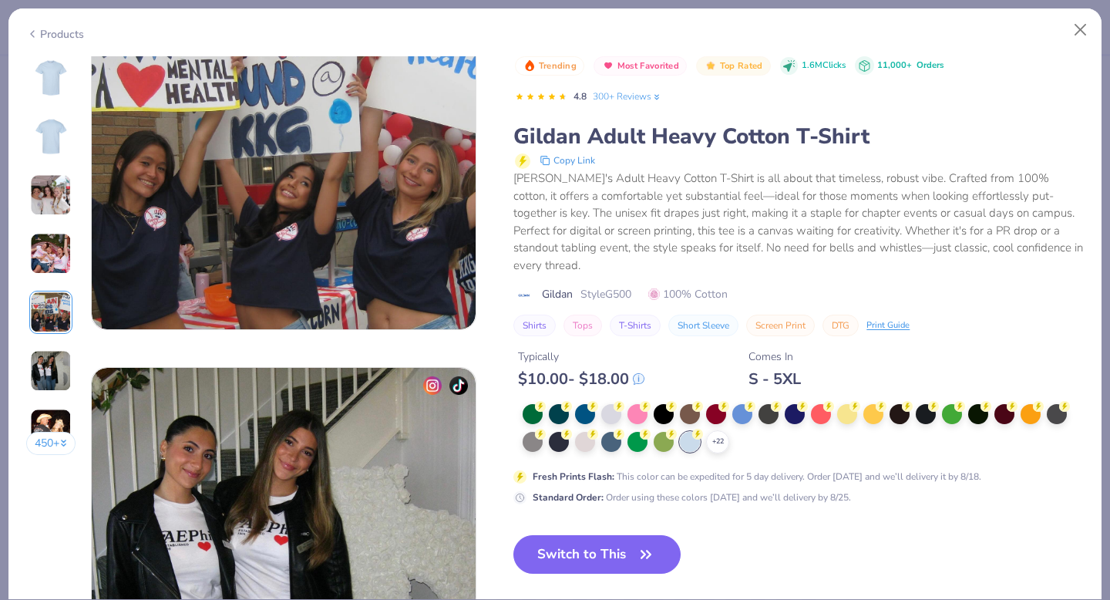
scroll to position [1824, 0]
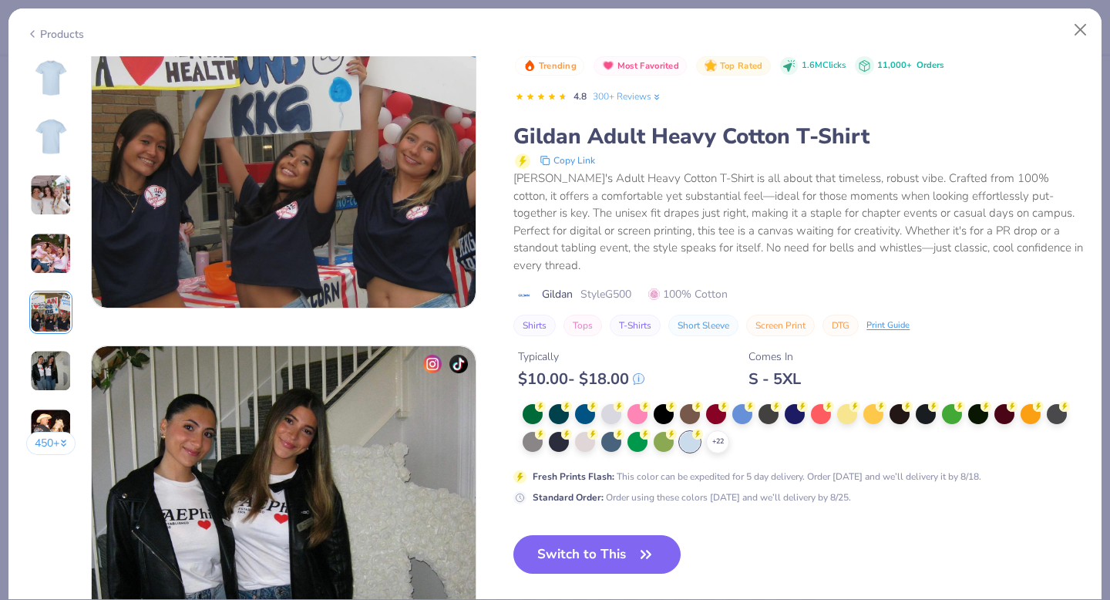
click at [41, 445] on button "450 +" at bounding box center [51, 443] width 50 height 23
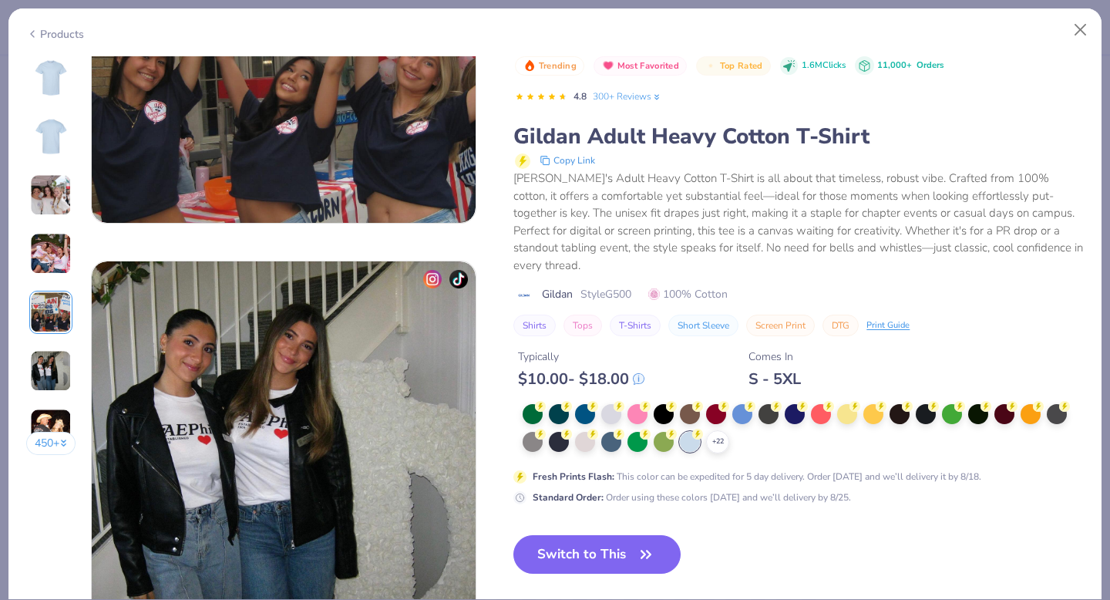
scroll to position [1804, 0]
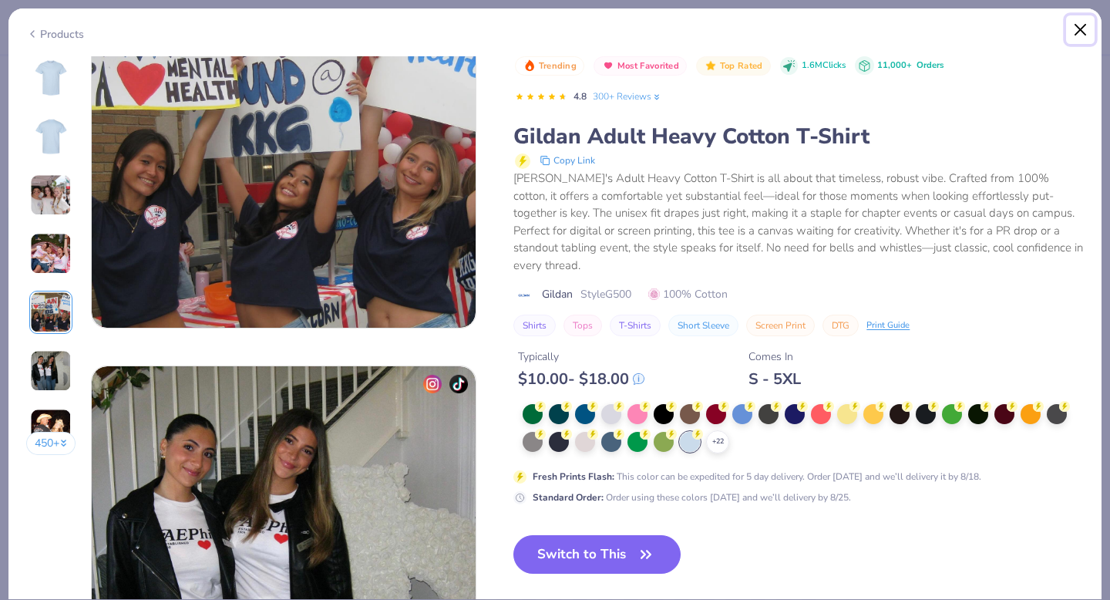
click at [1085, 32] on button "Close" at bounding box center [1080, 29] width 29 height 29
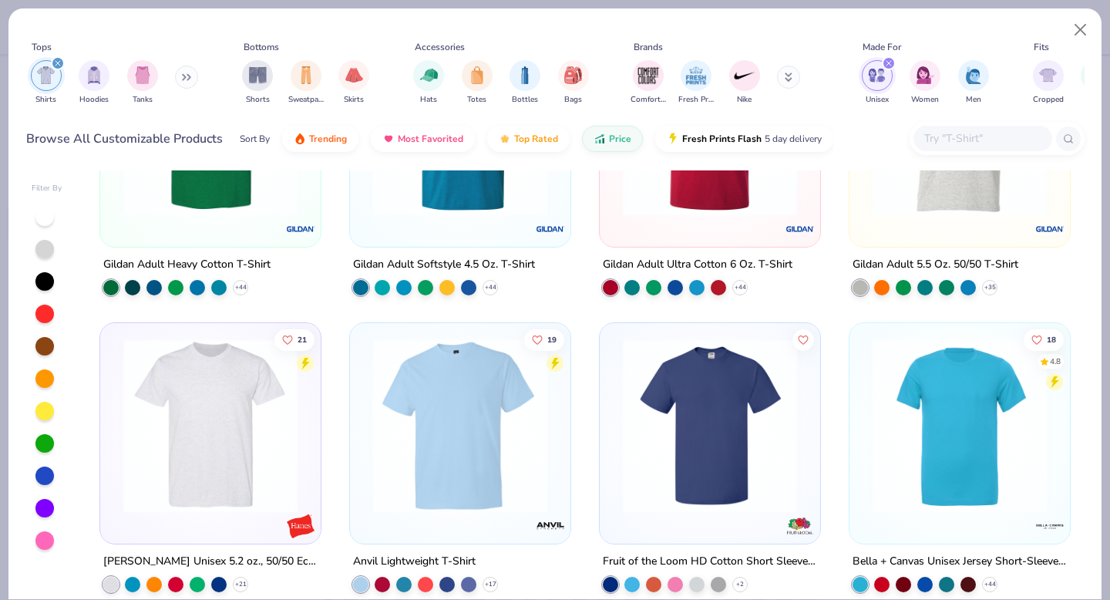
scroll to position [151, 0]
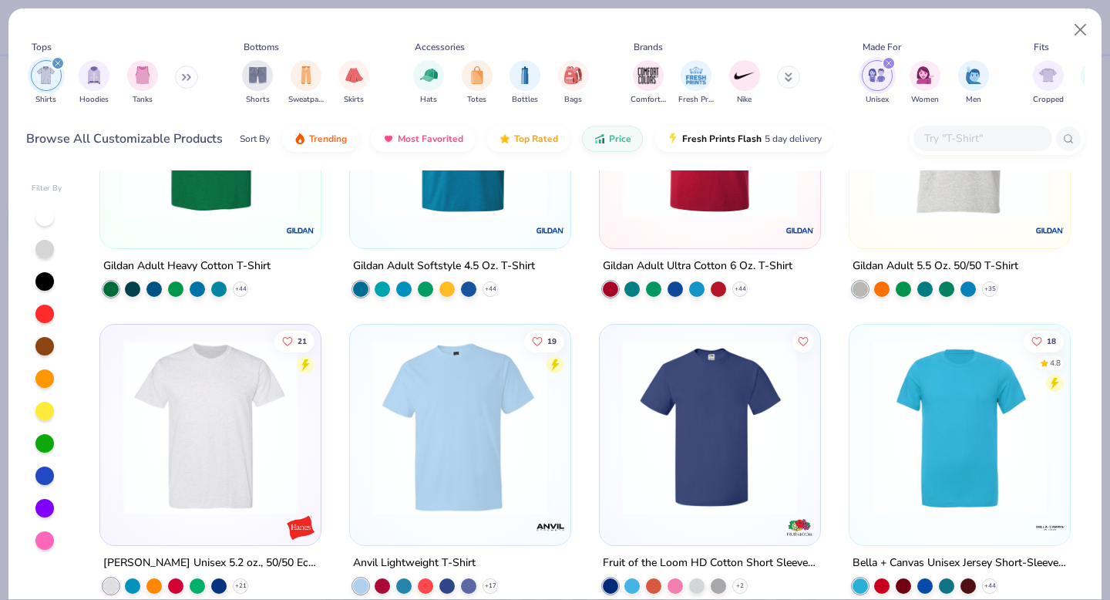
click at [450, 471] on img at bounding box center [461, 427] width 190 height 174
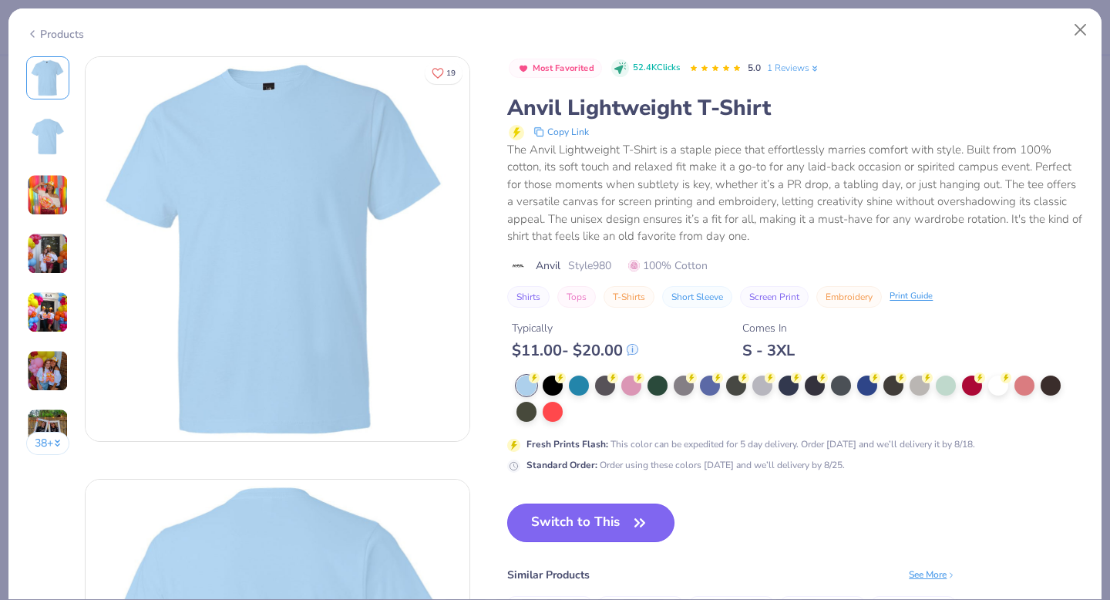
click at [603, 521] on button "Switch to This" at bounding box center [590, 523] width 167 height 39
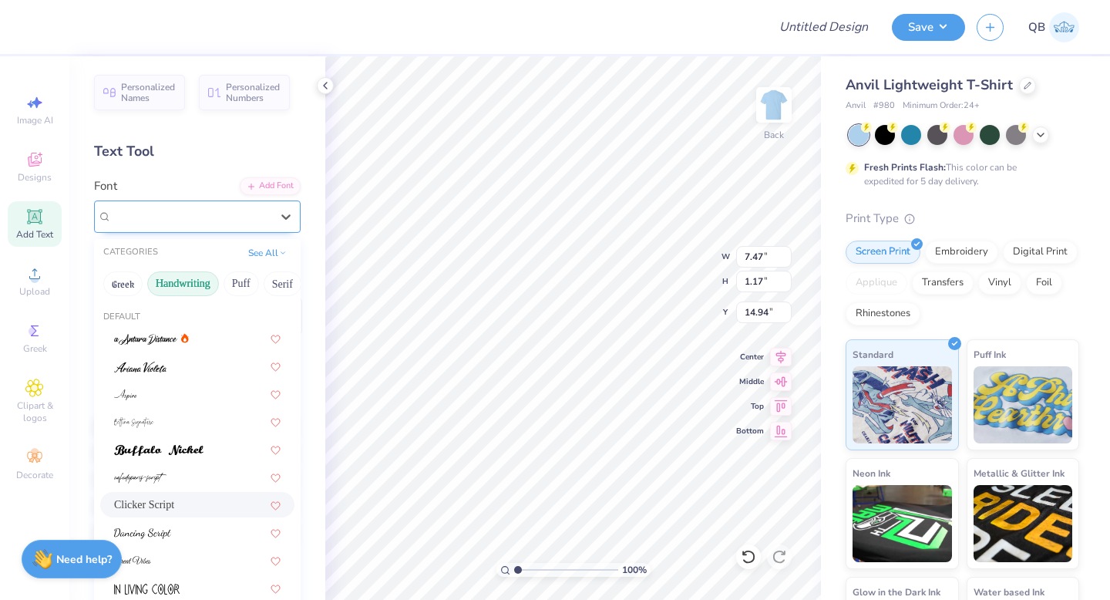
click at [230, 220] on div "Clicker Script" at bounding box center [191, 216] width 162 height 24
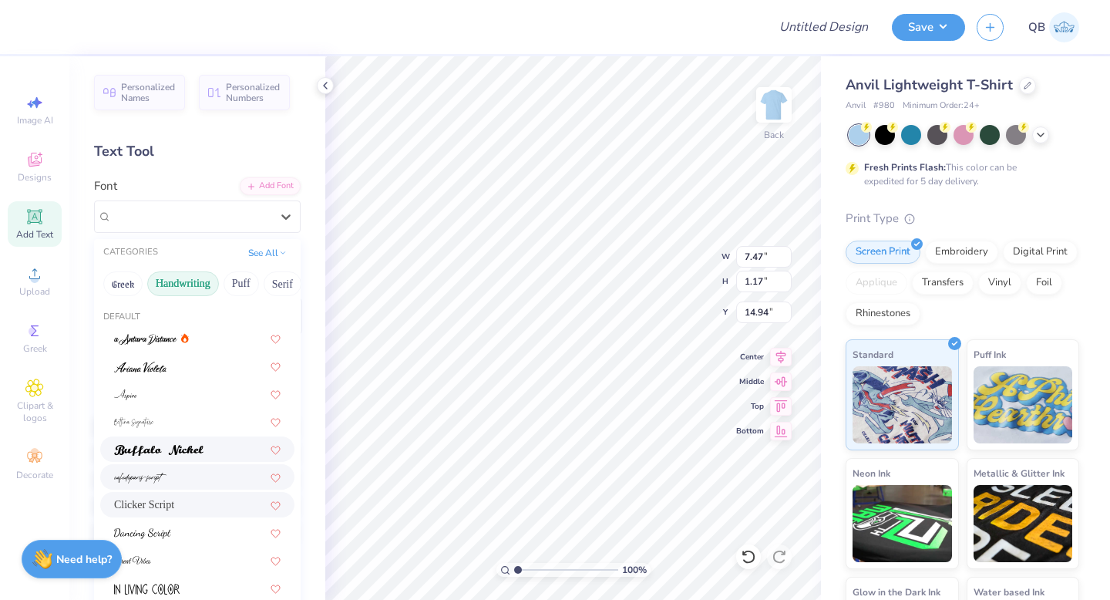
scroll to position [85, 0]
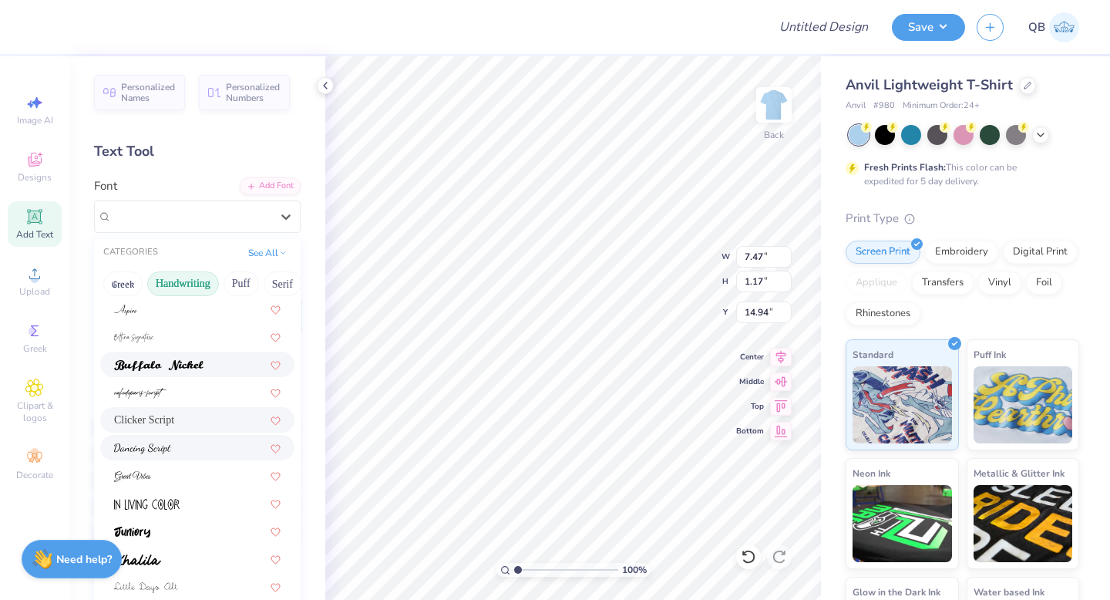
click at [177, 441] on div at bounding box center [197, 448] width 167 height 16
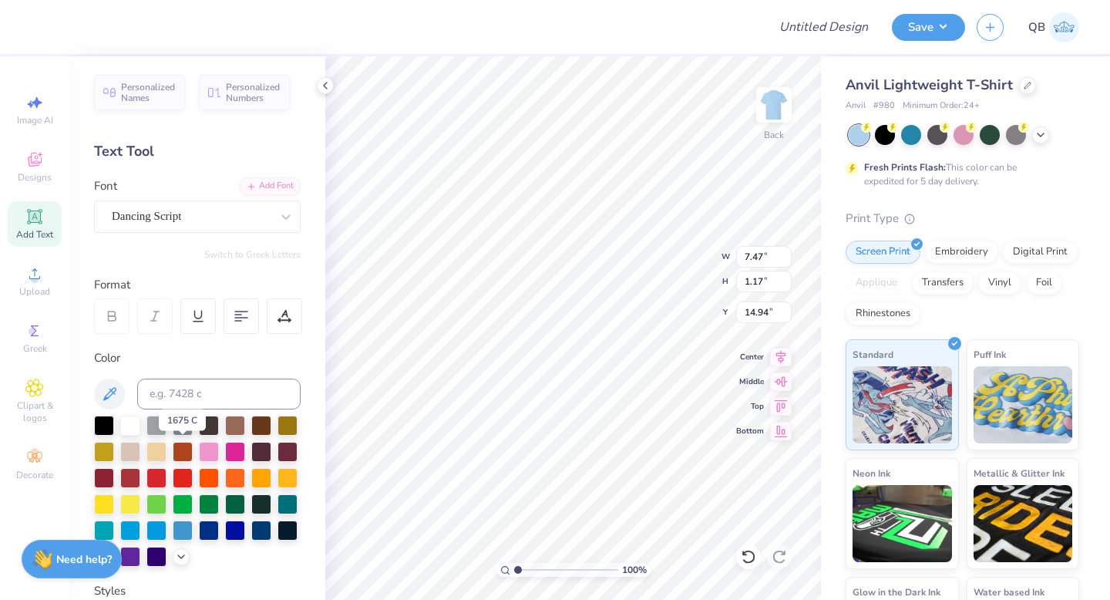
type input "8.79"
type input "1.20"
type input "14.93"
type input "4.64"
type input "6.09"
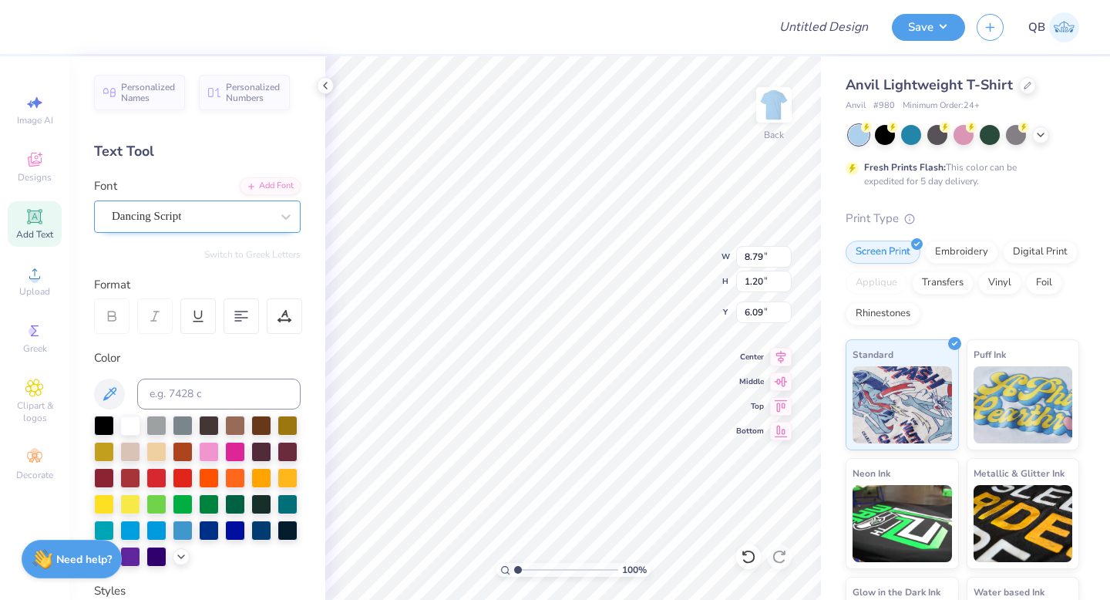
click at [133, 205] on div "Dancing Script" at bounding box center [191, 216] width 162 height 24
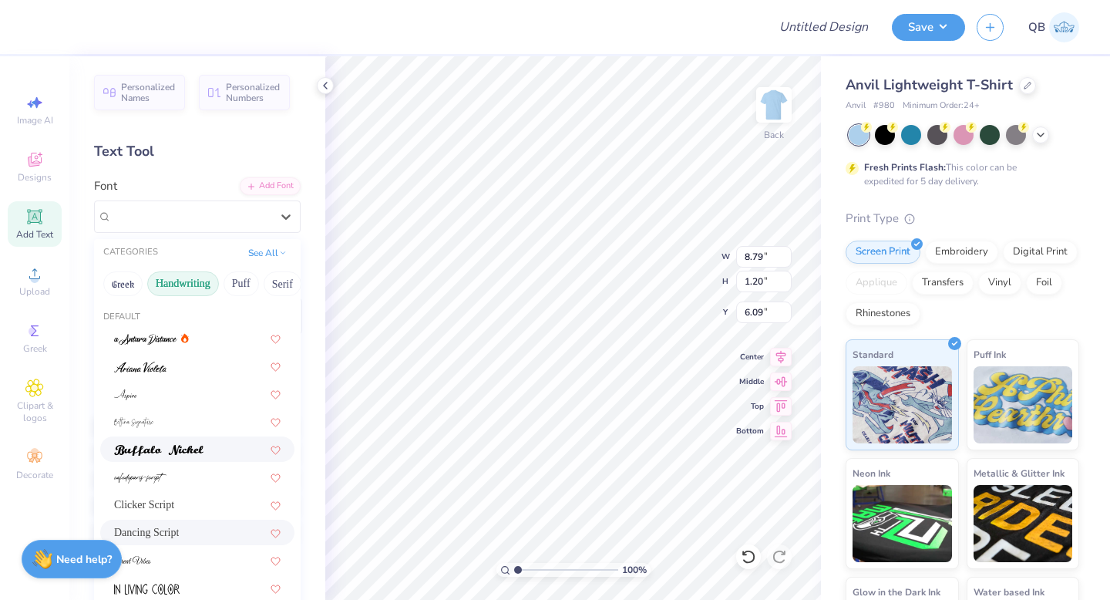
click at [203, 445] on img at bounding box center [158, 450] width 89 height 11
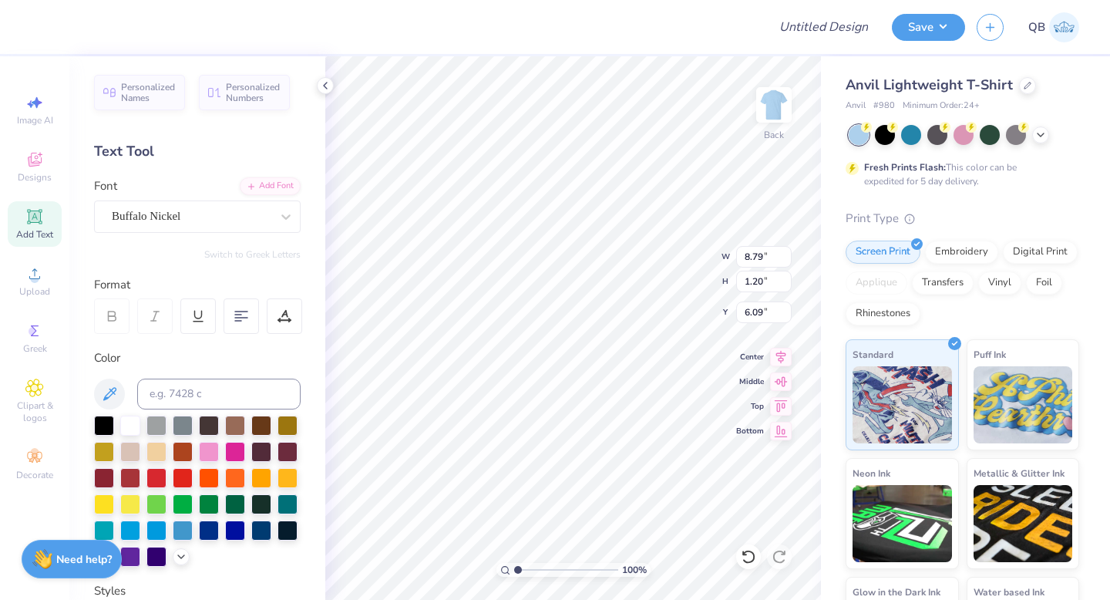
type input "10.39"
type input "0.90"
type input "6.24"
click at [219, 221] on div "Buffalo Nickel" at bounding box center [191, 216] width 162 height 24
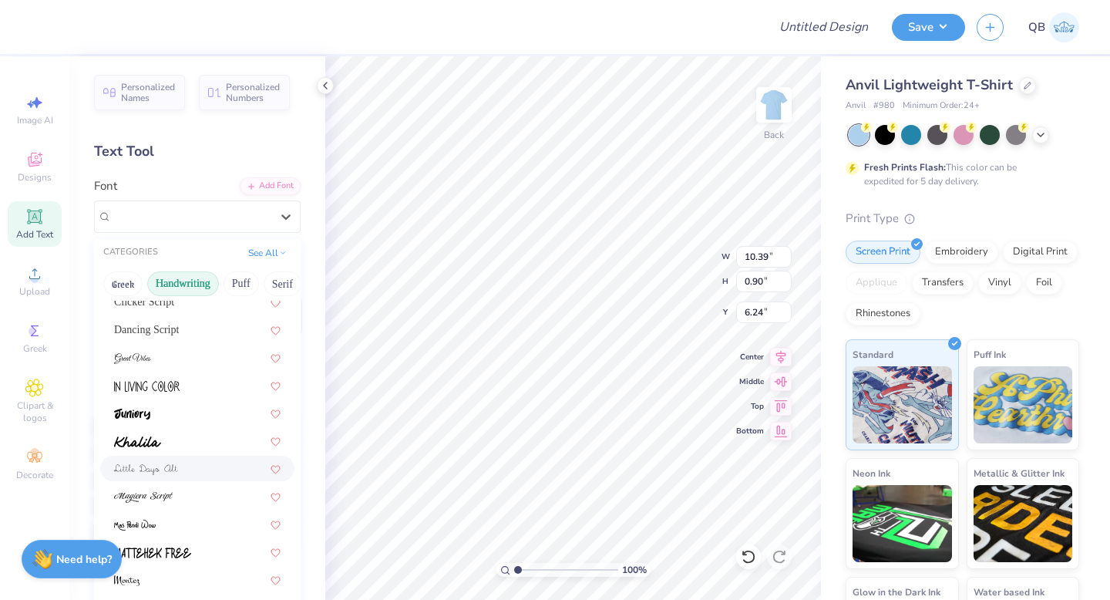
scroll to position [211, 0]
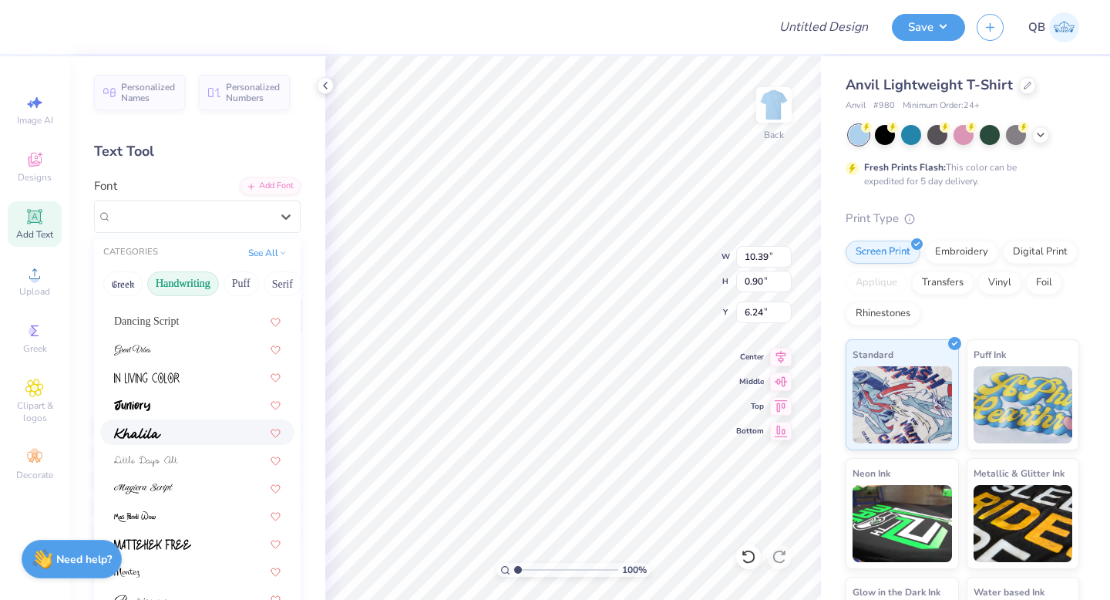
click at [170, 430] on div at bounding box center [197, 432] width 167 height 16
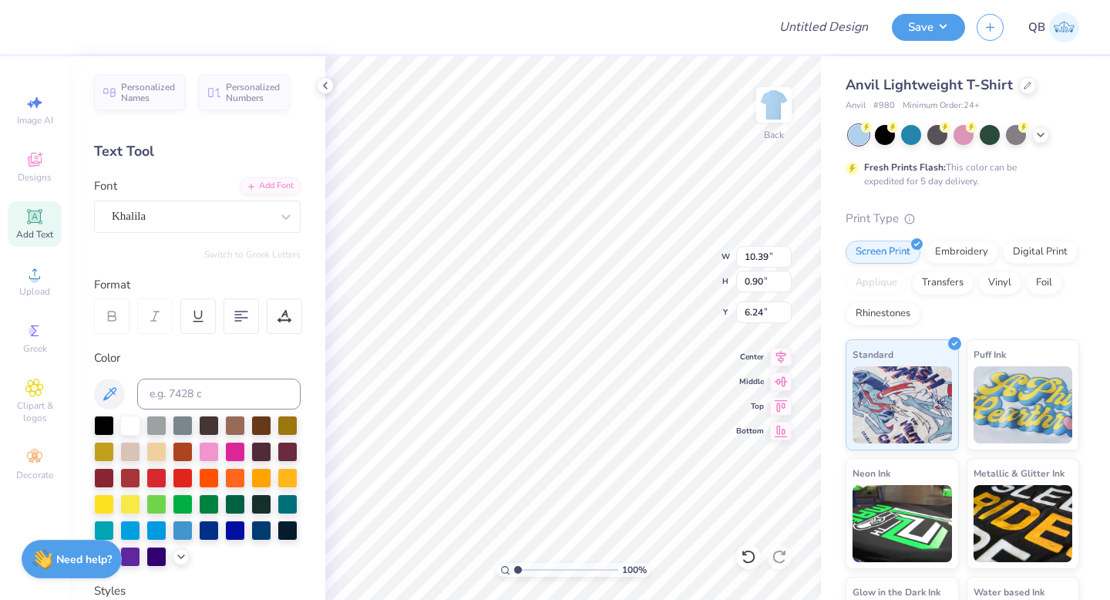
type input "10.38"
type input "1.25"
type input "6.07"
click at [184, 211] on div "Khalila" at bounding box center [191, 216] width 162 height 24
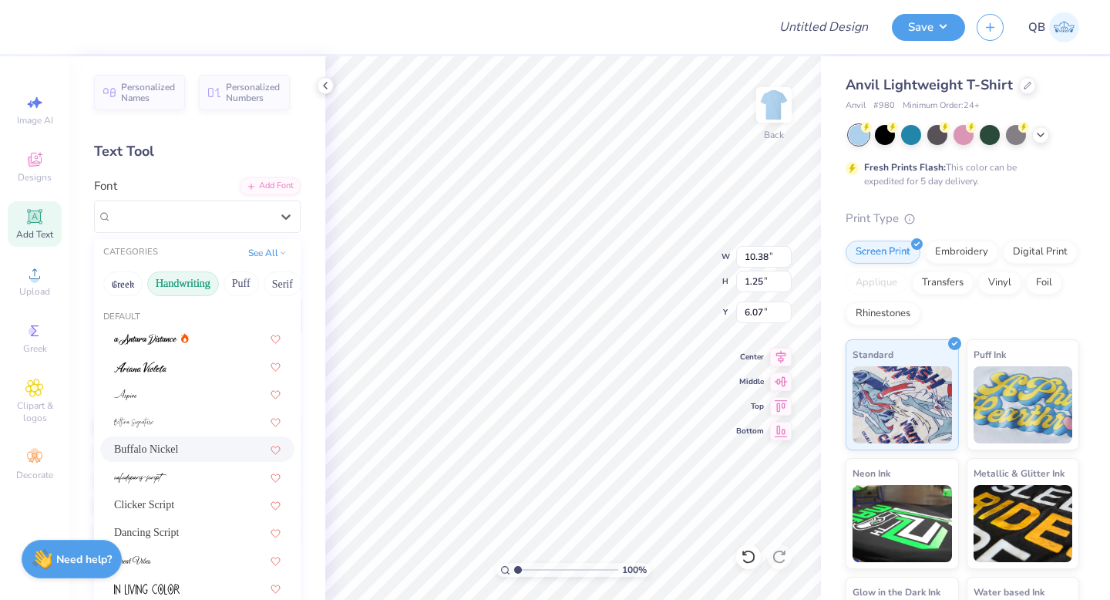
scroll to position [88, 0]
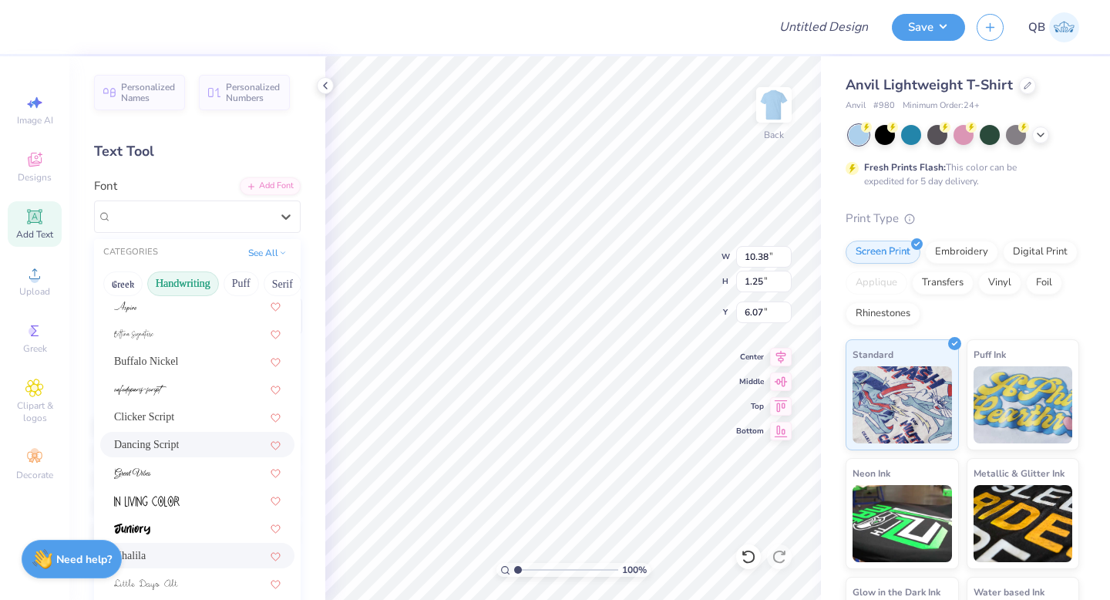
click at [175, 437] on div "Dancing Script" at bounding box center [197, 444] width 167 height 16
type input "8.79"
type input "1.20"
type input "6.09"
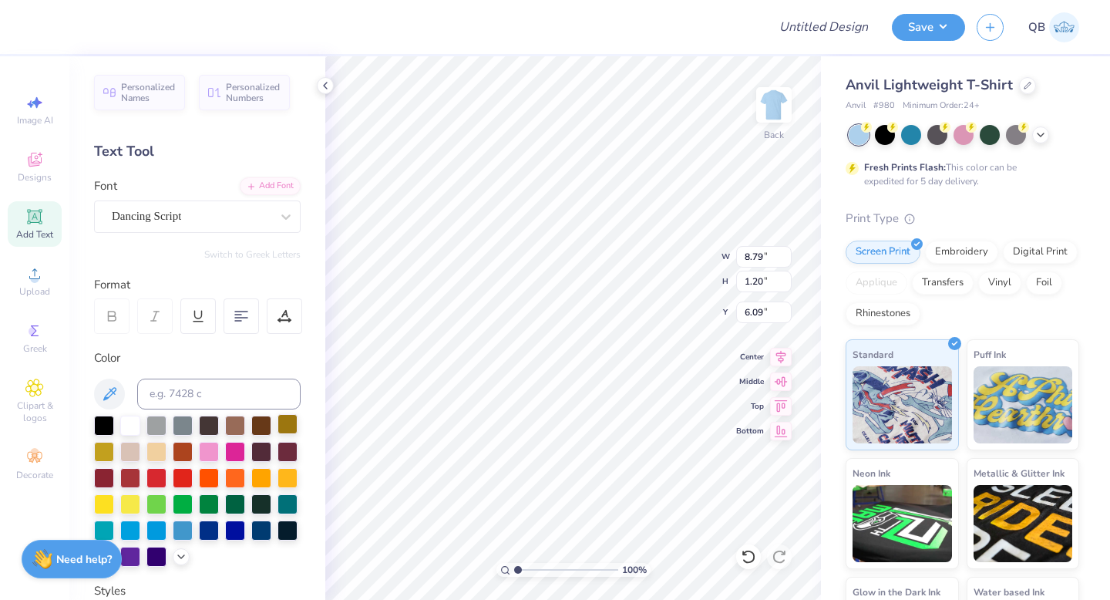
scroll to position [0, 4]
type textarea "Heres to forever"
click at [180, 216] on div "Dancing Script" at bounding box center [191, 216] width 162 height 24
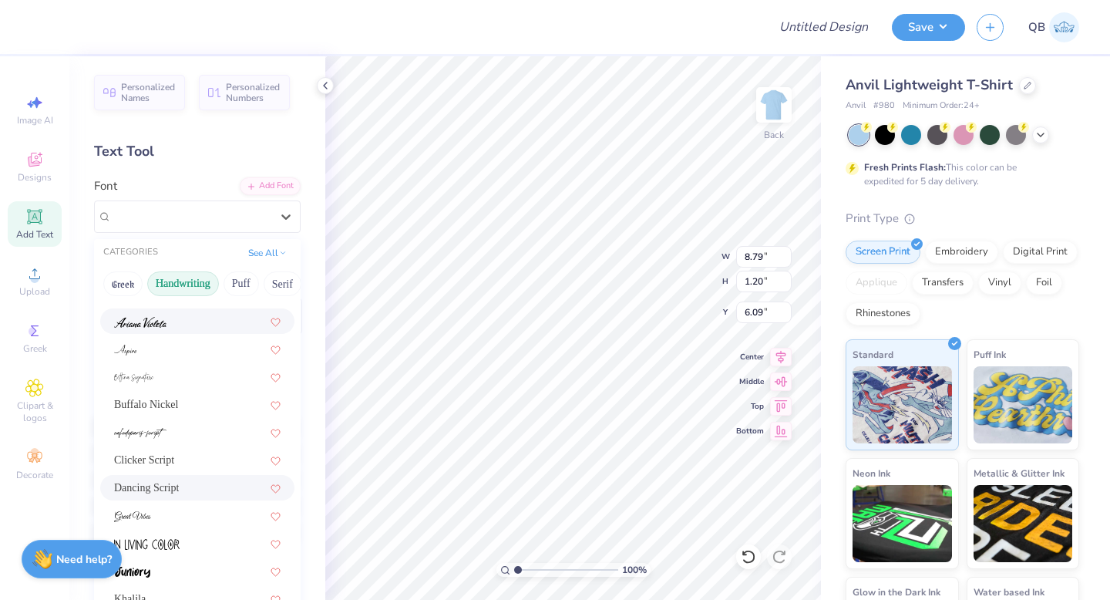
scroll to position [53, 0]
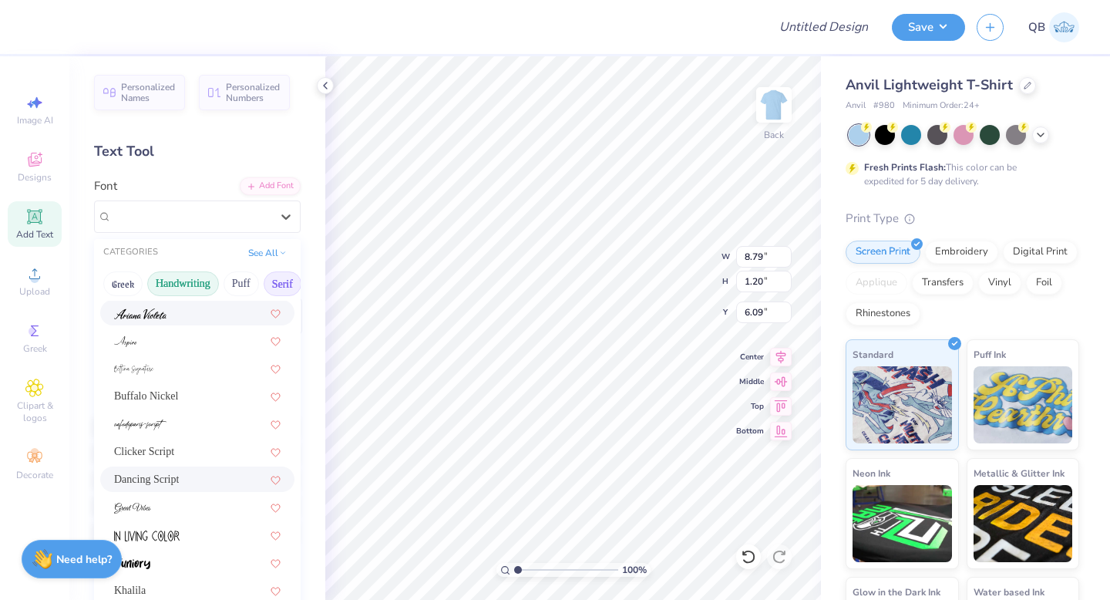
click at [275, 284] on button "Serif" at bounding box center [283, 283] width 38 height 25
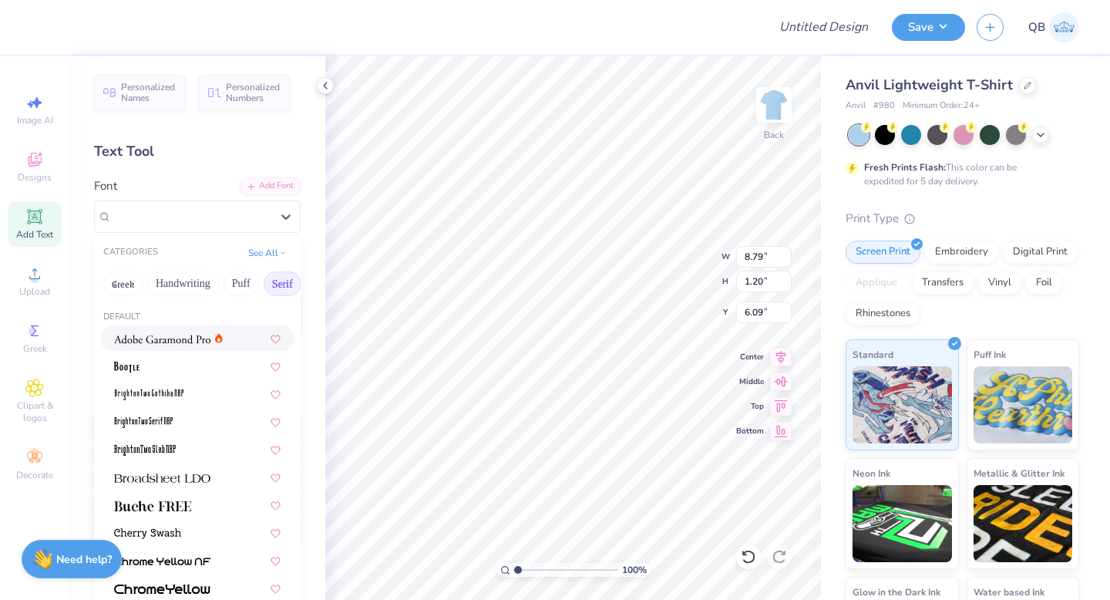
click at [188, 338] on img at bounding box center [162, 339] width 96 height 11
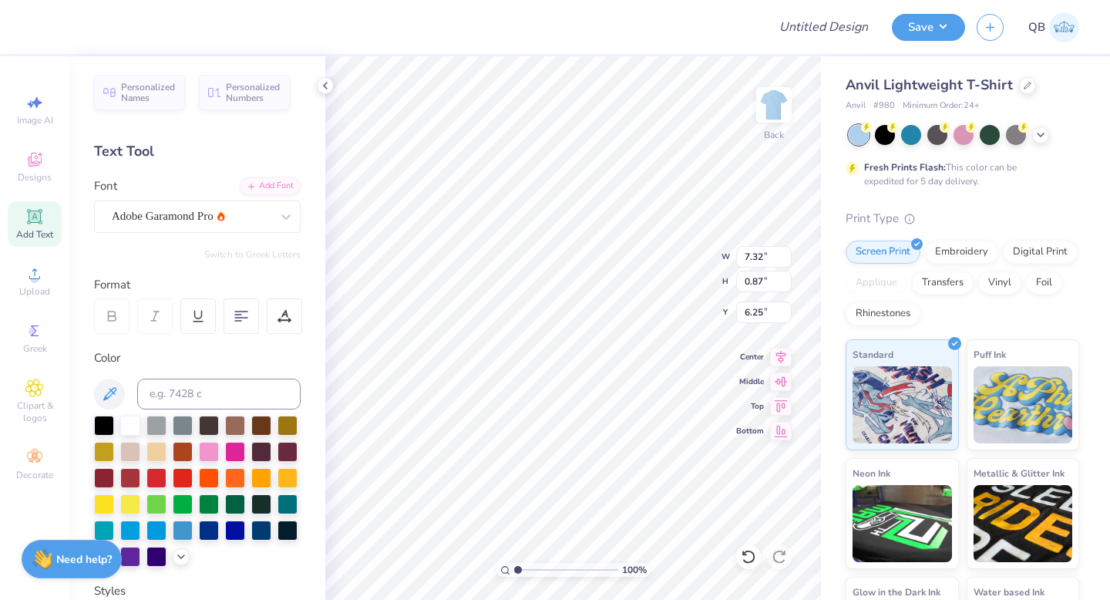
type input "10.97"
type input "1.31"
type input "7.09"
type input "5.71"
click at [206, 201] on div "Adobe Garamond Pro" at bounding box center [197, 216] width 207 height 32
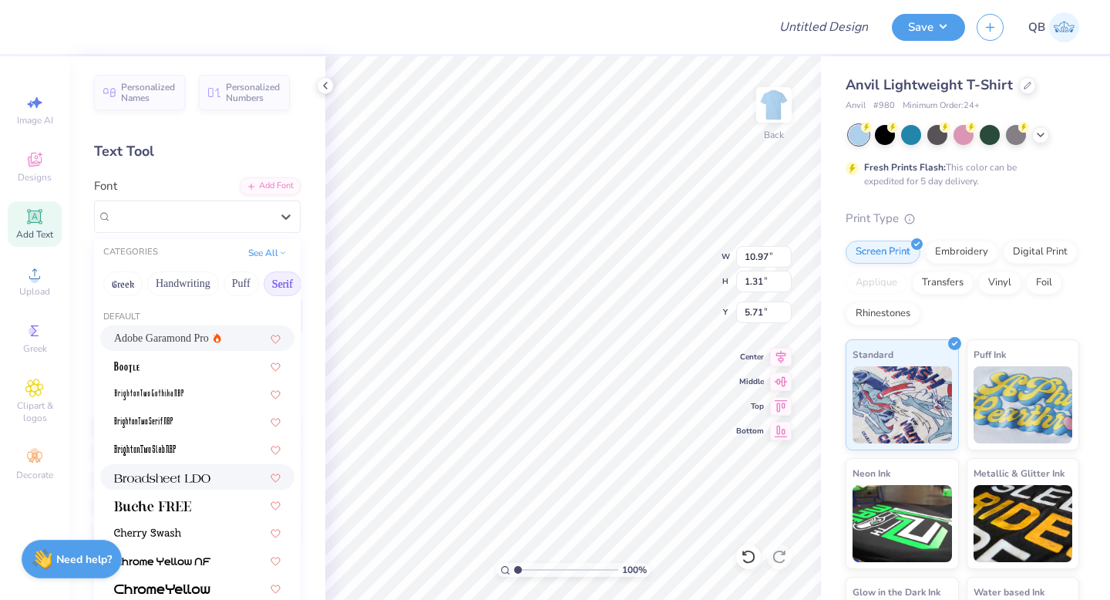
click at [205, 477] on img at bounding box center [162, 478] width 96 height 11
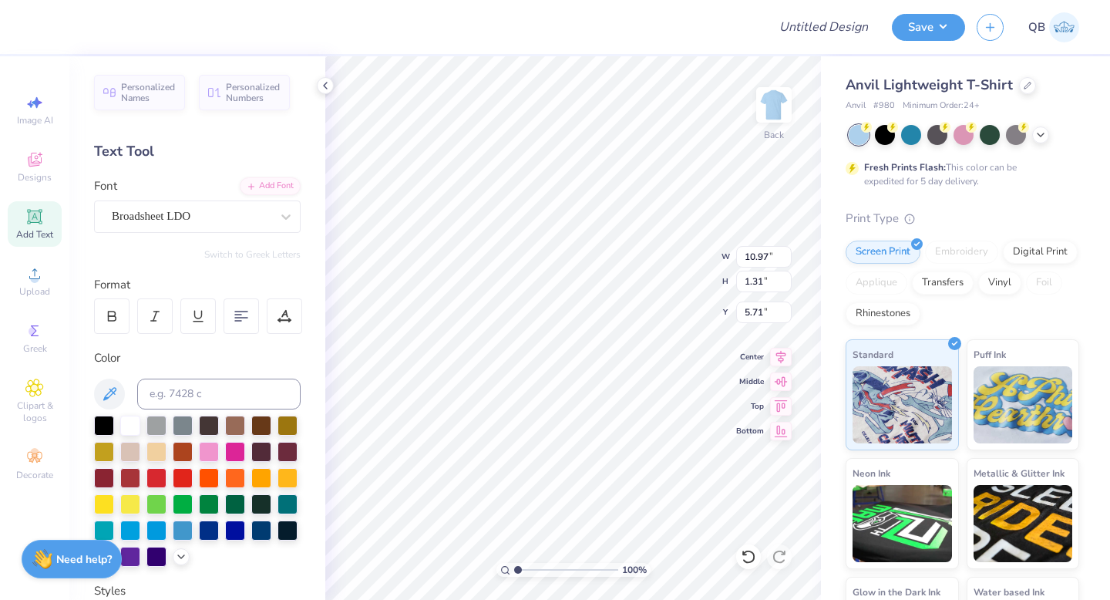
type input "13.85"
type input "1.33"
type input "5.70"
type input "10.81"
type input "1.04"
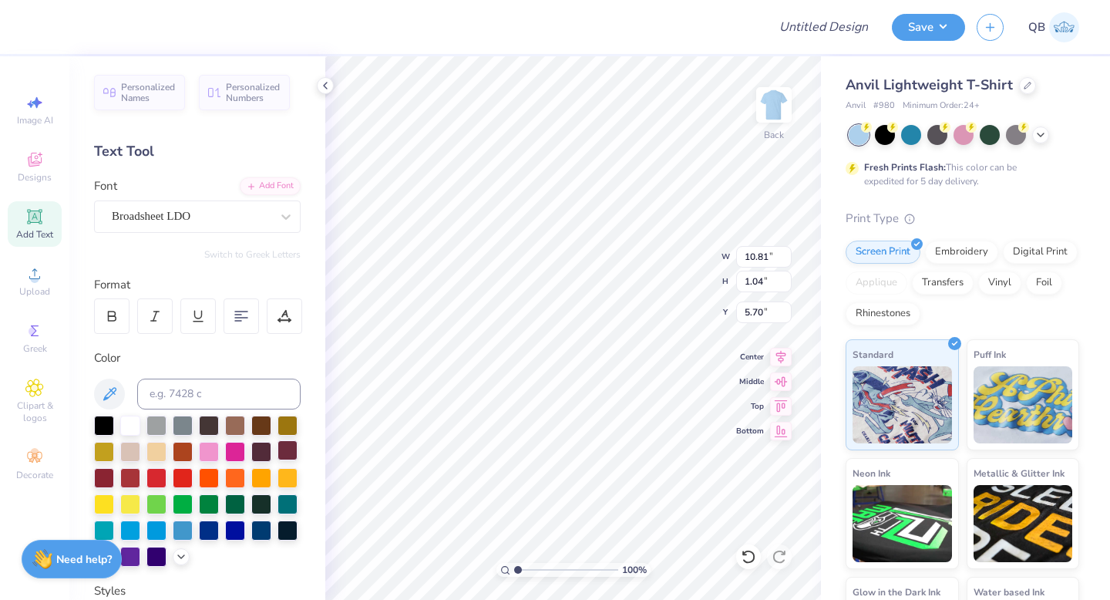
type input "6.08"
type input "7.15"
click at [39, 223] on icon at bounding box center [34, 216] width 15 height 15
type textarea "D"
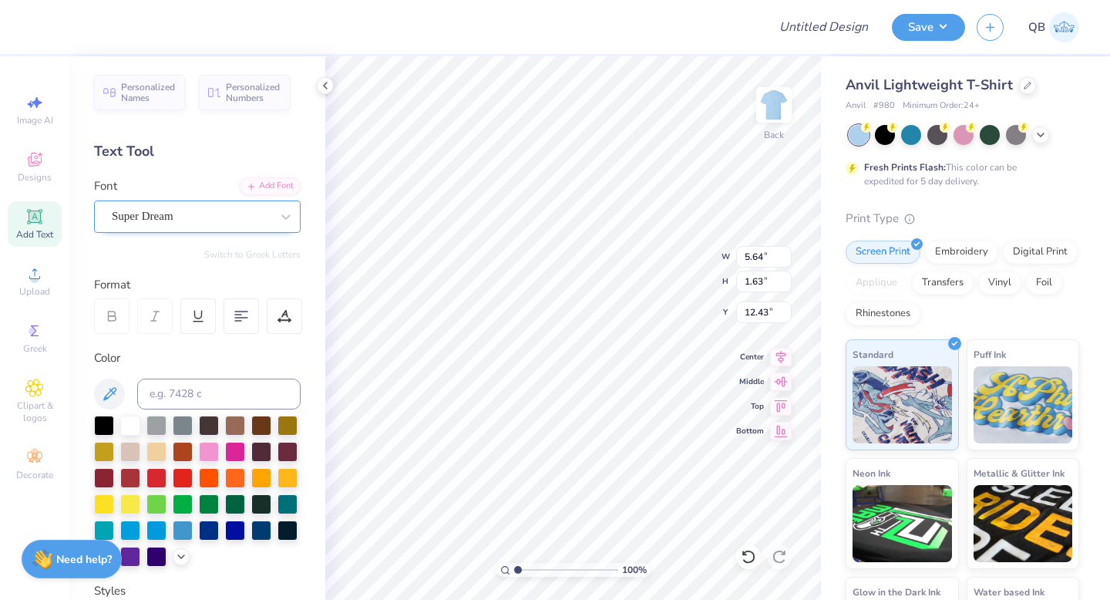
type textarea "dphie"
click at [188, 206] on div at bounding box center [191, 216] width 159 height 21
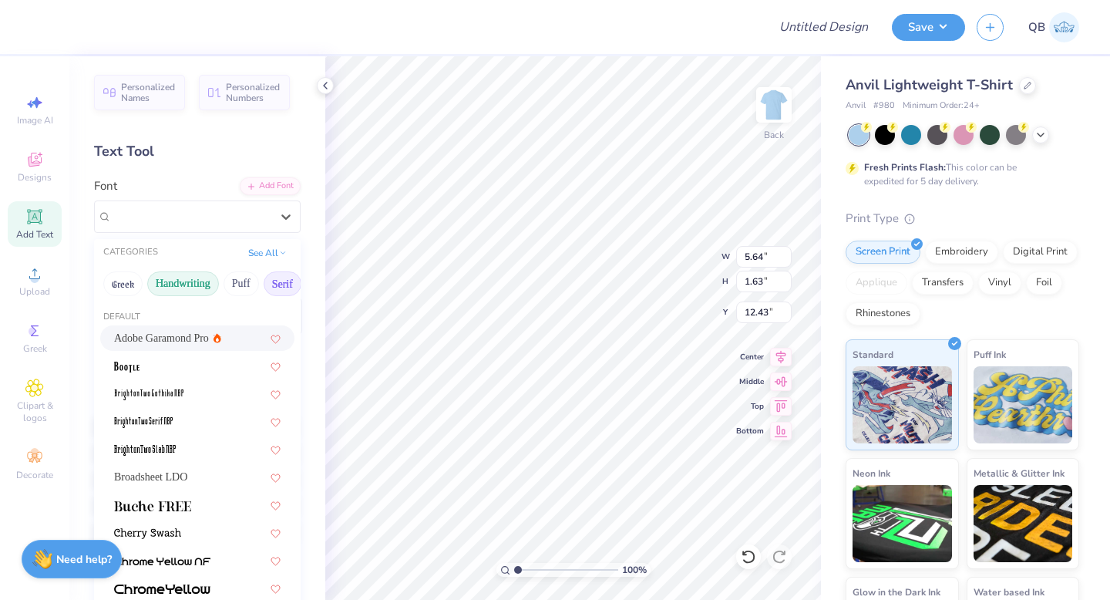
click at [167, 285] on button "Handwriting" at bounding box center [183, 283] width 72 height 25
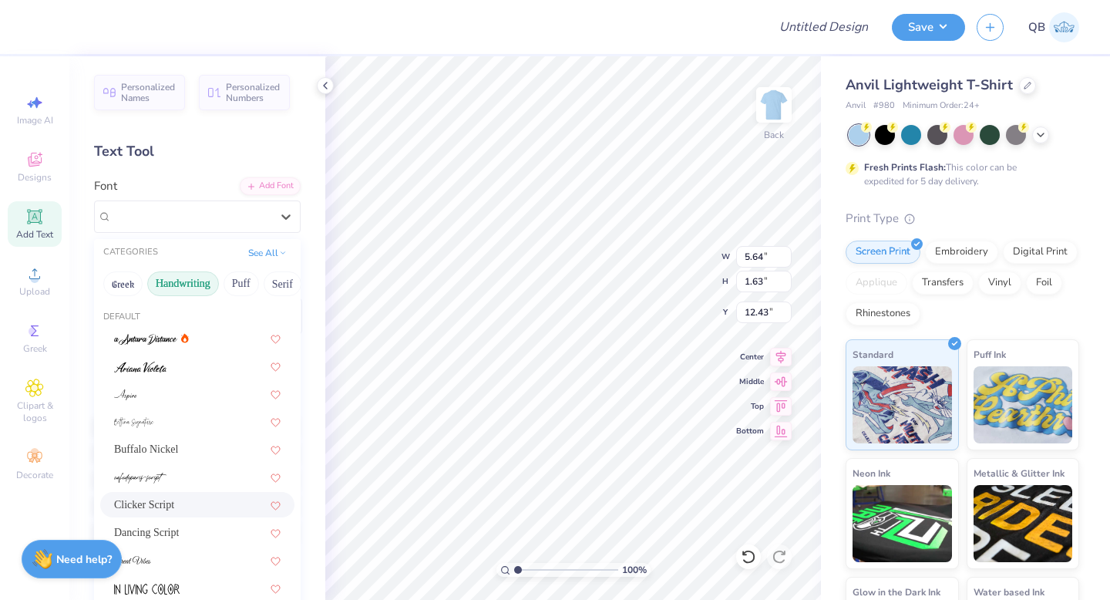
click at [177, 511] on div "Clicker Script" at bounding box center [197, 505] width 167 height 16
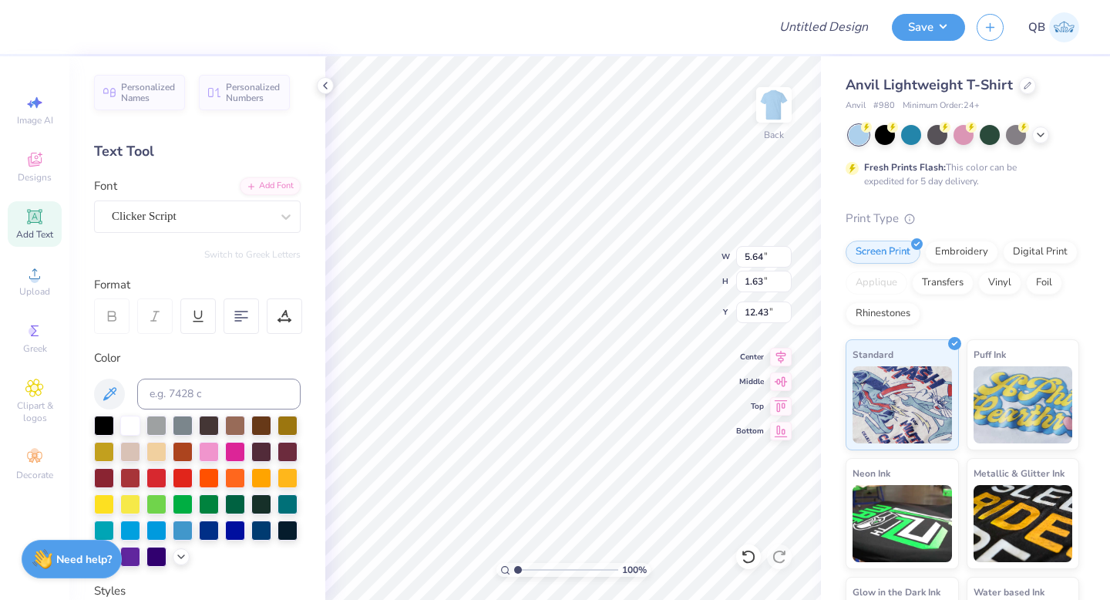
click at [222, 193] on div "Font Clicker Script" at bounding box center [197, 205] width 207 height 56
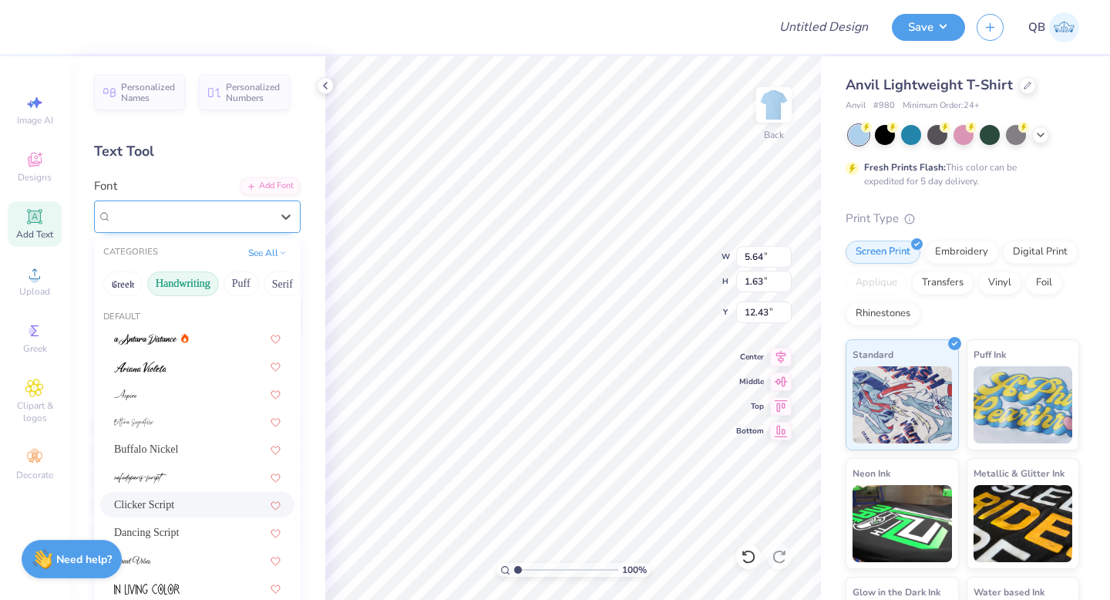
click at [217, 218] on div "Clicker Script" at bounding box center [191, 216] width 162 height 24
click at [190, 537] on div "Dancing Script" at bounding box center [197, 532] width 167 height 16
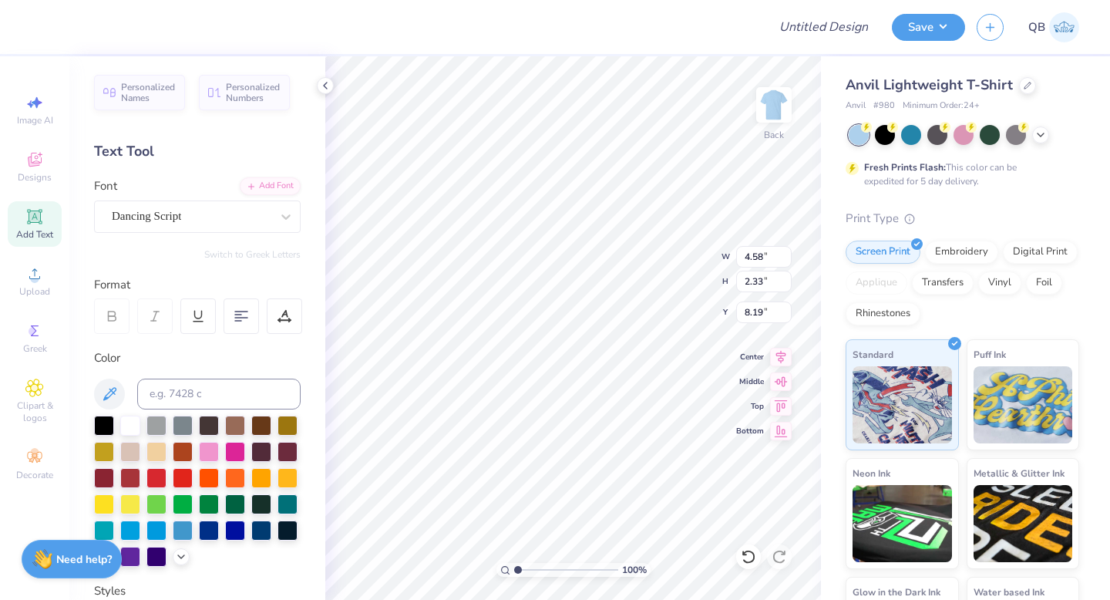
type input "8.19"
type input "8.77"
click at [1033, 133] on div at bounding box center [1041, 133] width 17 height 17
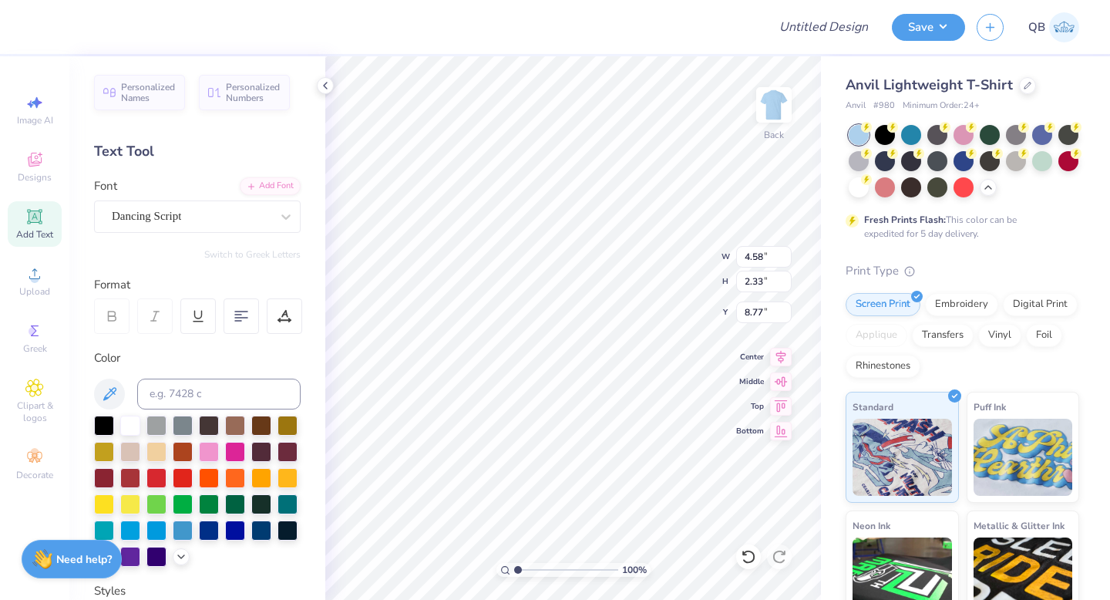
drag, startPoint x: 864, startPoint y: 192, endPoint x: 829, endPoint y: 192, distance: 35.5
click at [864, 192] on div at bounding box center [859, 187] width 20 height 20
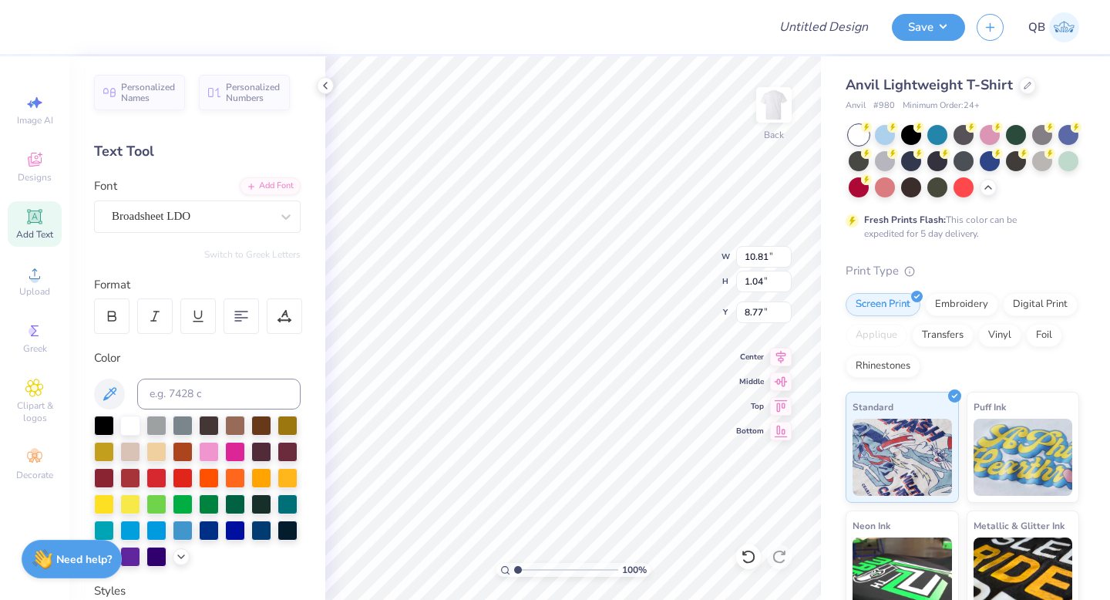
type input "10.81"
type input "1.04"
type input "7.15"
click at [182, 551] on icon at bounding box center [181, 555] width 12 height 12
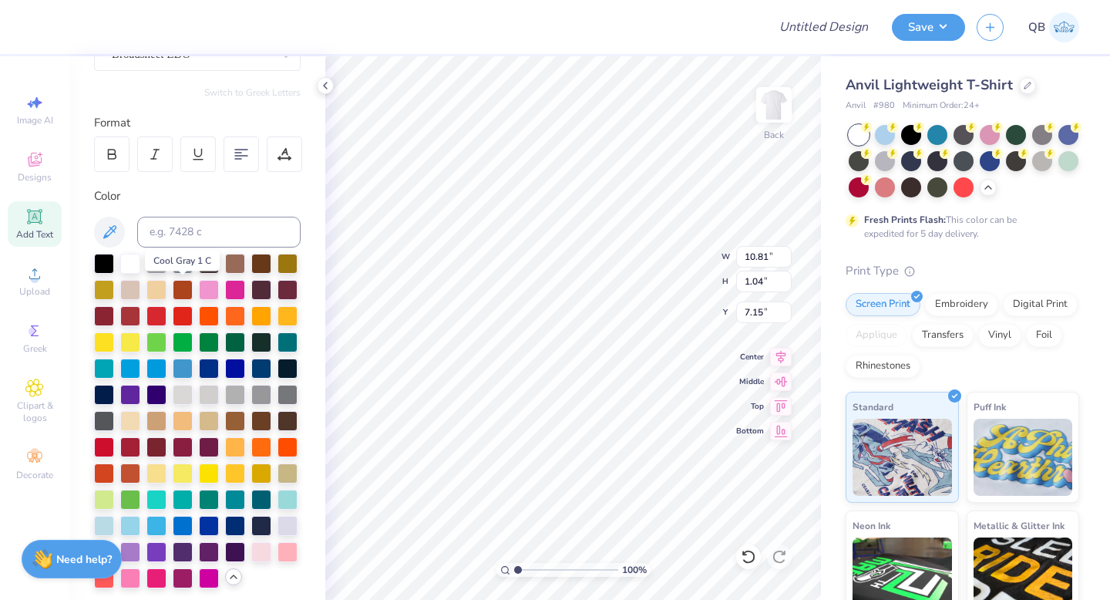
scroll to position [362, 0]
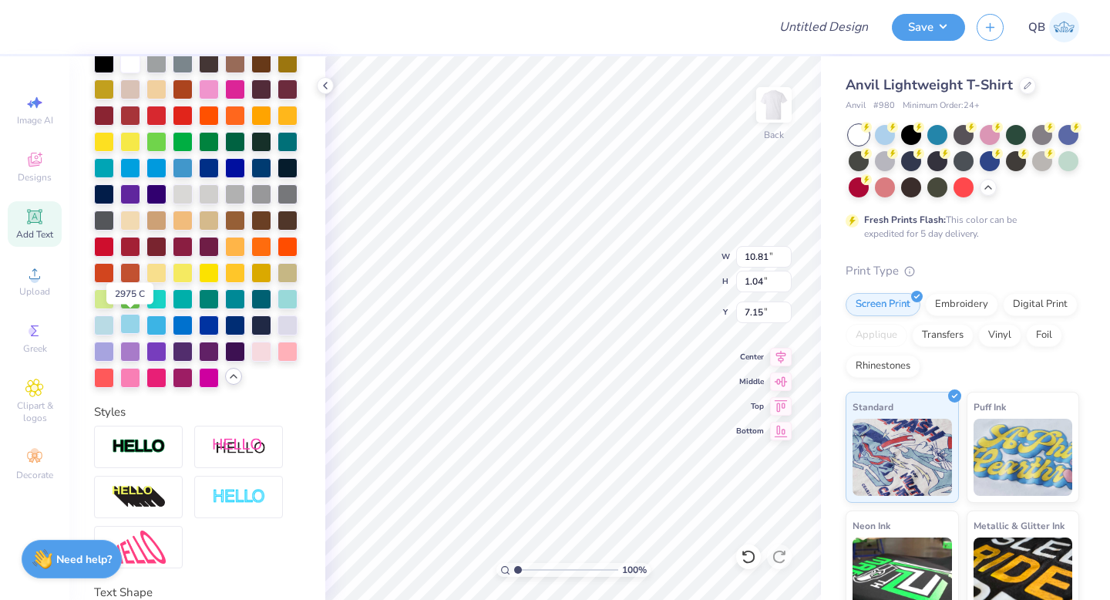
click at [127, 325] on div at bounding box center [130, 324] width 20 height 20
click at [105, 322] on div at bounding box center [104, 324] width 20 height 20
click at [147, 328] on div at bounding box center [157, 324] width 20 height 20
click at [133, 318] on div at bounding box center [130, 324] width 20 height 20
click at [1024, 86] on icon at bounding box center [1028, 84] width 8 height 8
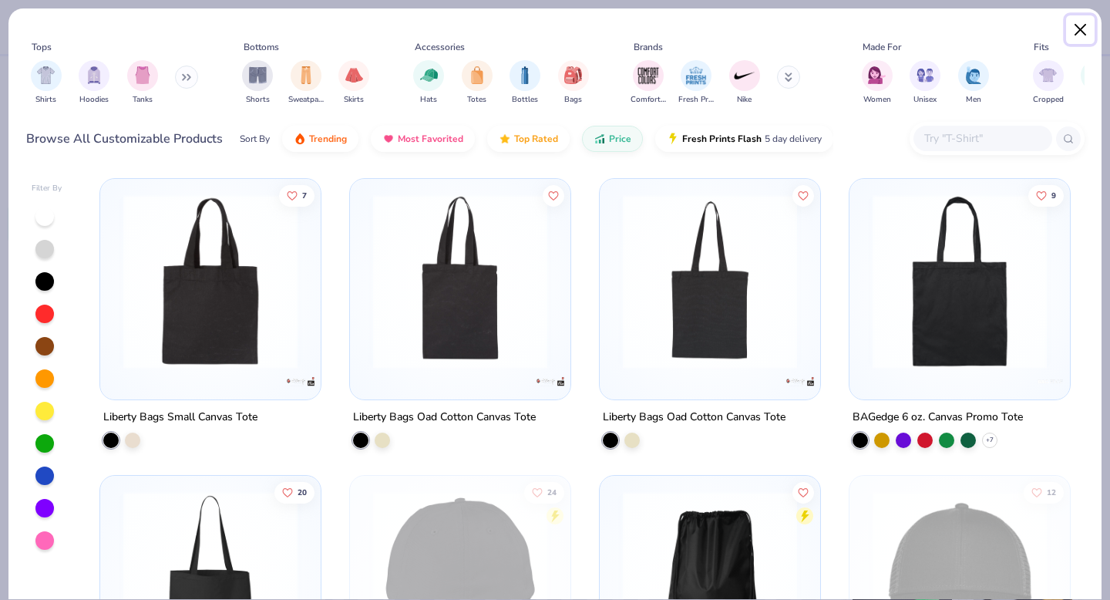
click at [1078, 30] on button "Close" at bounding box center [1080, 29] width 29 height 29
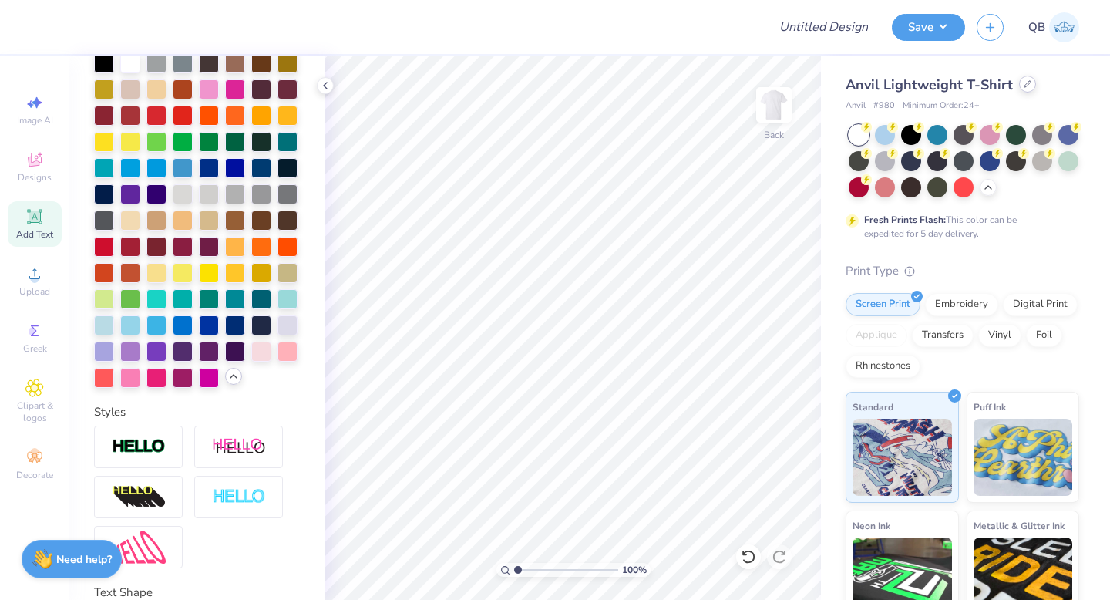
click at [1019, 86] on div at bounding box center [1027, 84] width 17 height 17
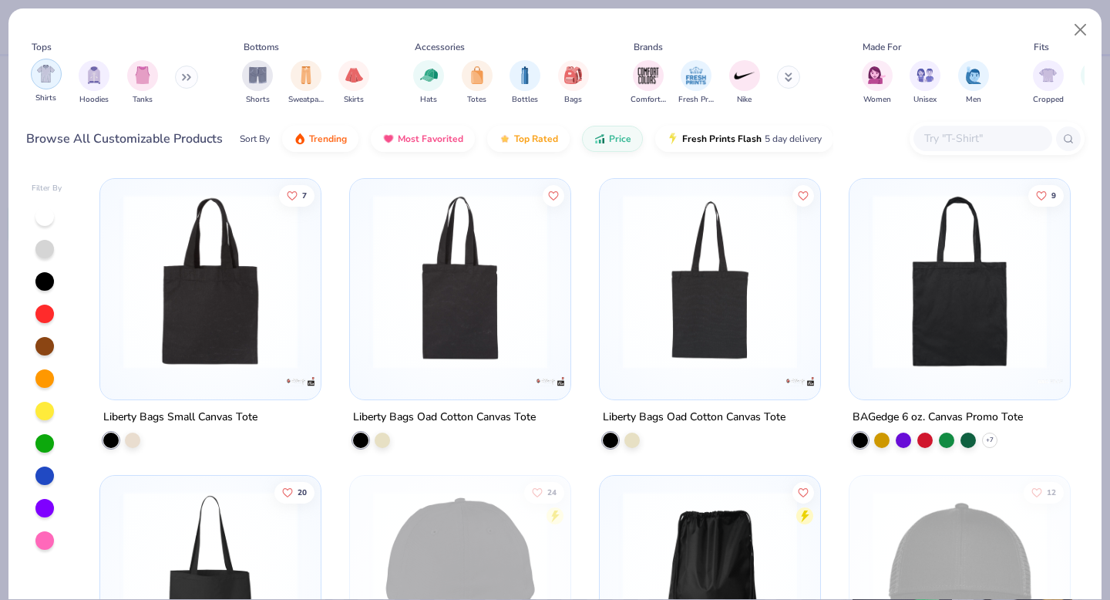
click at [51, 84] on div "filter for Shirts" at bounding box center [46, 74] width 31 height 31
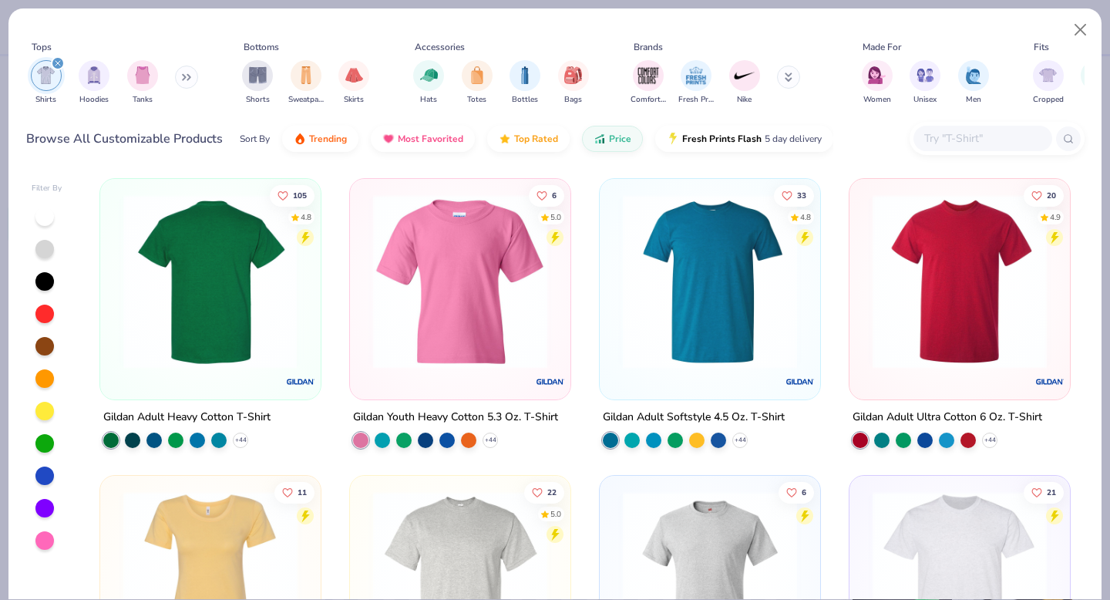
click at [116, 339] on img at bounding box center [22, 281] width 190 height 174
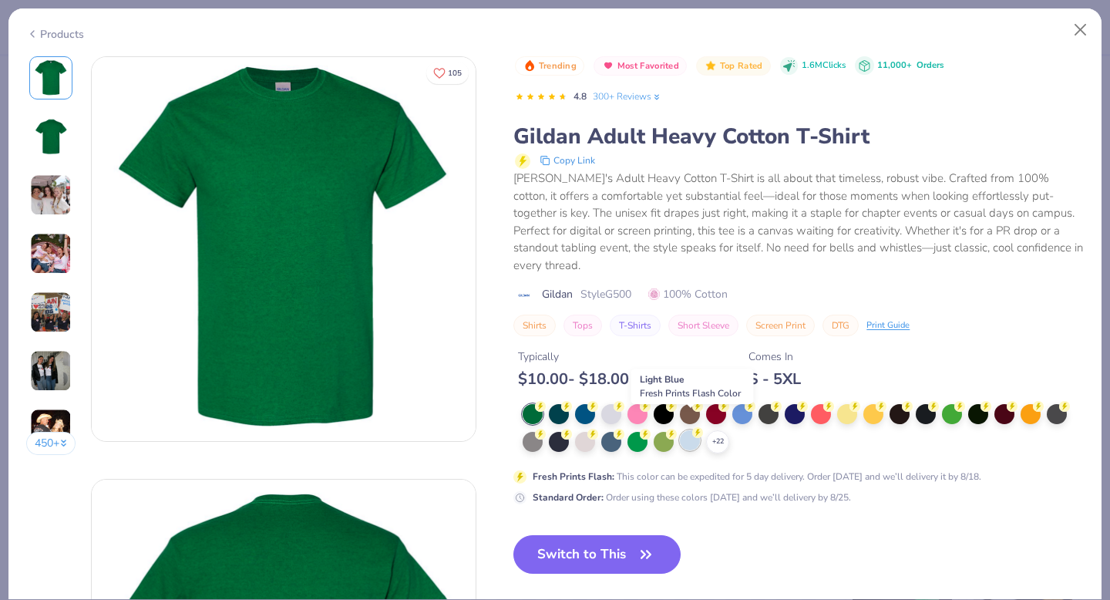
click at [695, 430] on div at bounding box center [690, 440] width 20 height 20
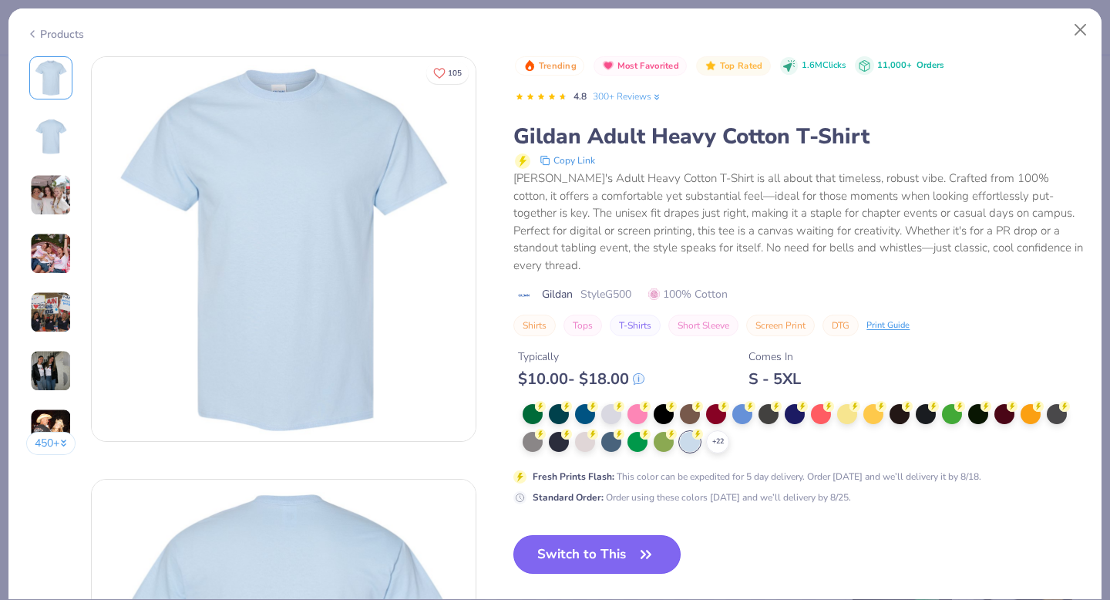
click at [611, 535] on button "Switch to This" at bounding box center [597, 554] width 167 height 39
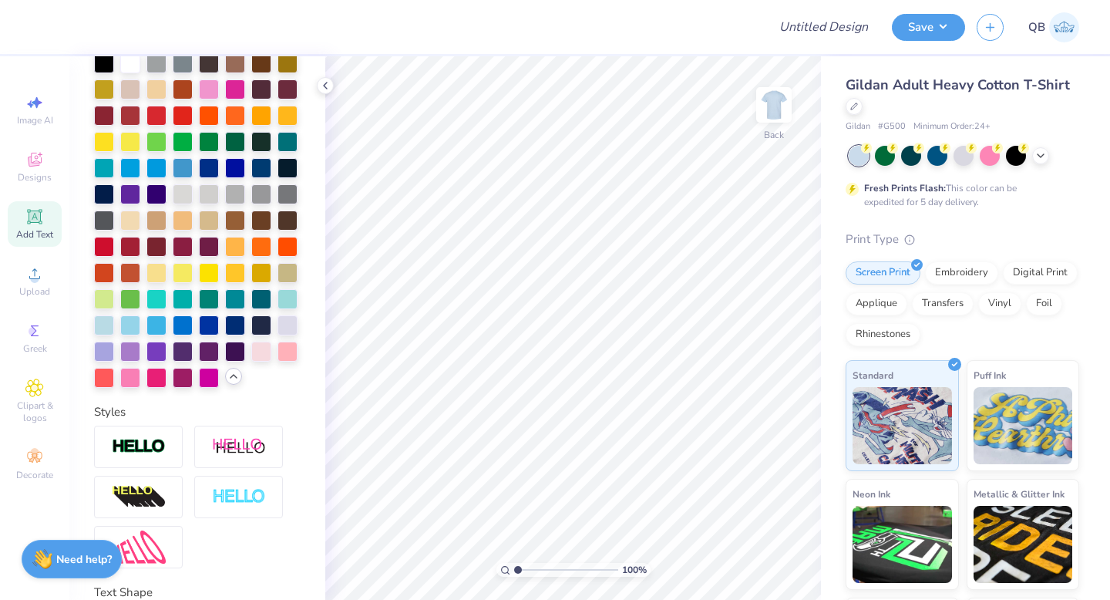
click at [35, 231] on span "Add Text" at bounding box center [34, 234] width 37 height 12
type textarea "I was"
type input "6.10"
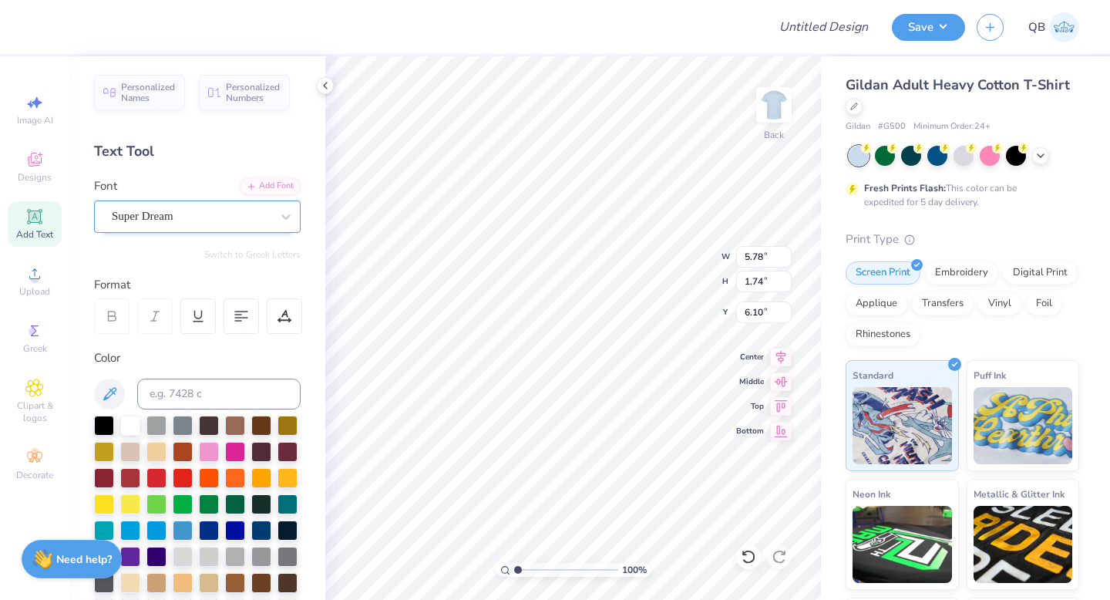
click at [216, 206] on div at bounding box center [191, 216] width 159 height 21
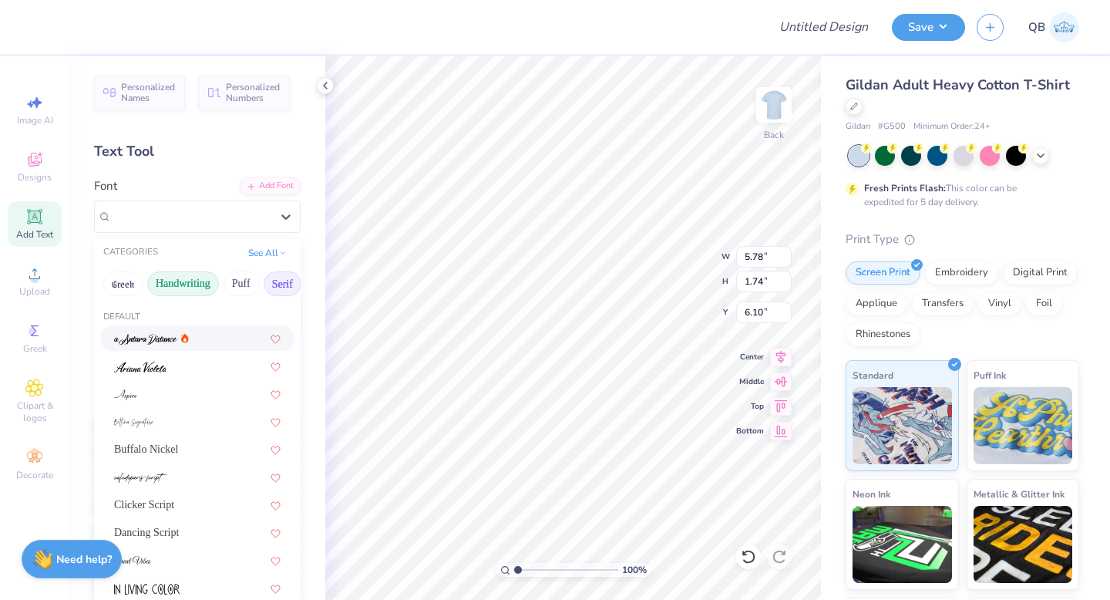
click at [285, 281] on button "Serif" at bounding box center [283, 283] width 38 height 25
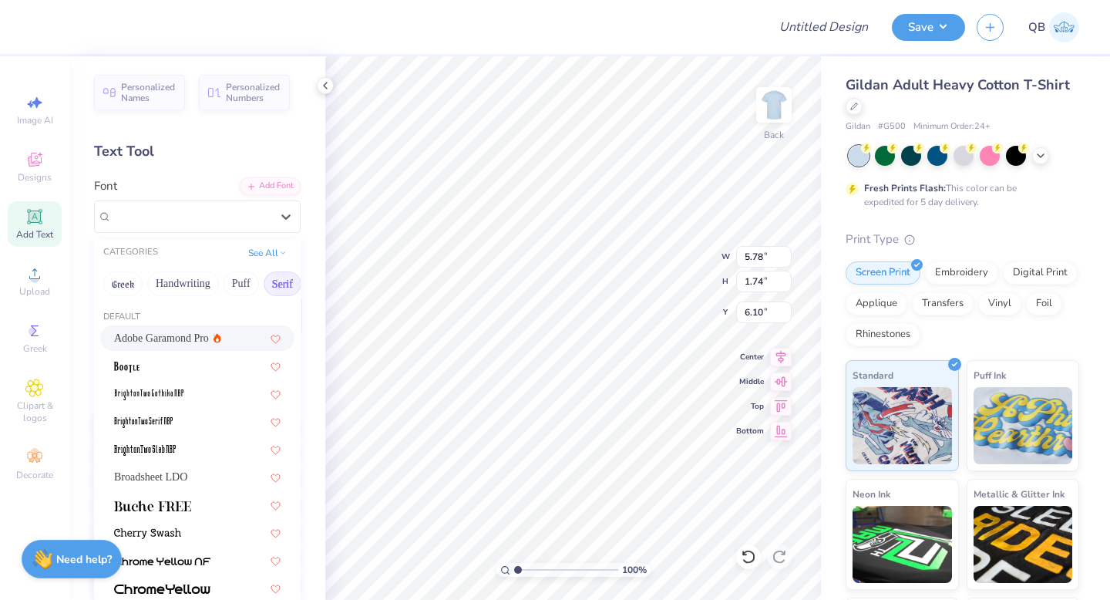
click at [168, 336] on span "Adobe Garamond Pro" at bounding box center [161, 338] width 95 height 16
type input "4.73"
type input "1.68"
type input "6.13"
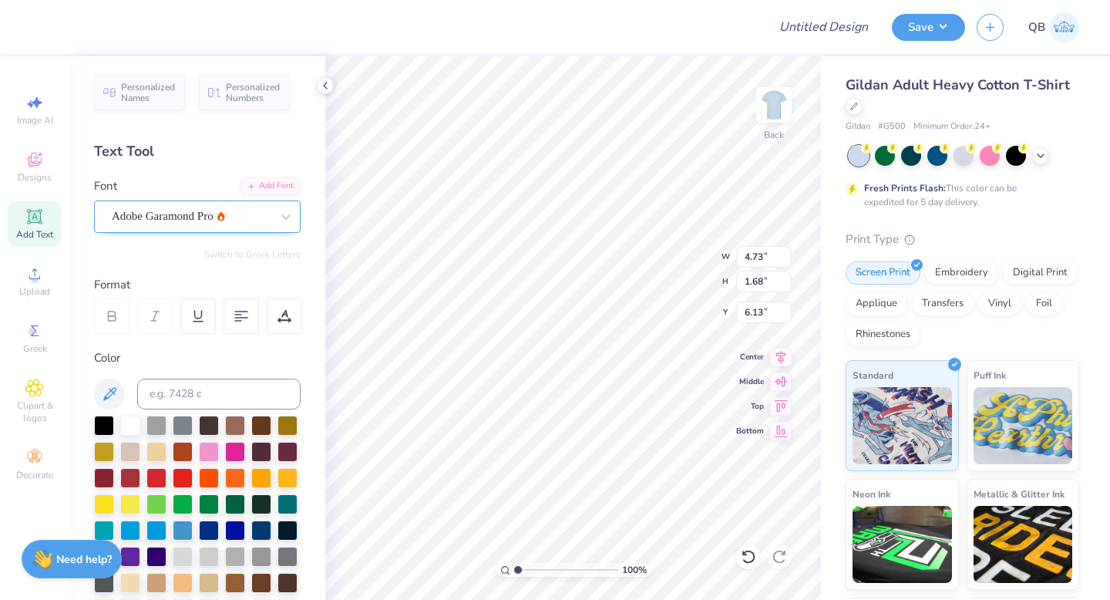
click at [222, 221] on div "Adobe Garamond Pro" at bounding box center [191, 216] width 162 height 24
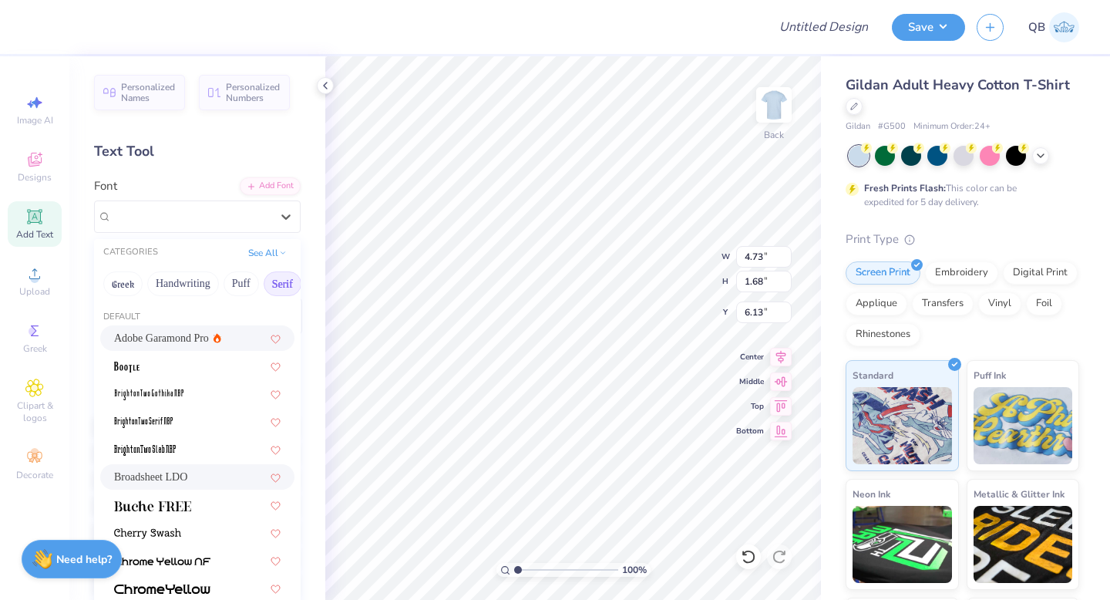
click at [207, 480] on div "Broadsheet LDO" at bounding box center [197, 477] width 167 height 16
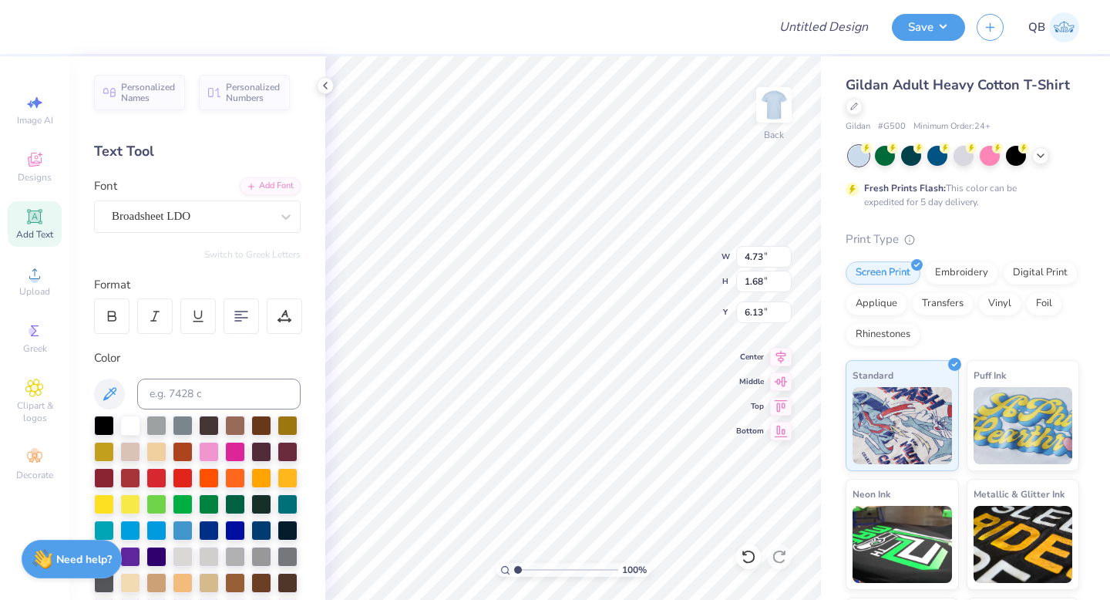
type input "6.29"
type input "1.65"
type input "6.14"
click at [230, 207] on div "Broadsheet LDO" at bounding box center [191, 216] width 162 height 24
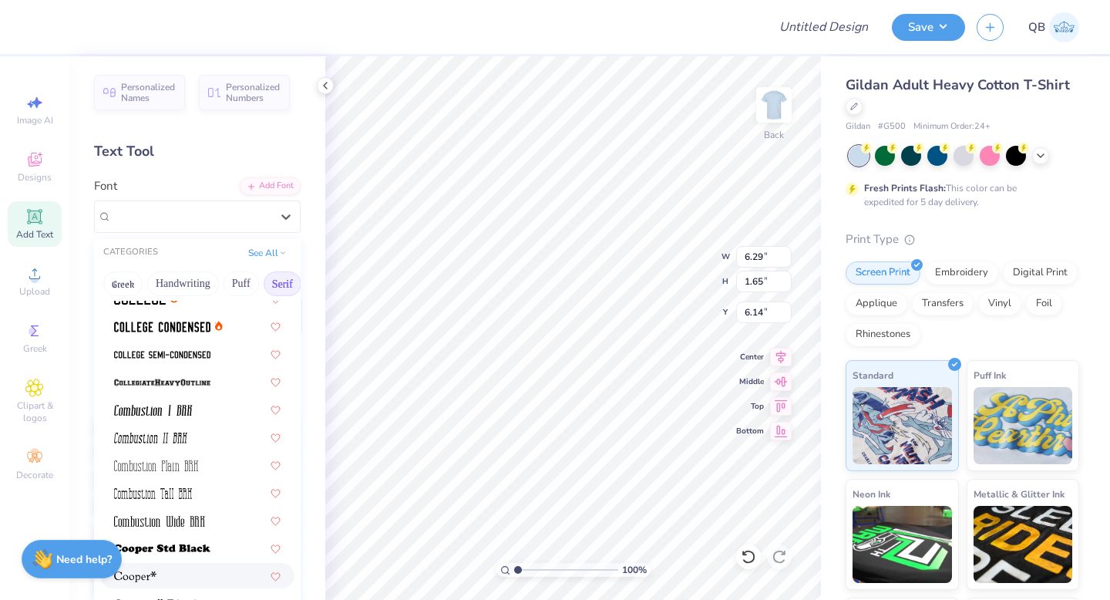
scroll to position [305, 0]
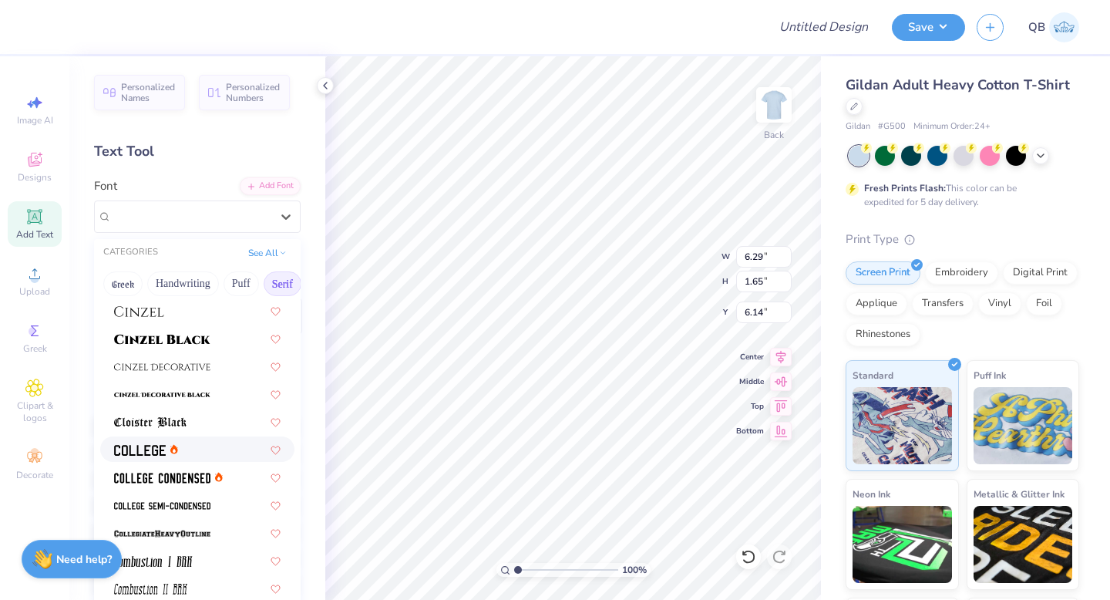
click at [173, 446] on icon at bounding box center [174, 448] width 8 height 9
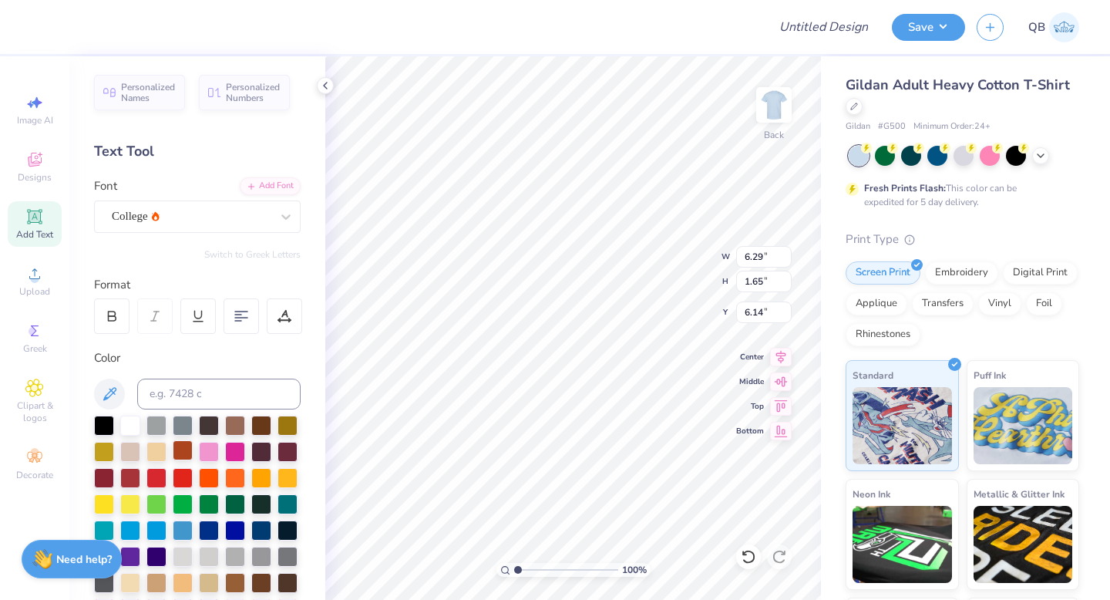
type input "5.94"
type input "1.70"
type input "6.12"
click at [157, 209] on div "College" at bounding box center [191, 216] width 162 height 24
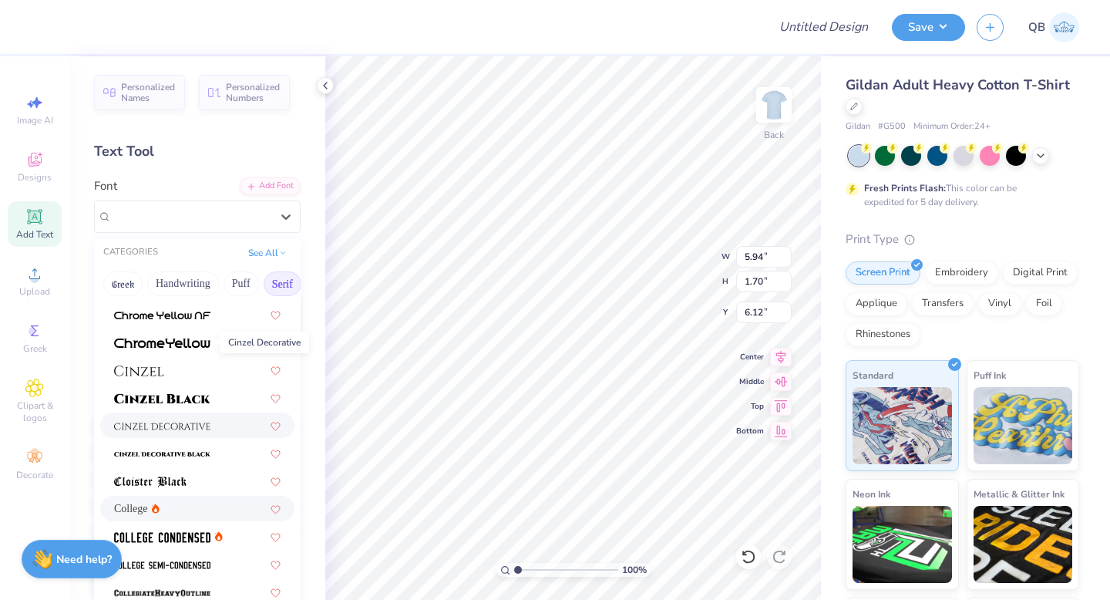
scroll to position [576, 0]
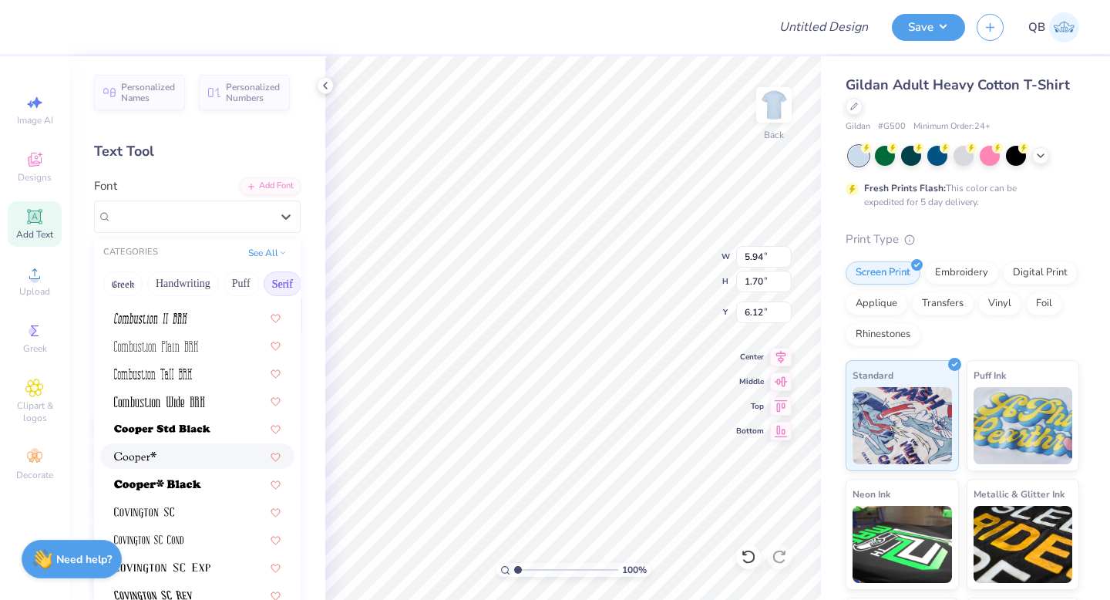
click at [155, 463] on span at bounding box center [135, 456] width 42 height 16
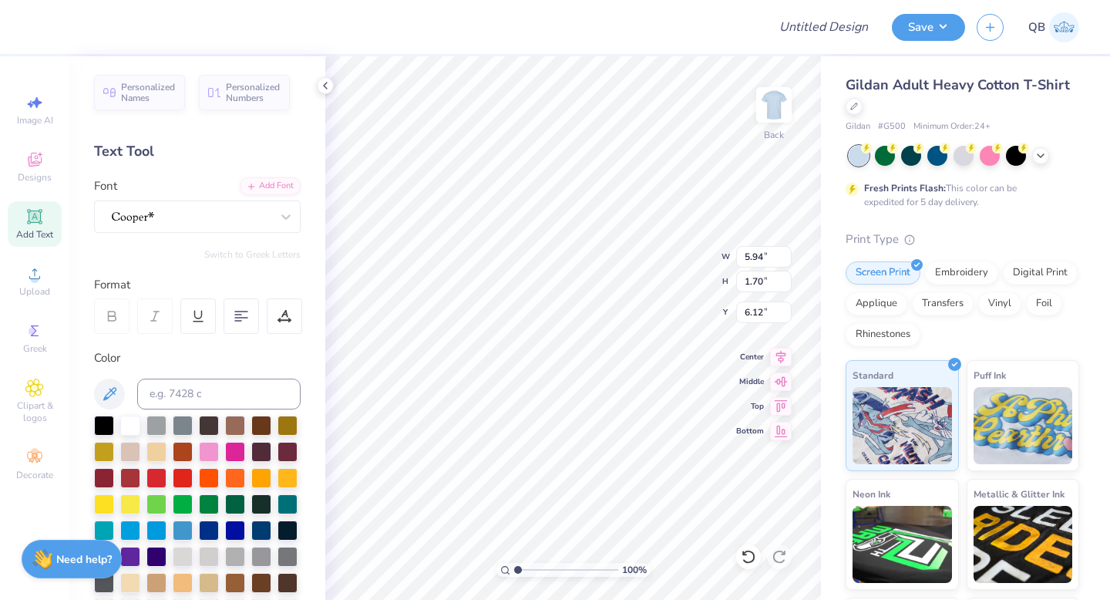
type input "4.93"
type input "1.78"
type input "6.08"
click at [163, 213] on div at bounding box center [191, 216] width 162 height 24
click at [24, 227] on div "Add Text" at bounding box center [35, 223] width 54 height 45
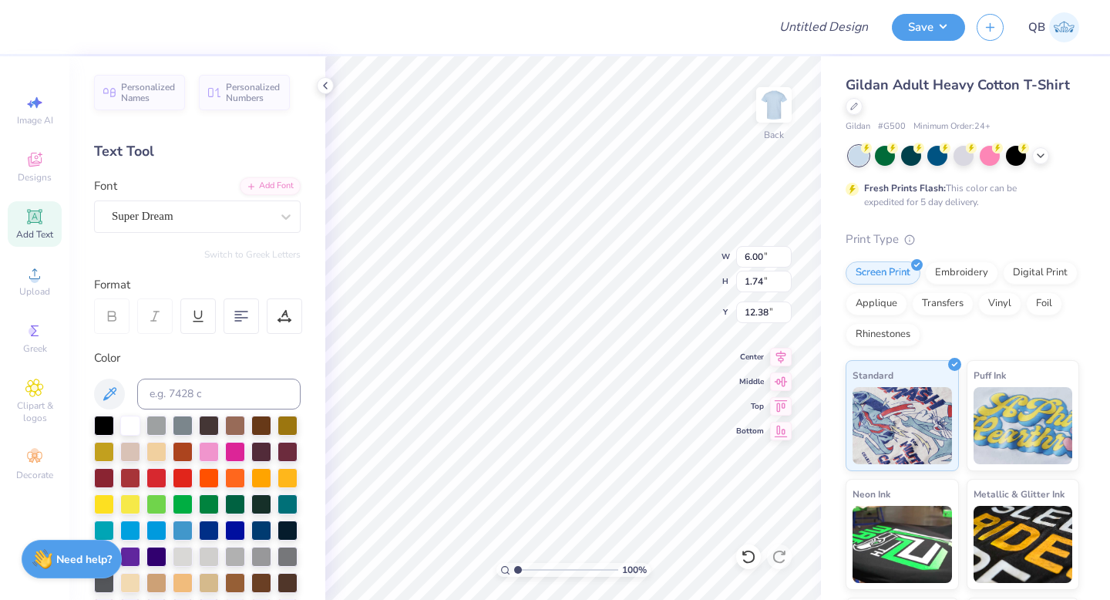
scroll to position [0, 2]
type textarea "Meant to be"
click at [204, 217] on div "Super Dream" at bounding box center [191, 216] width 162 height 24
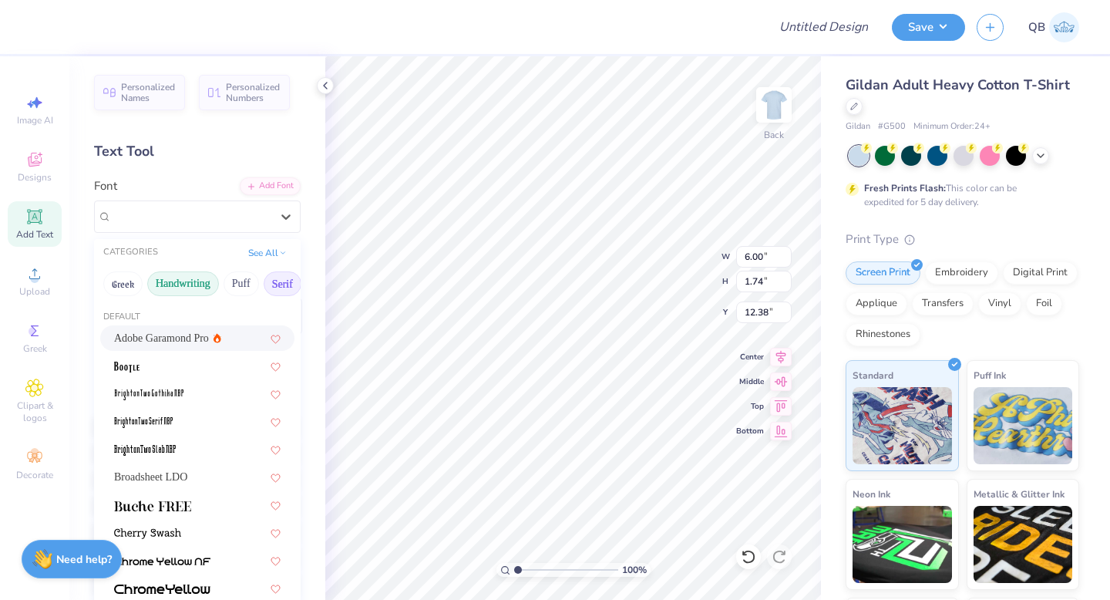
click at [193, 274] on button "Handwriting" at bounding box center [183, 283] width 72 height 25
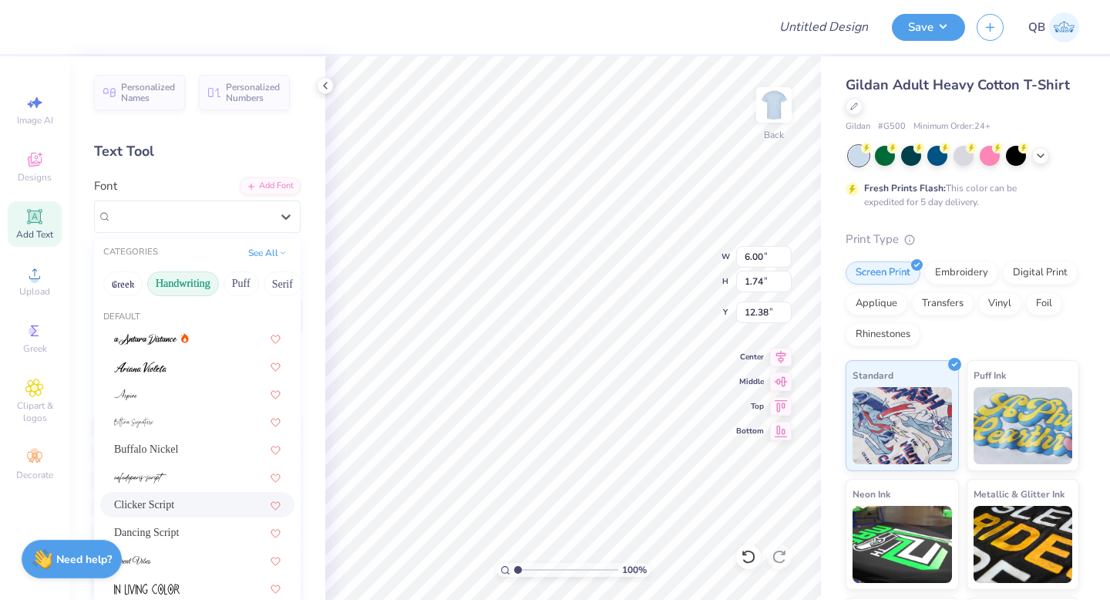
click at [170, 497] on div "Clicker Script" at bounding box center [197, 505] width 167 height 16
click at [177, 222] on div "Clicker Script" at bounding box center [191, 216] width 162 height 24
click at [184, 530] on div "Dancing Script" at bounding box center [197, 532] width 167 height 16
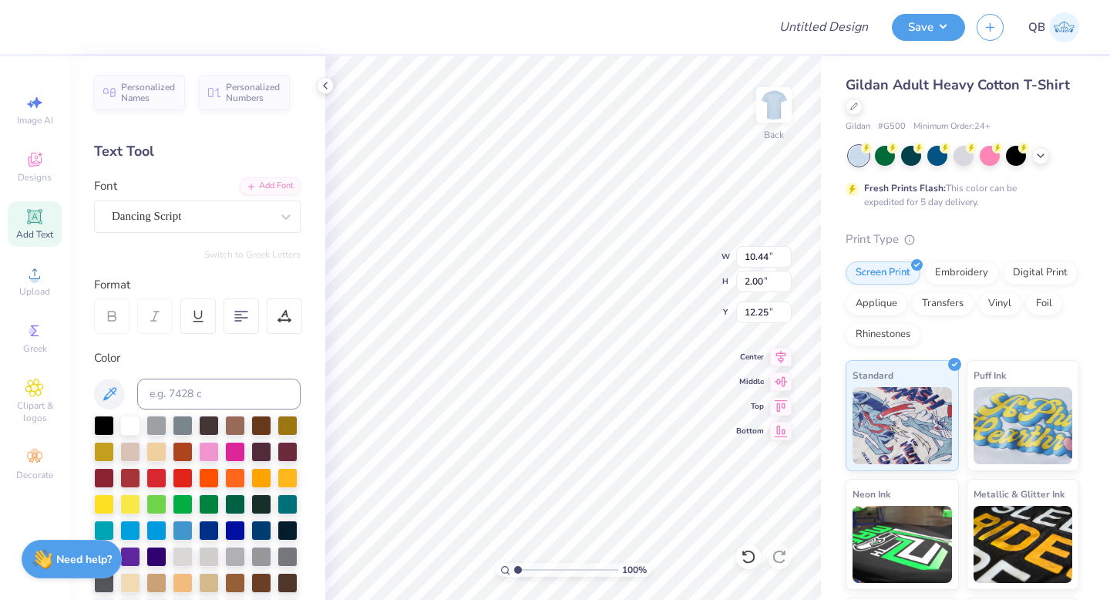
type input "8.43"
type input "1.62"
type input "7.24"
type input "7.23"
click at [32, 283] on div "Upload" at bounding box center [35, 280] width 54 height 45
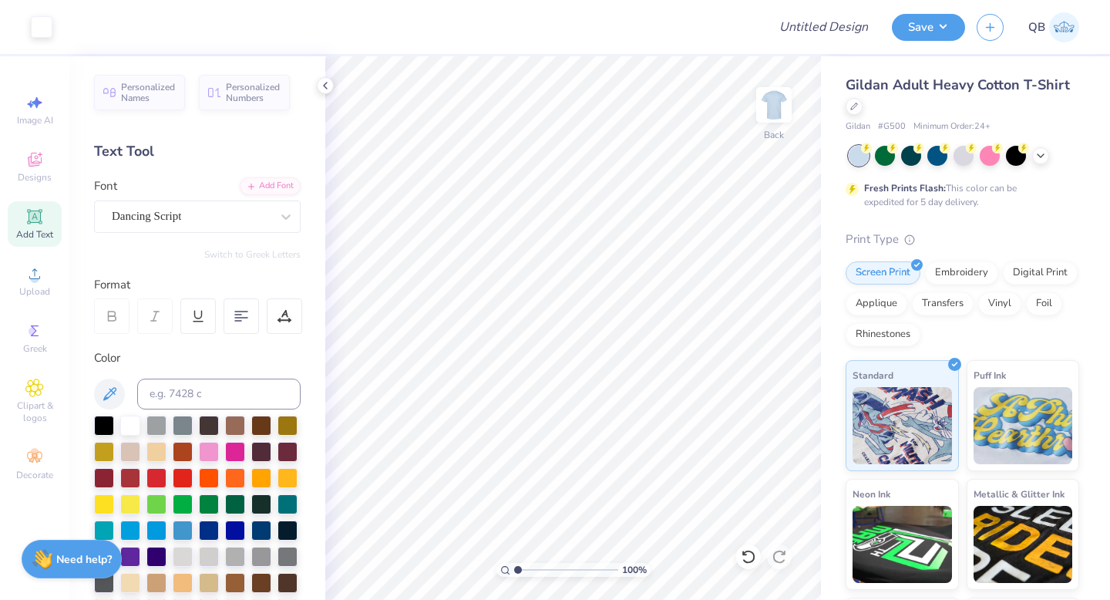
click at [32, 227] on div "Add Text" at bounding box center [35, 223] width 54 height 45
type textarea "a"
type textarea "a dphie"
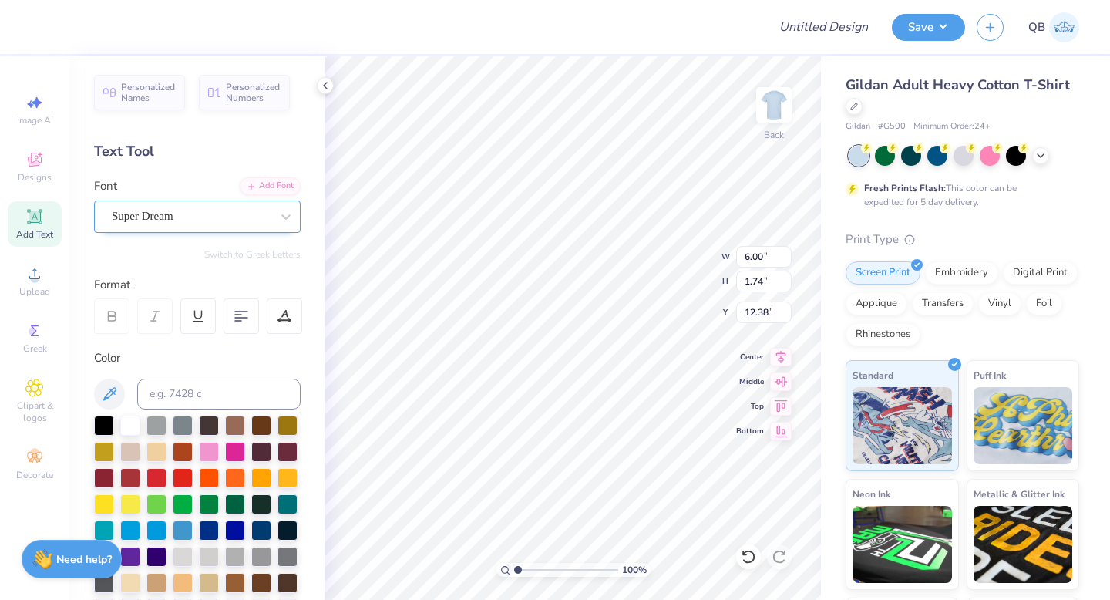
click at [192, 214] on div "Super Dream" at bounding box center [191, 216] width 162 height 24
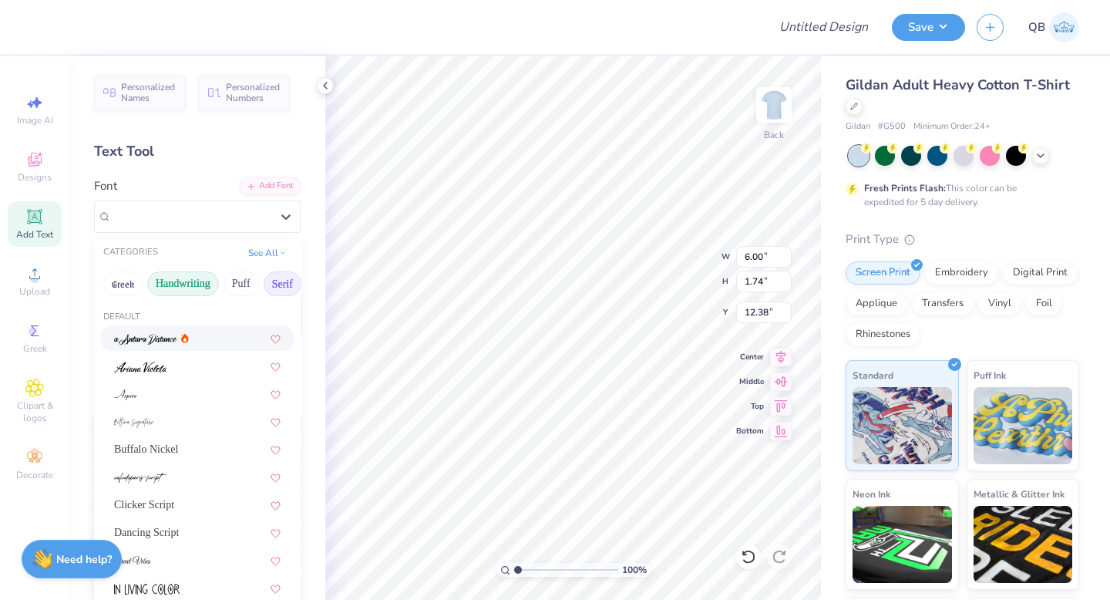
click at [271, 284] on button "Serif" at bounding box center [283, 283] width 38 height 25
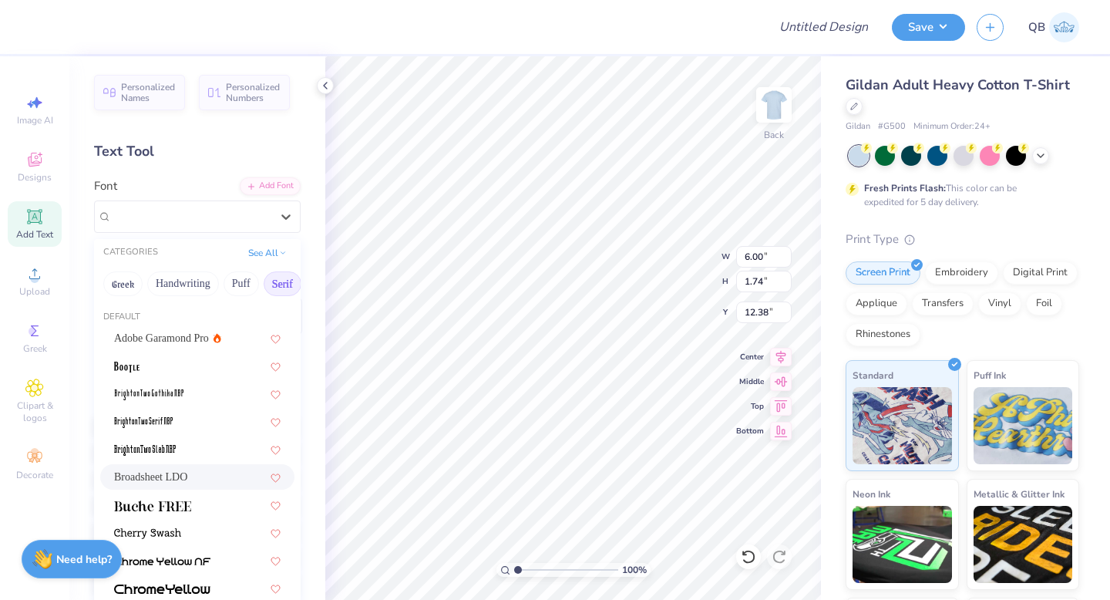
click at [202, 470] on div "Broadsheet LDO" at bounding box center [197, 477] width 167 height 16
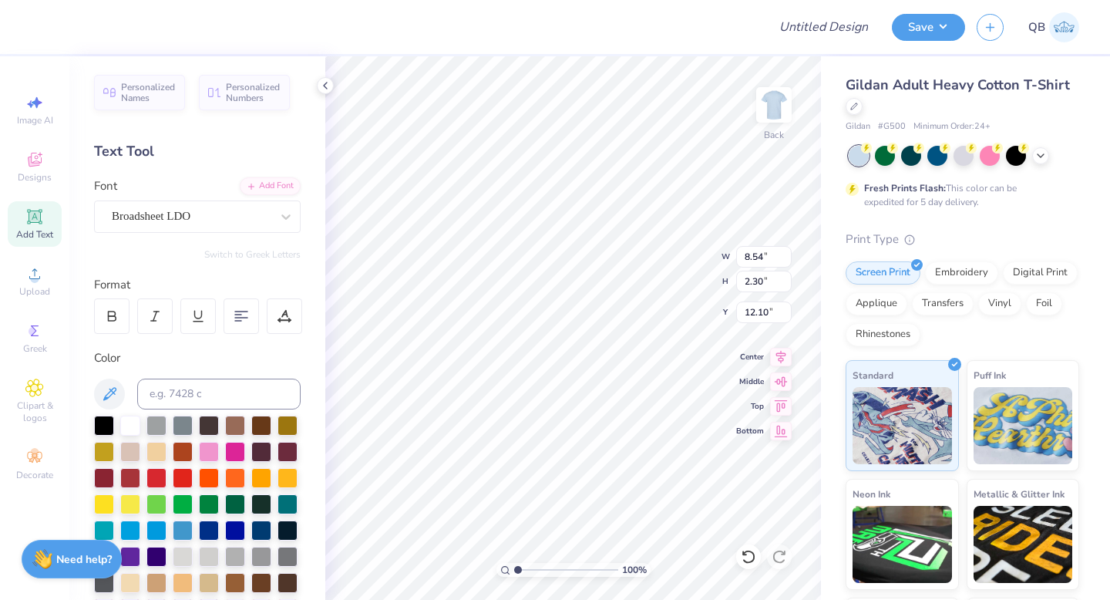
type input "4.97"
type input "1.34"
type input "9.58"
click at [854, 104] on icon at bounding box center [855, 105] width 8 height 8
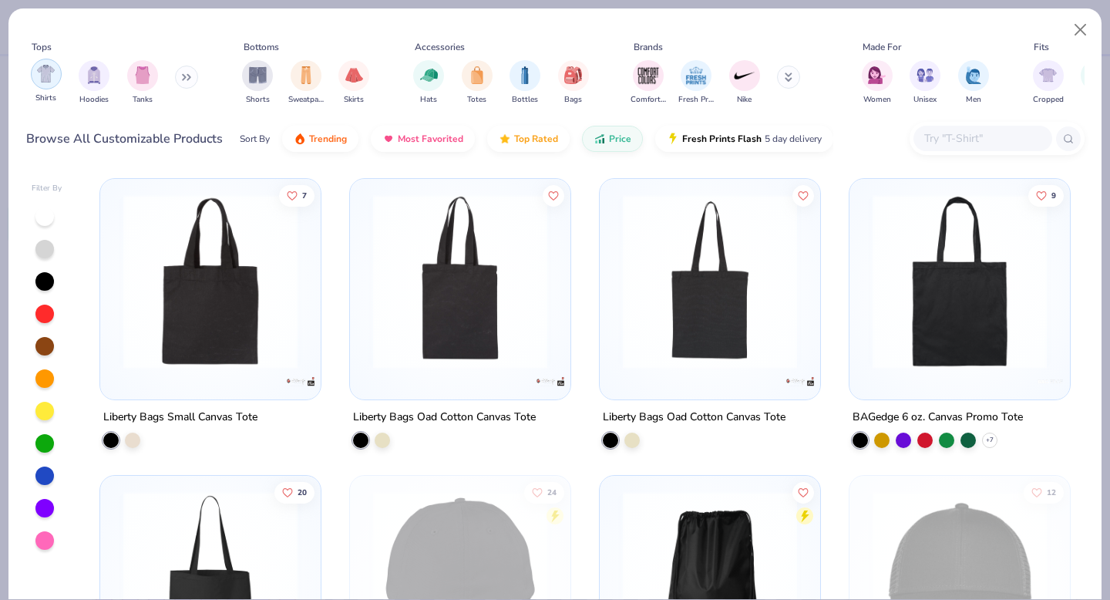
click at [47, 76] on img "filter for Shirts" at bounding box center [46, 74] width 18 height 18
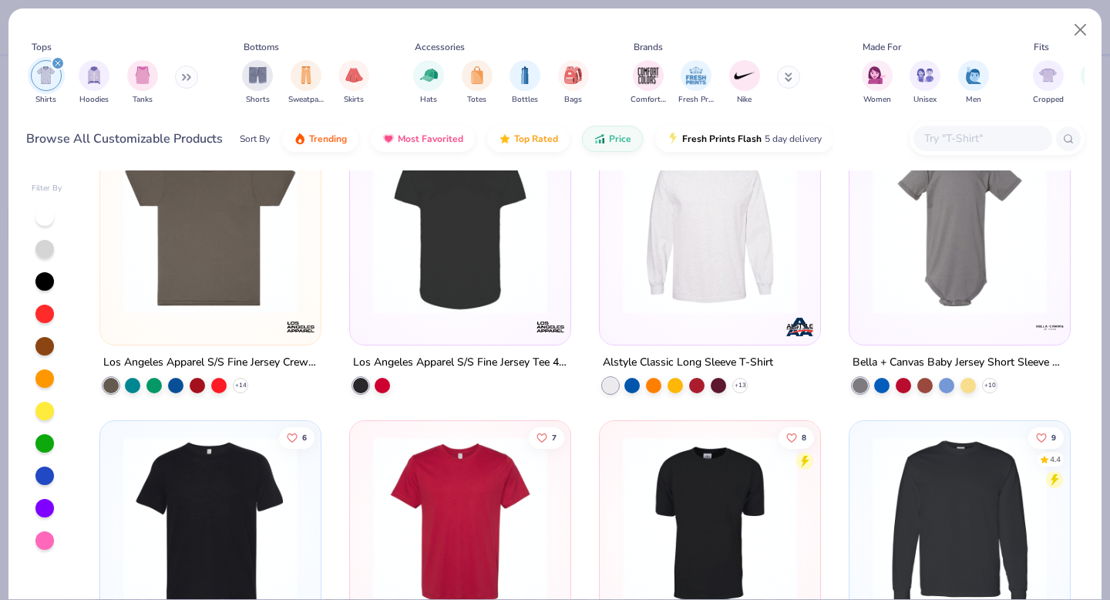
scroll to position [1360, 0]
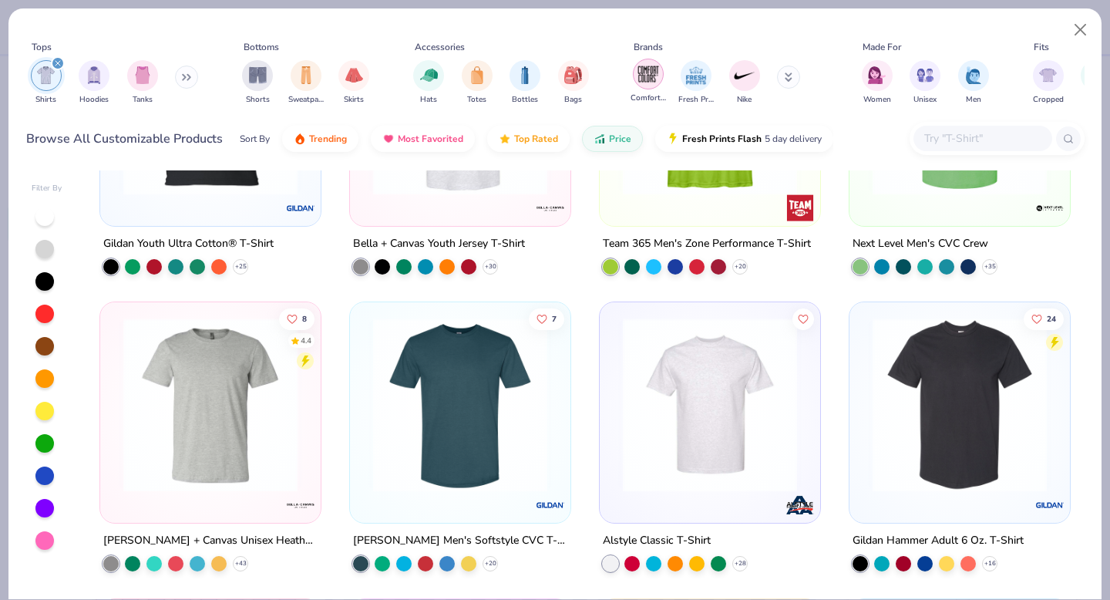
click at [651, 81] on img "filter for Comfort Colors" at bounding box center [648, 73] width 23 height 23
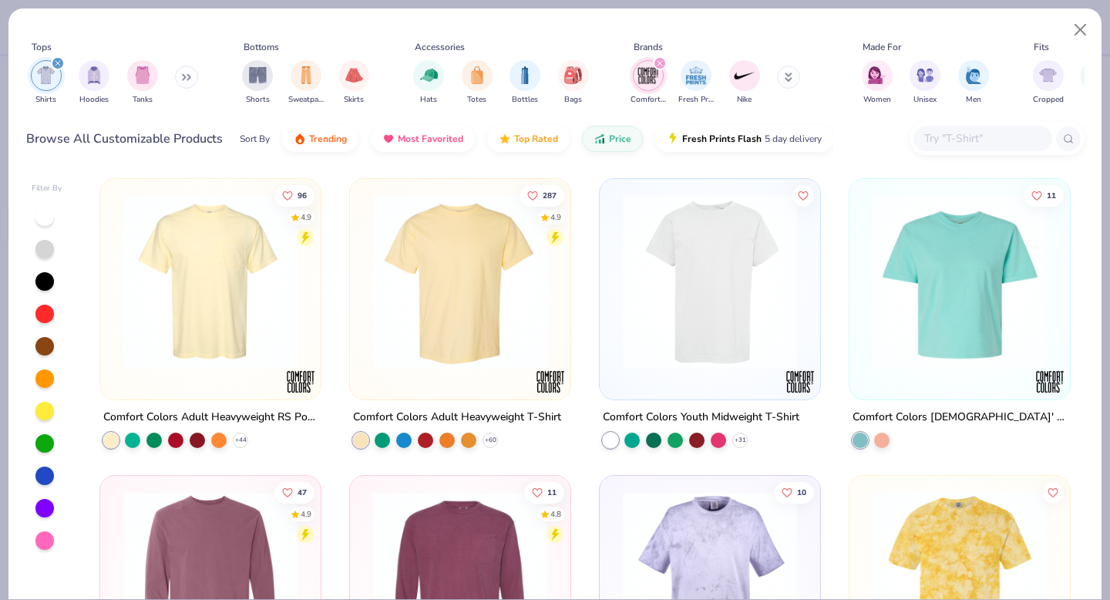
click at [245, 248] on img at bounding box center [211, 281] width 190 height 174
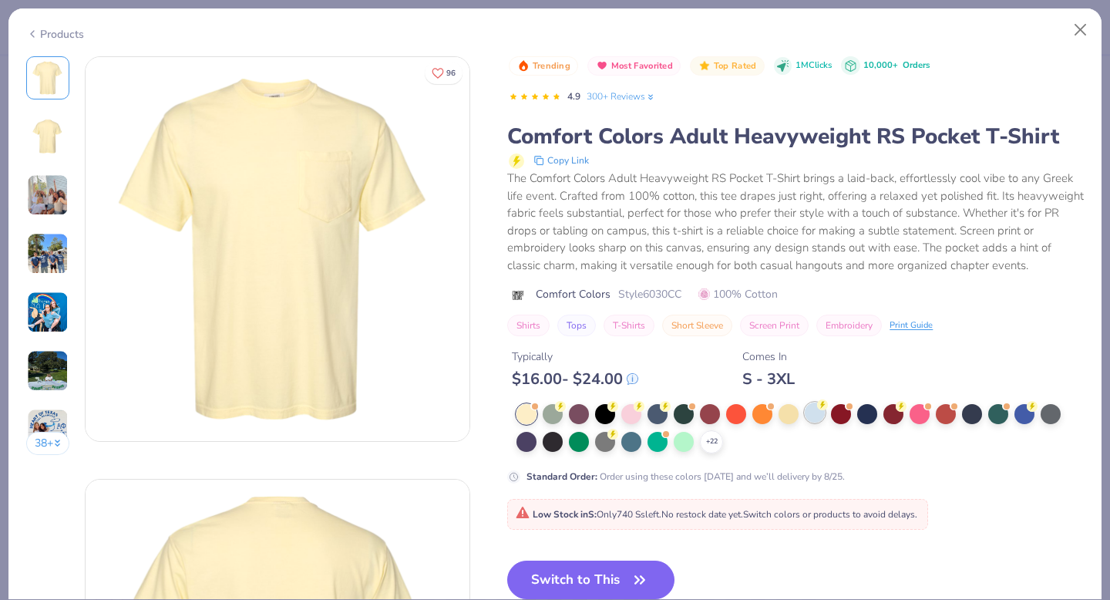
click at [815, 417] on div at bounding box center [815, 413] width 20 height 20
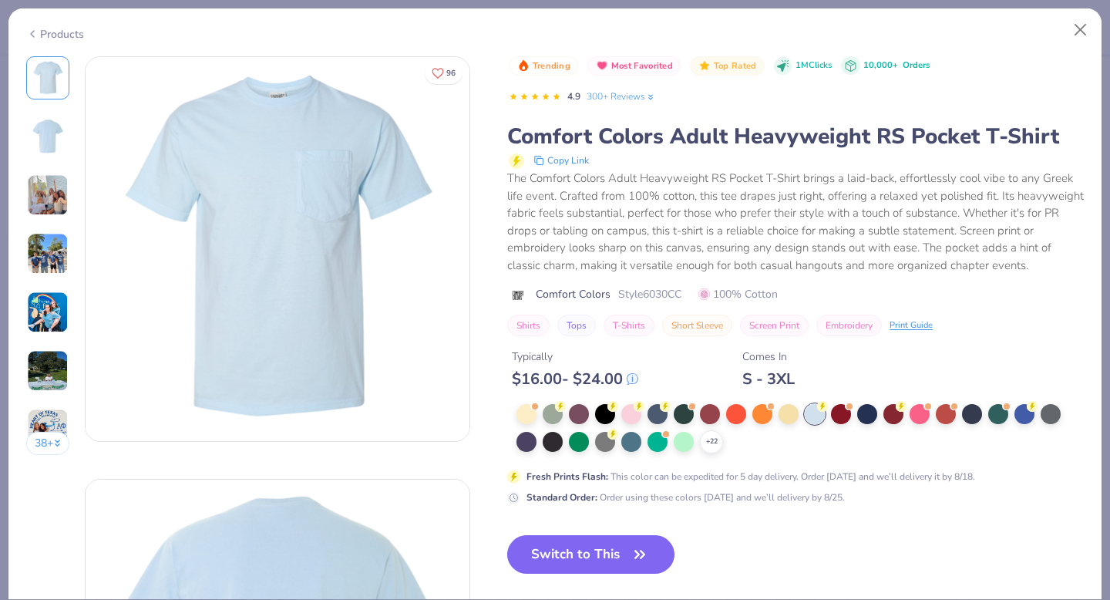
click at [56, 254] on img at bounding box center [48, 254] width 42 height 42
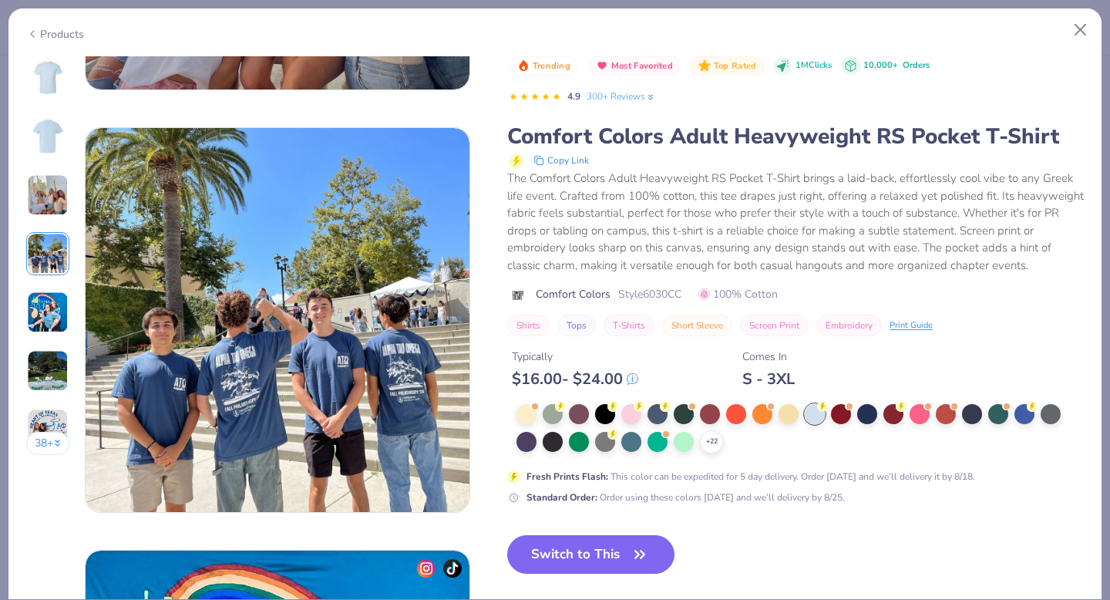
scroll to position [1268, 0]
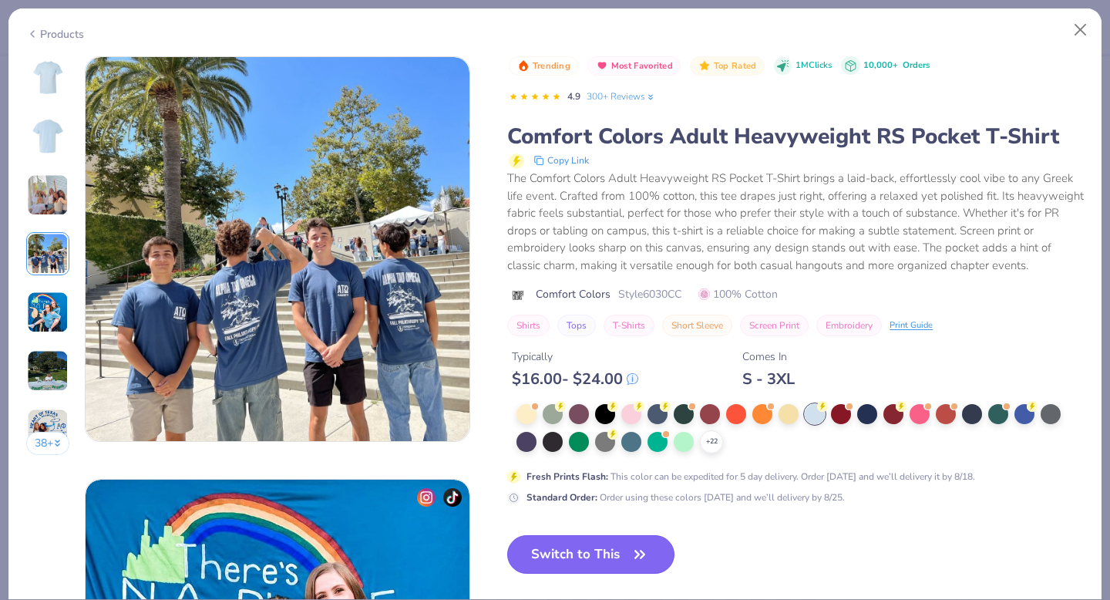
click at [605, 554] on button "Switch to This" at bounding box center [590, 554] width 167 height 39
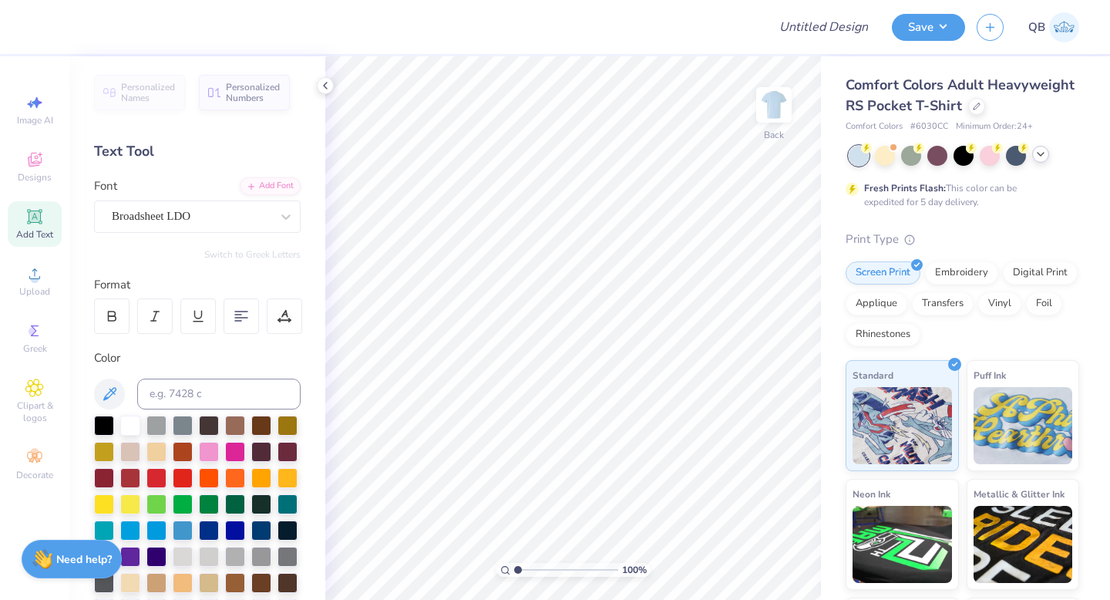
click at [1046, 156] on icon at bounding box center [1041, 154] width 12 height 12
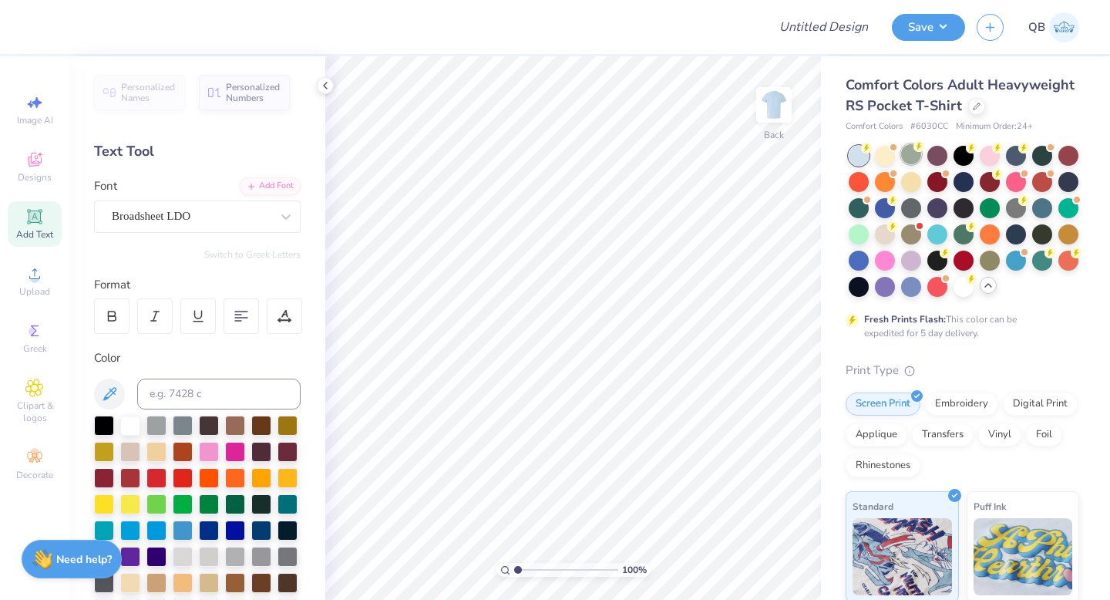
click at [908, 155] on div at bounding box center [911, 154] width 20 height 20
click at [907, 182] on div at bounding box center [911, 180] width 20 height 20
click at [969, 106] on div at bounding box center [977, 104] width 17 height 17
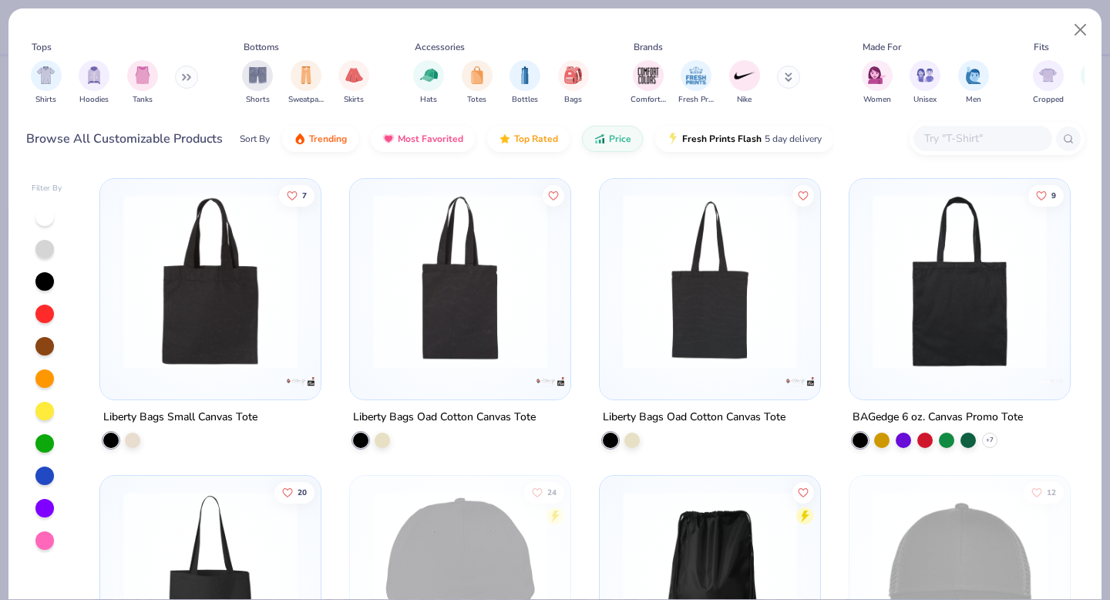
click at [184, 79] on icon at bounding box center [186, 77] width 9 height 8
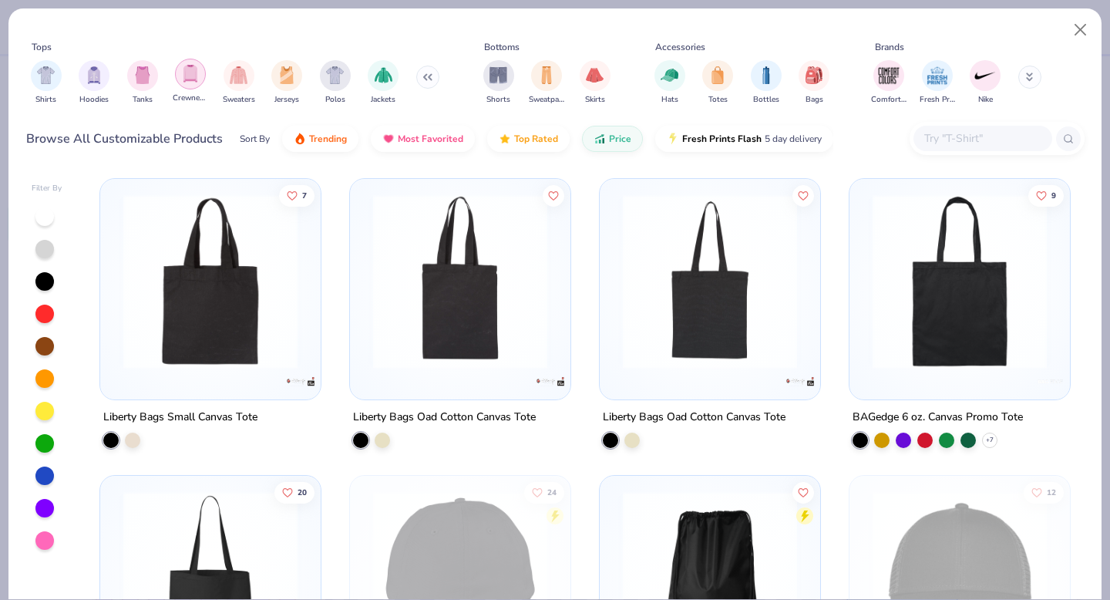
click at [190, 79] on img "filter for Crewnecks" at bounding box center [190, 74] width 17 height 18
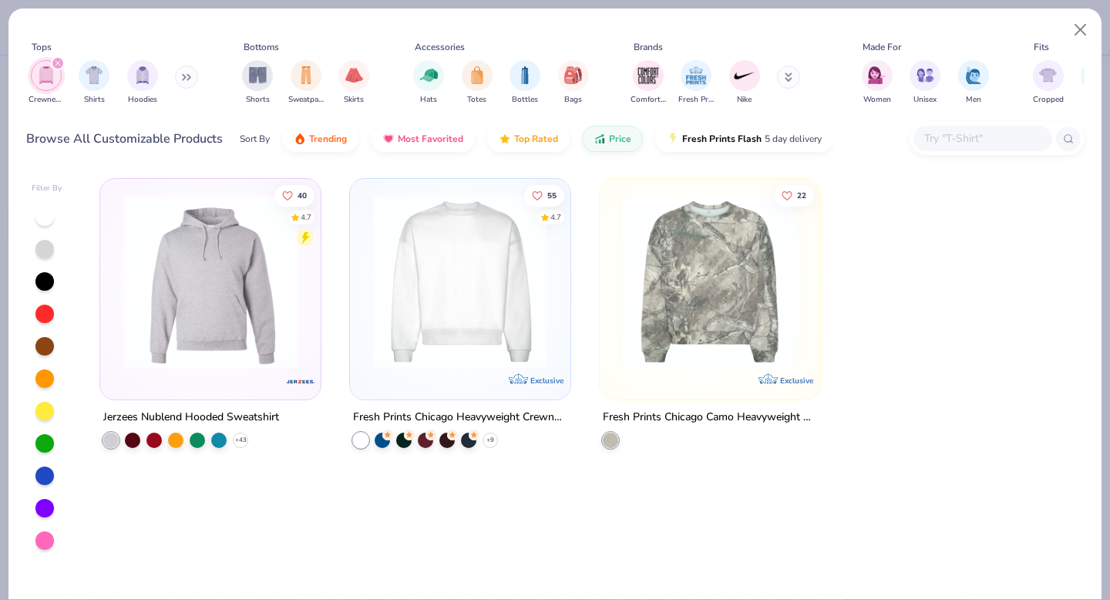
click at [463, 294] on img at bounding box center [461, 281] width 190 height 174
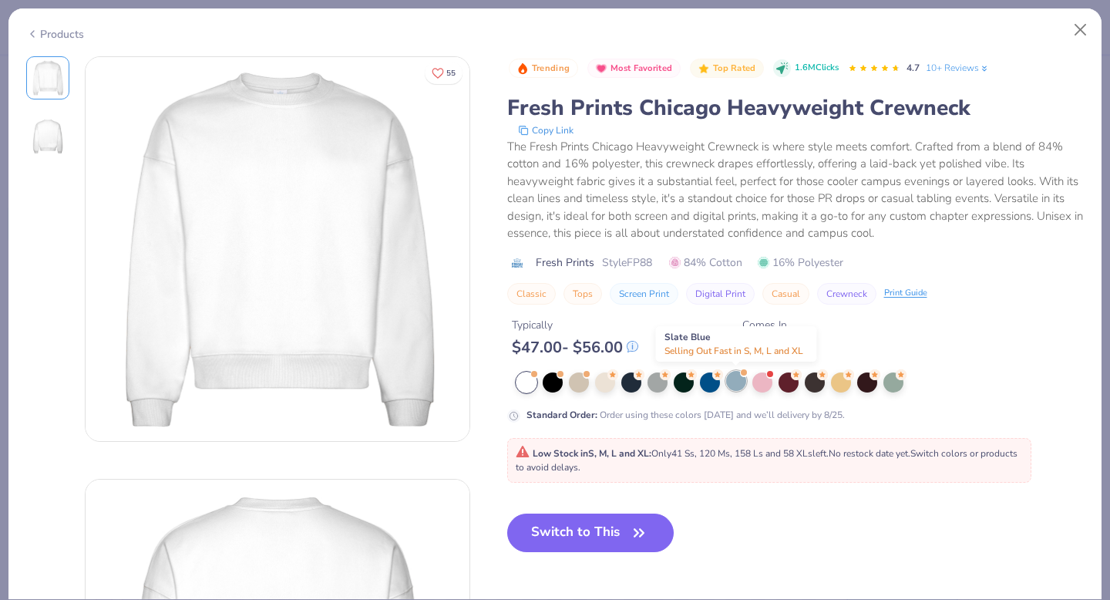
click at [733, 380] on div at bounding box center [736, 381] width 20 height 20
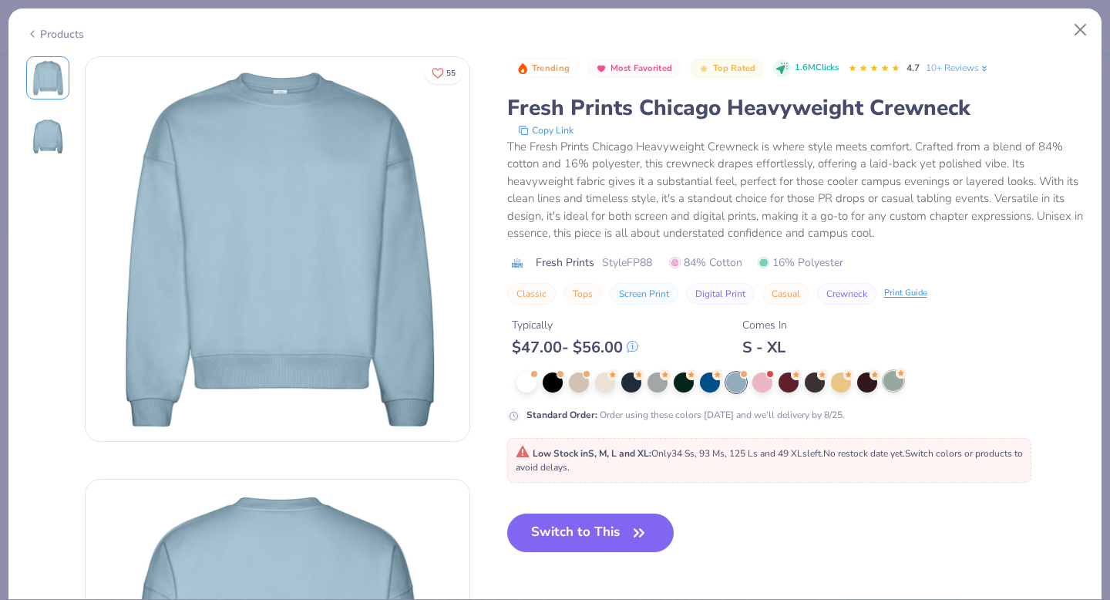
click at [891, 382] on div at bounding box center [894, 381] width 20 height 20
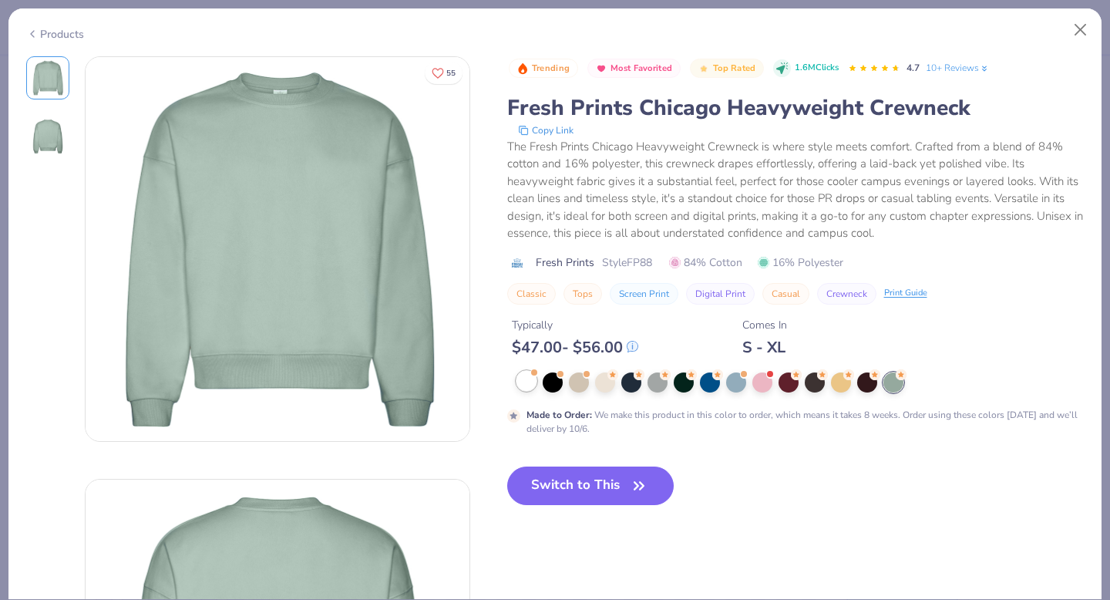
click at [521, 383] on div at bounding box center [527, 381] width 20 height 20
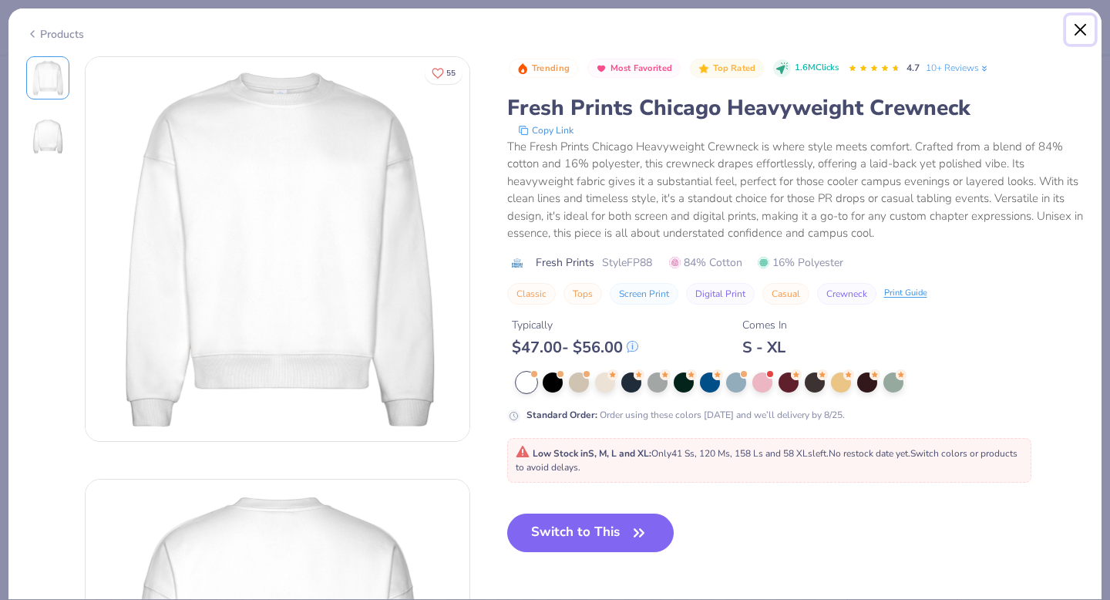
click at [1073, 35] on button "Close" at bounding box center [1080, 29] width 29 height 29
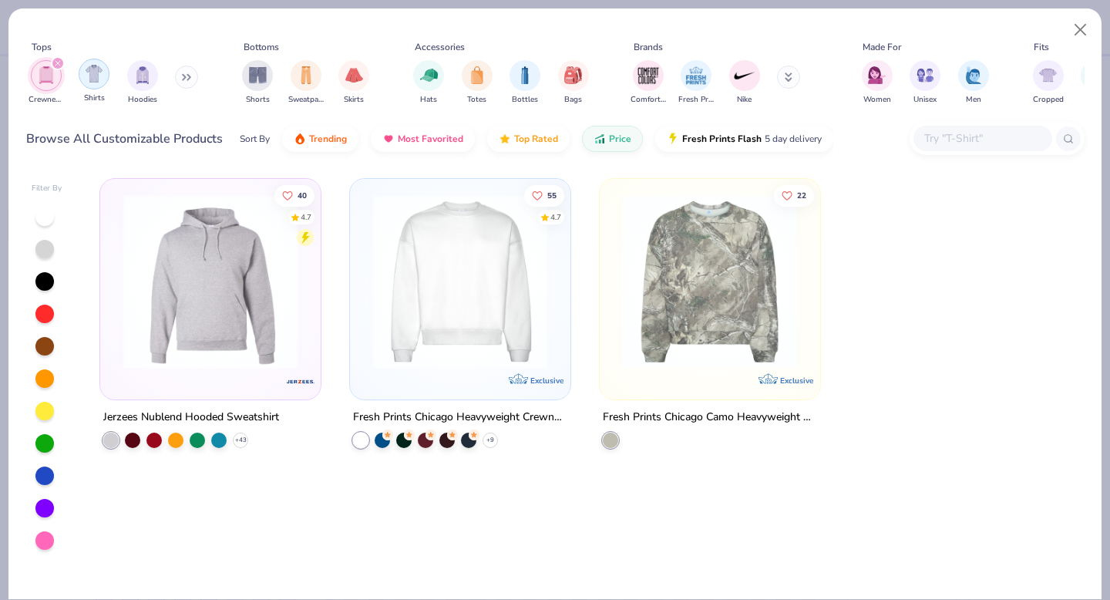
click at [56, 66] on icon "filter for Crewnecks" at bounding box center [58, 63] width 5 height 5
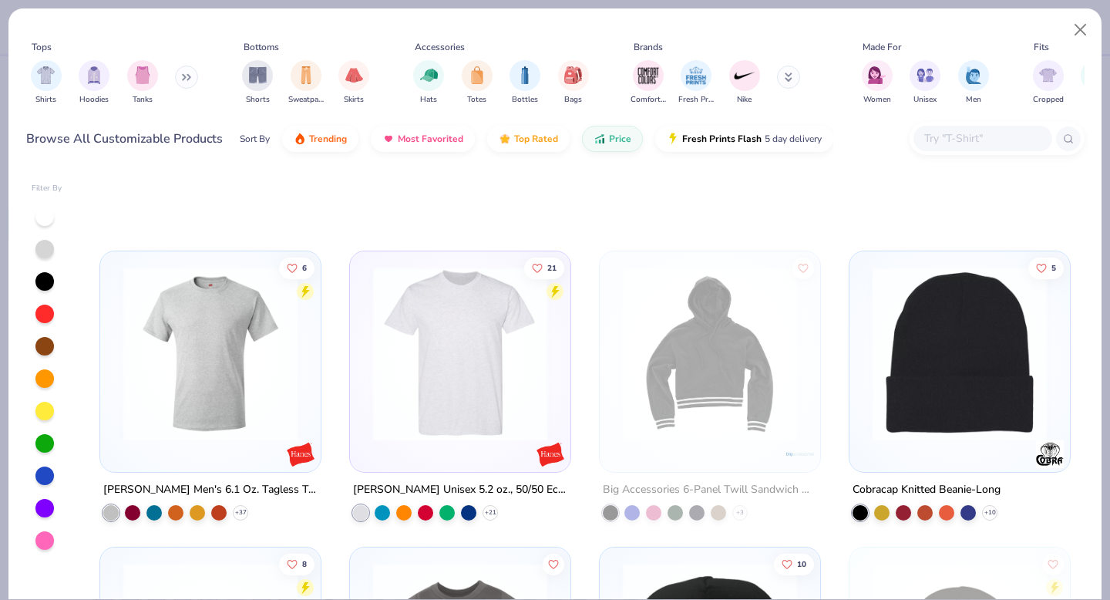
scroll to position [1217, 0]
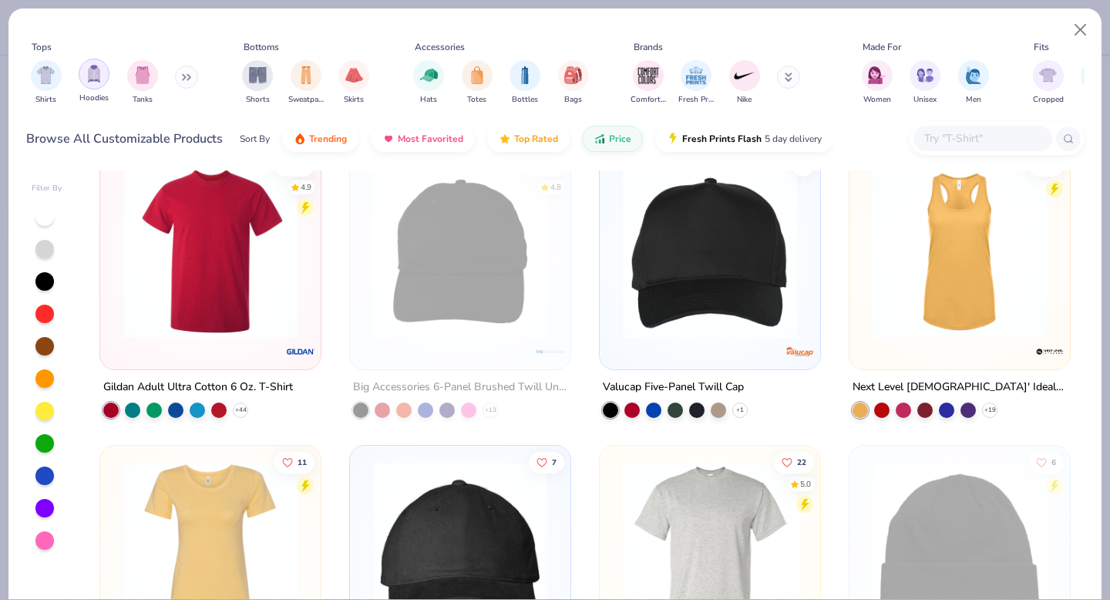
click at [106, 75] on div "filter for Hoodies" at bounding box center [94, 74] width 31 height 31
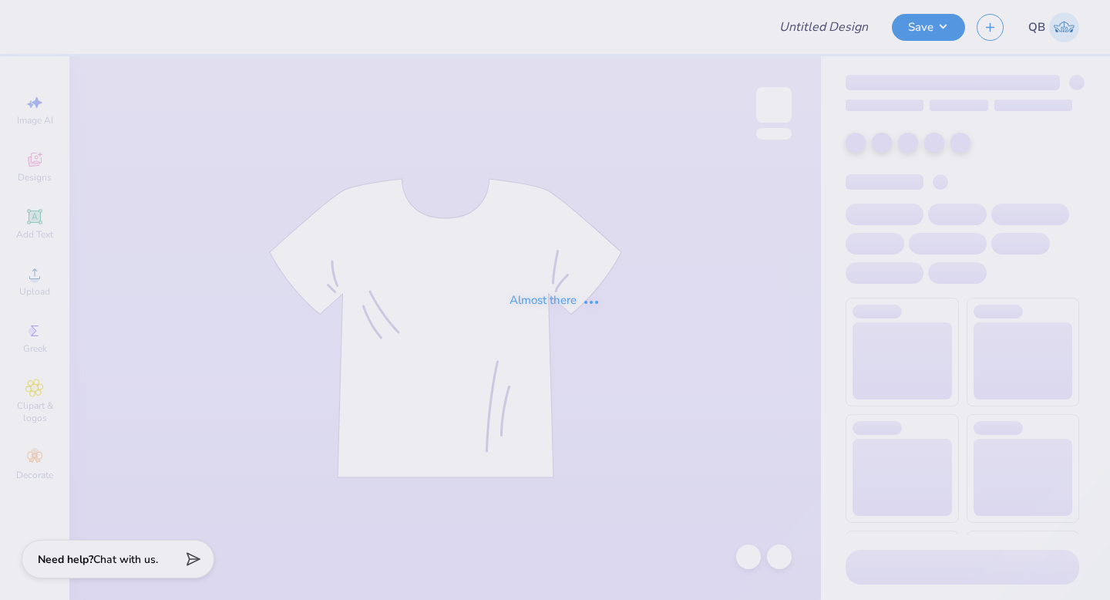
type input "dphie bidday bag"
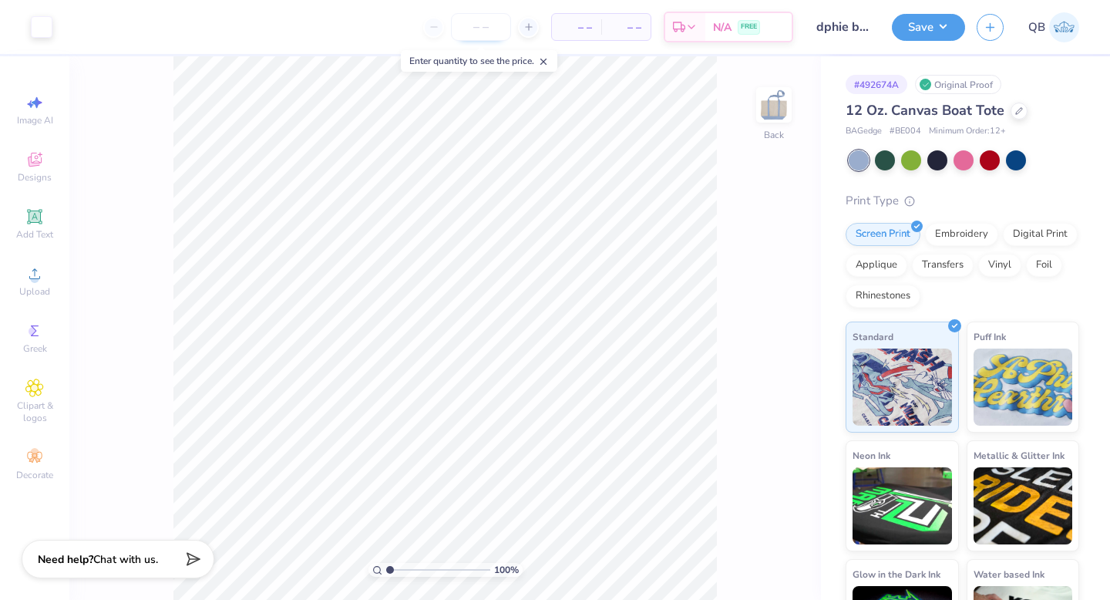
click at [481, 27] on input "number" at bounding box center [481, 27] width 60 height 28
type input "3"
type input "1"
type input "30"
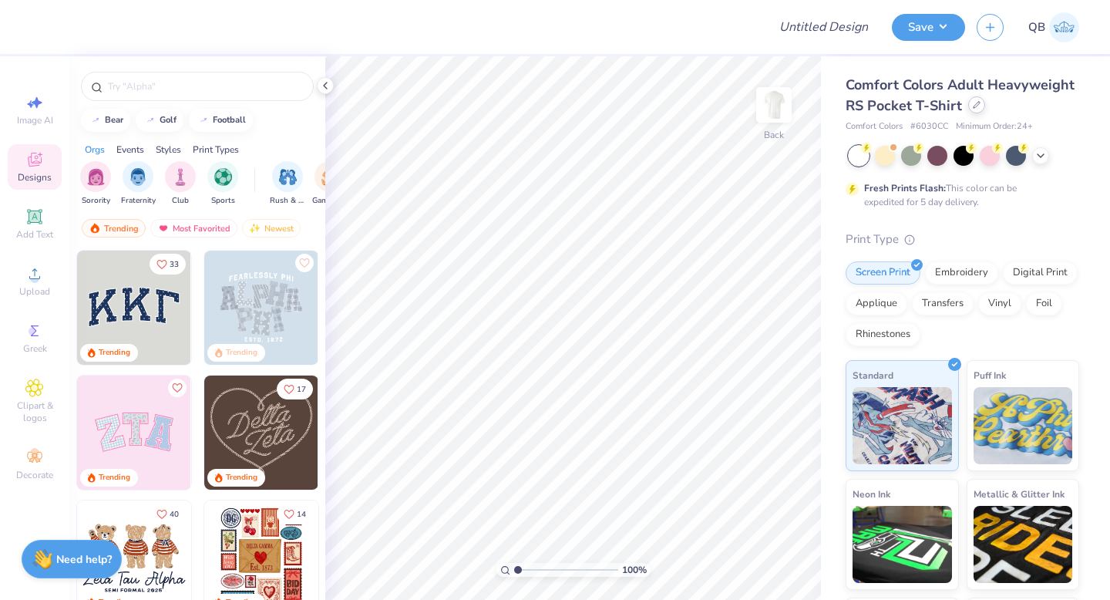
click at [974, 103] on icon at bounding box center [977, 105] width 8 height 8
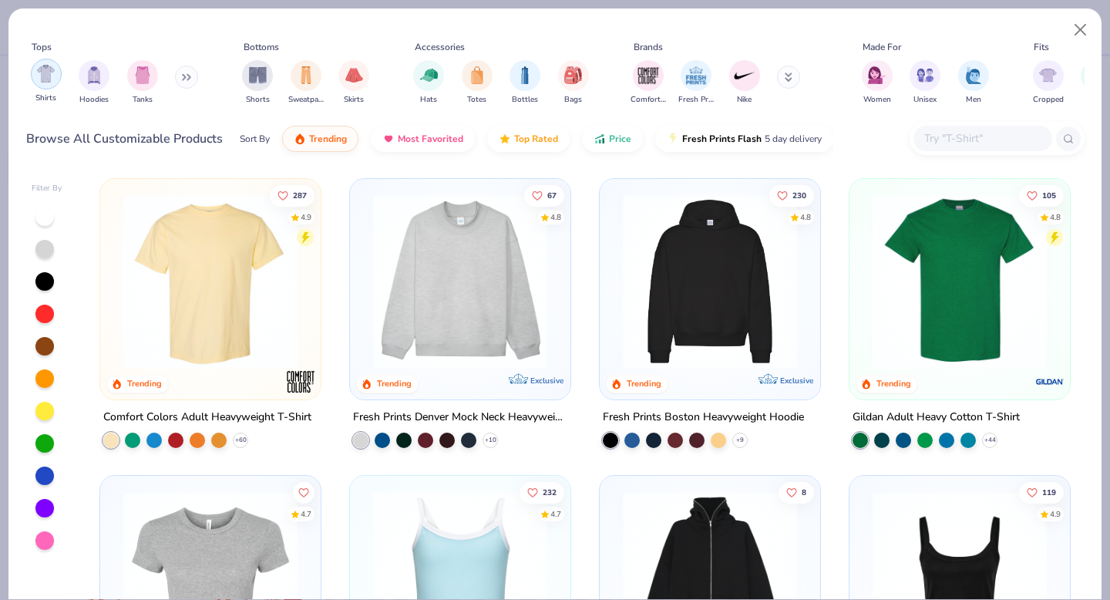
click at [44, 83] on div "filter for Shirts" at bounding box center [46, 74] width 31 height 31
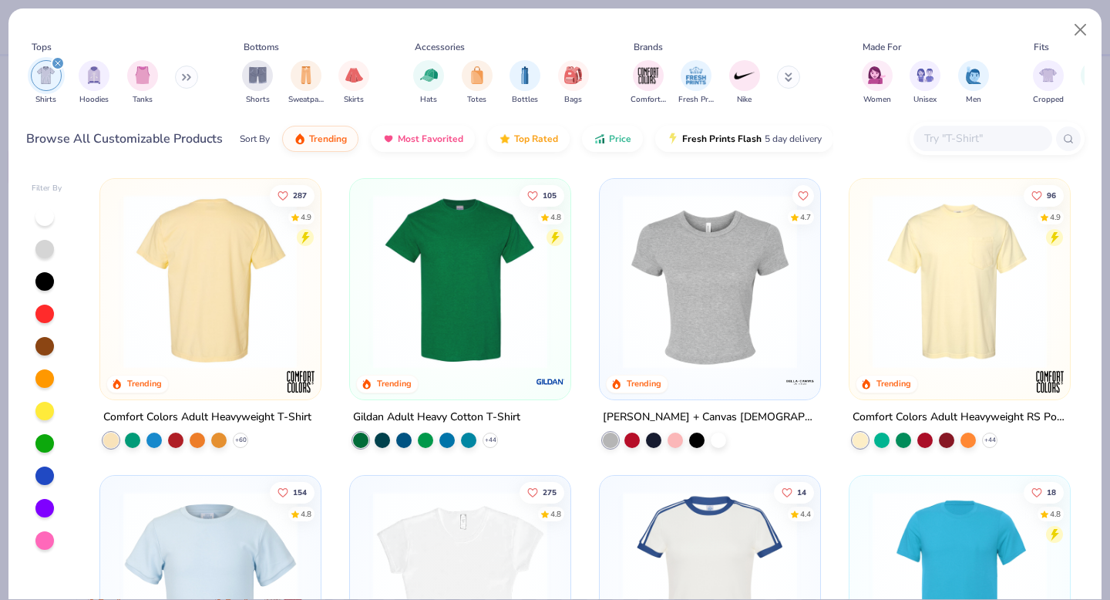
click at [116, 288] on img at bounding box center [22, 281] width 190 height 174
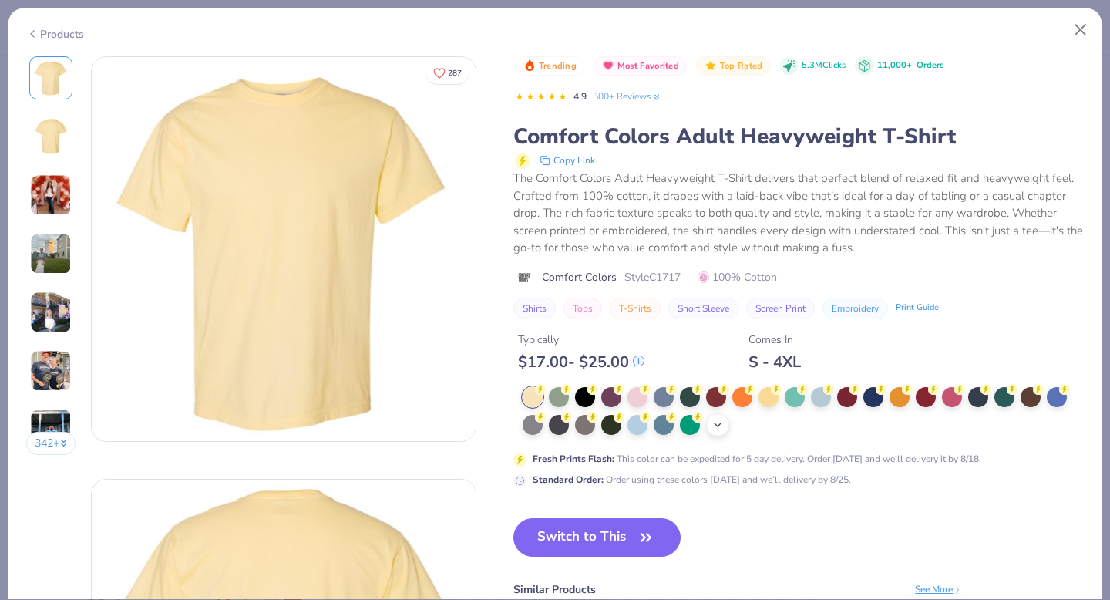
click at [720, 431] on div "+ 38" at bounding box center [717, 424] width 23 height 23
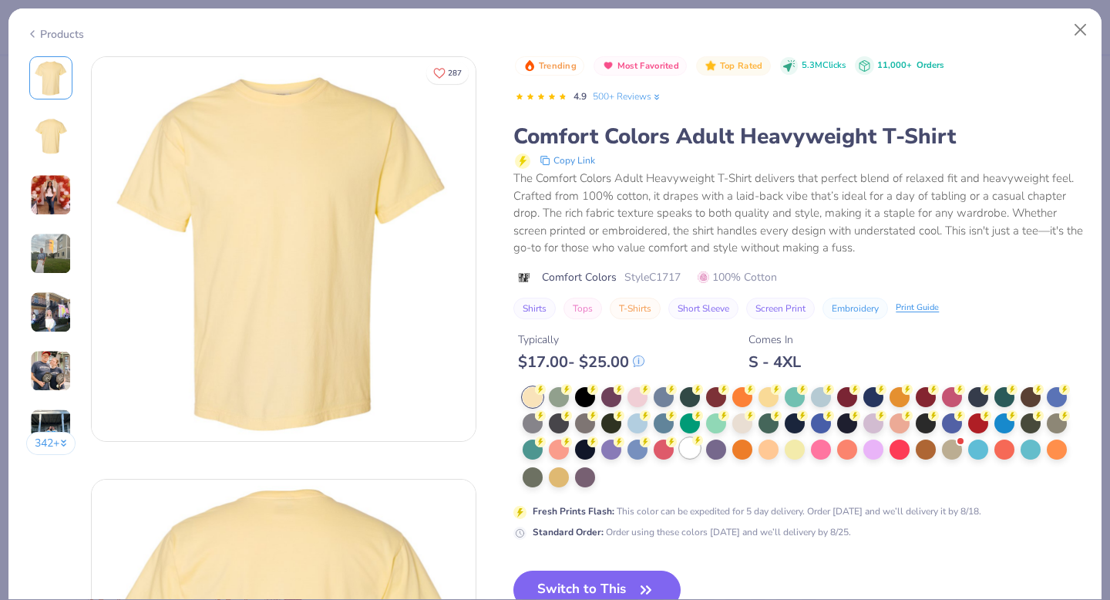
click at [691, 457] on div at bounding box center [690, 448] width 20 height 20
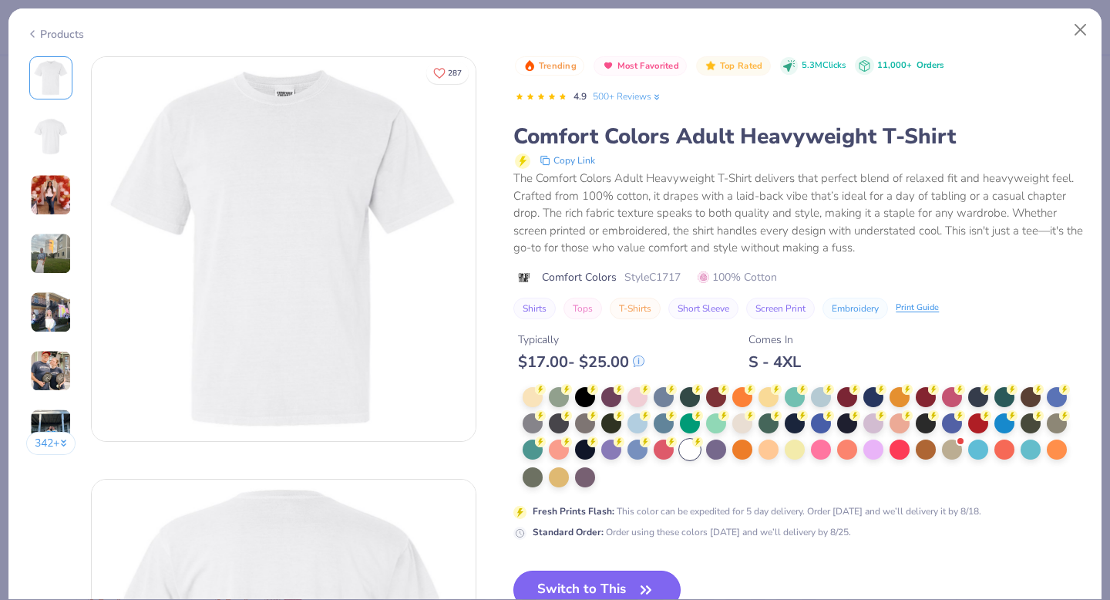
click at [575, 585] on button "Switch to This" at bounding box center [597, 590] width 167 height 39
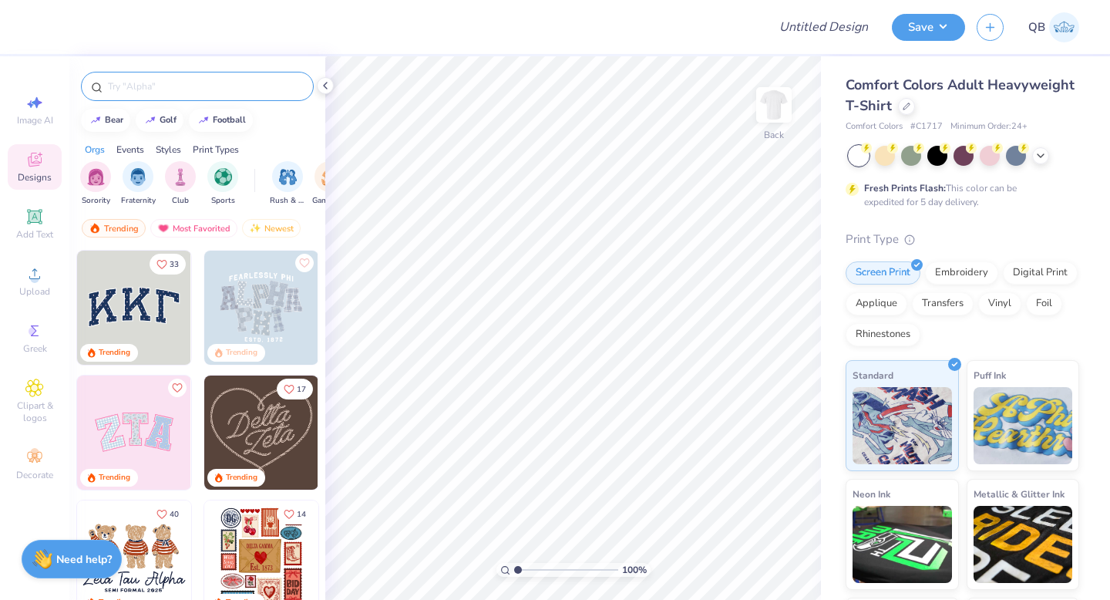
click at [185, 86] on input "text" at bounding box center [204, 86] width 197 height 15
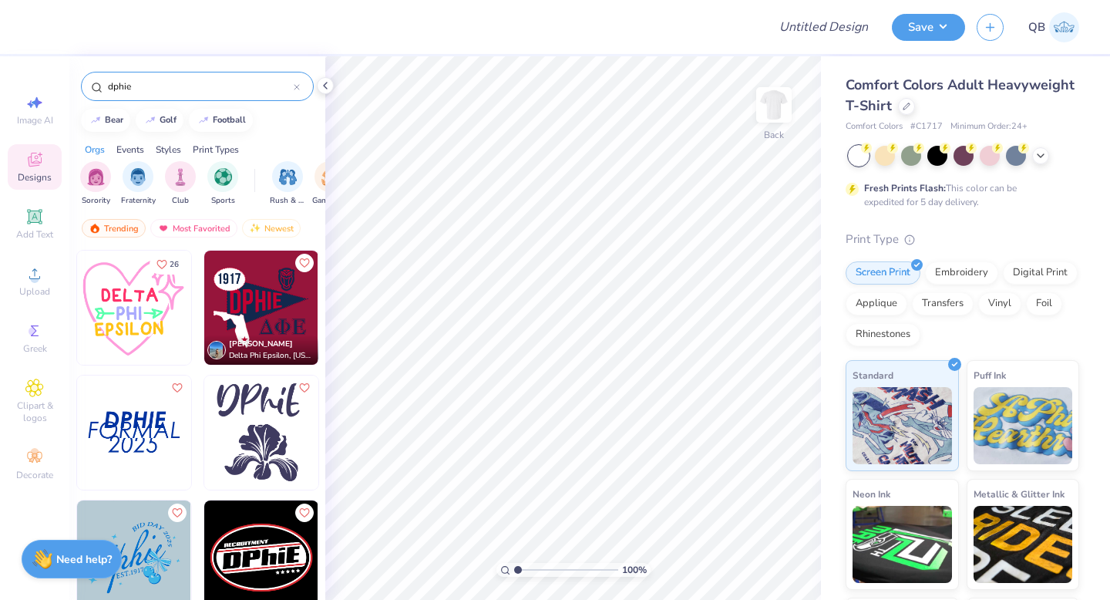
type input "dphie"
click at [262, 318] on img at bounding box center [261, 308] width 114 height 114
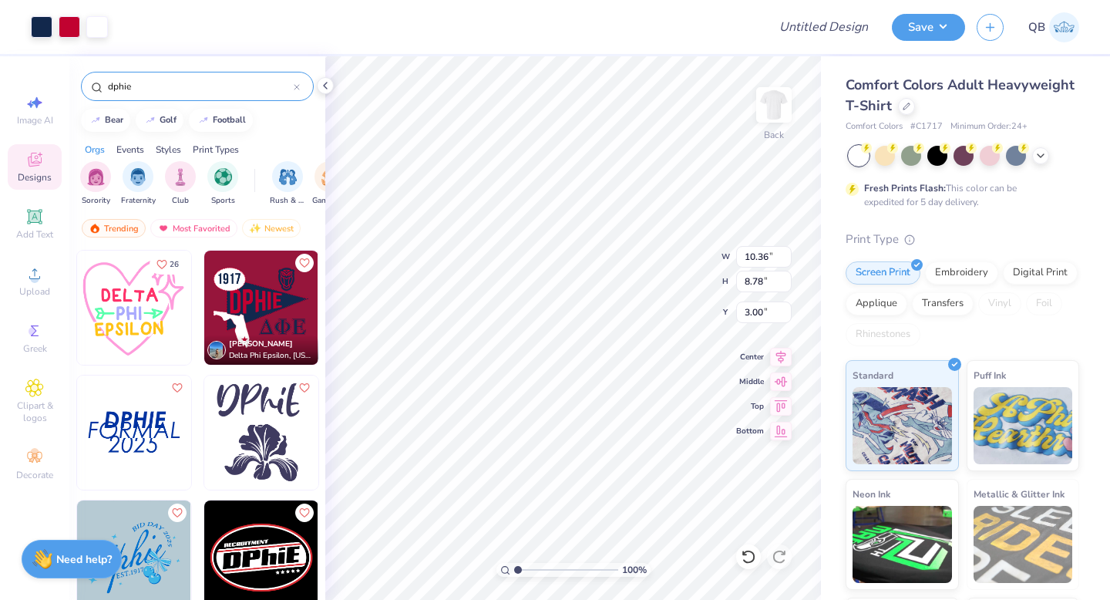
type input "5.74"
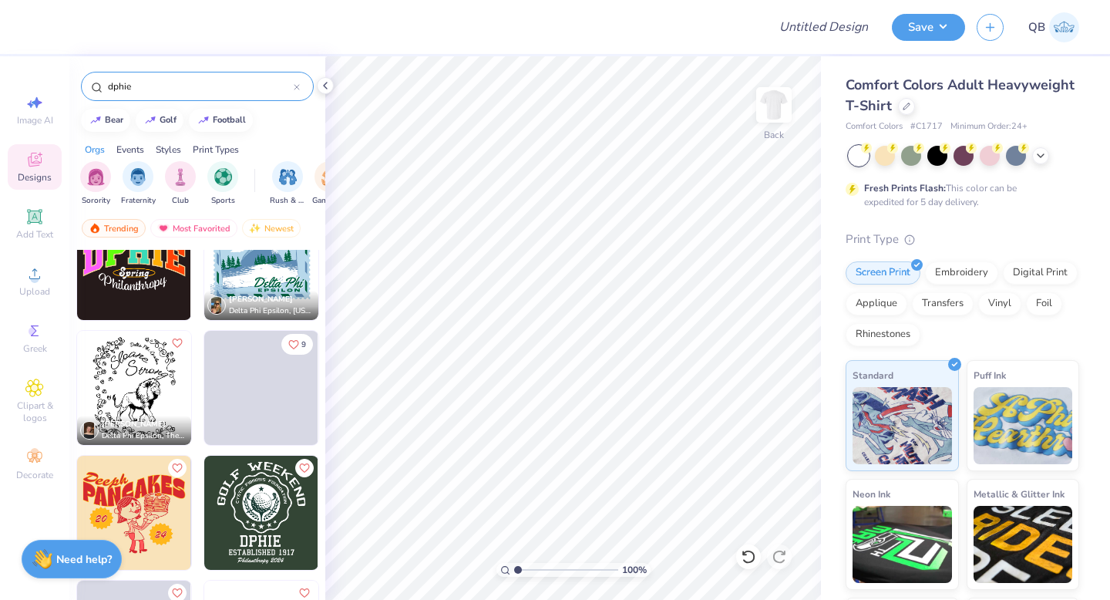
scroll to position [4571, 0]
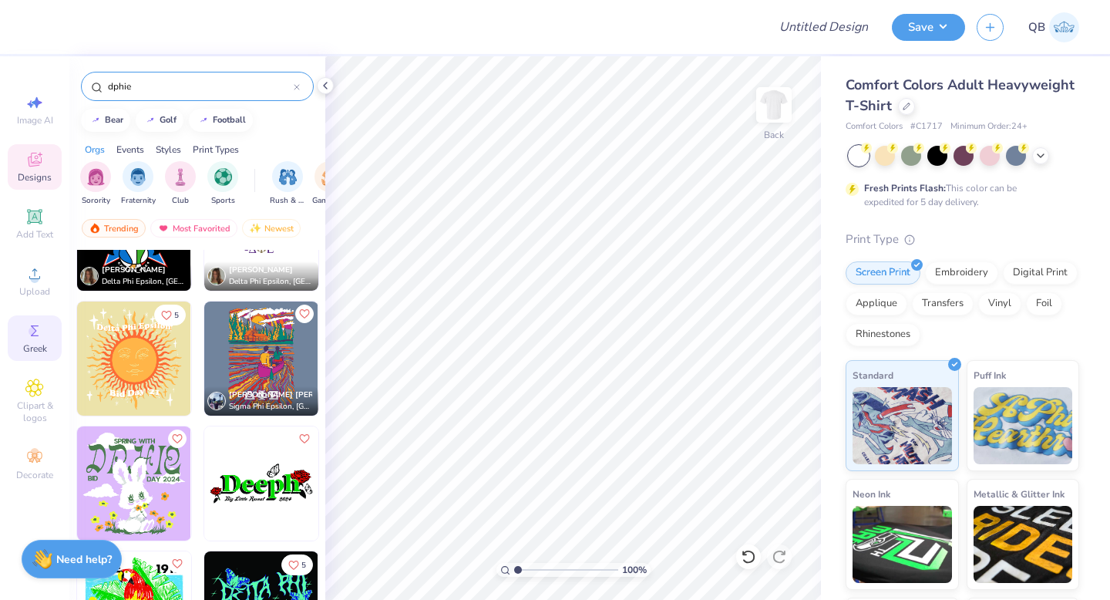
click at [31, 335] on icon at bounding box center [35, 330] width 8 height 11
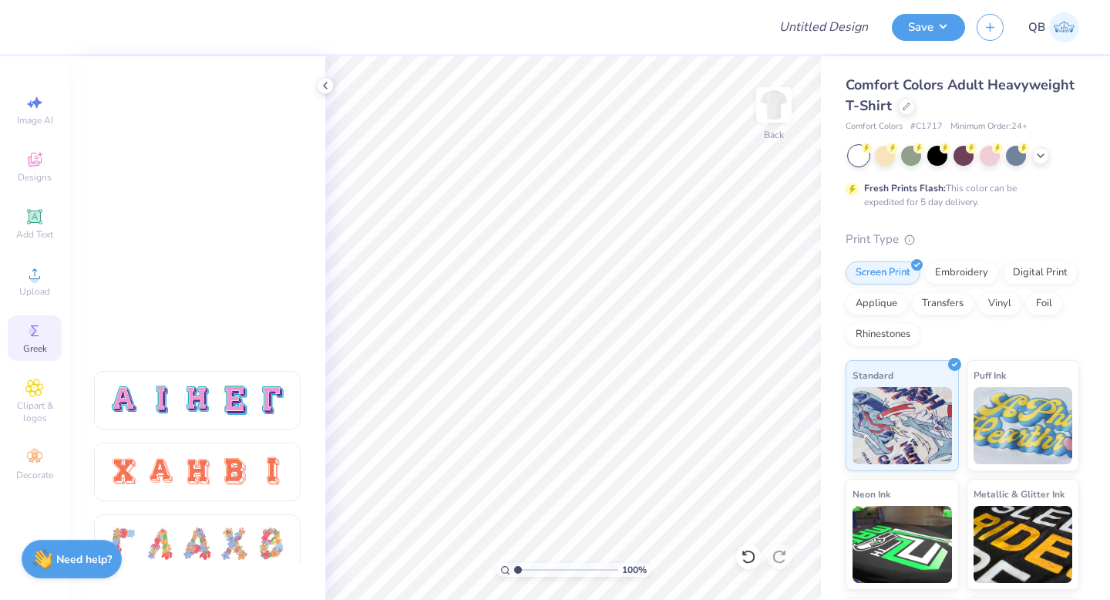
scroll to position [1196, 0]
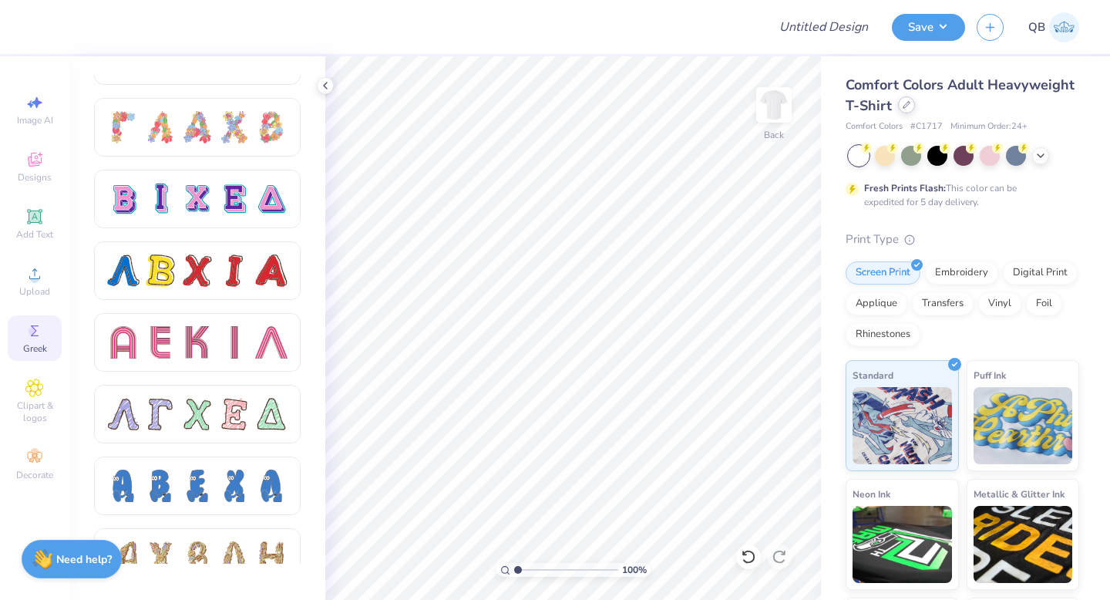
click at [903, 108] on icon at bounding box center [907, 105] width 8 height 8
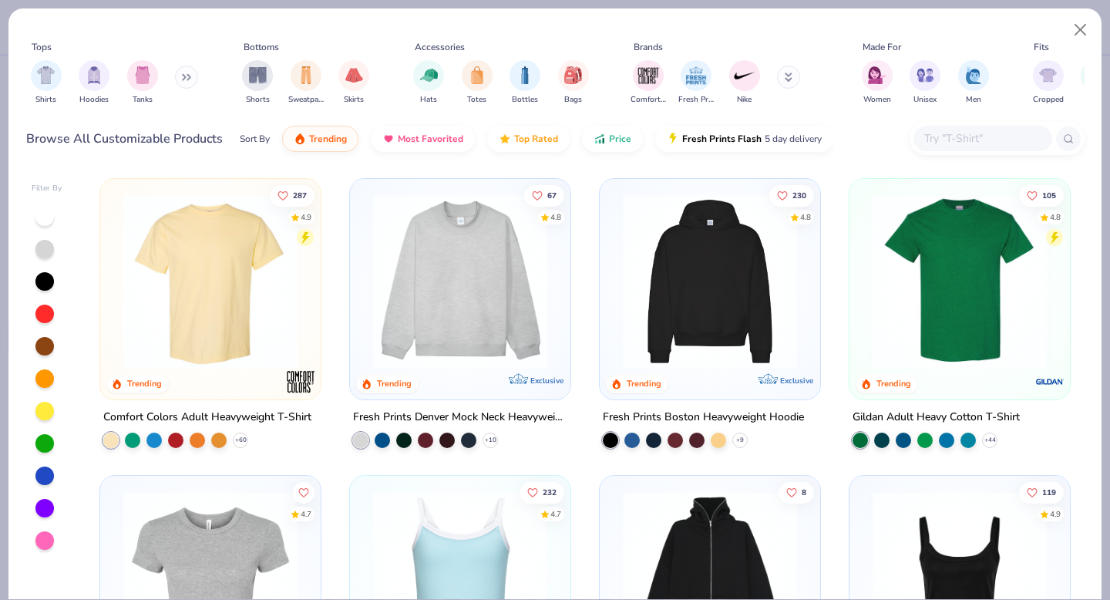
click at [988, 285] on img at bounding box center [960, 281] width 190 height 174
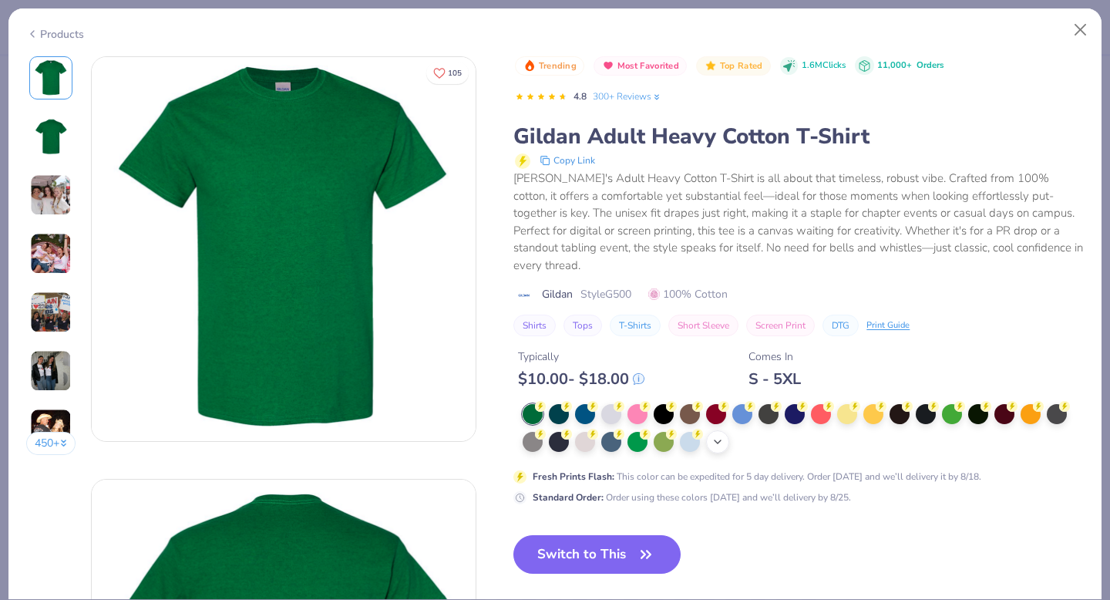
click at [720, 436] on icon at bounding box center [718, 442] width 12 height 12
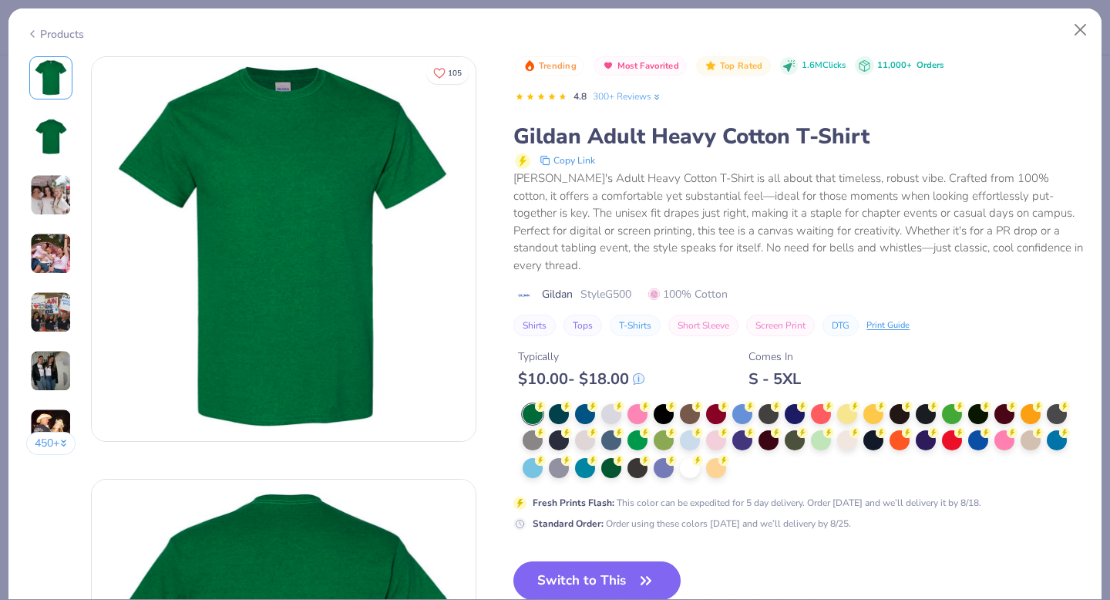
click at [743, 457] on div at bounding box center [803, 442] width 561 height 76
click at [696, 457] on div at bounding box center [690, 467] width 20 height 20
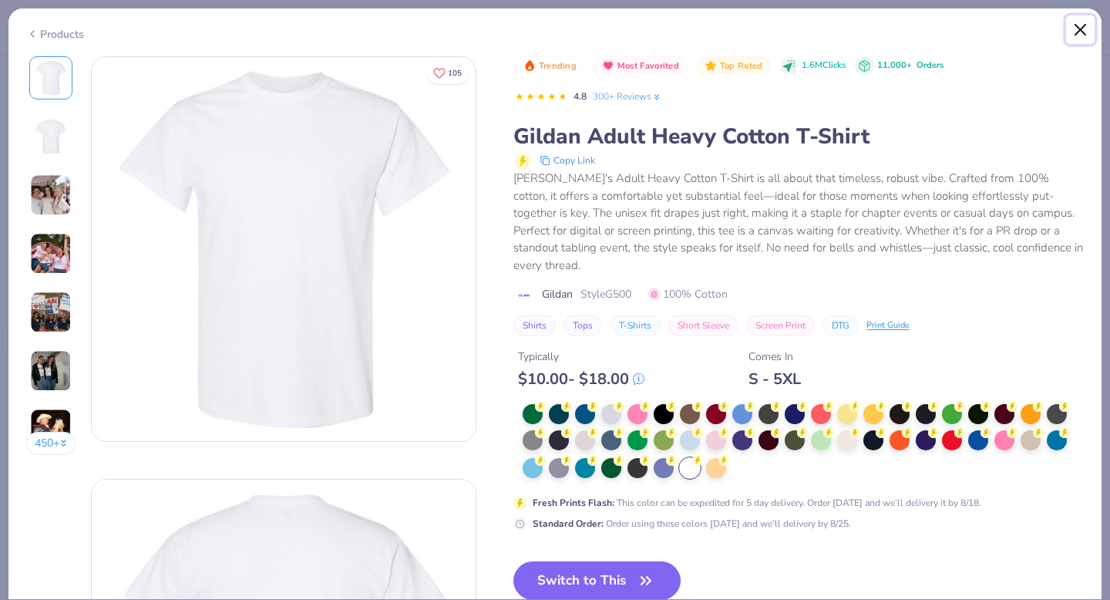
click at [1083, 29] on button "Close" at bounding box center [1080, 29] width 29 height 29
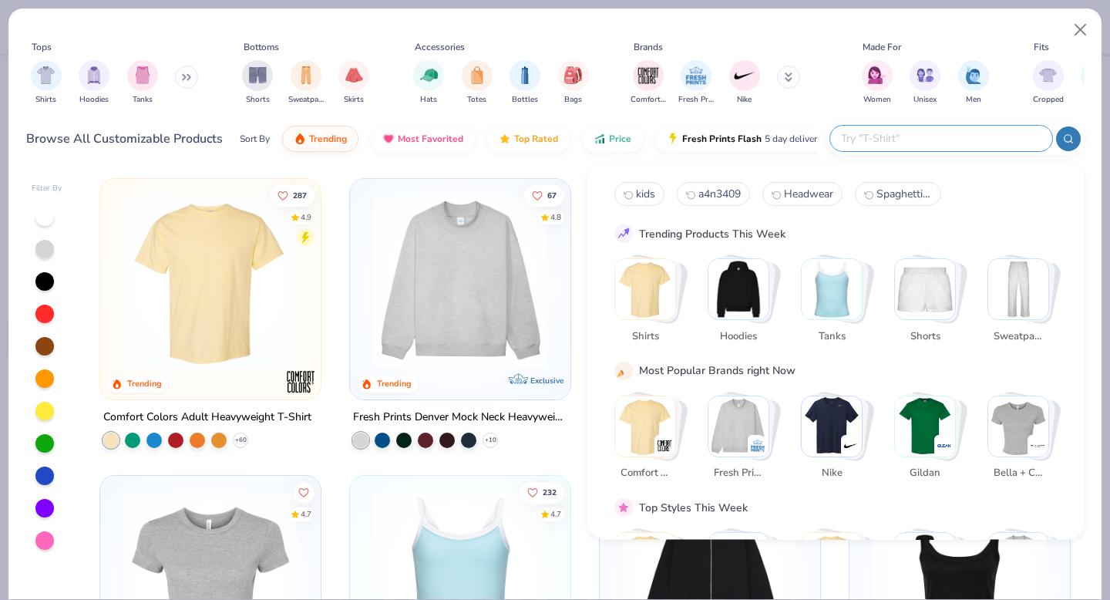
click at [923, 147] on input "text" at bounding box center [941, 139] width 202 height 18
type input "pocket tee"
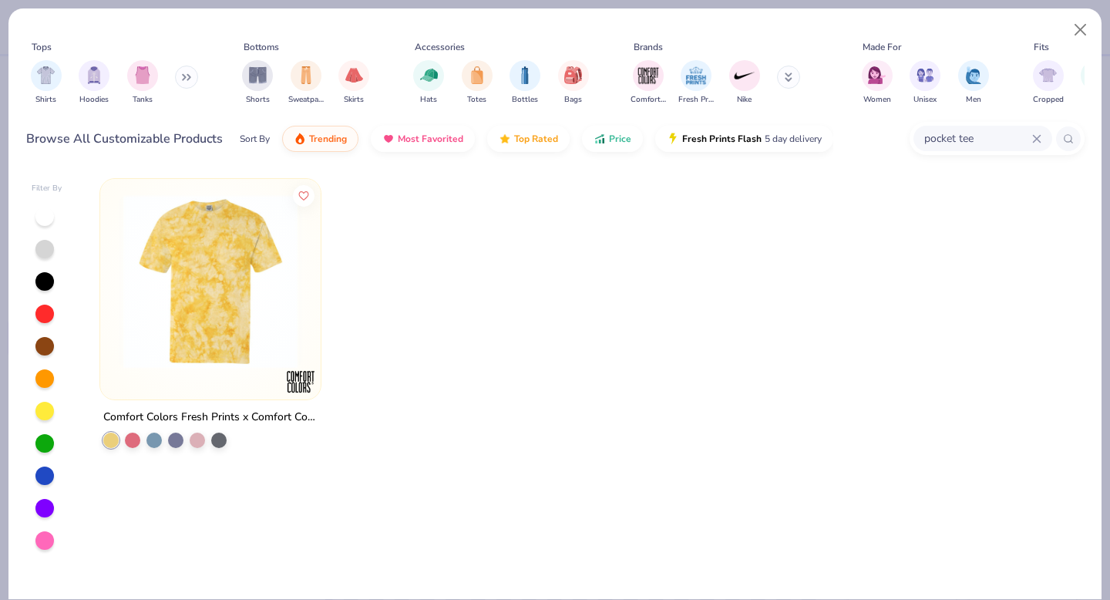
click at [1033, 135] on icon at bounding box center [1036, 138] width 7 height 7
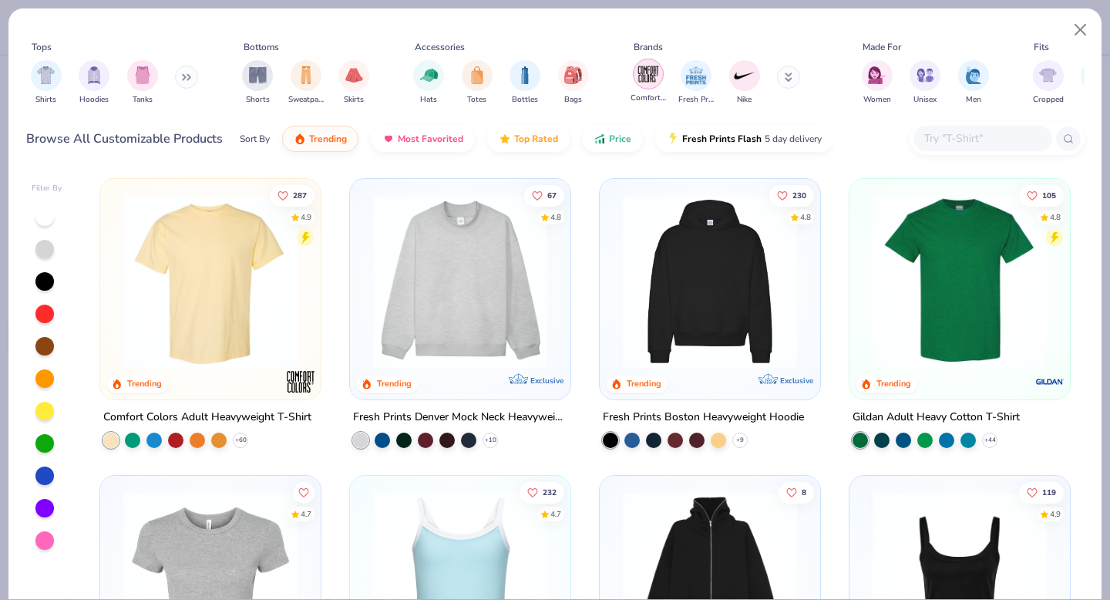
click at [647, 79] on img "filter for Comfort Colors" at bounding box center [648, 73] width 23 height 23
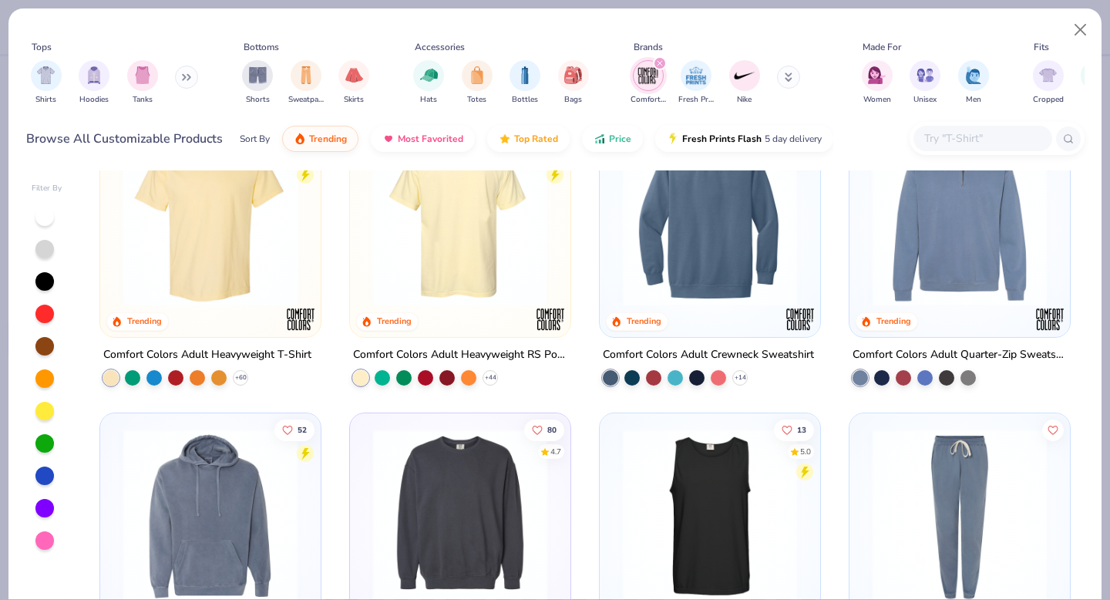
scroll to position [257, 0]
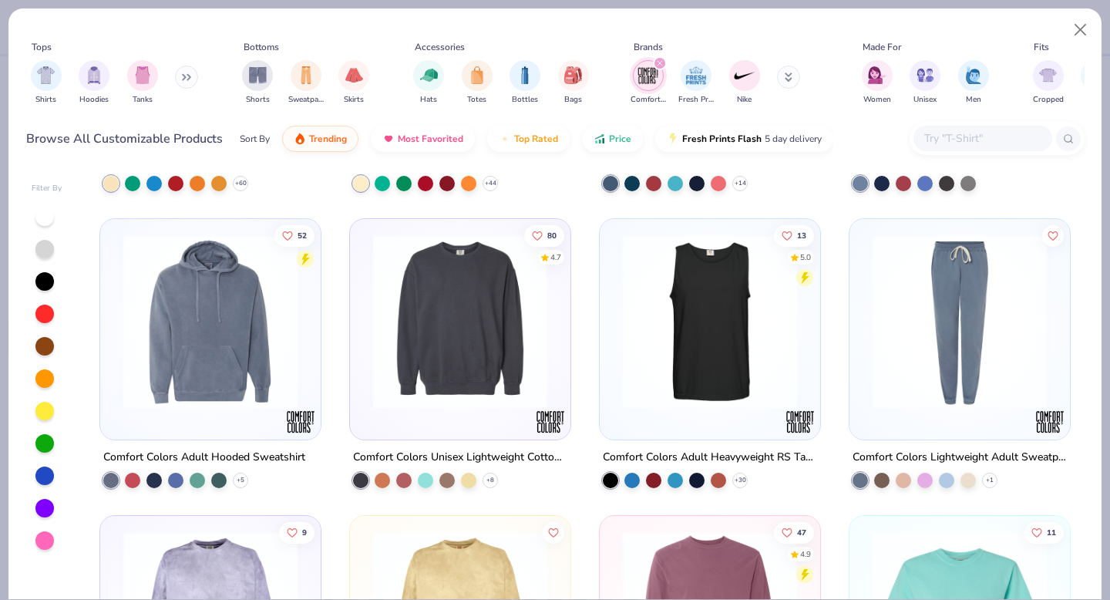
click at [661, 61] on icon "filter for Comfort Colors" at bounding box center [660, 63] width 6 height 6
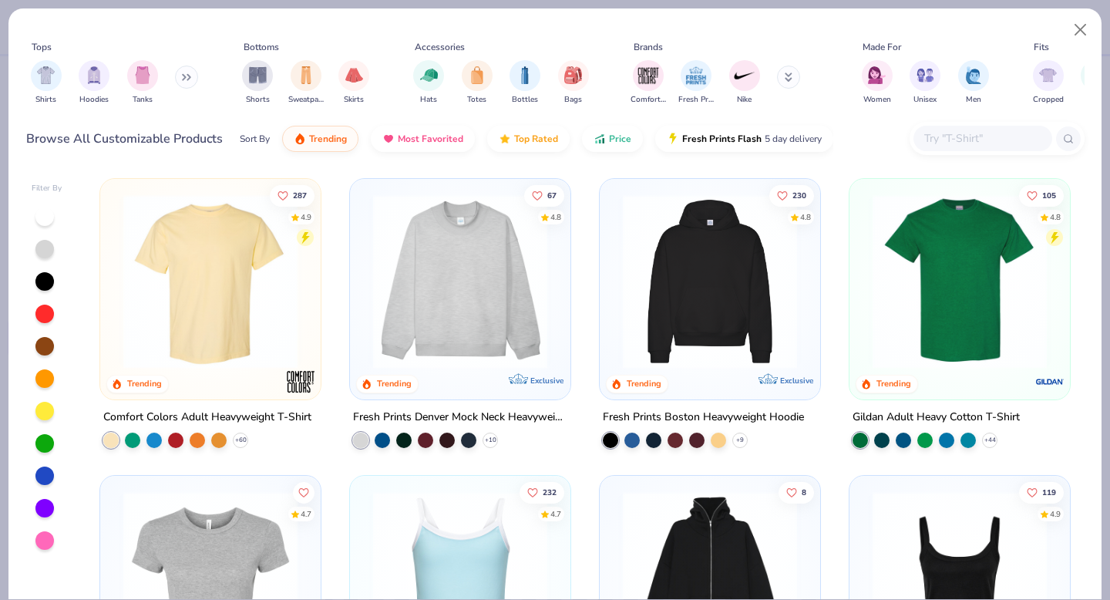
click at [789, 75] on button at bounding box center [788, 77] width 23 height 23
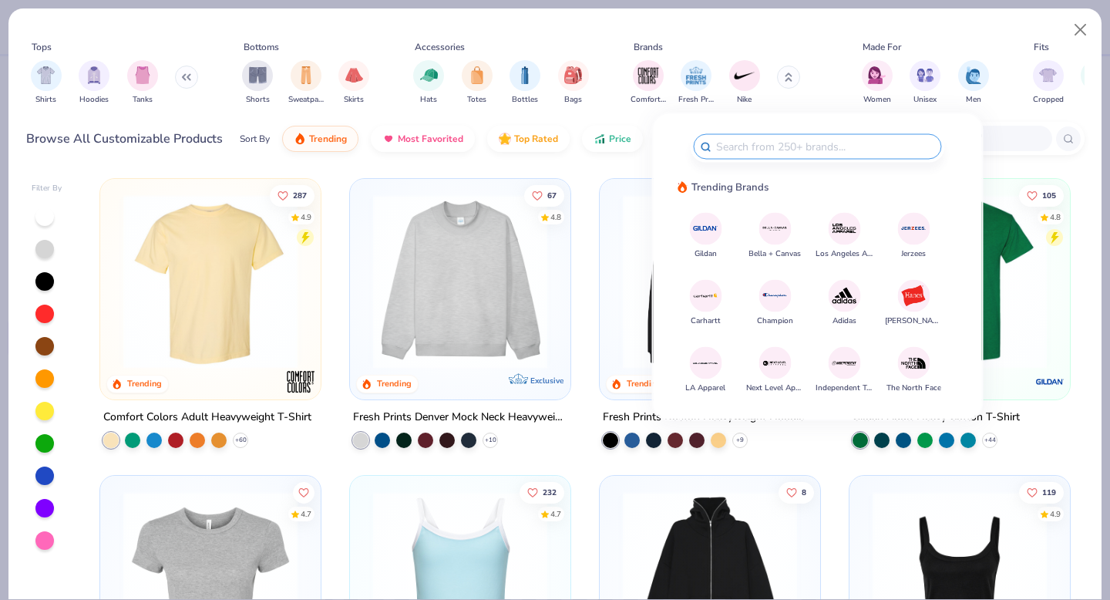
click at [699, 234] on img at bounding box center [705, 228] width 27 height 27
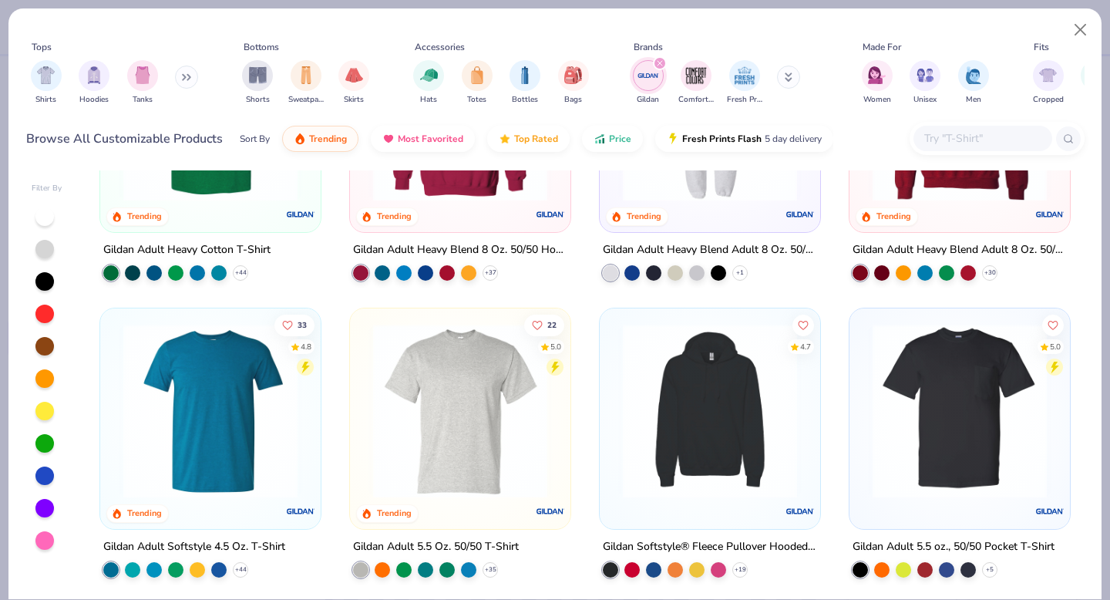
scroll to position [313, 0]
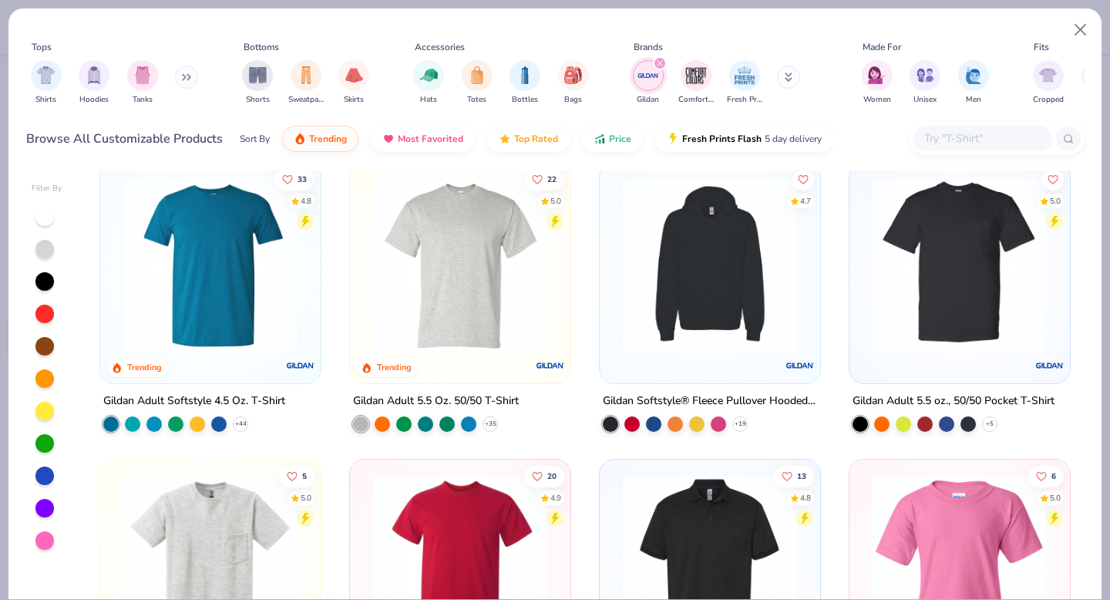
click at [982, 291] on img at bounding box center [960, 265] width 190 height 174
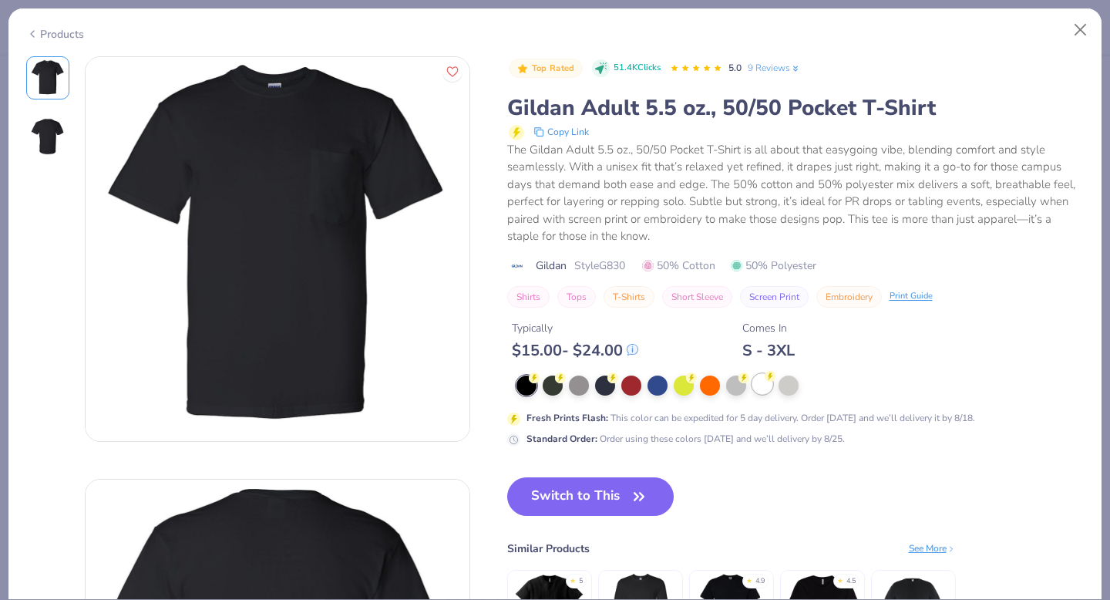
click at [762, 384] on div at bounding box center [763, 384] width 20 height 20
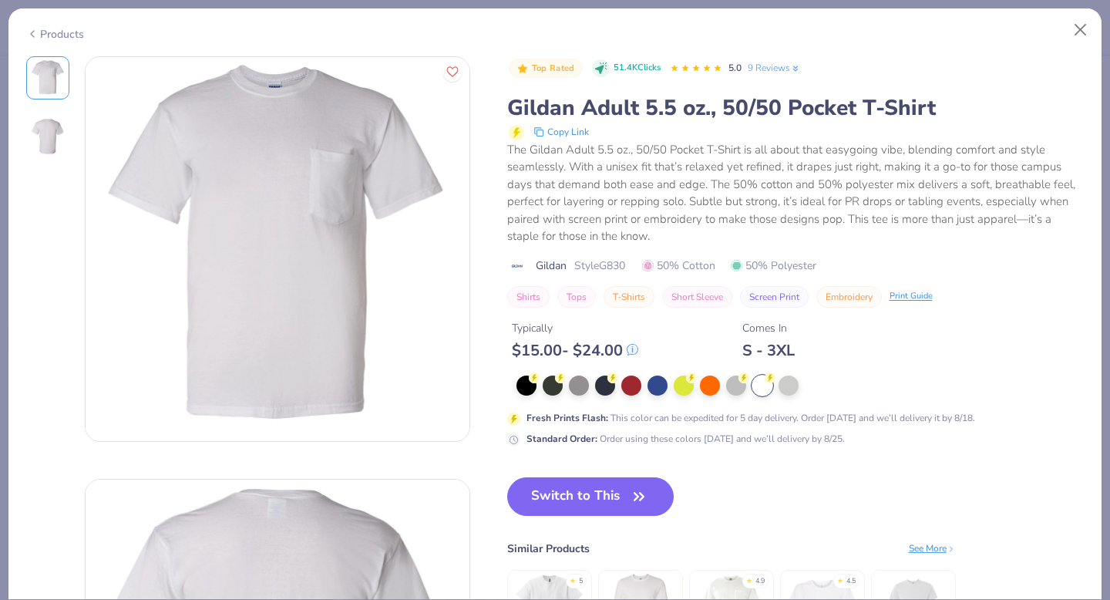
scroll to position [345, 0]
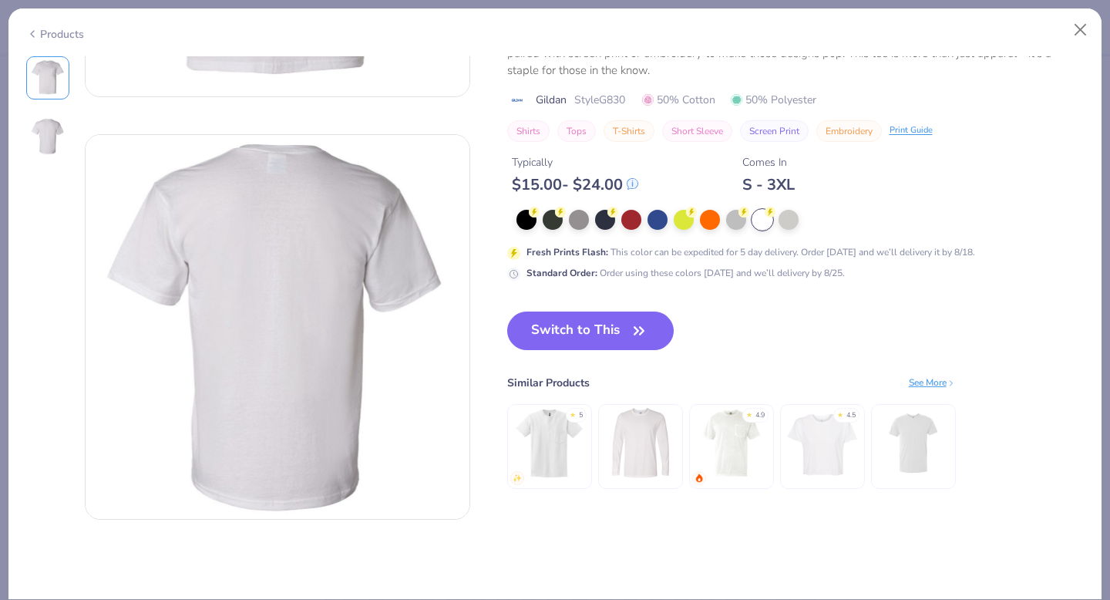
click at [540, 446] on img at bounding box center [549, 442] width 73 height 73
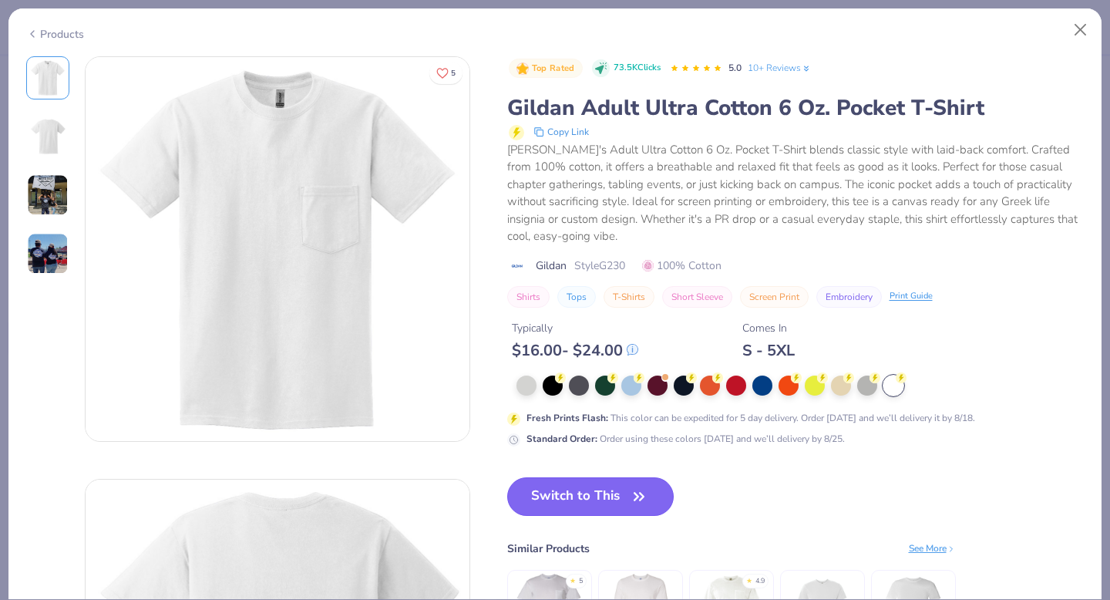
click at [590, 487] on button "Switch to This" at bounding box center [590, 496] width 167 height 39
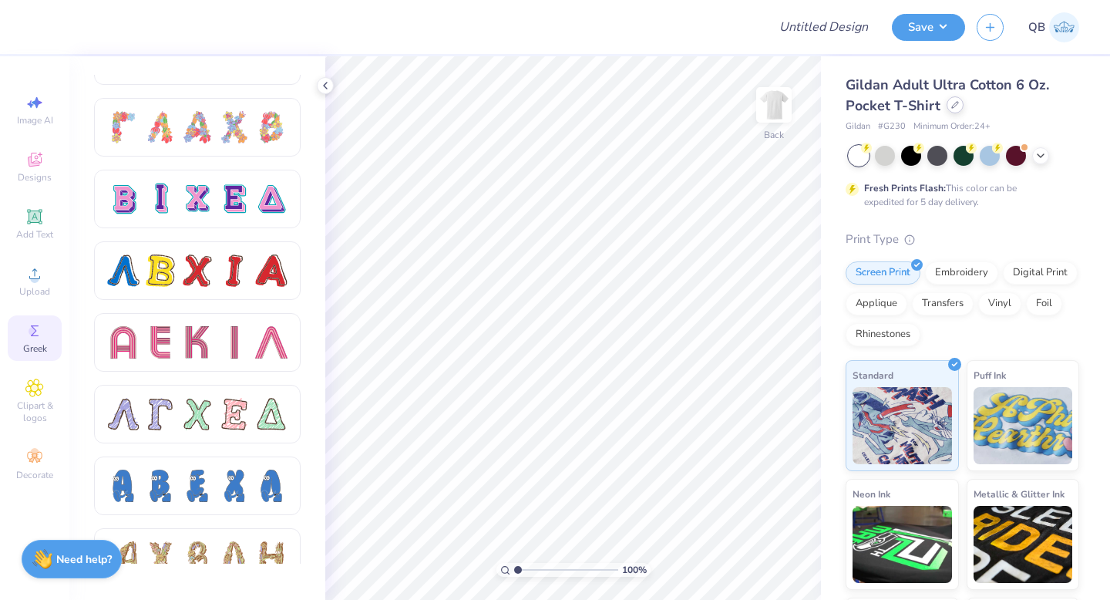
click at [947, 102] on div at bounding box center [955, 104] width 17 height 17
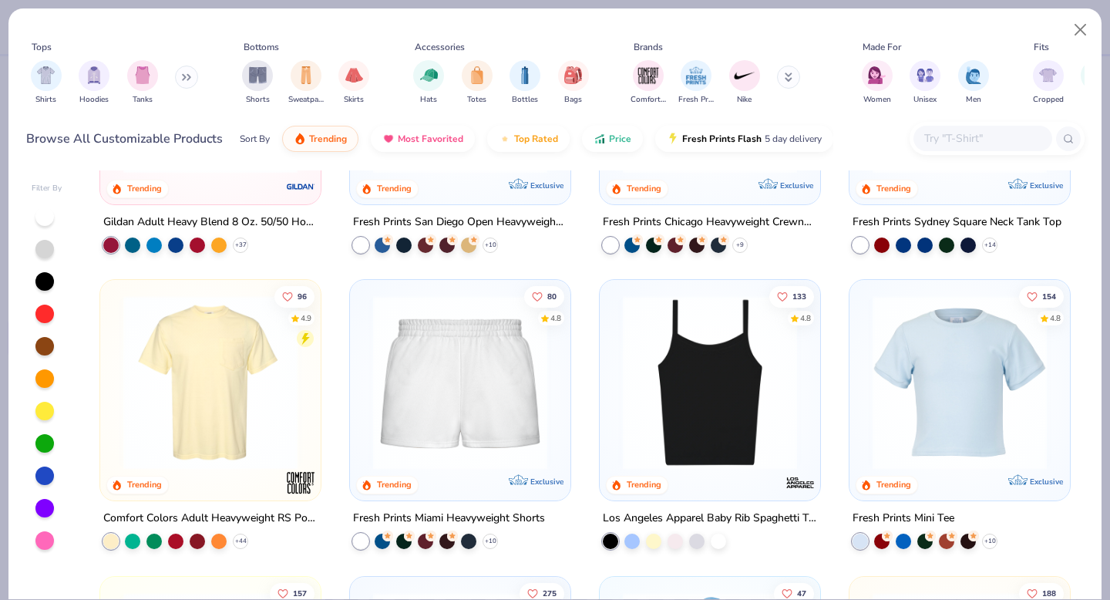
scroll to position [921, 0]
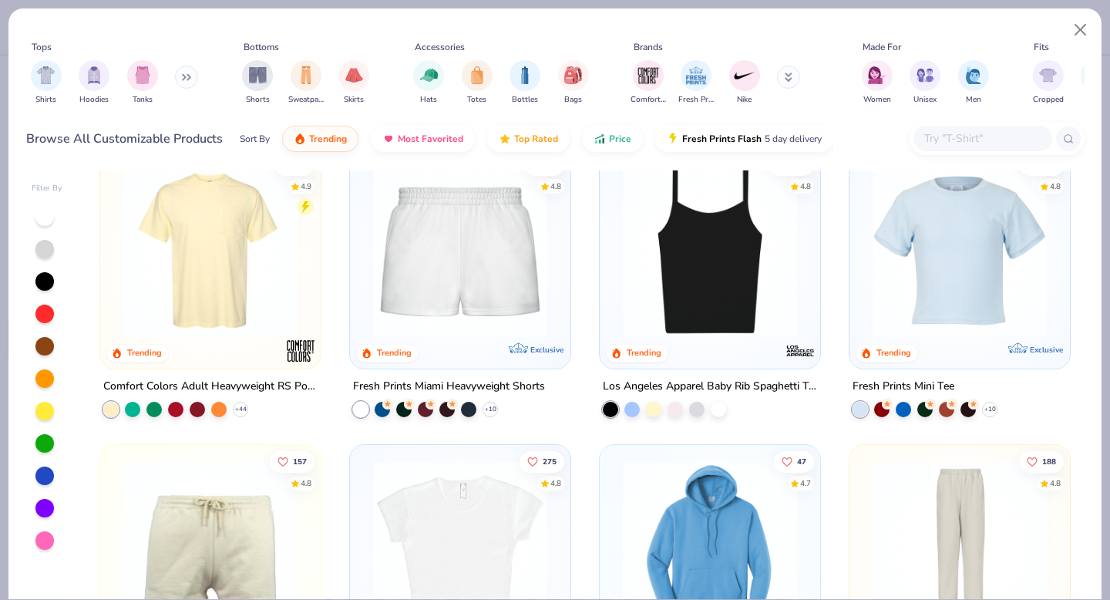
click at [275, 308] on img at bounding box center [211, 250] width 190 height 174
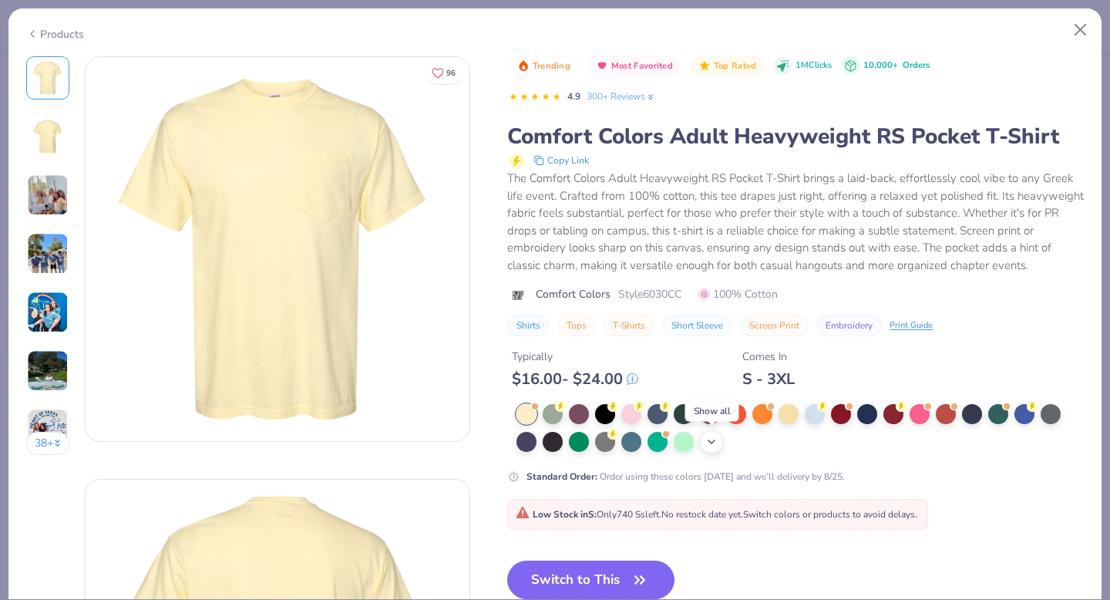
click at [716, 443] on icon at bounding box center [712, 442] width 12 height 12
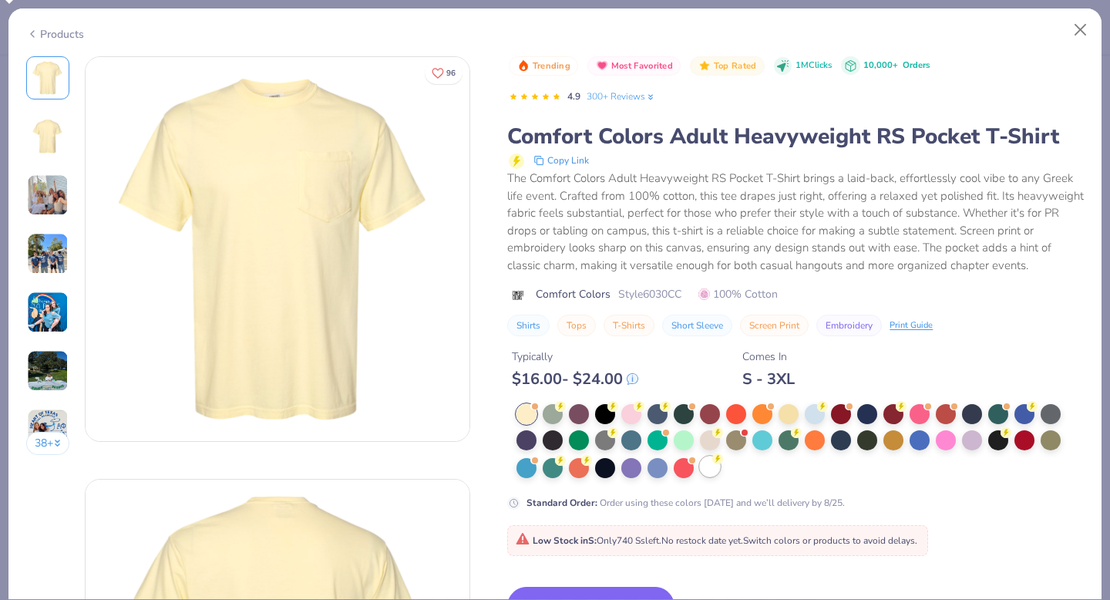
click at [715, 474] on div at bounding box center [710, 467] width 20 height 20
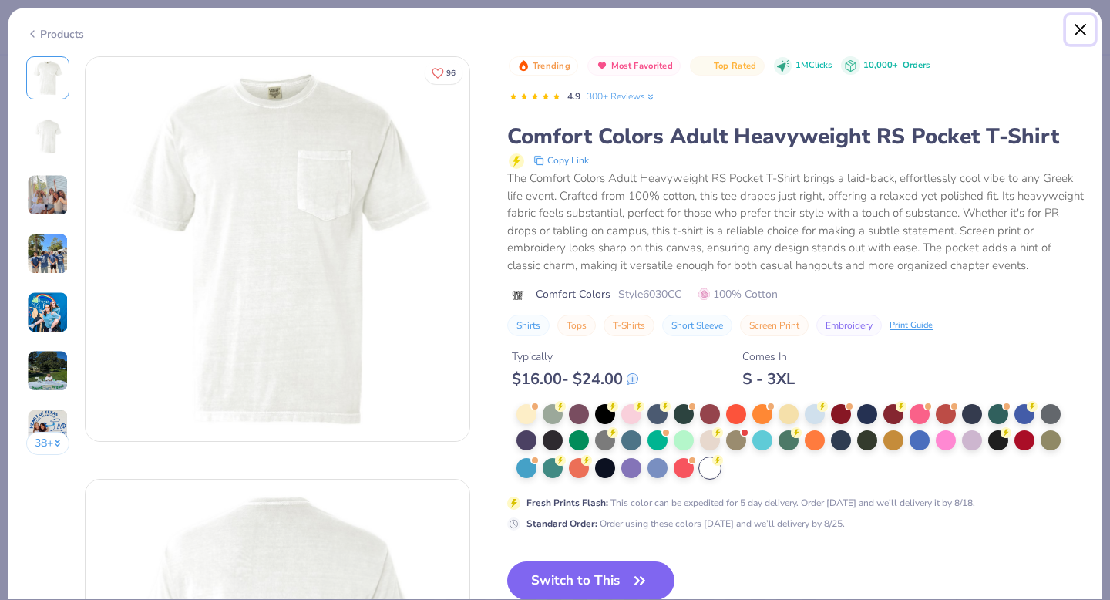
click at [1083, 32] on button "Close" at bounding box center [1080, 29] width 29 height 29
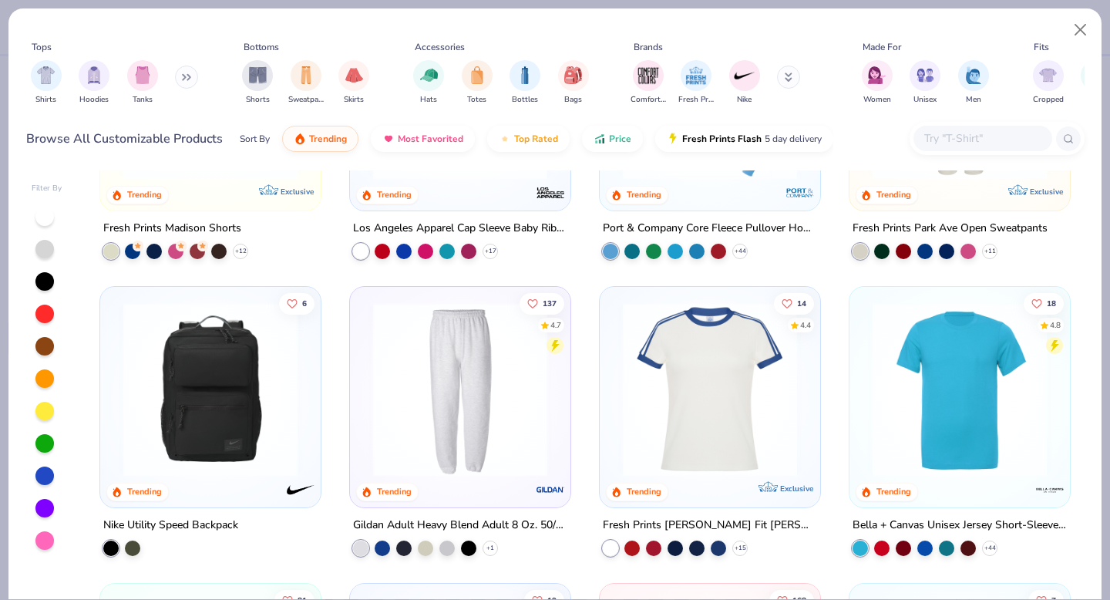
scroll to position [1816, 0]
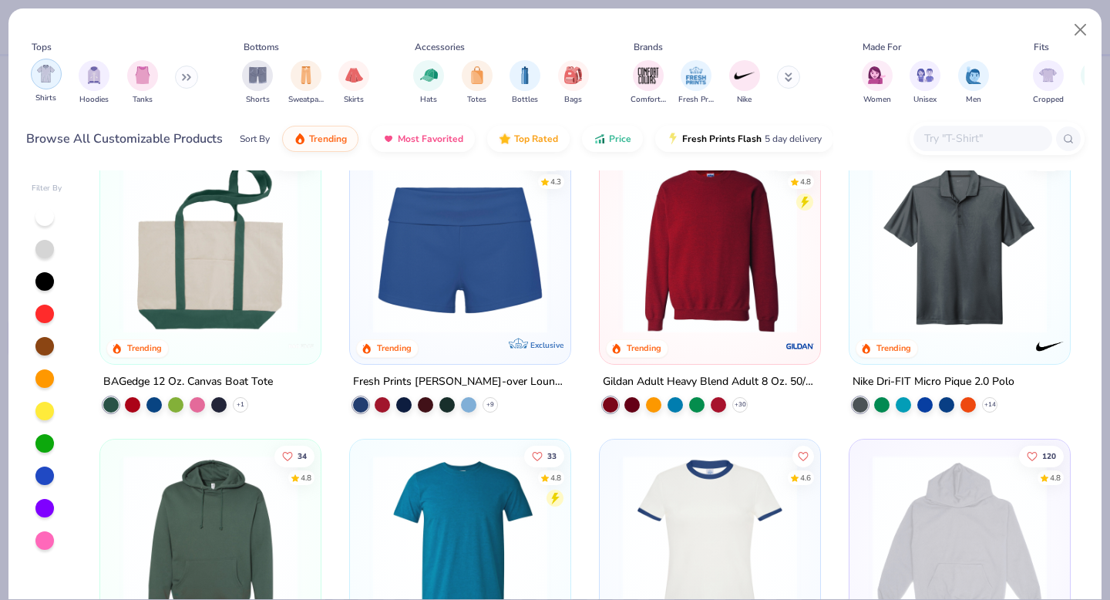
click at [48, 81] on img "filter for Shirts" at bounding box center [46, 74] width 18 height 18
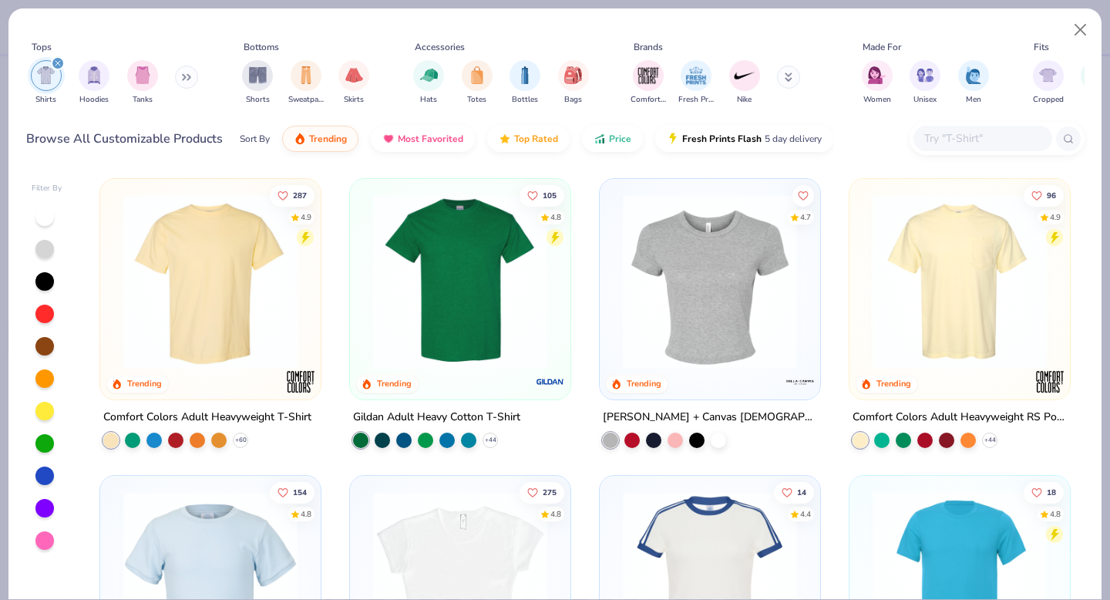
click at [945, 298] on img at bounding box center [960, 281] width 190 height 174
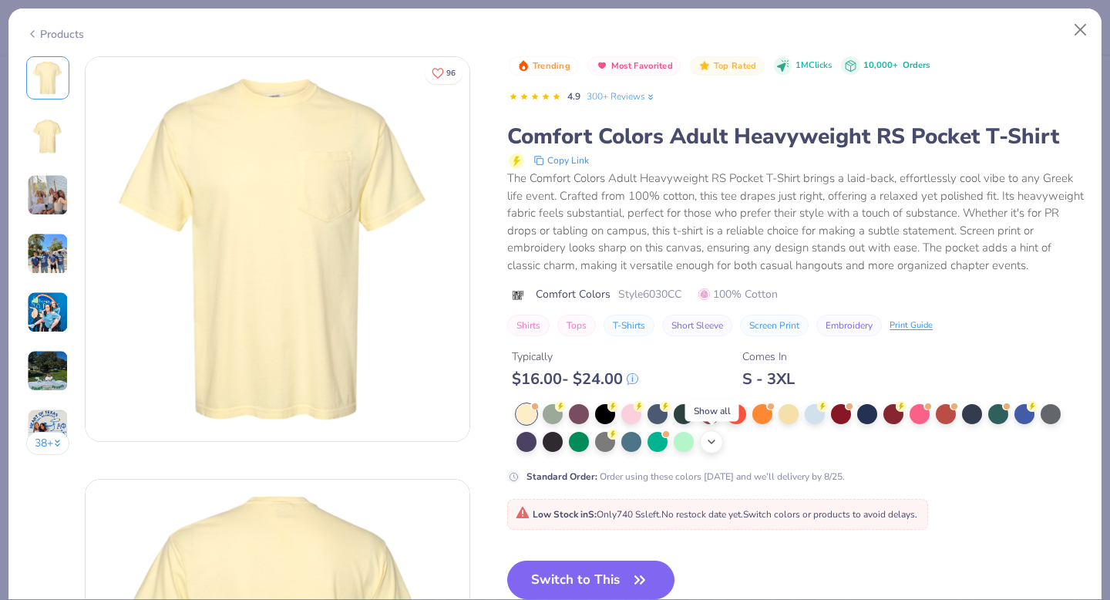
click at [712, 442] on icon at bounding box center [712, 442] width 12 height 12
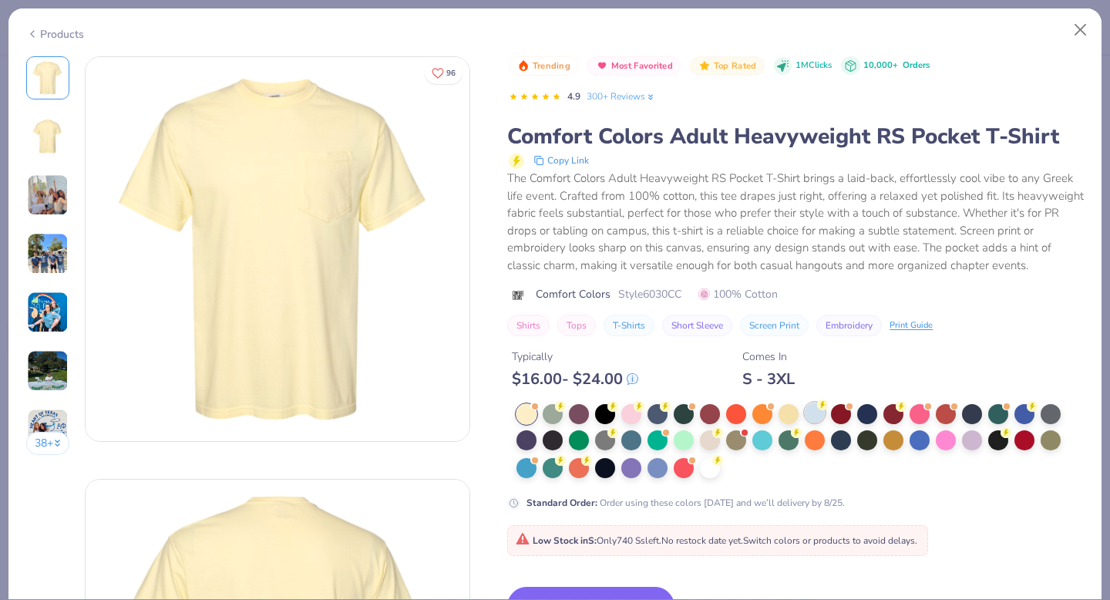
click at [811, 409] on div at bounding box center [815, 413] width 20 height 20
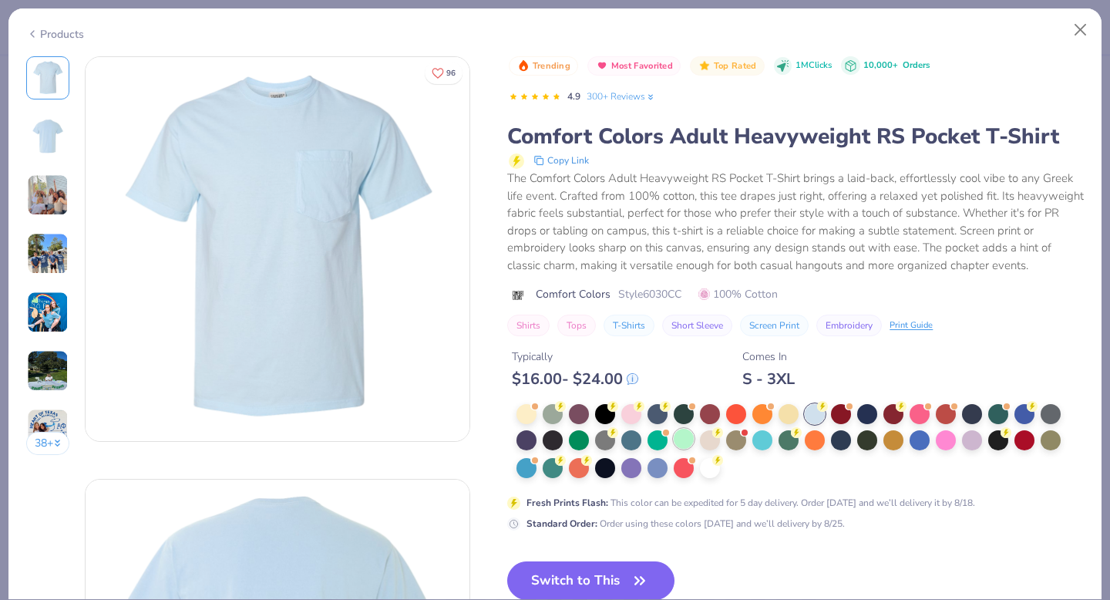
click at [686, 446] on div at bounding box center [684, 439] width 20 height 20
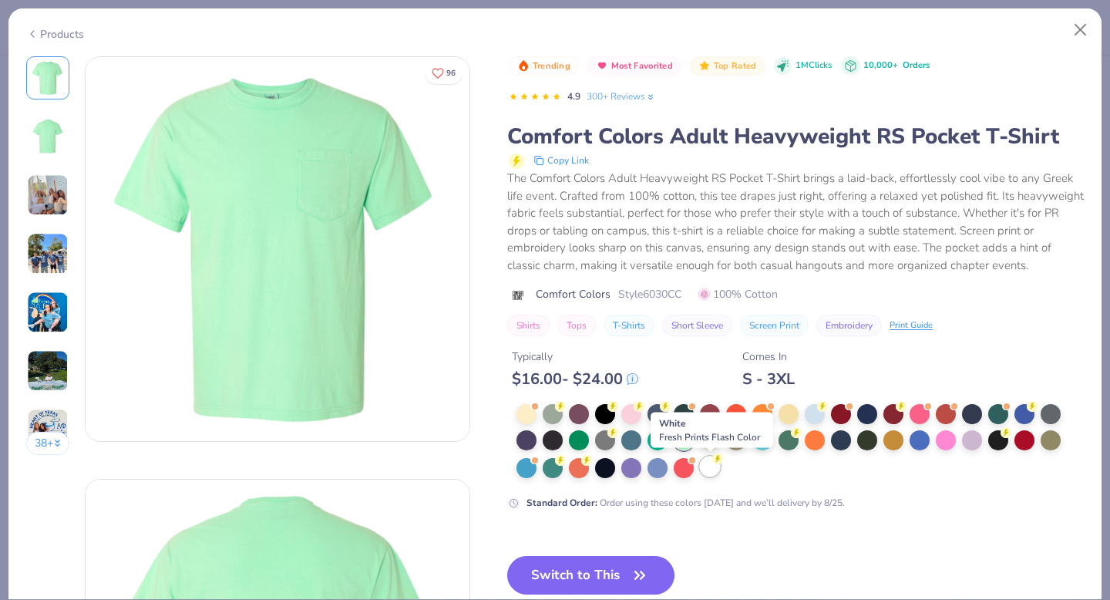
click at [713, 465] on div at bounding box center [710, 467] width 20 height 20
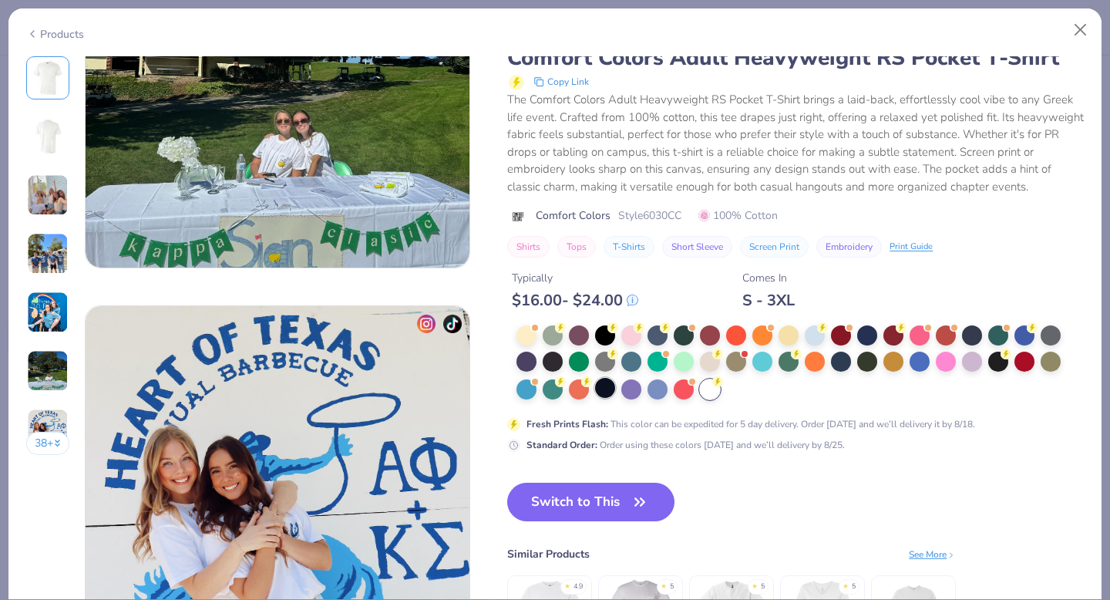
scroll to position [2459, 0]
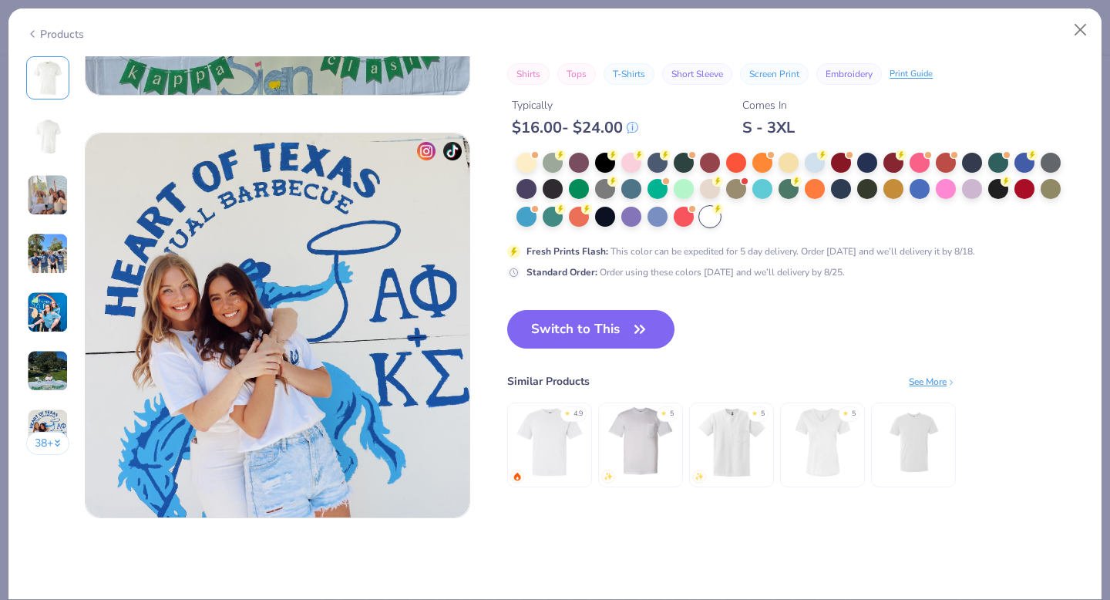
click at [729, 436] on img at bounding box center [732, 441] width 73 height 73
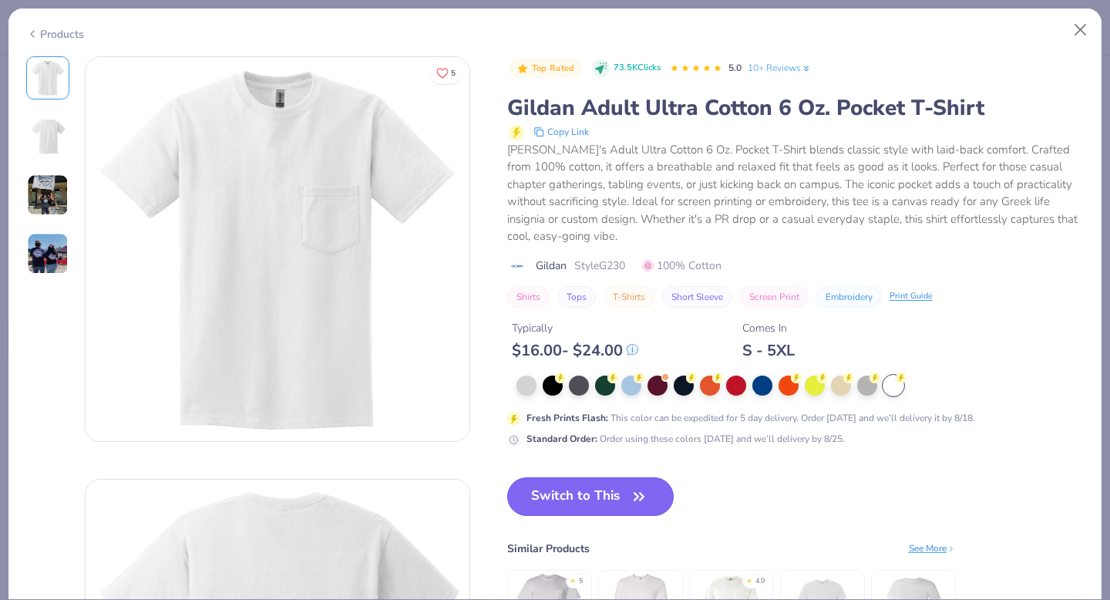
click at [595, 508] on button "Switch to This" at bounding box center [590, 496] width 167 height 39
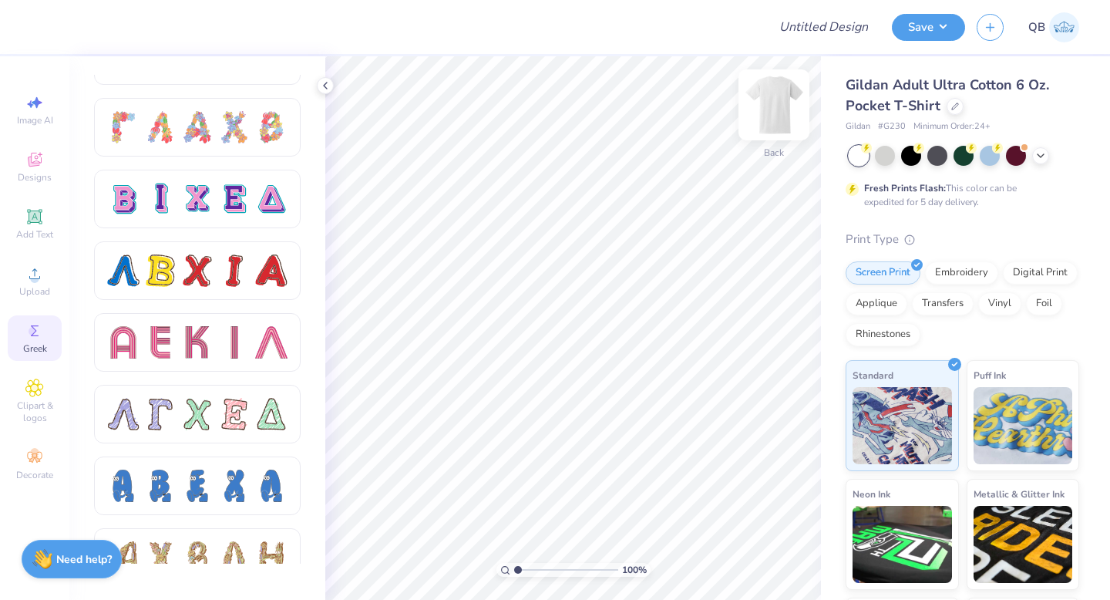
click at [774, 112] on img at bounding box center [774, 105] width 62 height 62
click at [38, 281] on icon at bounding box center [34, 273] width 19 height 19
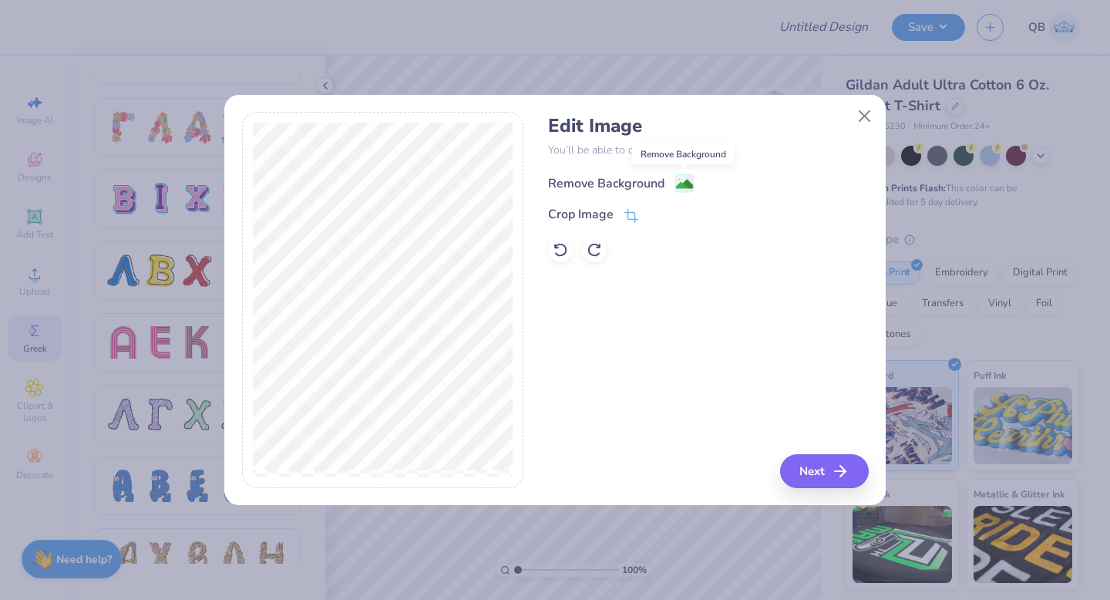
click at [683, 177] on image at bounding box center [684, 184] width 17 height 17
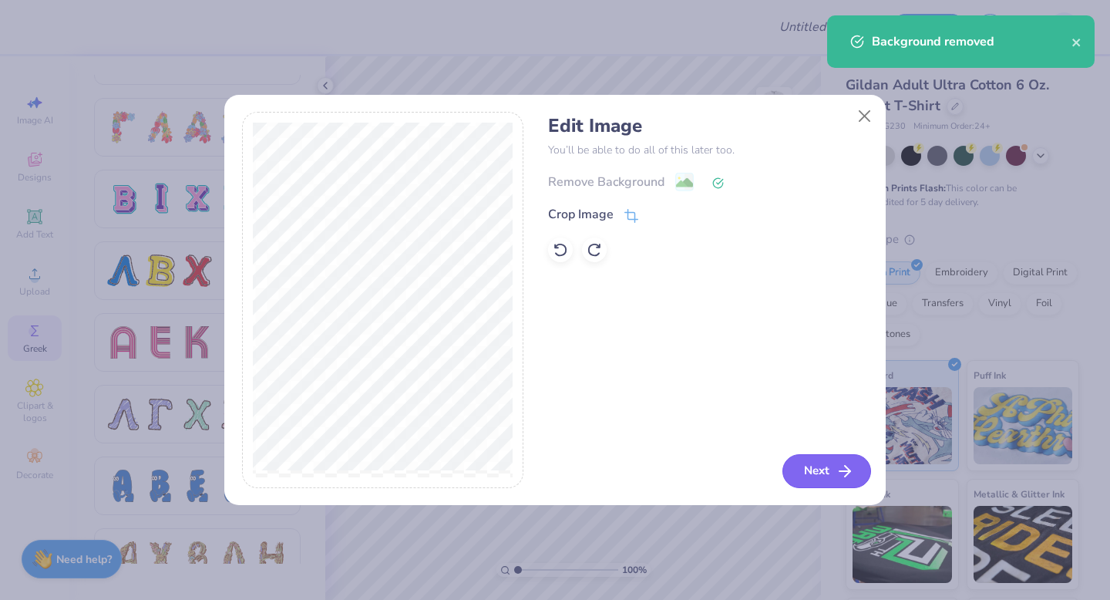
click at [825, 477] on button "Next" at bounding box center [827, 471] width 89 height 34
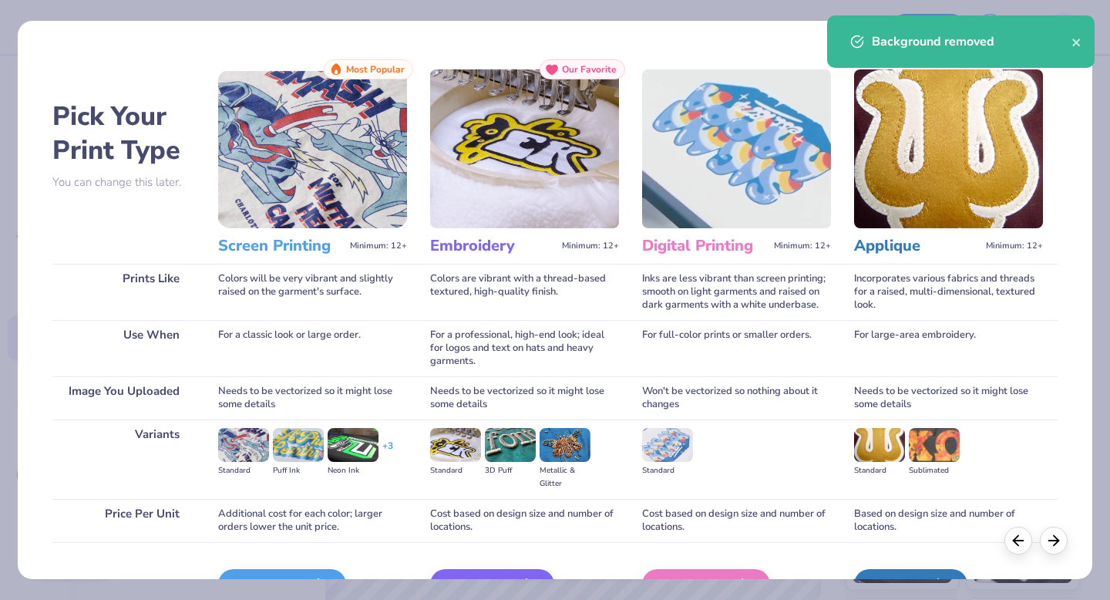
scroll to position [92, 0]
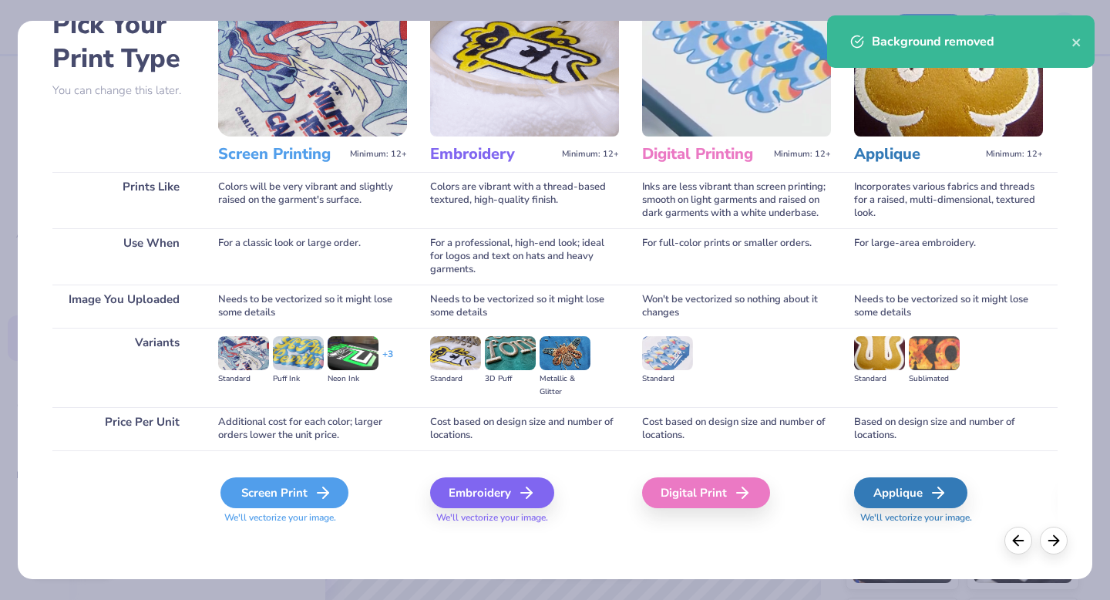
click at [292, 506] on div "Screen Print" at bounding box center [285, 492] width 128 height 31
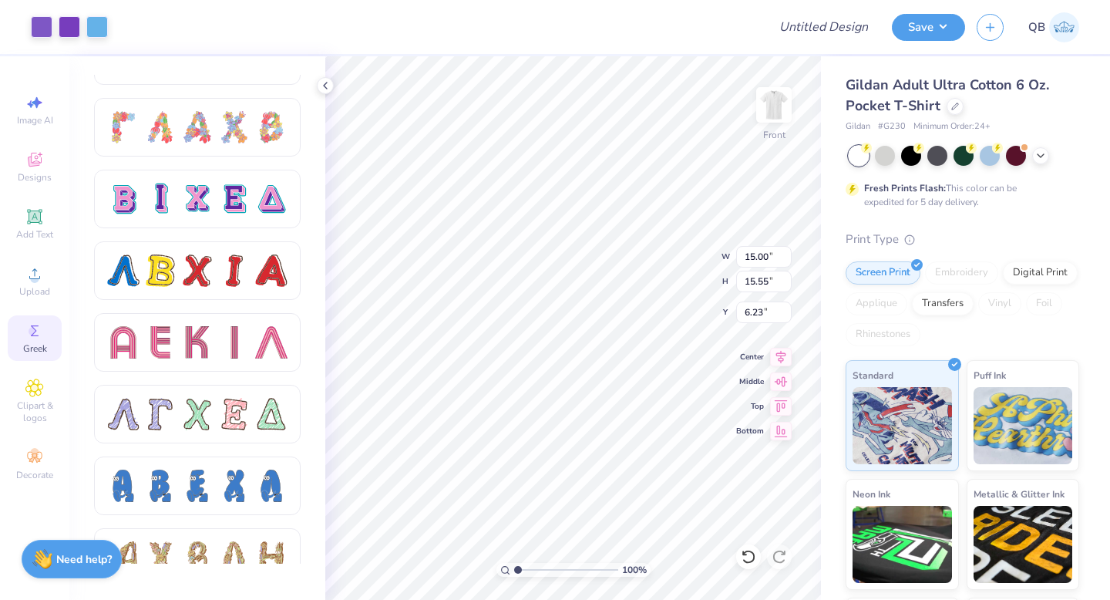
type input "12.06"
type input "12.50"
type input "6.54"
